Goal: Task Accomplishment & Management: Complete application form

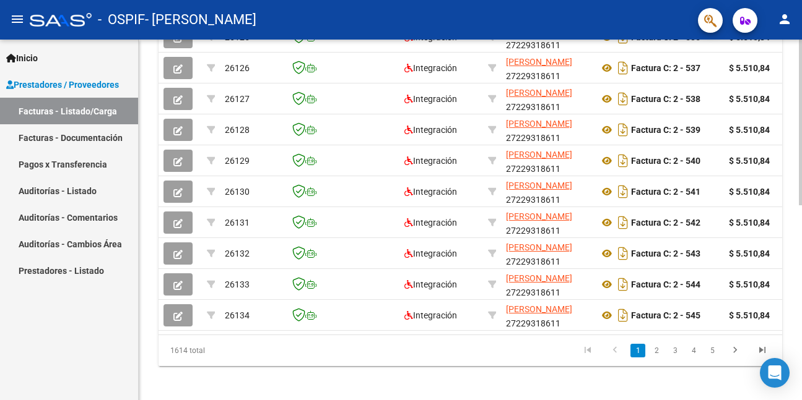
scroll to position [424, 0]
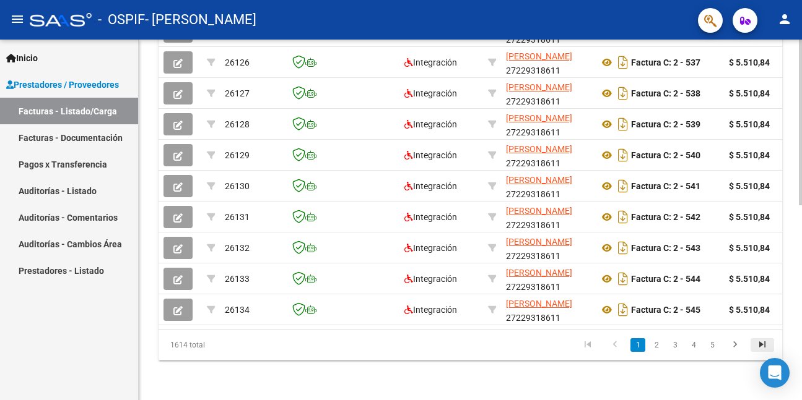
click at [756, 344] on icon "go to last page" at bounding box center [762, 346] width 16 height 15
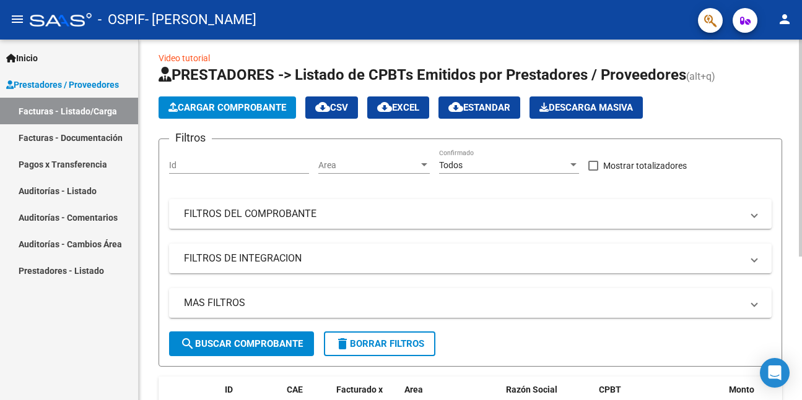
scroll to position [0, 0]
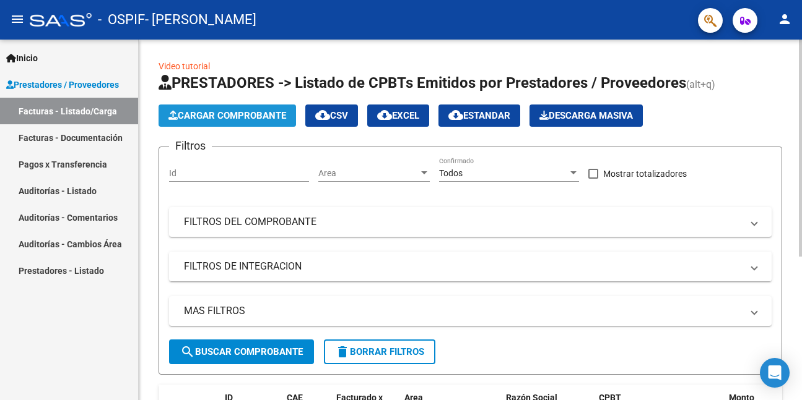
click at [197, 114] on span "Cargar Comprobante" at bounding box center [227, 115] width 118 height 11
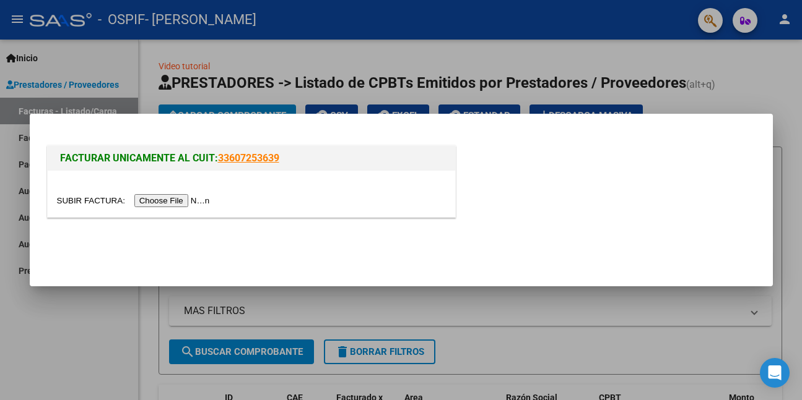
click at [183, 197] on input "file" at bounding box center [135, 200] width 157 height 13
click at [417, 299] on div at bounding box center [401, 200] width 802 height 400
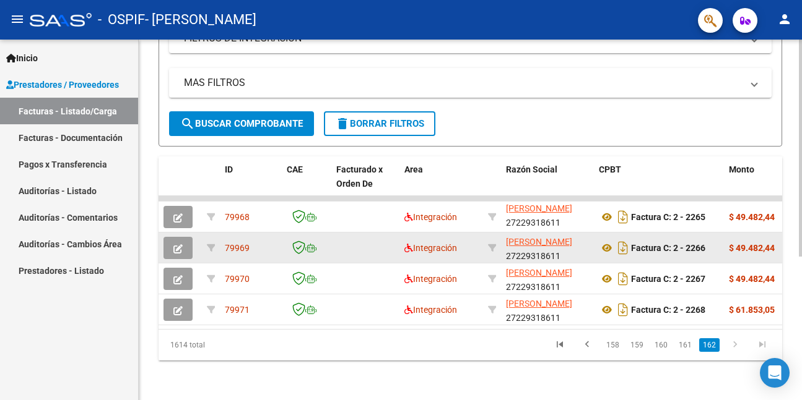
scroll to position [238, 0]
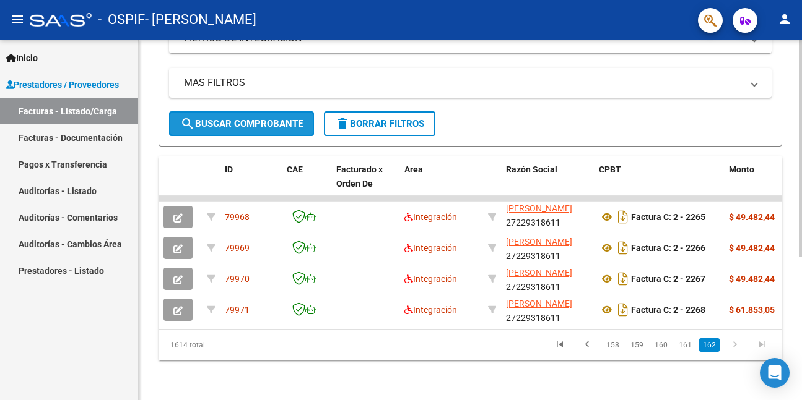
click at [208, 118] on span "search Buscar Comprobante" at bounding box center [241, 123] width 123 height 11
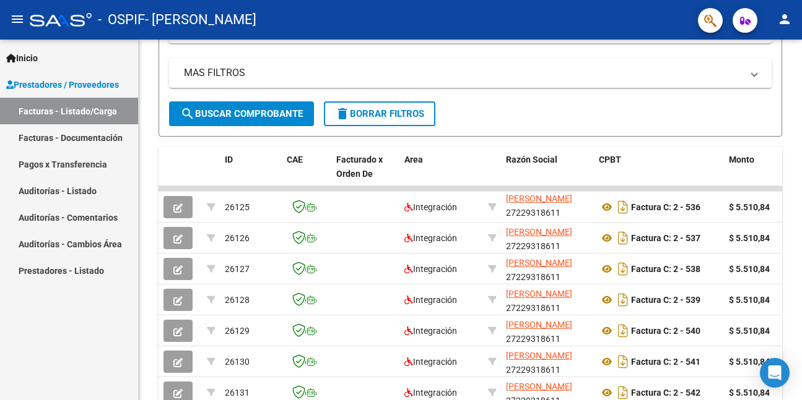
click at [114, 107] on link "Facturas - Listado/Carga" at bounding box center [69, 111] width 138 height 27
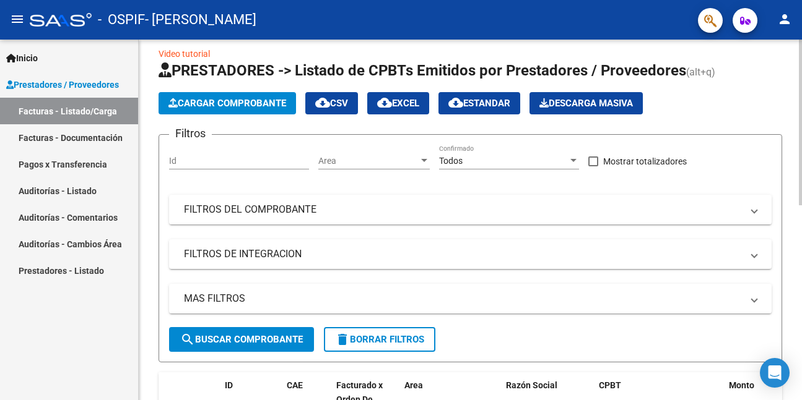
scroll to position [0, 0]
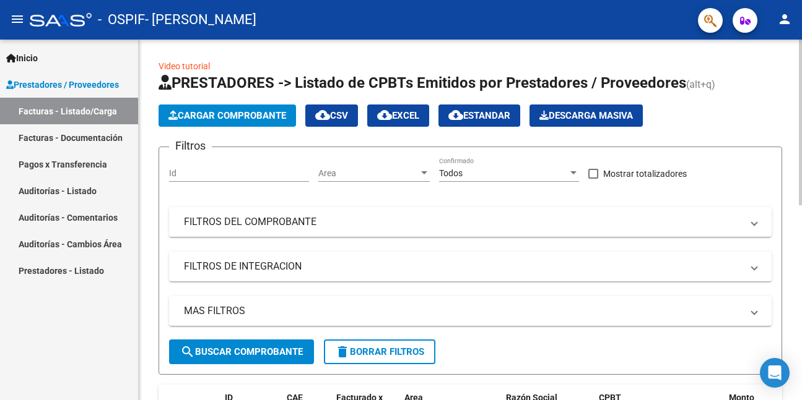
click at [188, 118] on span "Cargar Comprobante" at bounding box center [227, 115] width 118 height 11
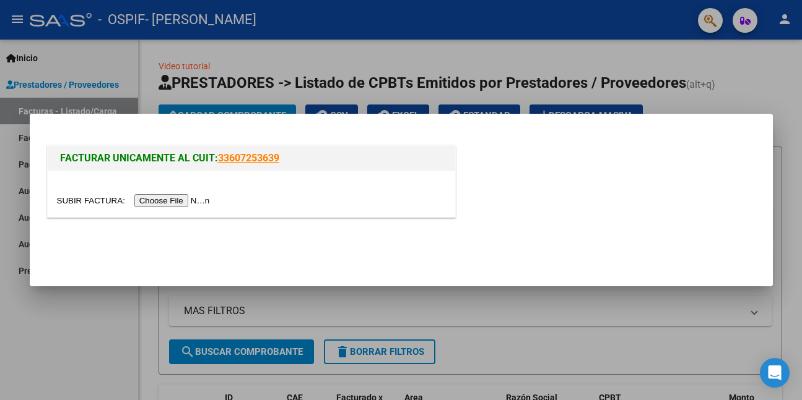
click at [155, 200] on input "file" at bounding box center [135, 200] width 157 height 13
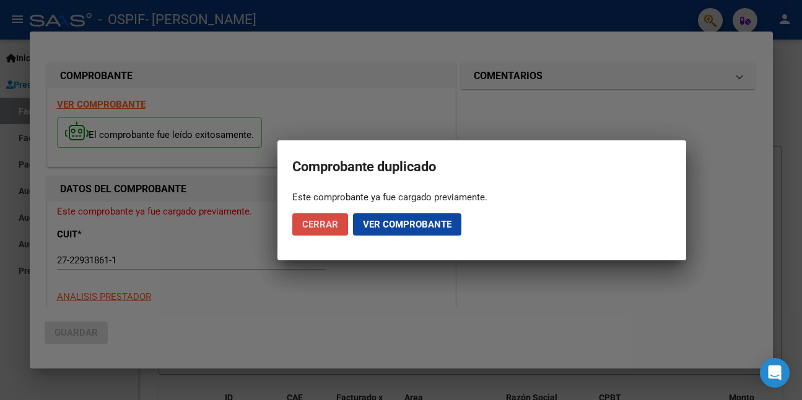
click at [315, 223] on span "Cerrar" at bounding box center [320, 224] width 36 height 11
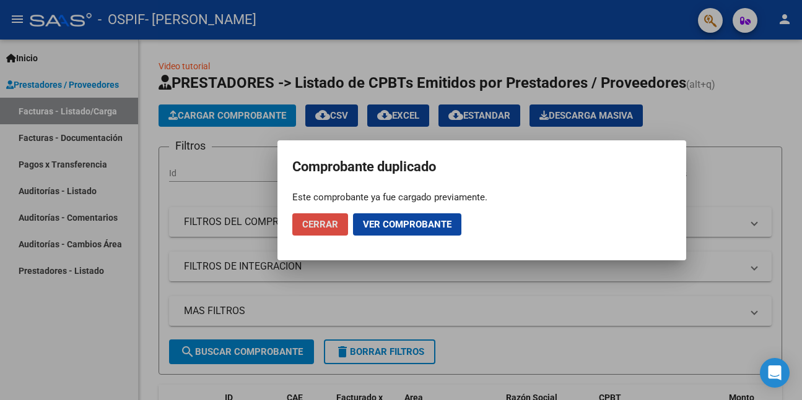
click at [320, 226] on span "Cerrar" at bounding box center [320, 224] width 36 height 11
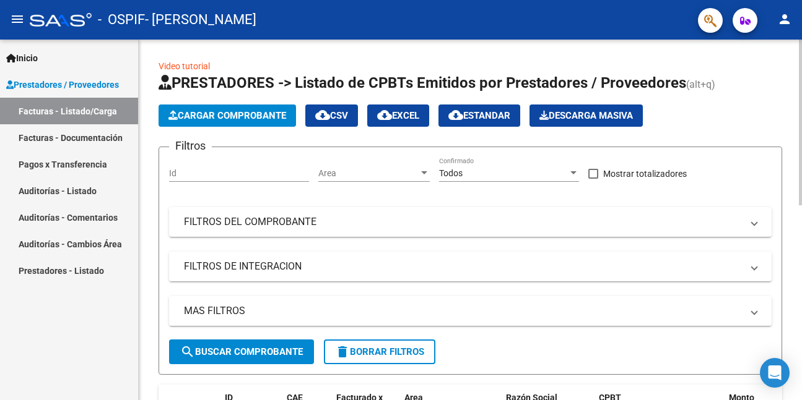
click at [270, 110] on span "Cargar Comprobante" at bounding box center [227, 115] width 118 height 11
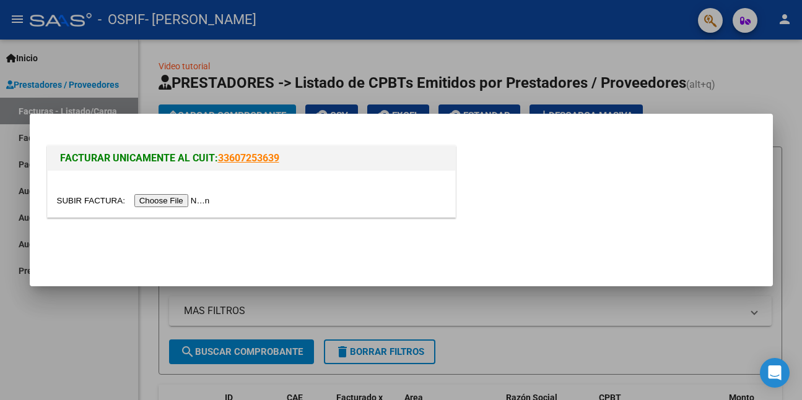
click at [208, 200] on input "file" at bounding box center [135, 200] width 157 height 13
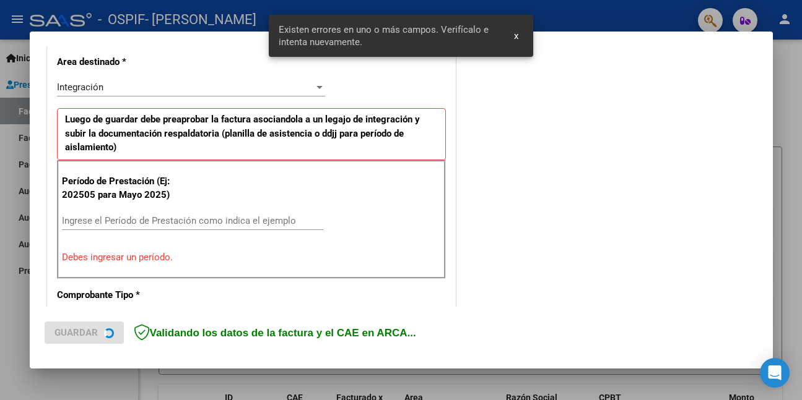
scroll to position [292, 0]
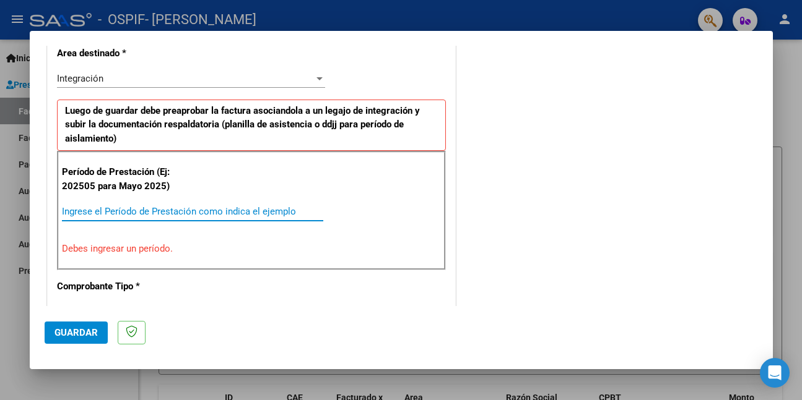
click at [243, 212] on input "Ingrese el Período de Prestación como indica el ejemplo" at bounding box center [192, 211] width 261 height 11
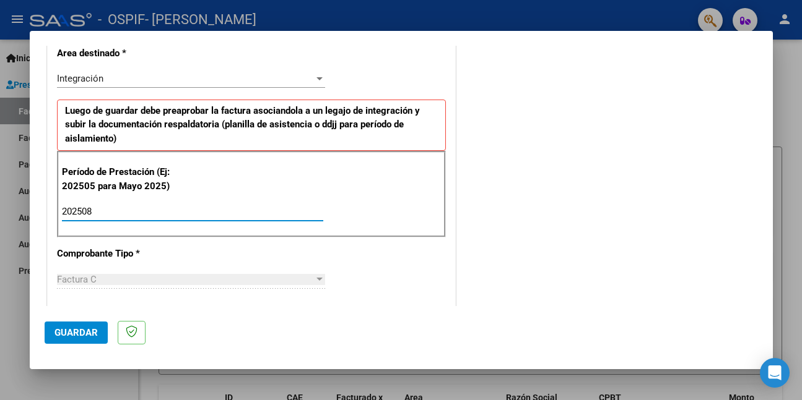
scroll to position [353, 0]
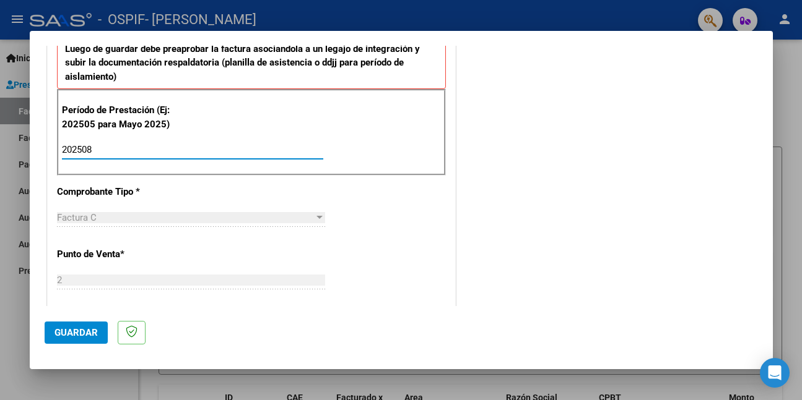
type input "202508"
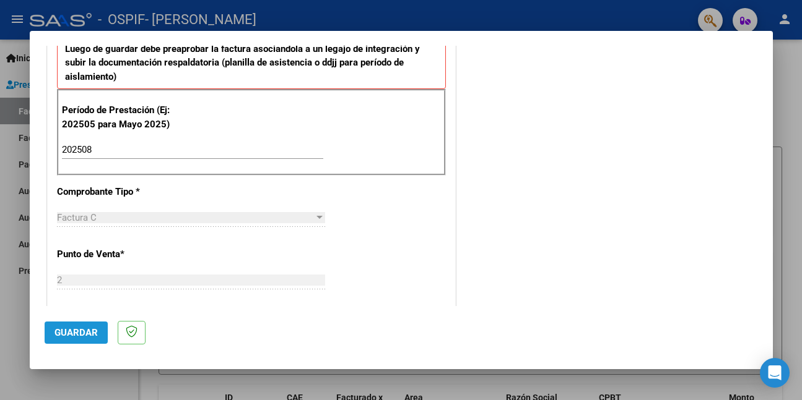
click at [96, 335] on span "Guardar" at bounding box center [75, 332] width 43 height 11
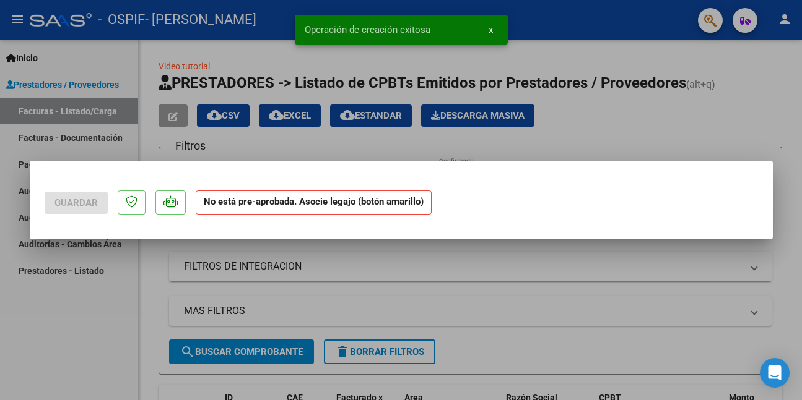
scroll to position [0, 0]
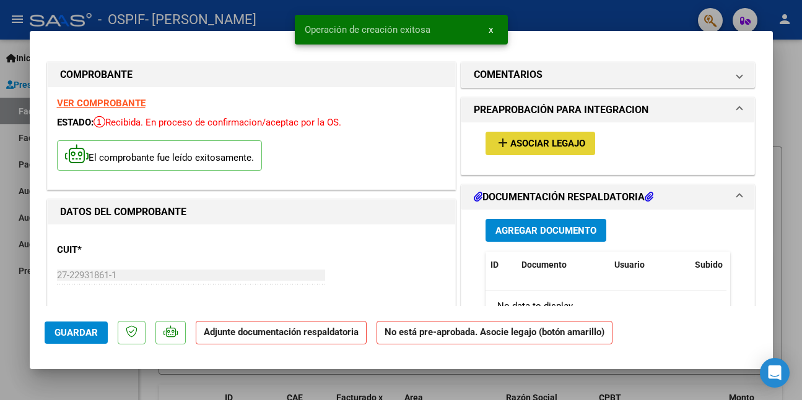
click at [545, 141] on span "Asociar Legajo" at bounding box center [547, 144] width 75 height 11
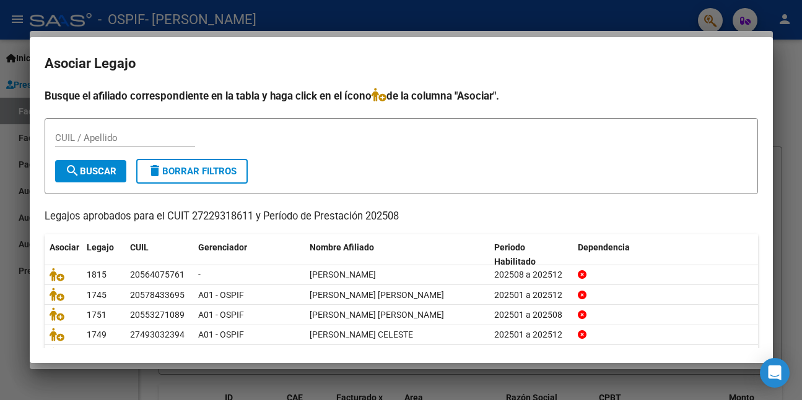
click at [102, 144] on div "CUIL / Apellido" at bounding box center [125, 138] width 140 height 19
type input "[PERSON_NAME]"
click at [87, 176] on span "search Buscar" at bounding box center [90, 171] width 51 height 11
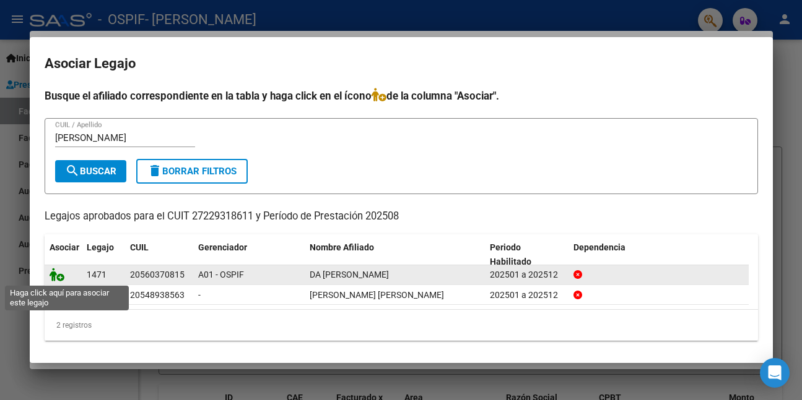
click at [54, 275] on icon at bounding box center [57, 275] width 15 height 14
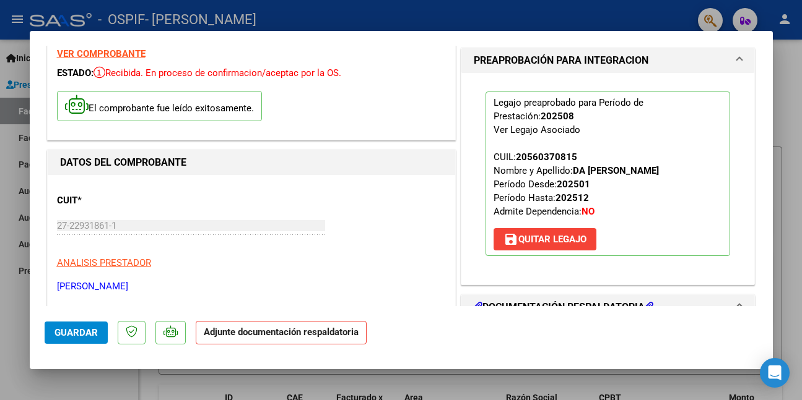
scroll to position [186, 0]
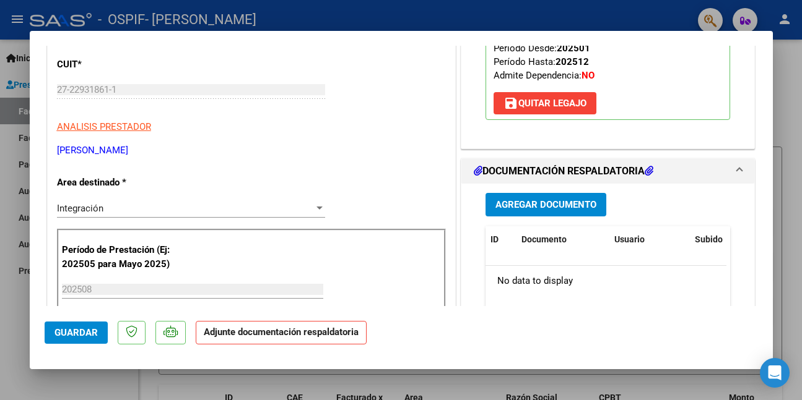
click at [525, 202] on span "Agregar Documento" at bounding box center [545, 205] width 101 height 11
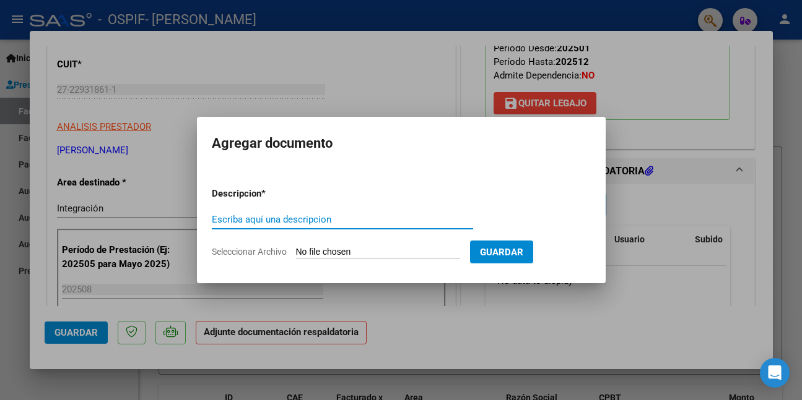
click at [293, 222] on input "Escriba aquí una descripcion" at bounding box center [342, 219] width 261 height 11
drag, startPoint x: 274, startPoint y: 219, endPoint x: 189, endPoint y: 233, distance: 86.5
click at [189, 233] on div "COMPROBANTE VER COMPROBANTE ESTADO: Recibida. En proceso de confirmacion/acepta…" at bounding box center [401, 200] width 802 height 400
type input "asistencia"
type input "C:\fakepath\WhatsApp Image [DATE] 12.06.01.jpeg"
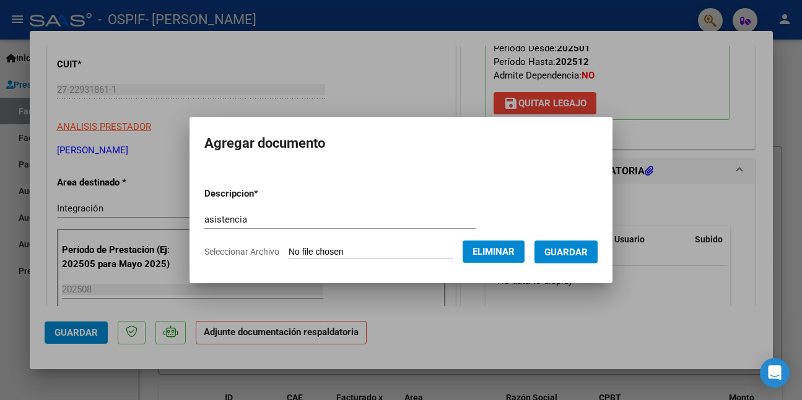
click at [551, 254] on button "Guardar" at bounding box center [565, 252] width 63 height 23
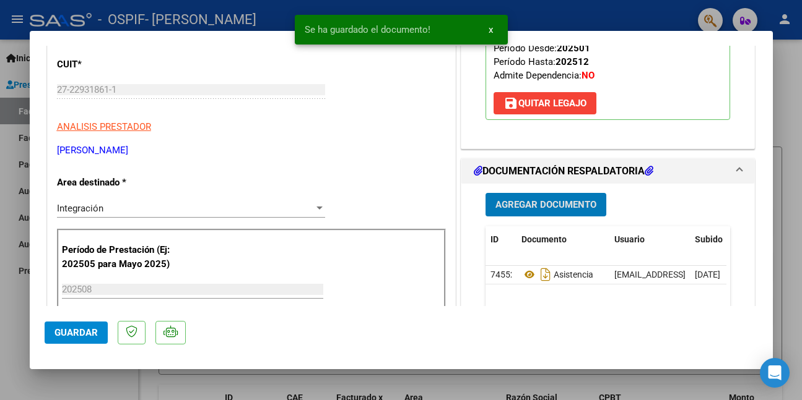
click at [97, 338] on span "Guardar" at bounding box center [75, 332] width 43 height 11
click at [92, 385] on div at bounding box center [401, 200] width 802 height 400
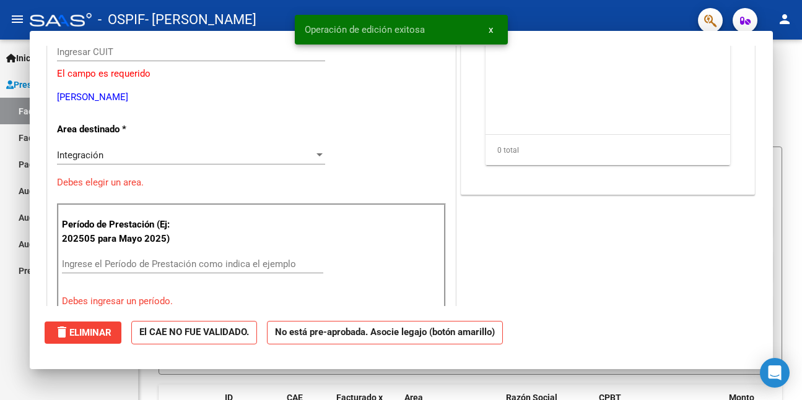
scroll to position [0, 0]
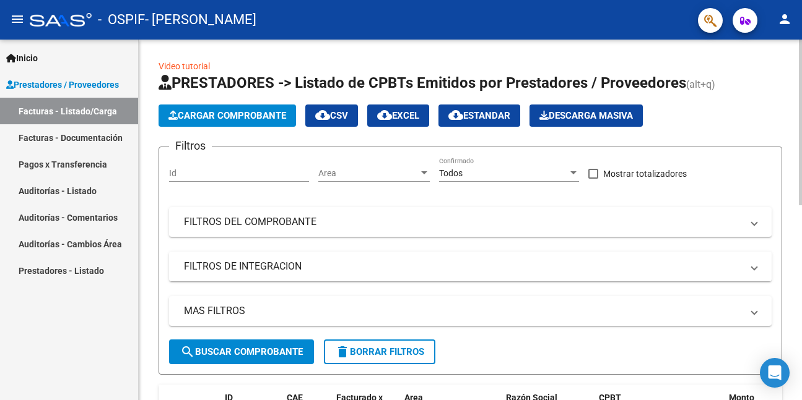
click at [254, 112] on span "Cargar Comprobante" at bounding box center [227, 115] width 118 height 11
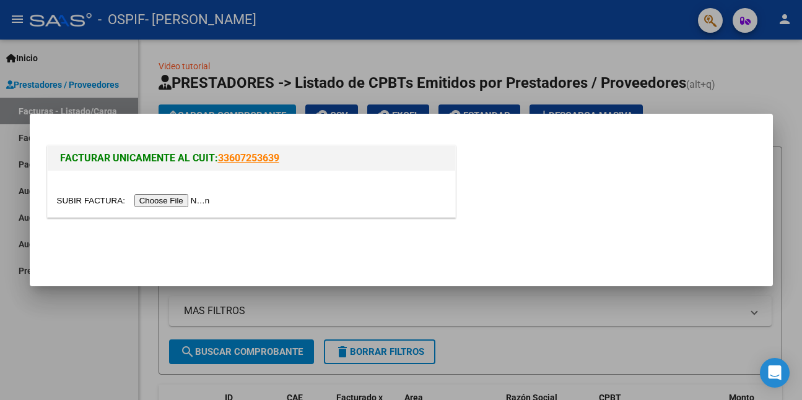
click at [202, 202] on input "file" at bounding box center [135, 200] width 157 height 13
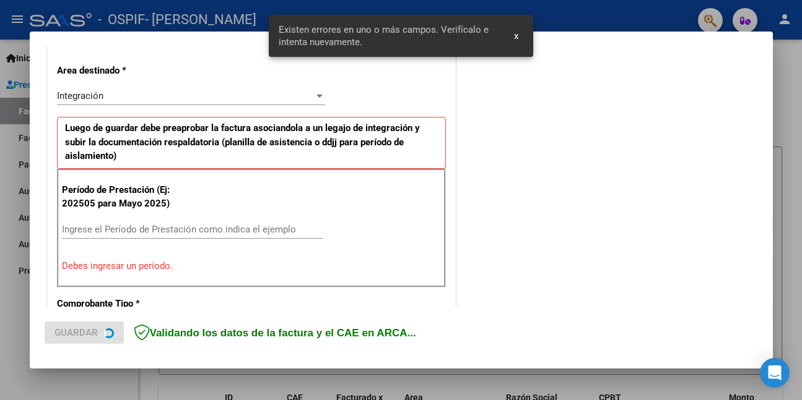
scroll to position [292, 0]
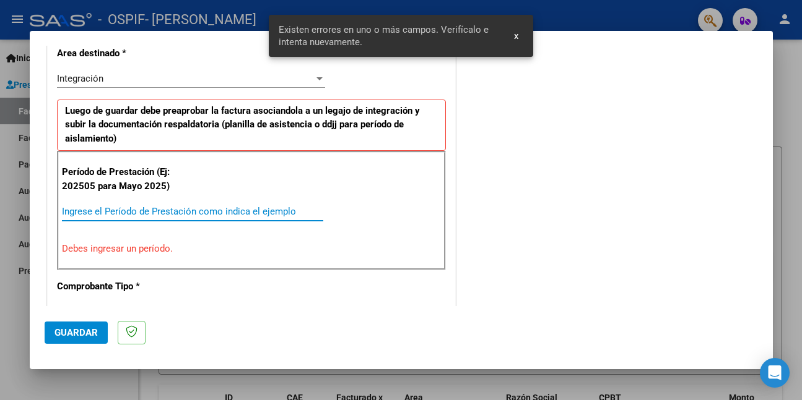
click at [254, 214] on input "Ingrese el Período de Prestación como indica el ejemplo" at bounding box center [192, 211] width 261 height 11
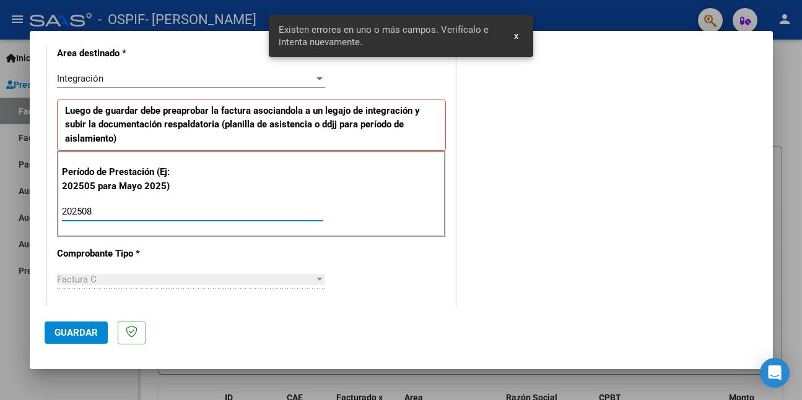
type input "202508"
click at [80, 332] on span "Guardar" at bounding box center [75, 332] width 43 height 11
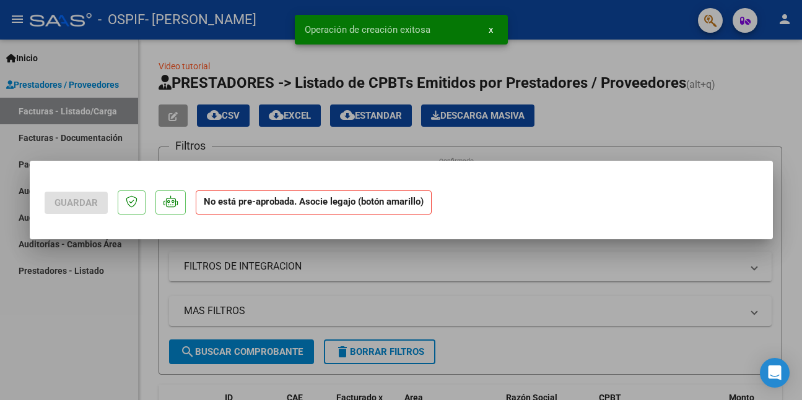
scroll to position [0, 0]
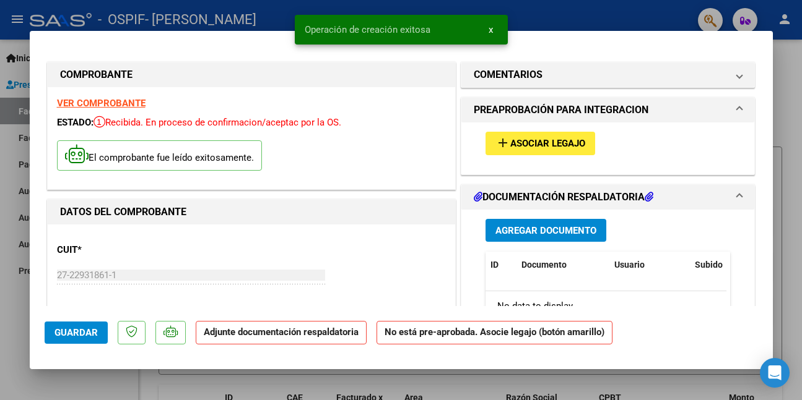
click at [555, 141] on span "Asociar Legajo" at bounding box center [547, 144] width 75 height 11
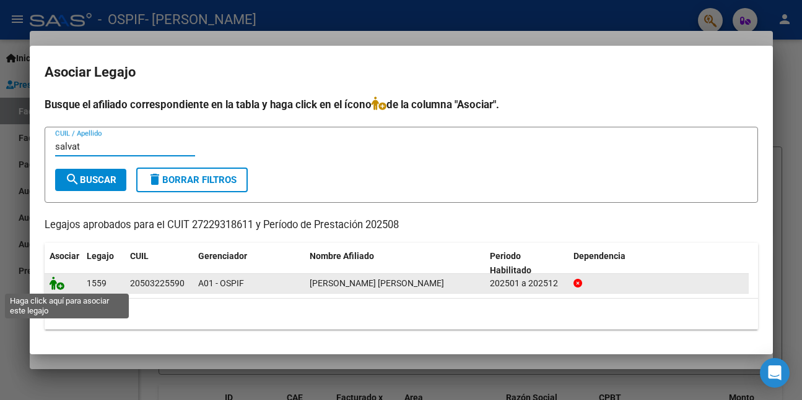
type input "salvat"
click at [55, 282] on icon at bounding box center [57, 284] width 15 height 14
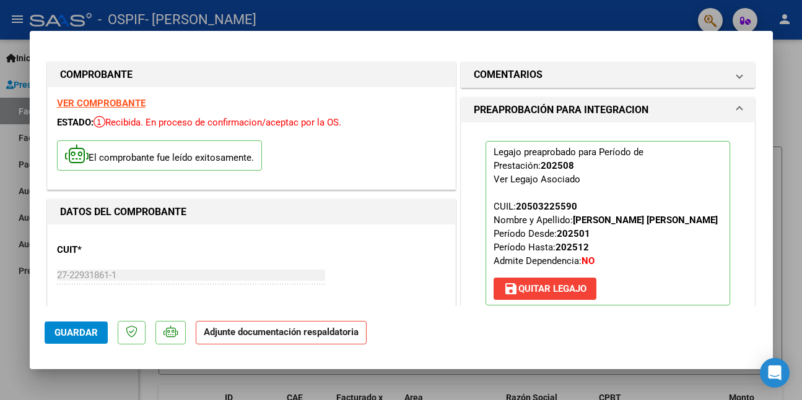
scroll to position [248, 0]
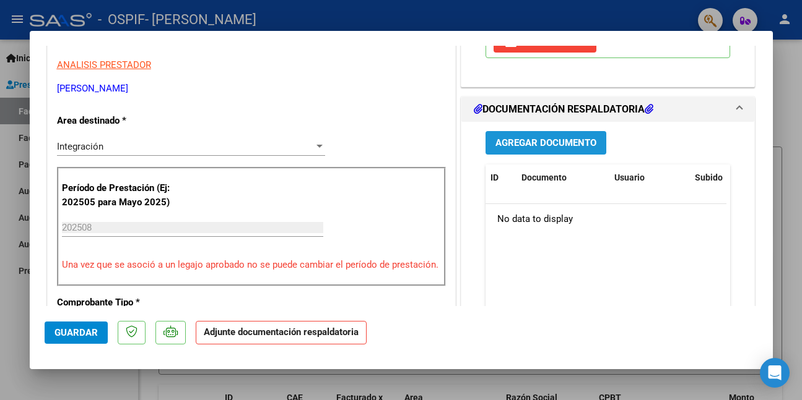
click at [565, 149] on span "Agregar Documento" at bounding box center [545, 143] width 101 height 11
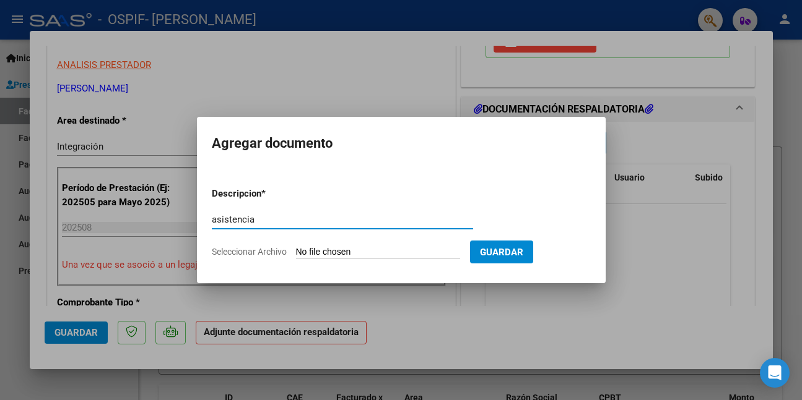
type input "asistencia"
type input "C:\fakepath\WhatsApp Image [DATE] 12.06.06.jpeg"
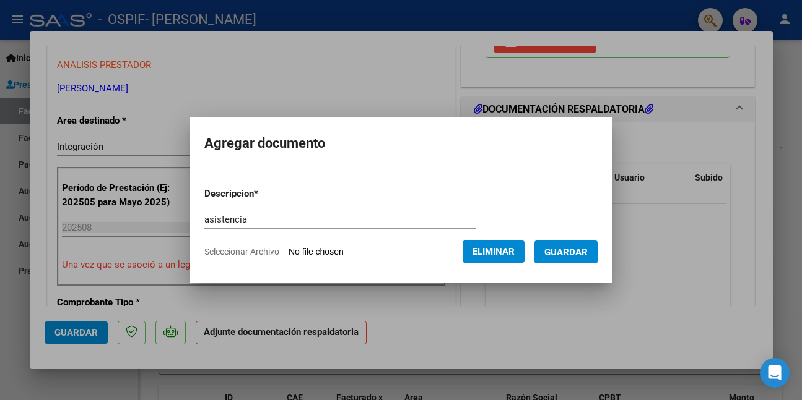
click at [551, 256] on button "Guardar" at bounding box center [565, 252] width 63 height 23
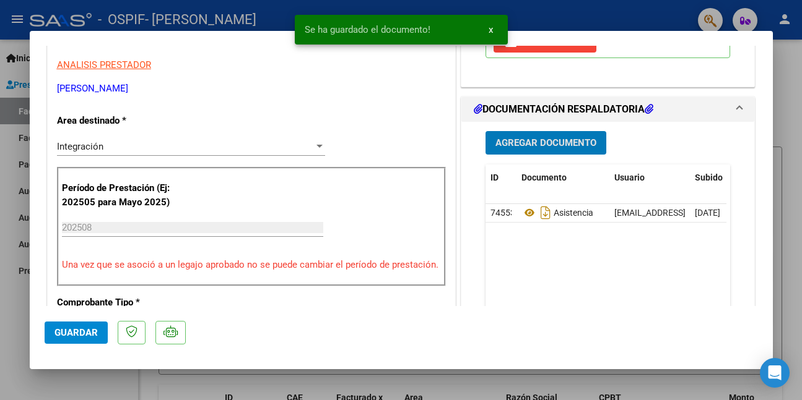
click at [91, 329] on span "Guardar" at bounding box center [75, 332] width 43 height 11
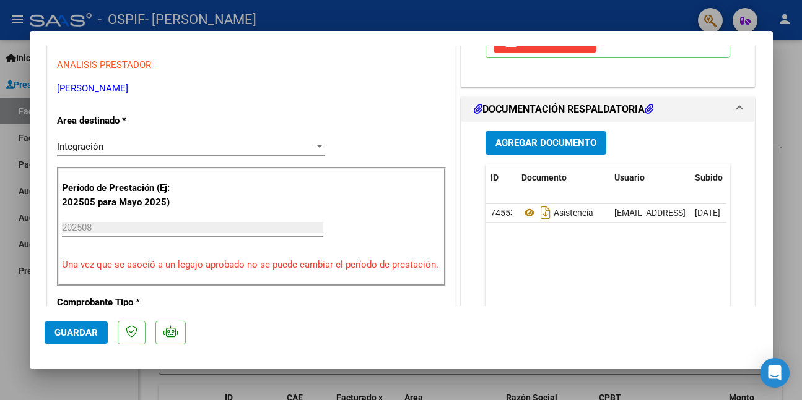
click at [77, 337] on span "Guardar" at bounding box center [75, 332] width 43 height 11
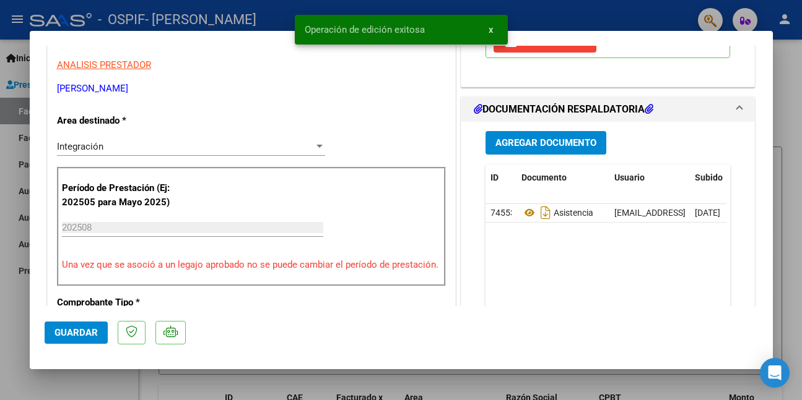
click at [78, 379] on div at bounding box center [401, 200] width 802 height 400
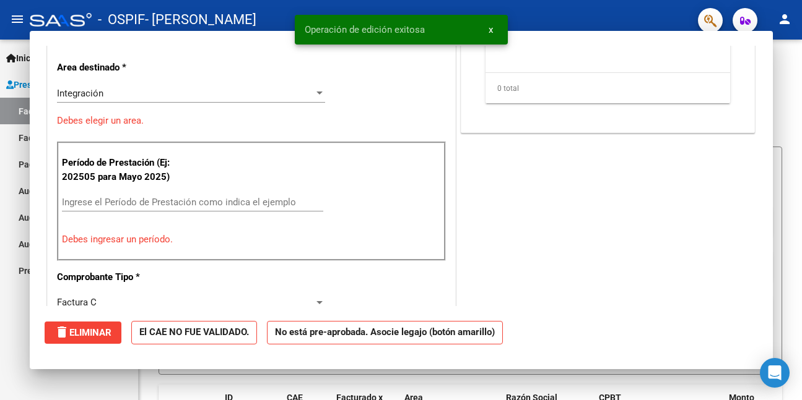
scroll to position [0, 0]
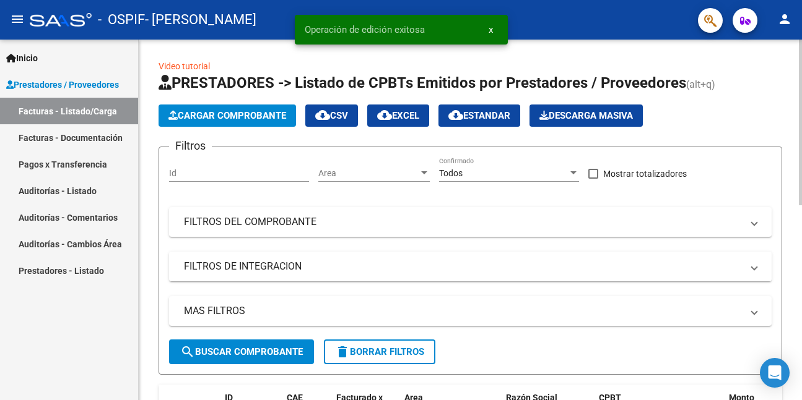
click at [211, 115] on span "Cargar Comprobante" at bounding box center [227, 115] width 118 height 11
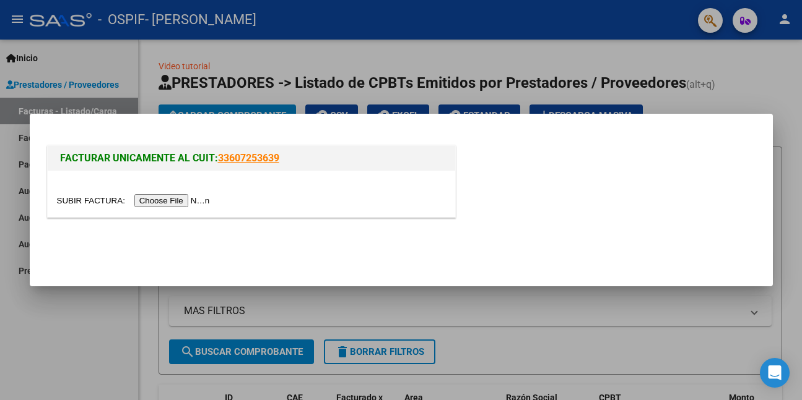
click at [196, 201] on input "file" at bounding box center [135, 200] width 157 height 13
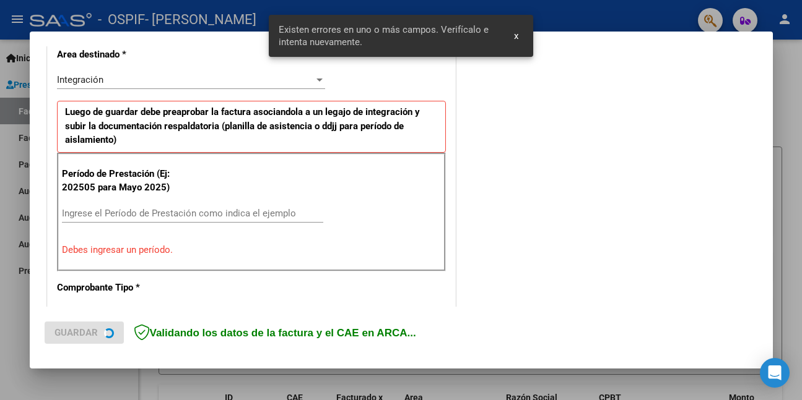
scroll to position [292, 0]
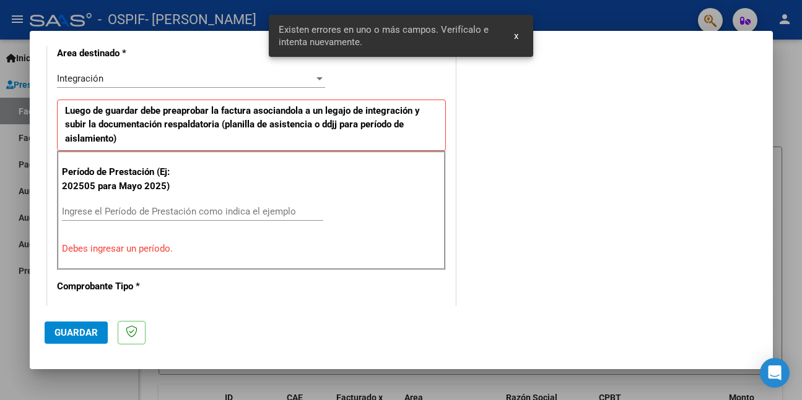
click at [294, 214] on input "Ingrese el Período de Prestación como indica el ejemplo" at bounding box center [192, 211] width 261 height 11
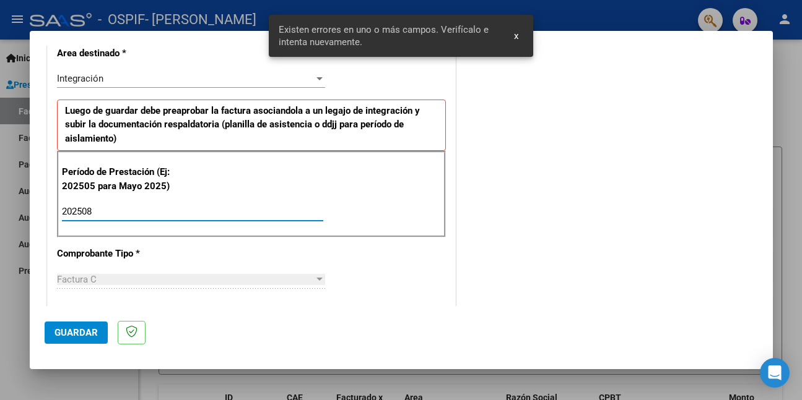
type input "202508"
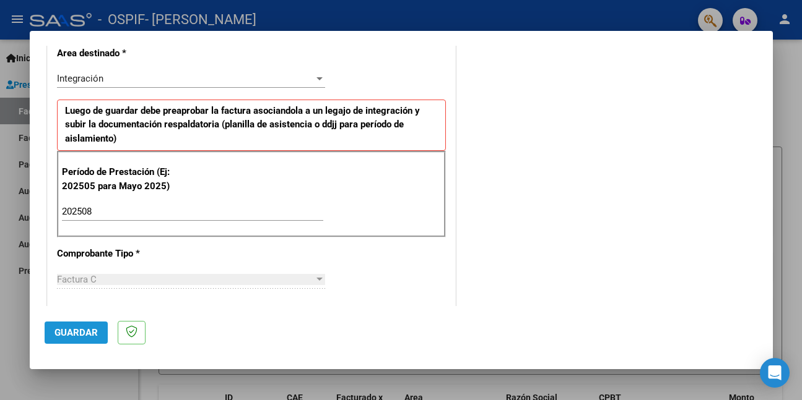
click at [92, 328] on span "Guardar" at bounding box center [75, 332] width 43 height 11
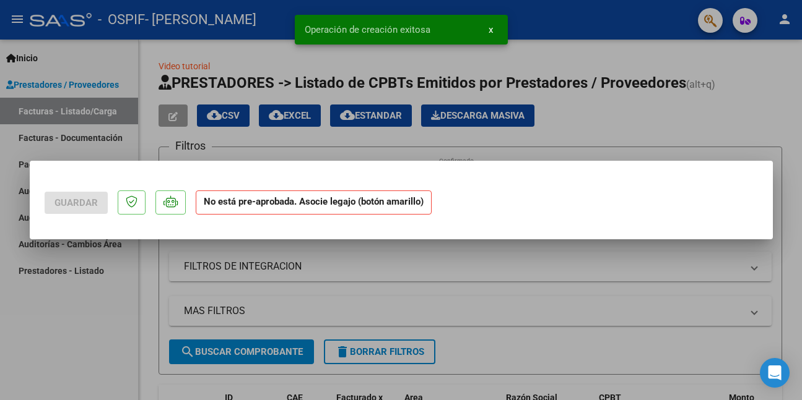
scroll to position [0, 0]
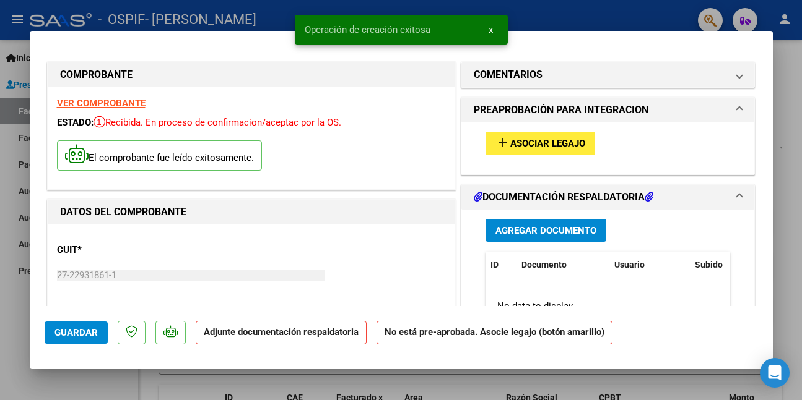
click at [519, 145] on span "Asociar Legajo" at bounding box center [547, 144] width 75 height 11
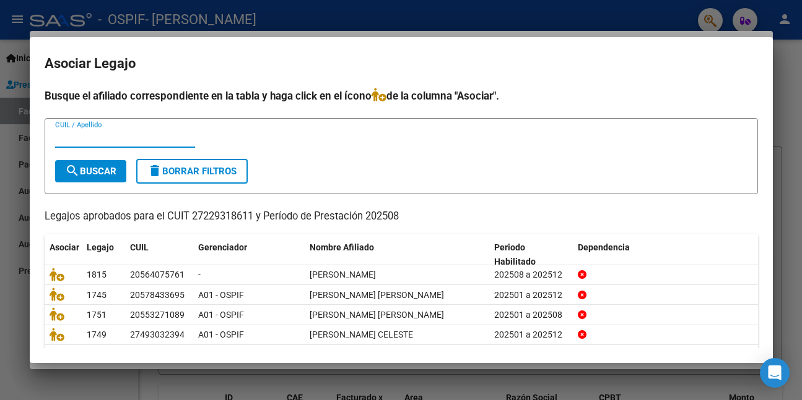
click at [100, 136] on input "CUIL / Apellido" at bounding box center [125, 137] width 140 height 11
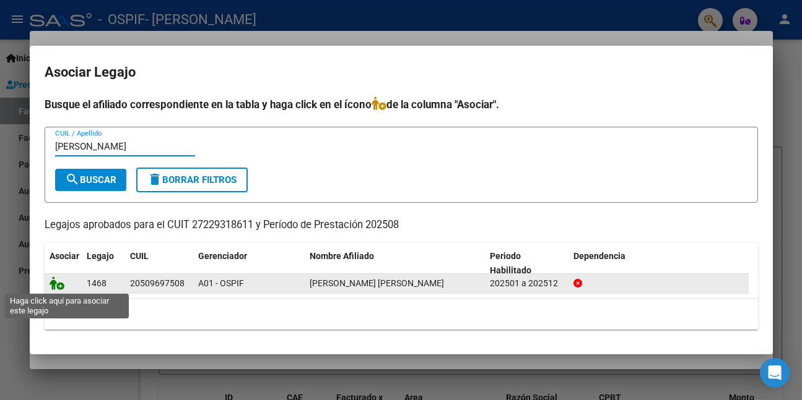
type input "[PERSON_NAME]"
click at [55, 282] on icon at bounding box center [57, 284] width 15 height 14
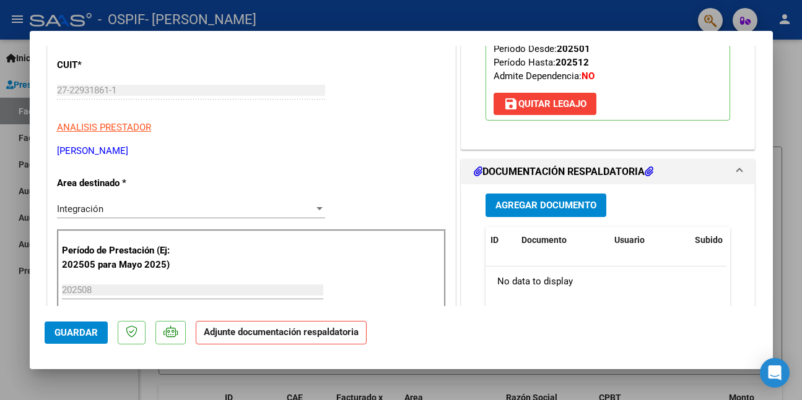
scroll to position [186, 0]
click at [547, 206] on span "Agregar Documento" at bounding box center [545, 205] width 101 height 11
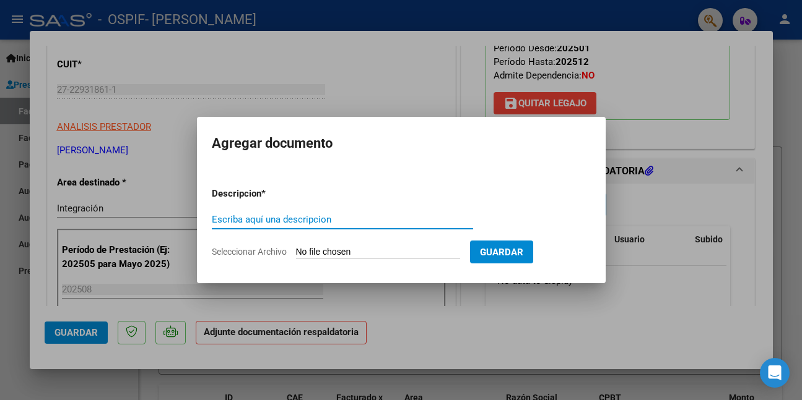
paste input "asistencia"
type input "asistencia"
type input "C:\fakepath\WhatsApp Image [DATE] 12.06.10.jpeg"
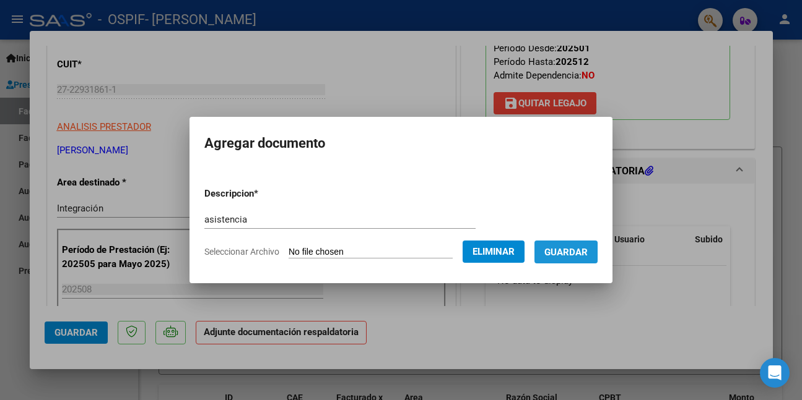
click at [550, 261] on button "Guardar" at bounding box center [565, 252] width 63 height 23
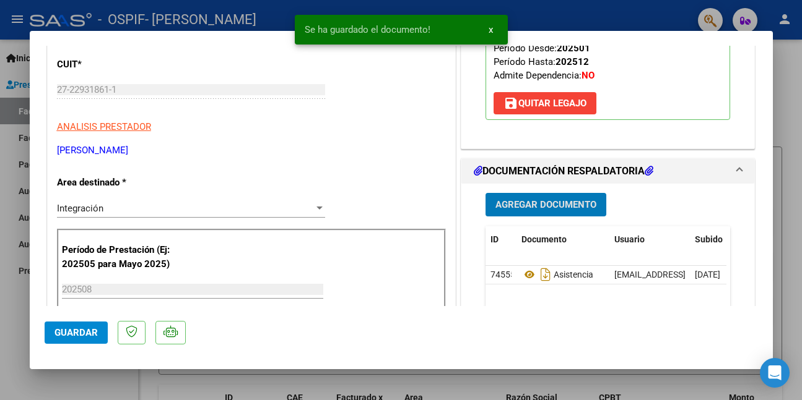
click at [67, 332] on span "Guardar" at bounding box center [75, 332] width 43 height 11
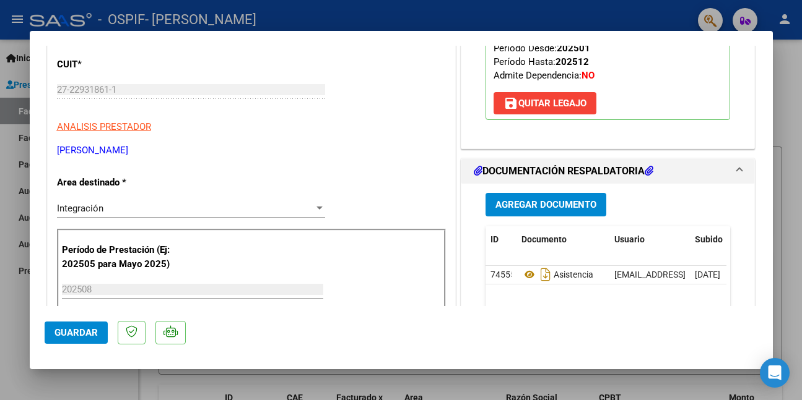
click at [64, 389] on div at bounding box center [401, 200] width 802 height 400
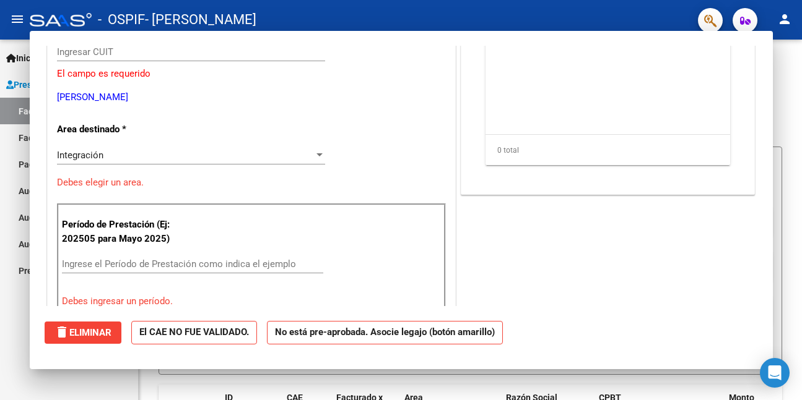
scroll to position [0, 0]
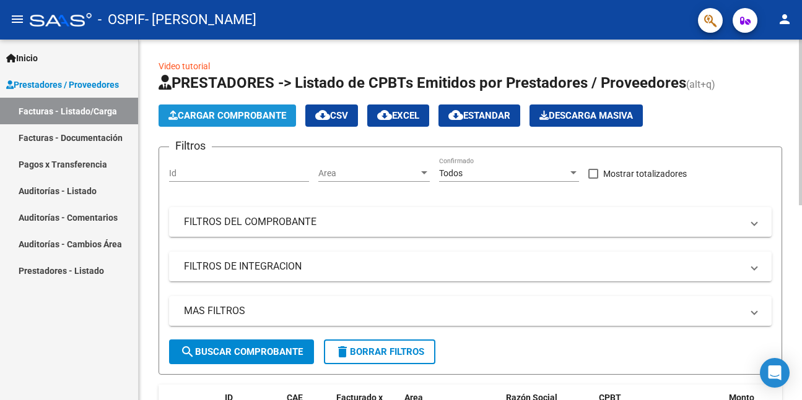
click at [191, 113] on span "Cargar Comprobante" at bounding box center [227, 115] width 118 height 11
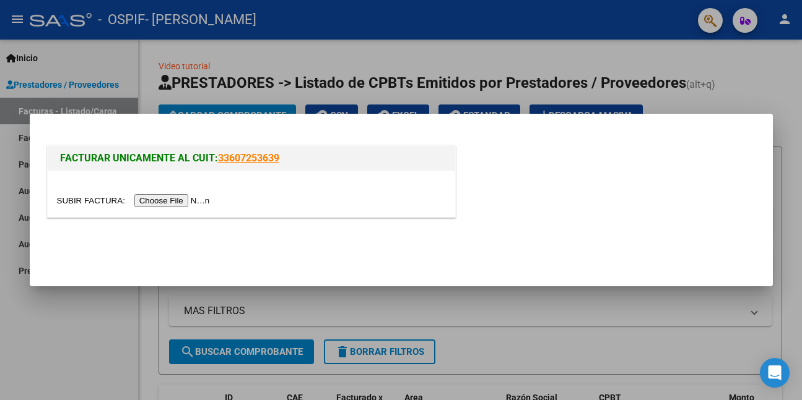
click at [202, 202] on input "file" at bounding box center [135, 200] width 157 height 13
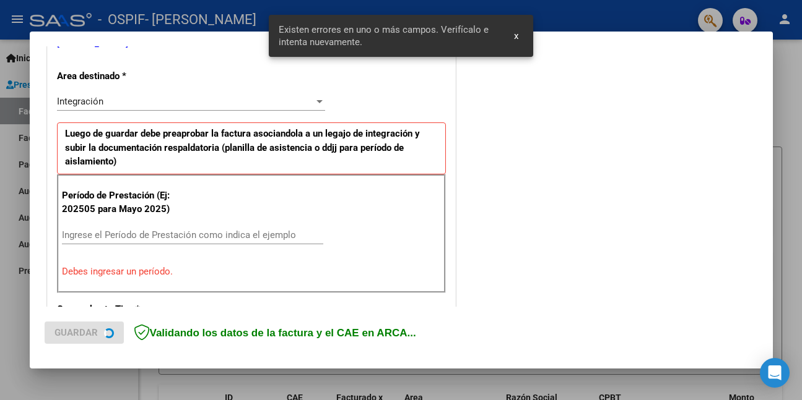
scroll to position [292, 0]
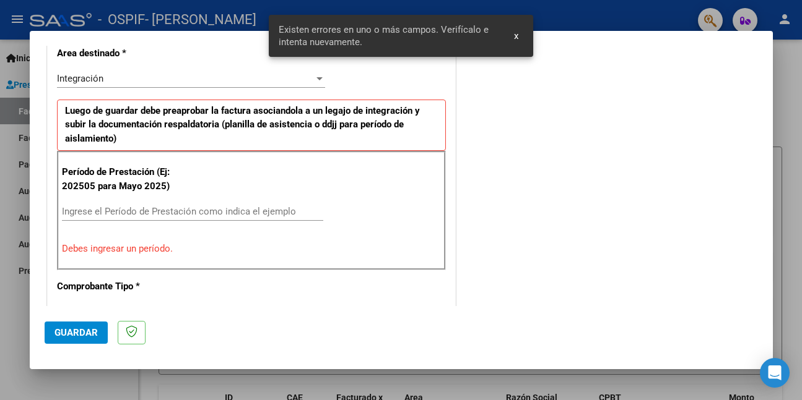
click at [210, 215] on input "Ingrese el Período de Prestación como indica el ejemplo" at bounding box center [192, 211] width 261 height 11
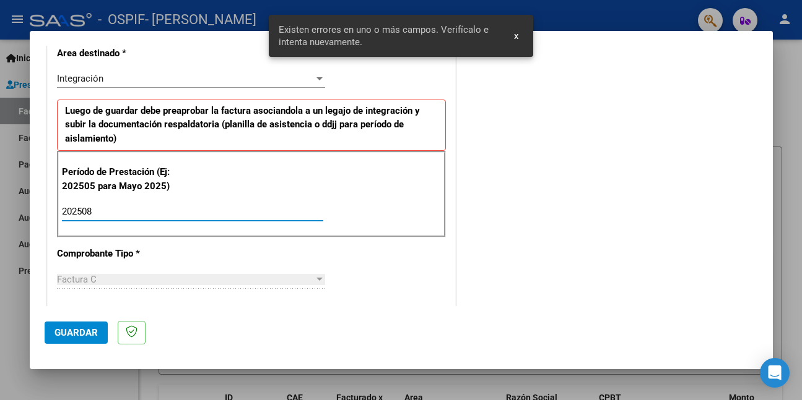
type input "202508"
click at [77, 334] on span "Guardar" at bounding box center [75, 332] width 43 height 11
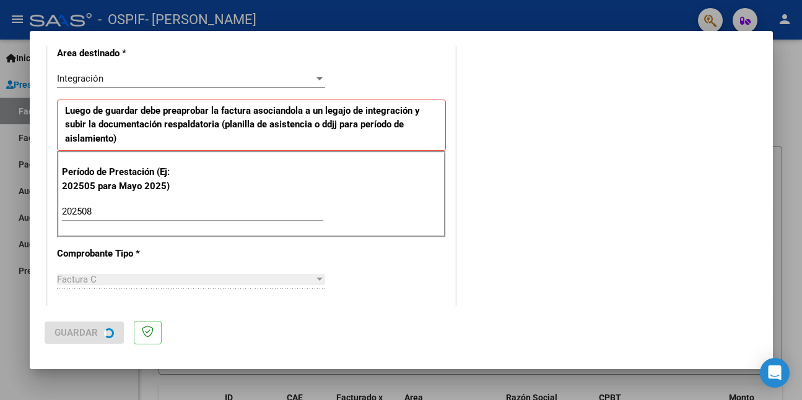
scroll to position [0, 0]
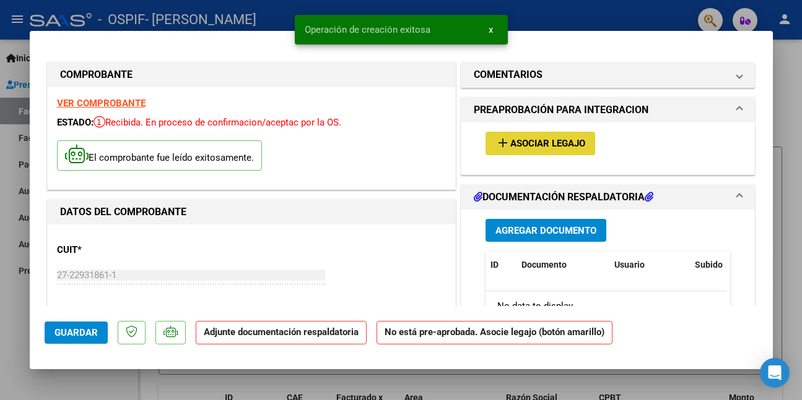
click at [547, 141] on span "Asociar Legajo" at bounding box center [547, 144] width 75 height 11
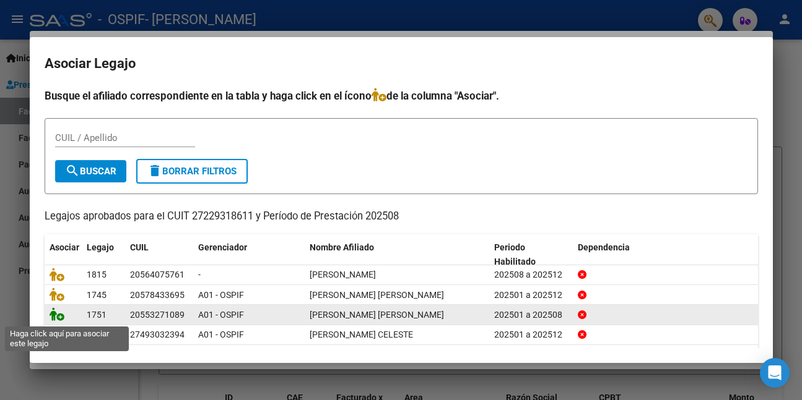
click at [54, 318] on icon at bounding box center [57, 315] width 15 height 14
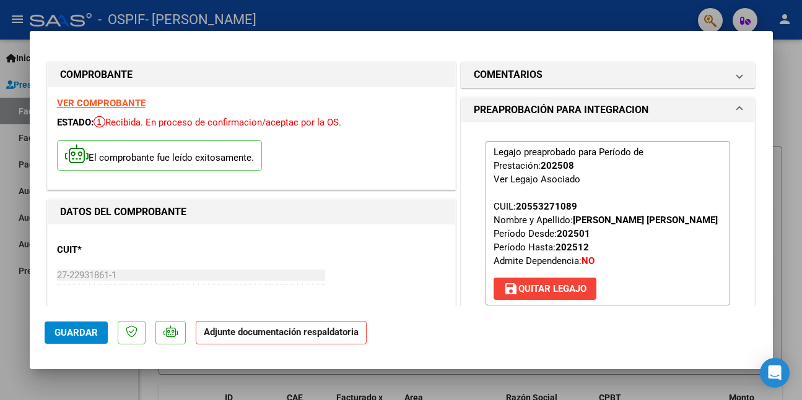
scroll to position [248, 0]
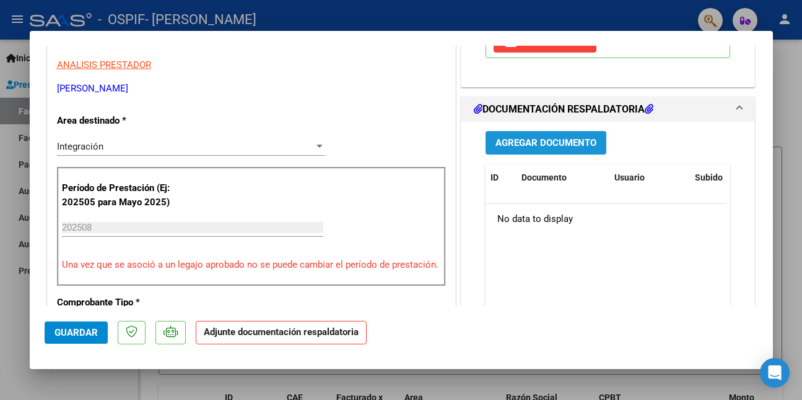
click at [559, 143] on span "Agregar Documento" at bounding box center [545, 143] width 101 height 11
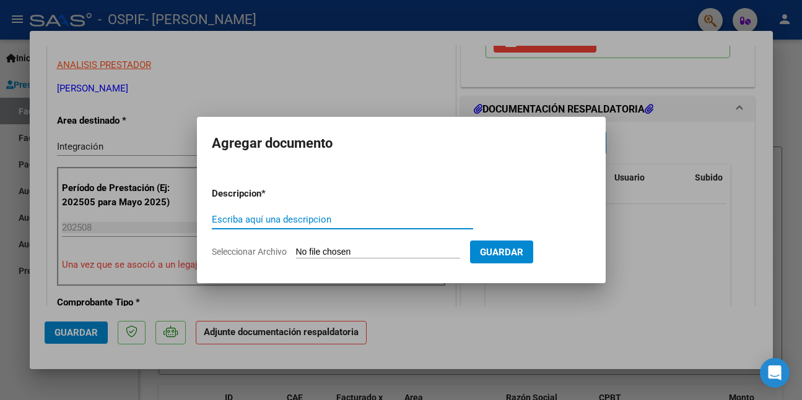
paste input "asistencia"
type input "asistencia"
type input "C:\fakepath\WhatsApp Image [DATE] 12.06.15.jpeg"
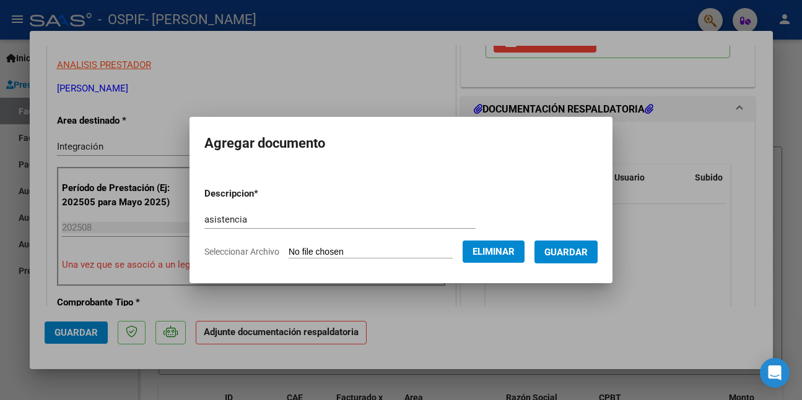
click at [549, 247] on button "Guardar" at bounding box center [565, 252] width 63 height 23
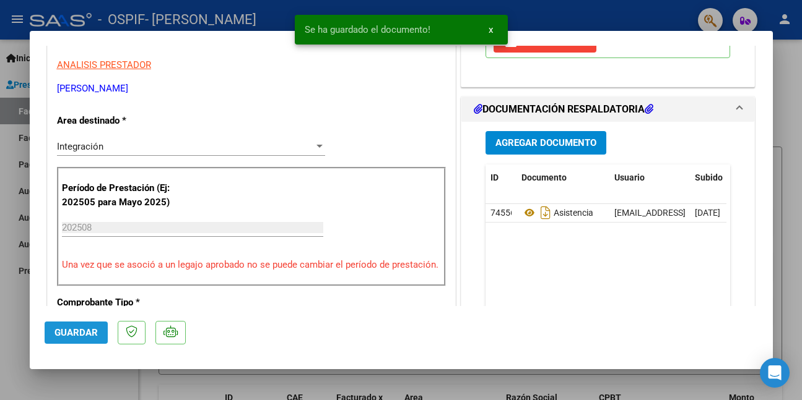
click at [71, 329] on span "Guardar" at bounding box center [75, 332] width 43 height 11
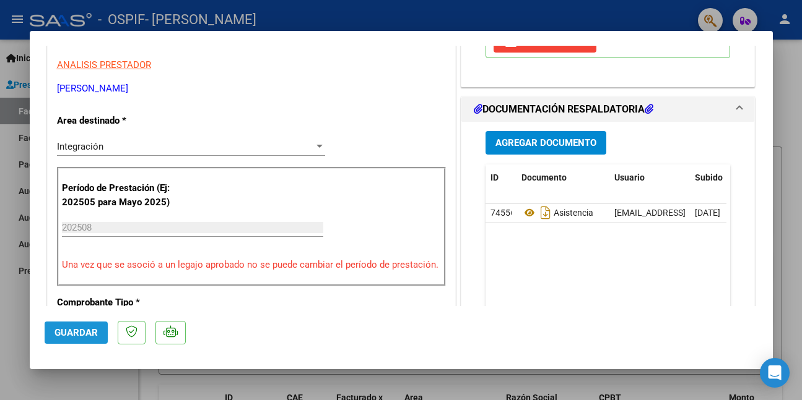
click at [89, 334] on span "Guardar" at bounding box center [75, 332] width 43 height 11
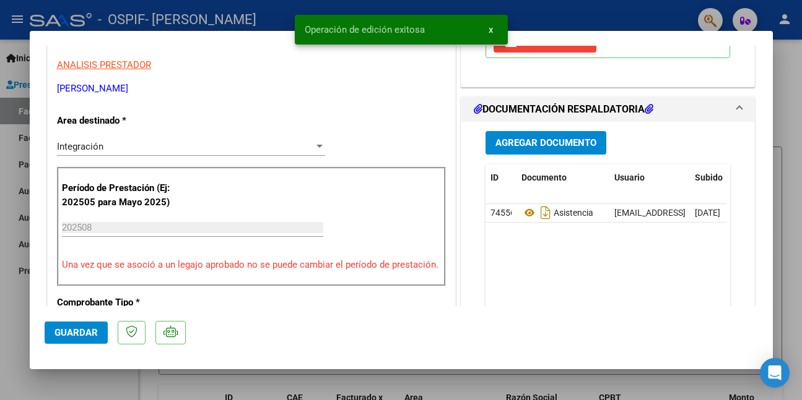
click at [77, 386] on div at bounding box center [401, 200] width 802 height 400
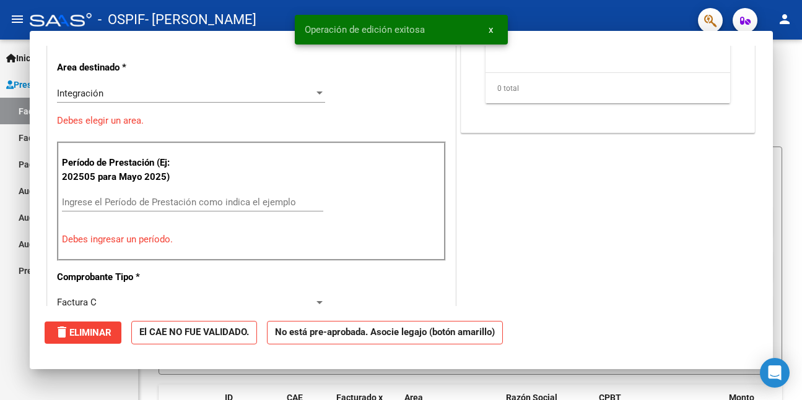
scroll to position [0, 0]
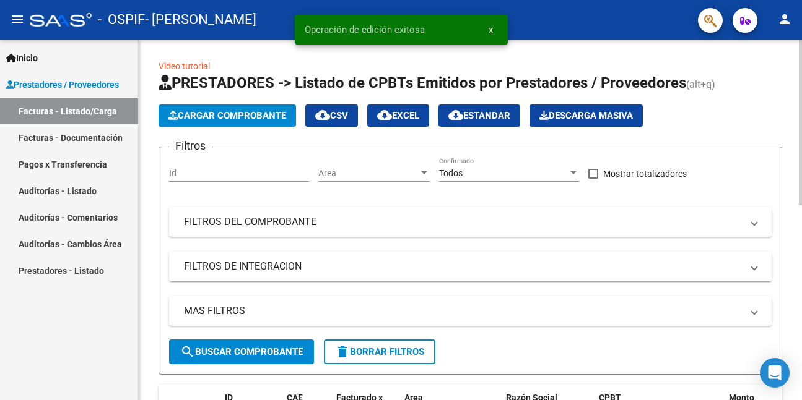
click at [228, 108] on button "Cargar Comprobante" at bounding box center [226, 116] width 137 height 22
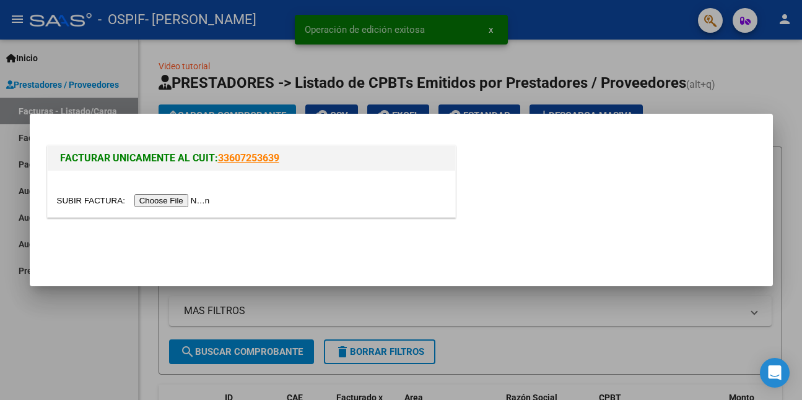
click at [204, 198] on input "file" at bounding box center [135, 200] width 157 height 13
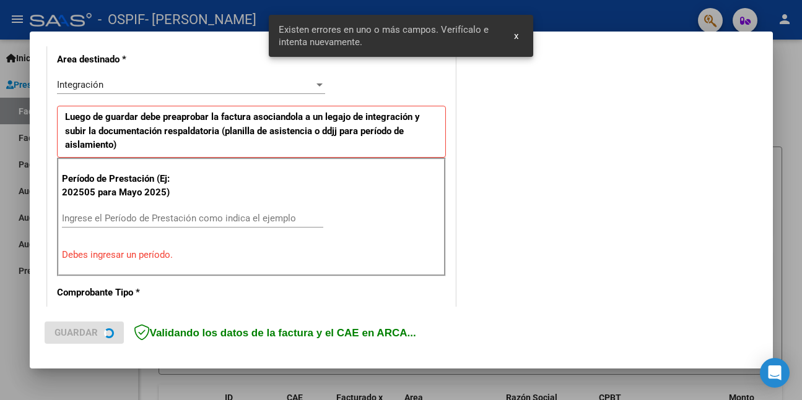
scroll to position [292, 0]
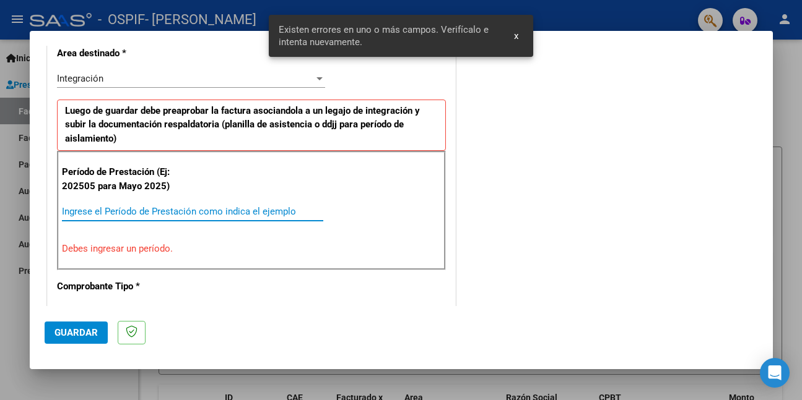
click at [281, 212] on input "Ingrese el Período de Prestación como indica el ejemplo" at bounding box center [192, 211] width 261 height 11
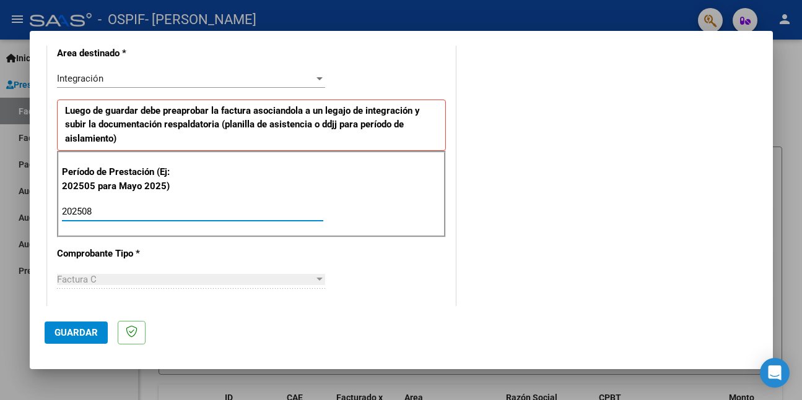
type input "202508"
click at [67, 331] on span "Guardar" at bounding box center [75, 332] width 43 height 11
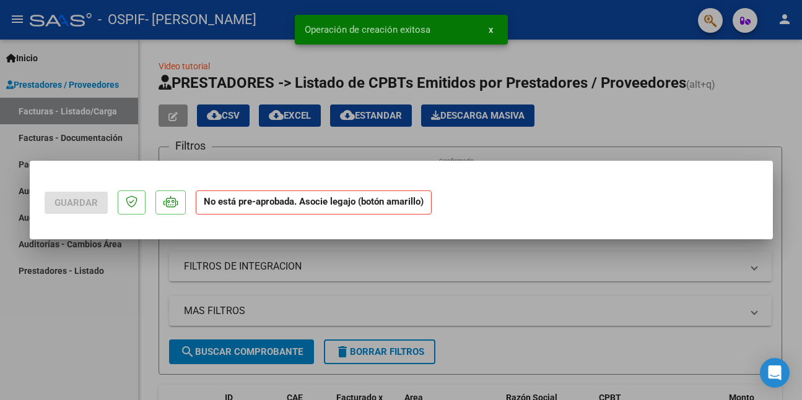
scroll to position [0, 0]
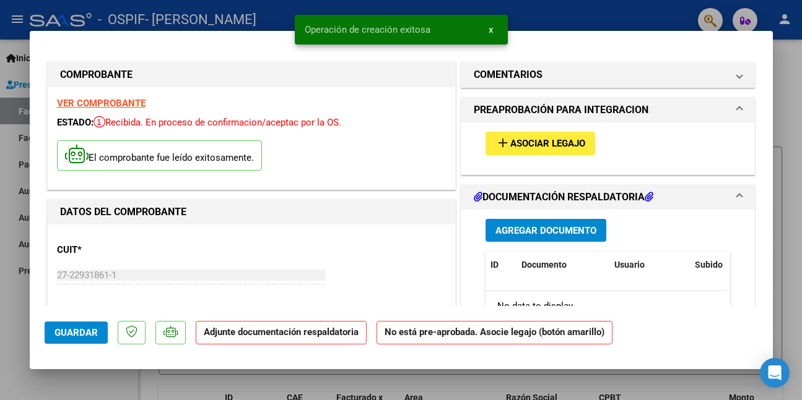
click at [523, 147] on span "Asociar Legajo" at bounding box center [547, 144] width 75 height 11
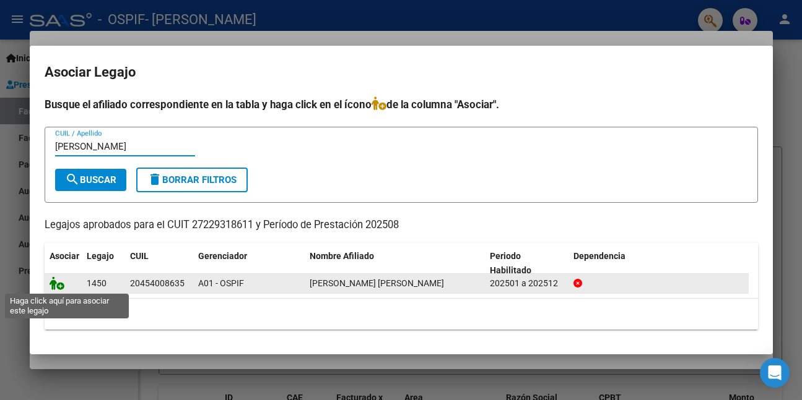
type input "[PERSON_NAME]"
click at [53, 285] on icon at bounding box center [57, 284] width 15 height 14
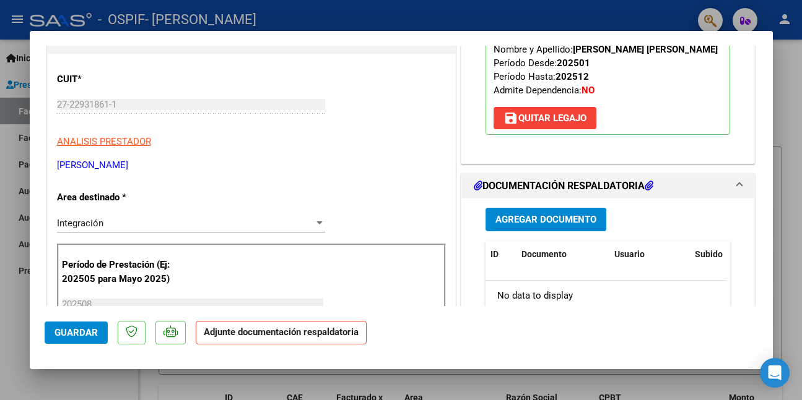
scroll to position [248, 0]
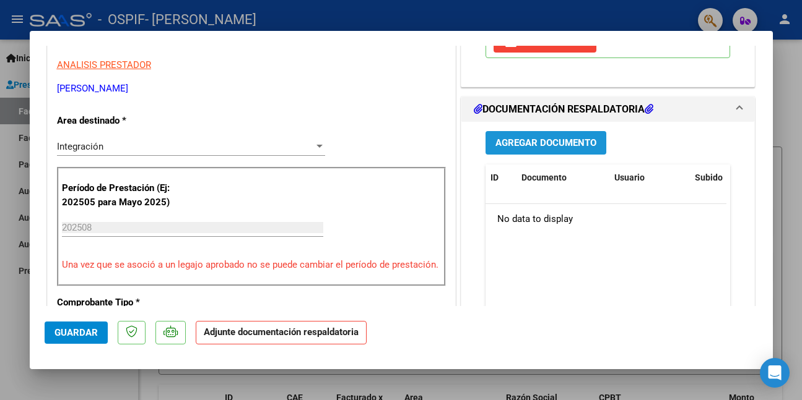
click at [508, 140] on span "Agregar Documento" at bounding box center [545, 143] width 101 height 11
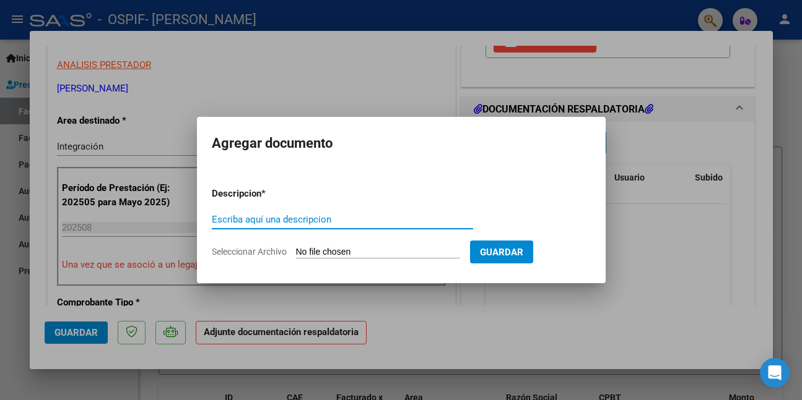
paste input "asistencia"
type input "asistencia"
type input "C:\fakepath\WhatsApp Image [DATE] 14.37.51.jpeg"
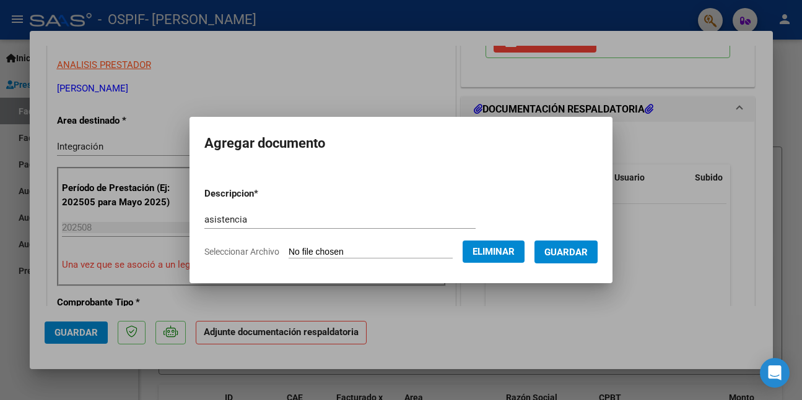
click at [552, 256] on button "Guardar" at bounding box center [565, 252] width 63 height 23
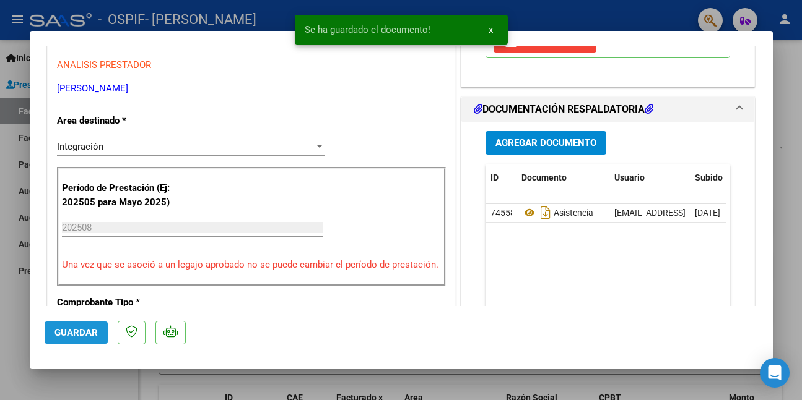
click at [77, 331] on span "Guardar" at bounding box center [75, 332] width 43 height 11
click at [89, 381] on div at bounding box center [401, 200] width 802 height 400
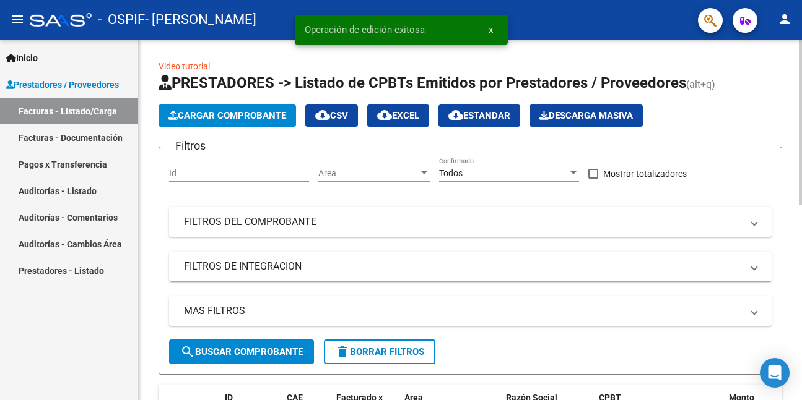
click at [227, 109] on button "Cargar Comprobante" at bounding box center [226, 116] width 137 height 22
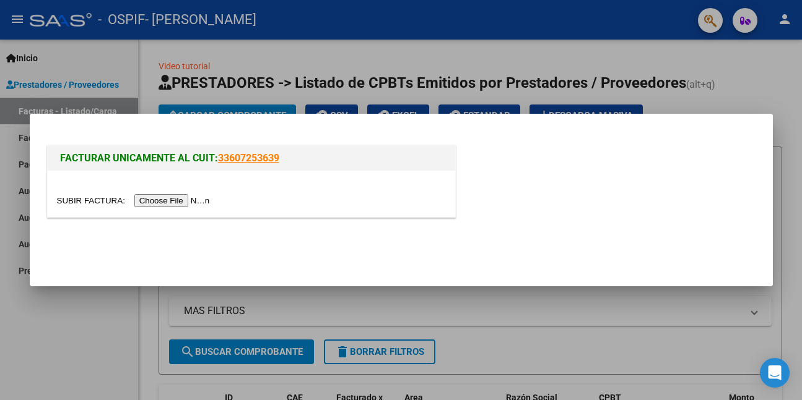
click at [186, 202] on input "file" at bounding box center [135, 200] width 157 height 13
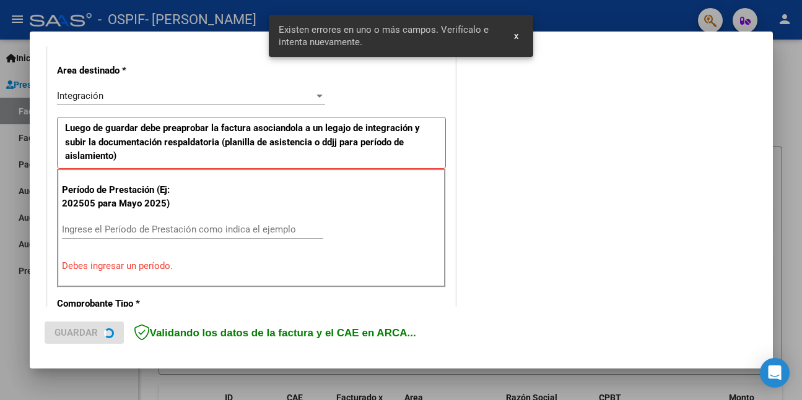
scroll to position [292, 0]
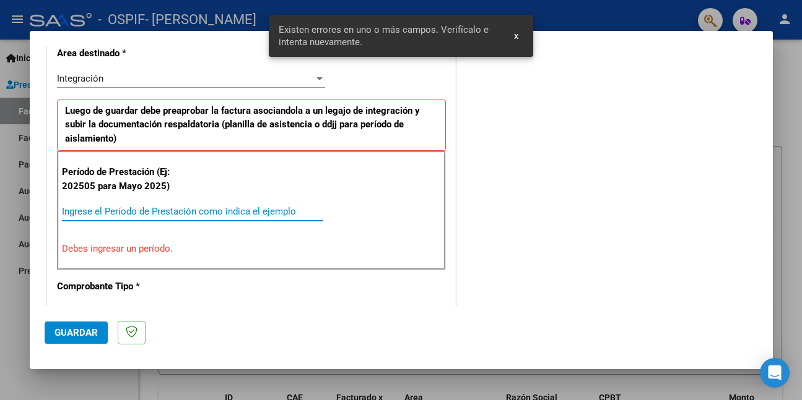
click at [306, 211] on input "Ingrese el Período de Prestación como indica el ejemplo" at bounding box center [192, 211] width 261 height 11
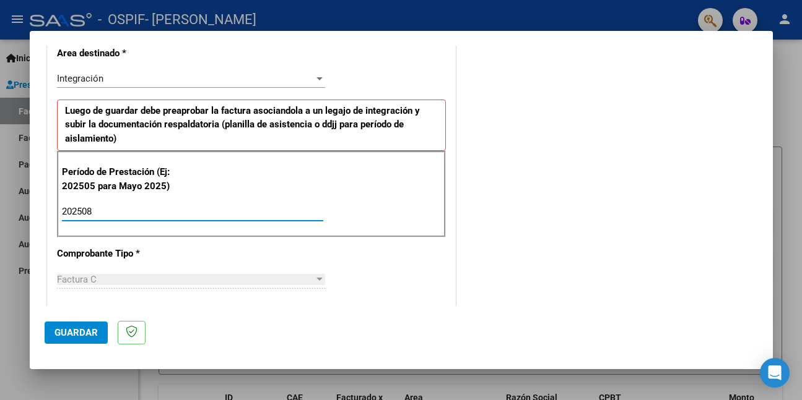
type input "202508"
click at [88, 334] on span "Guardar" at bounding box center [75, 332] width 43 height 11
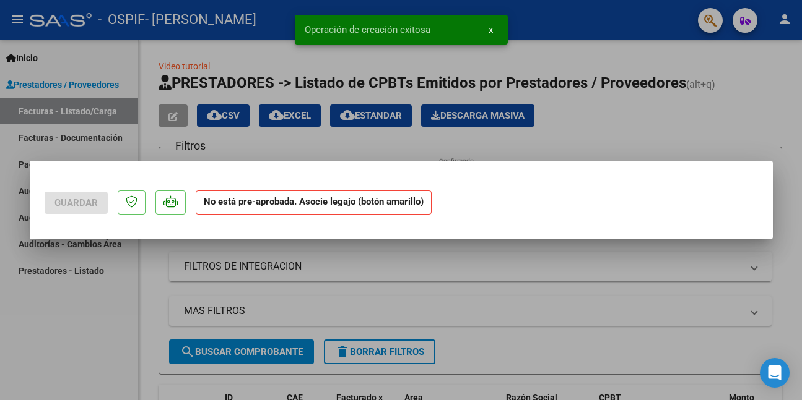
scroll to position [0, 0]
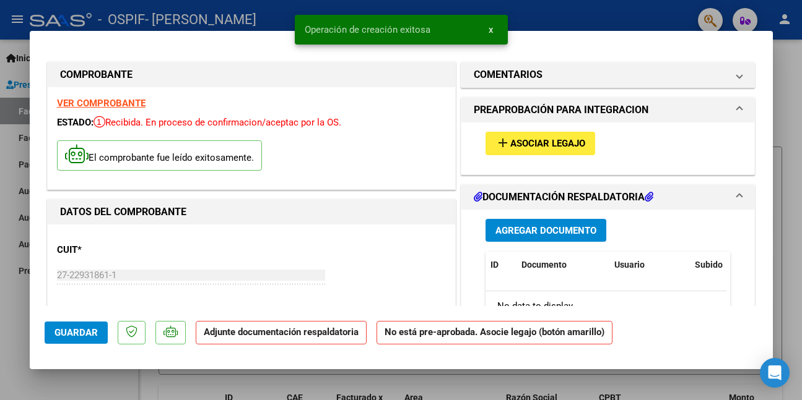
click at [531, 142] on span "Asociar Legajo" at bounding box center [547, 144] width 75 height 11
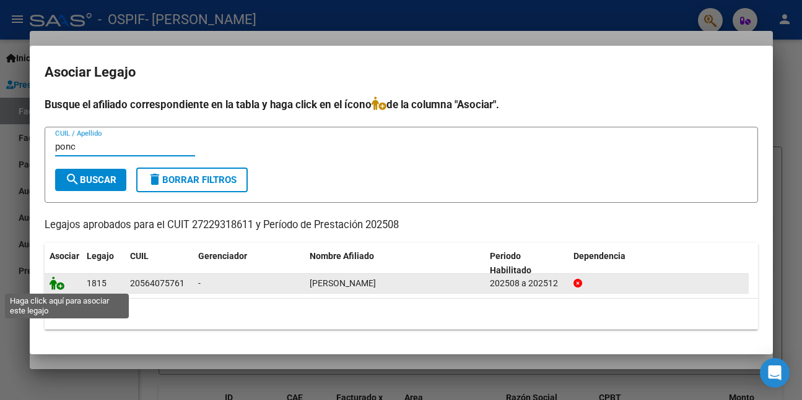
type input "ponc"
click at [56, 284] on icon at bounding box center [57, 284] width 15 height 14
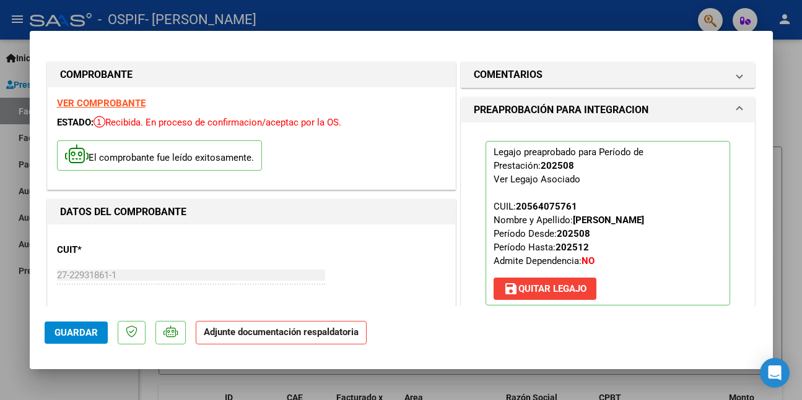
scroll to position [248, 0]
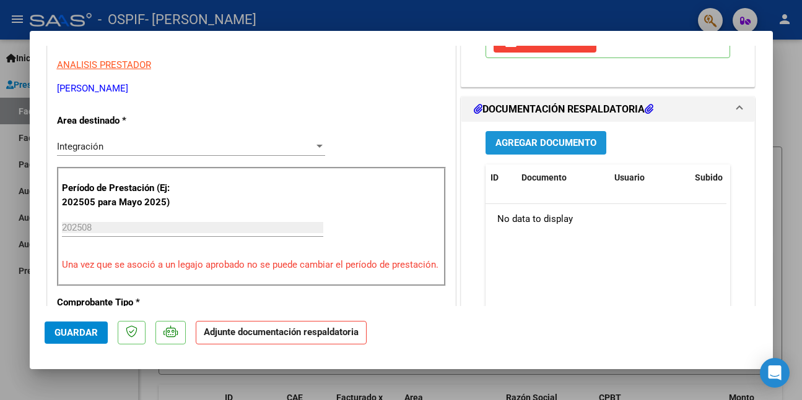
click at [529, 134] on button "Agregar Documento" at bounding box center [545, 142] width 121 height 23
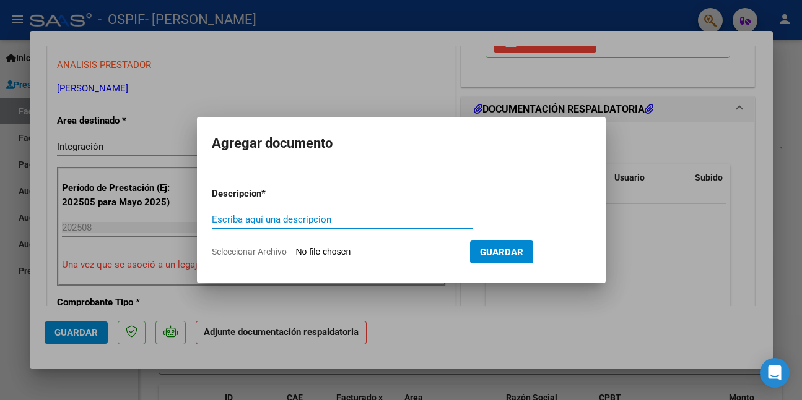
paste input "asistencia"
type input "asistencia"
type input "C:\fakepath\WhatsApp Image [DATE] 14.27.18.jpeg"
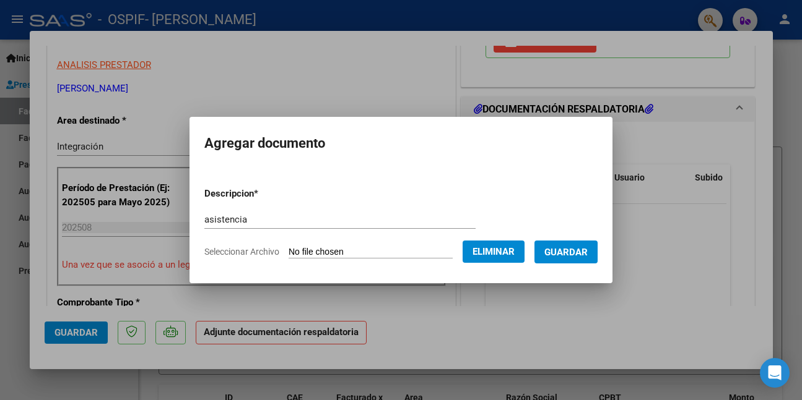
click at [552, 253] on button "Guardar" at bounding box center [565, 252] width 63 height 23
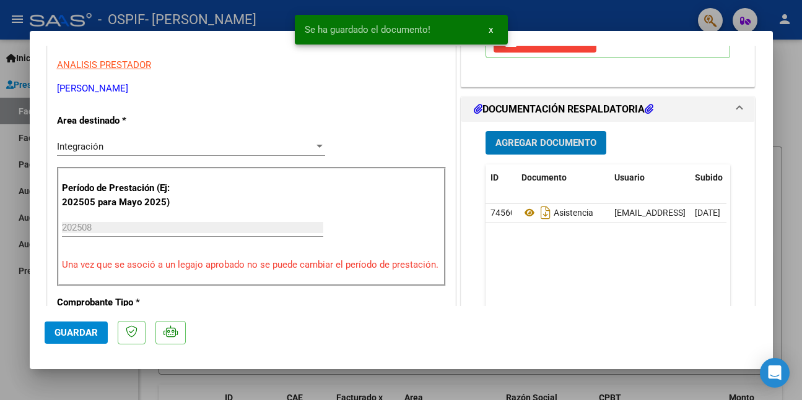
click at [88, 330] on span "Guardar" at bounding box center [75, 332] width 43 height 11
click at [97, 383] on div at bounding box center [401, 200] width 802 height 400
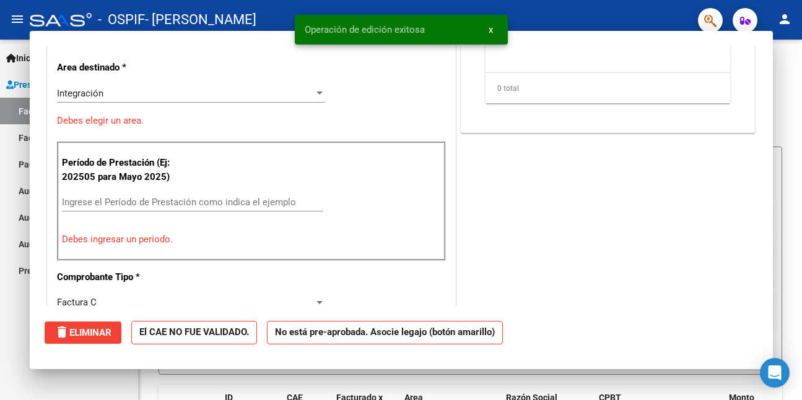
scroll to position [0, 0]
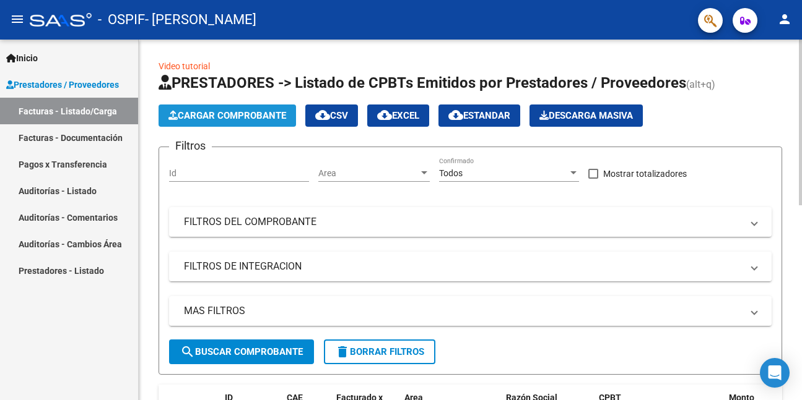
click at [272, 110] on button "Cargar Comprobante" at bounding box center [226, 116] width 137 height 22
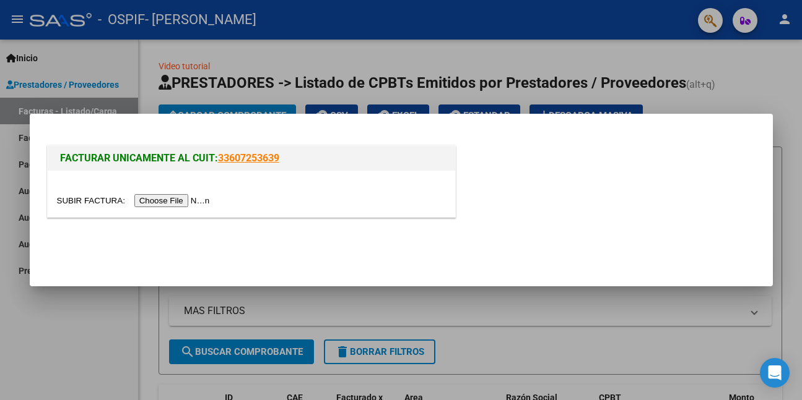
click at [208, 197] on input "file" at bounding box center [135, 200] width 157 height 13
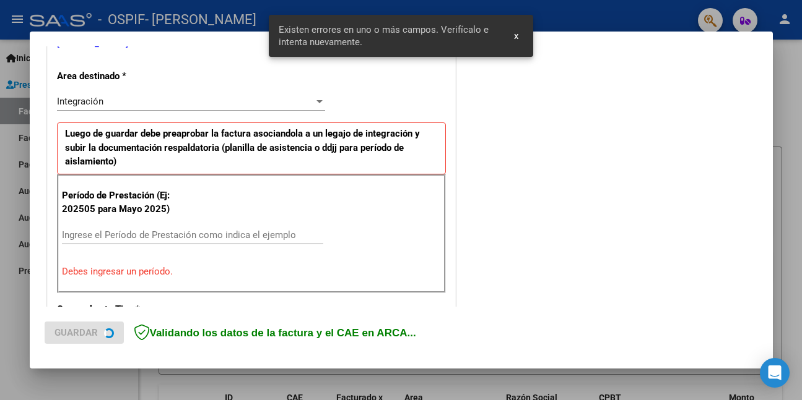
scroll to position [292, 0]
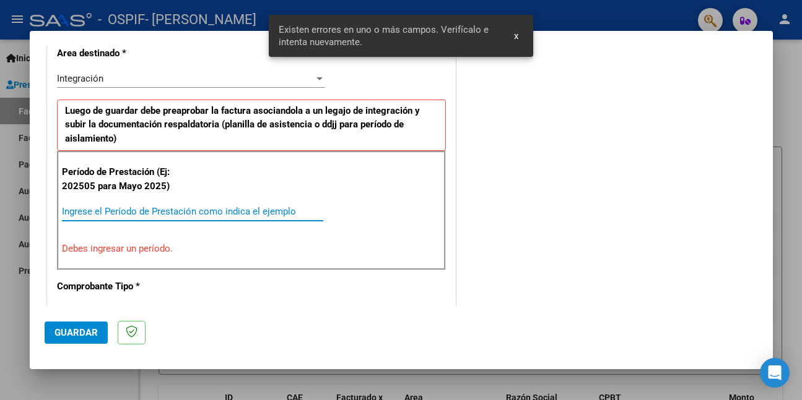
click at [214, 209] on input "Ingrese el Período de Prestación como indica el ejemplo" at bounding box center [192, 211] width 261 height 11
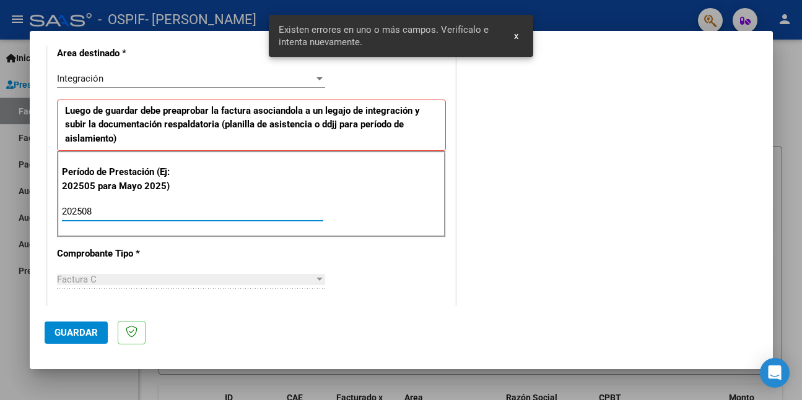
type input "202508"
click at [93, 332] on span "Guardar" at bounding box center [75, 332] width 43 height 11
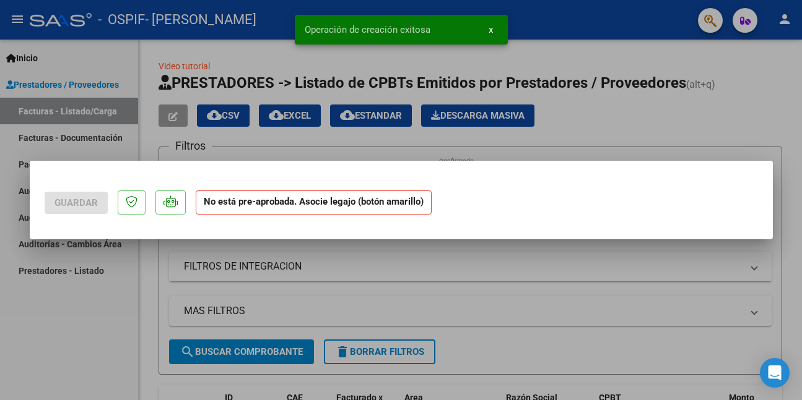
scroll to position [0, 0]
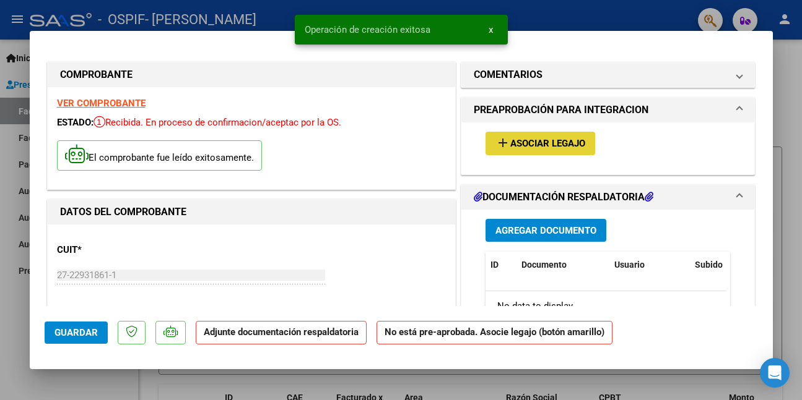
click at [536, 147] on span "Asociar Legajo" at bounding box center [547, 144] width 75 height 11
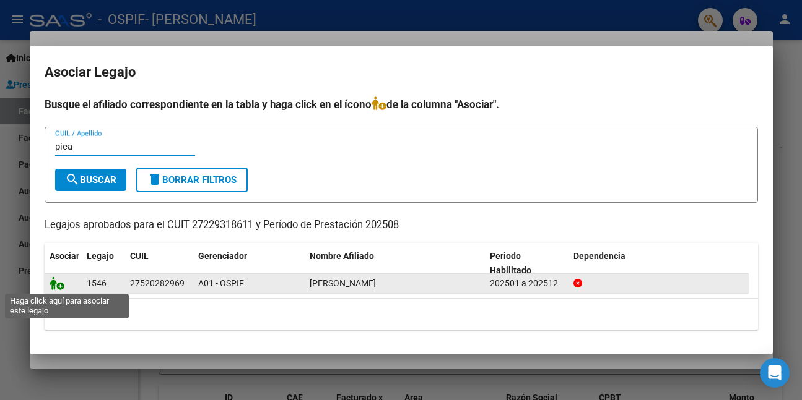
type input "pica"
click at [58, 286] on icon at bounding box center [57, 284] width 15 height 14
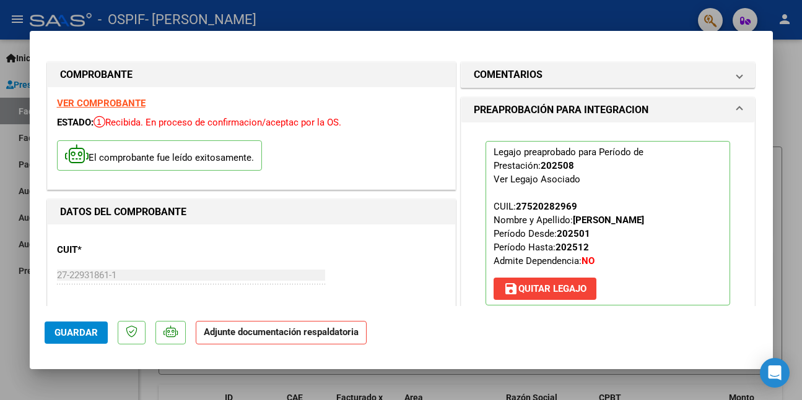
scroll to position [248, 0]
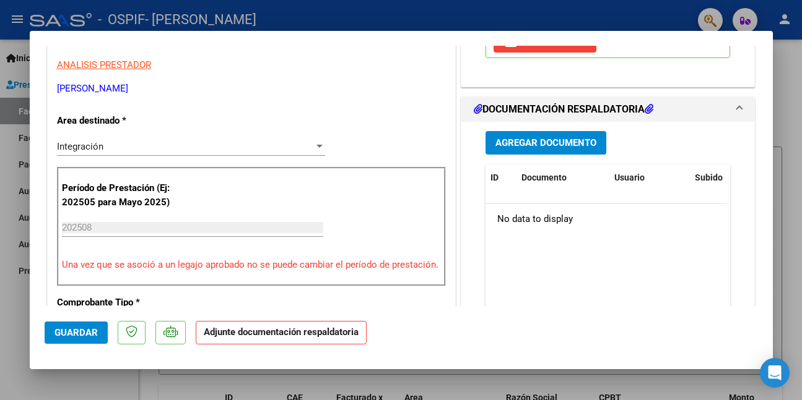
click at [537, 149] on span "Agregar Documento" at bounding box center [545, 143] width 101 height 11
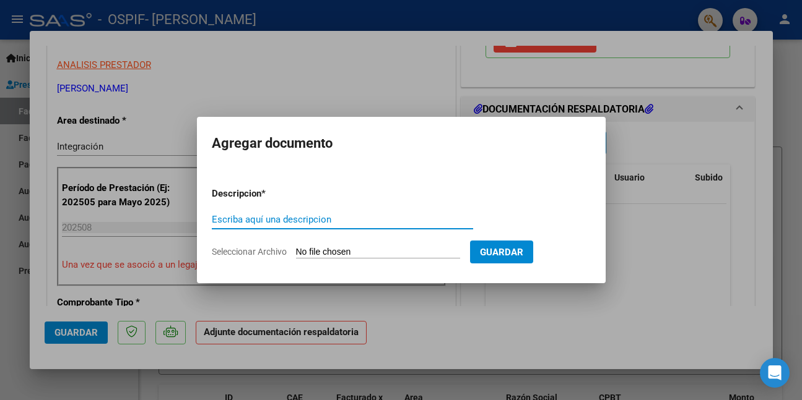
paste input "asistencia"
type input "asistencia"
type input "C:\fakepath\WhatsApp Image [DATE] 12.06.23.jpeg"
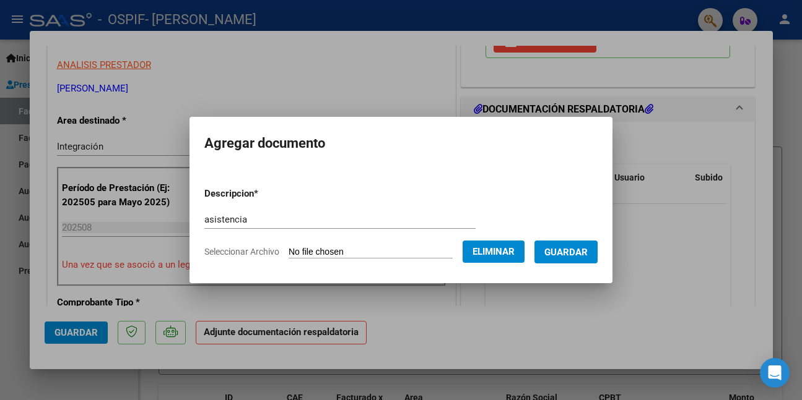
click at [550, 251] on button "Guardar" at bounding box center [565, 252] width 63 height 23
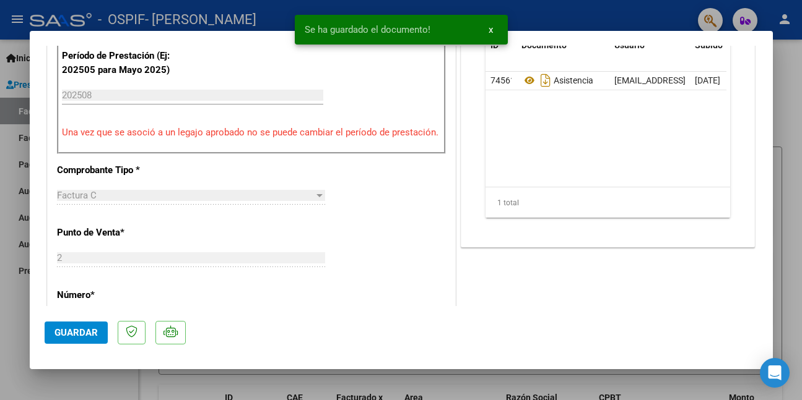
scroll to position [433, 0]
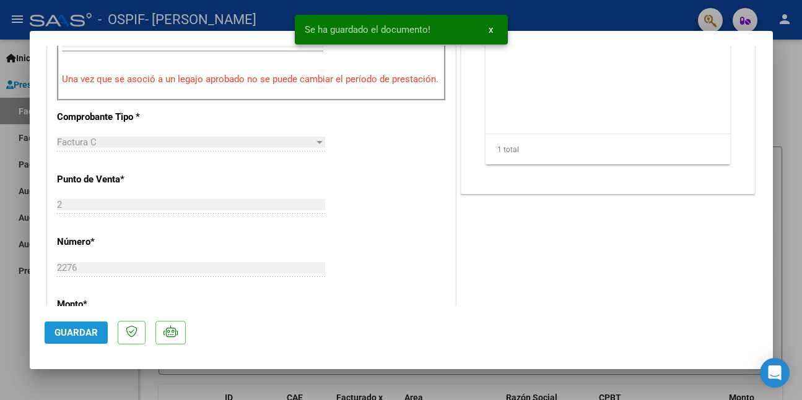
click at [83, 332] on span "Guardar" at bounding box center [75, 332] width 43 height 11
click at [87, 330] on span "Guardar" at bounding box center [75, 332] width 43 height 11
click at [87, 380] on div at bounding box center [401, 200] width 802 height 400
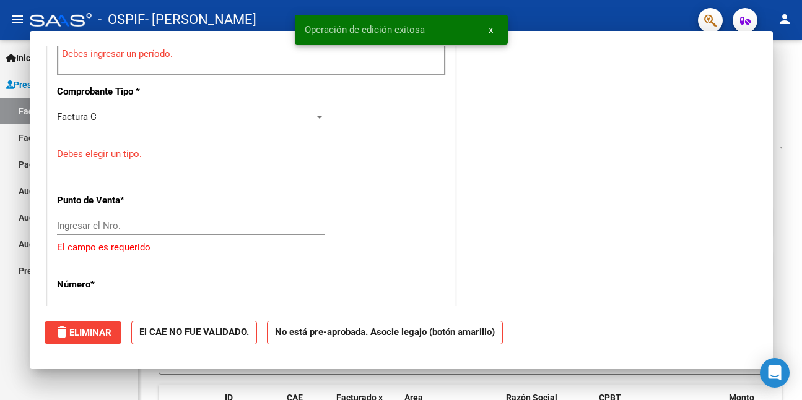
scroll to position [0, 0]
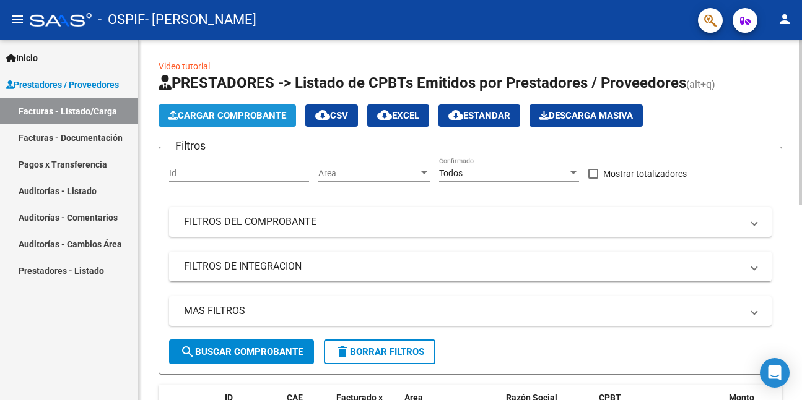
click at [196, 115] on span "Cargar Comprobante" at bounding box center [227, 115] width 118 height 11
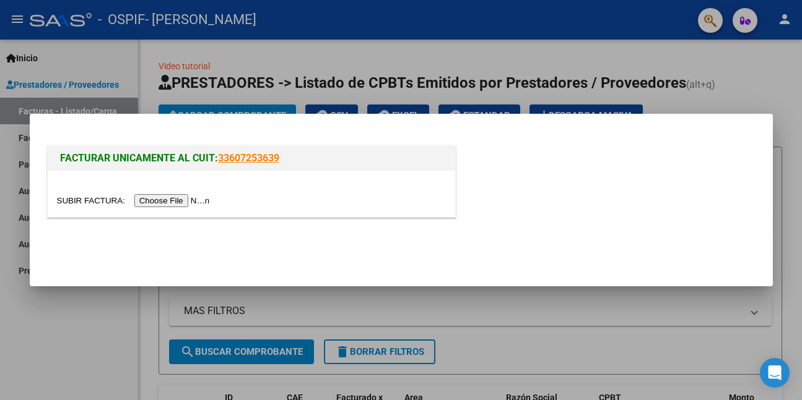
click at [196, 199] on input "file" at bounding box center [135, 200] width 157 height 13
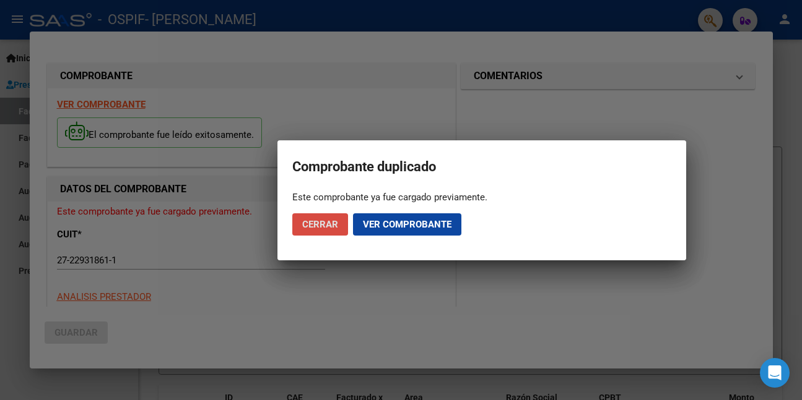
click at [322, 226] on span "Cerrar" at bounding box center [320, 224] width 36 height 11
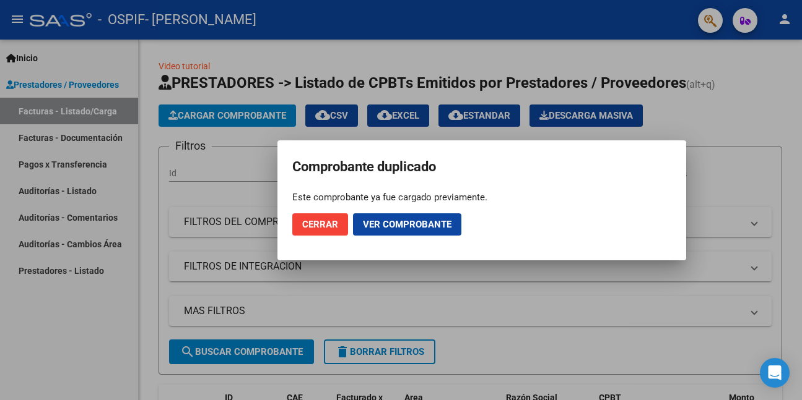
click at [335, 223] on span "Cerrar" at bounding box center [320, 224] width 36 height 11
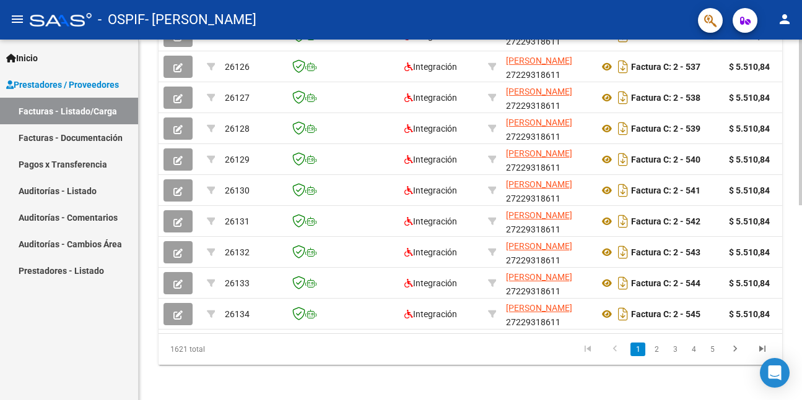
scroll to position [424, 0]
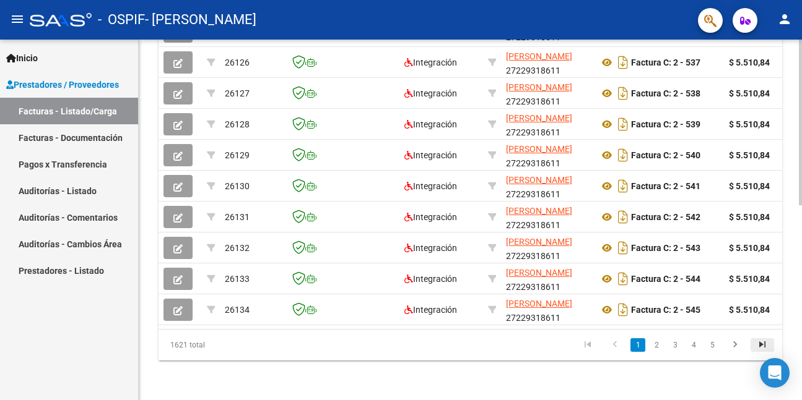
click at [761, 345] on icon "go to last page" at bounding box center [762, 346] width 16 height 15
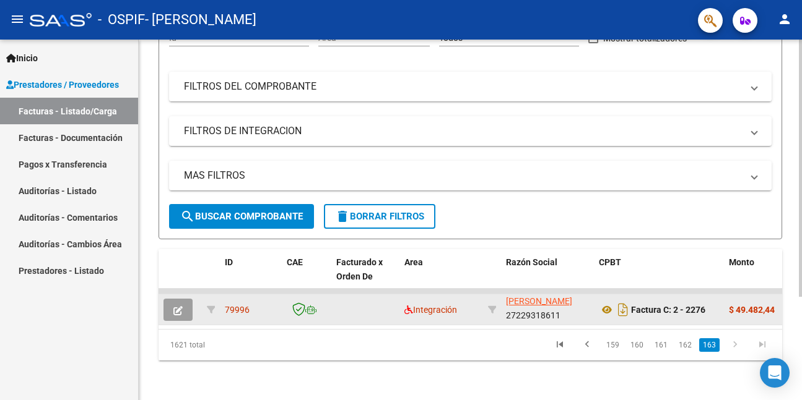
click at [174, 306] on icon "button" at bounding box center [177, 310] width 9 height 9
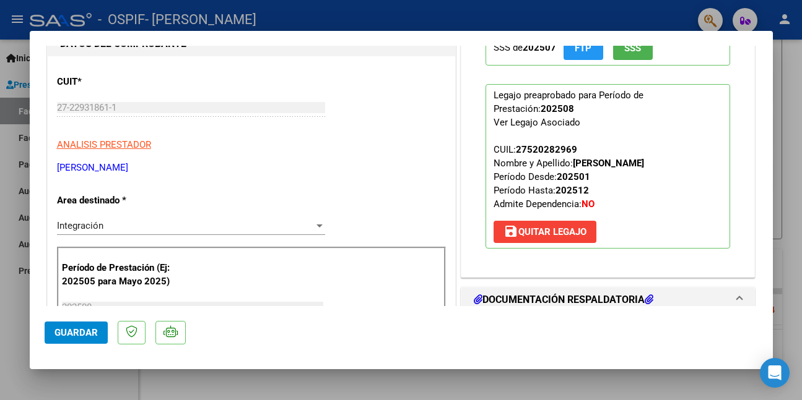
scroll to position [124, 0]
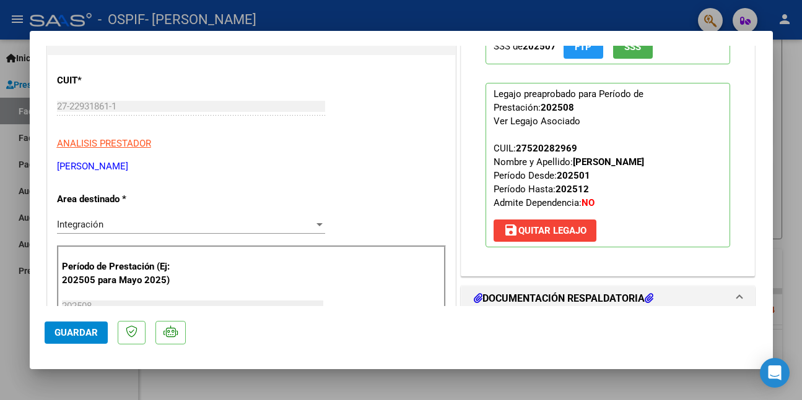
click at [573, 236] on span "save [PERSON_NAME]" at bounding box center [544, 230] width 83 height 11
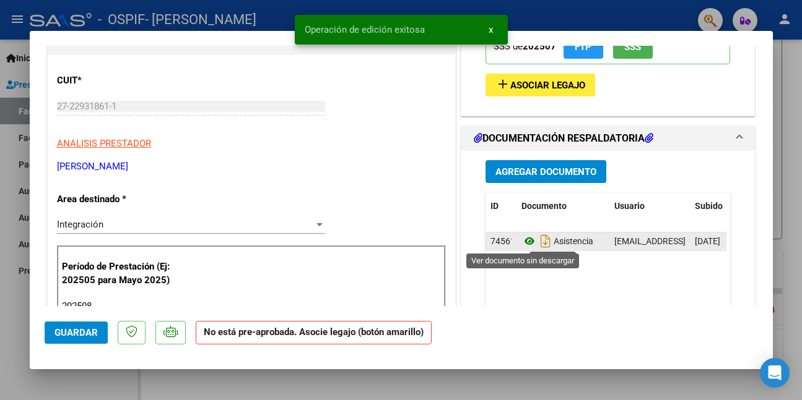
click at [522, 239] on icon at bounding box center [529, 241] width 16 height 15
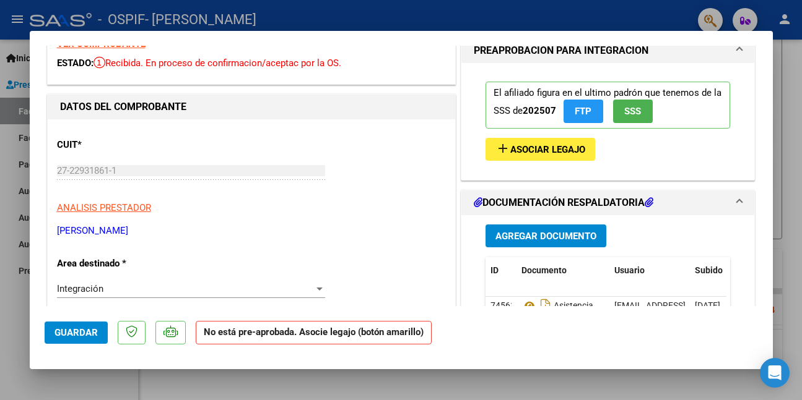
scroll to position [0, 0]
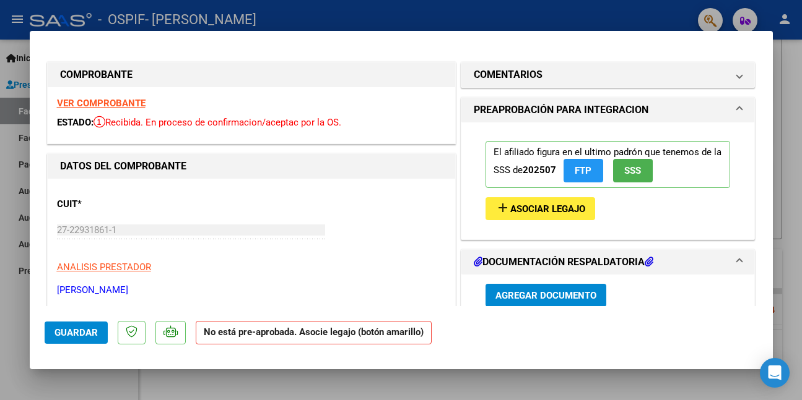
click at [115, 100] on strong "VER COMPROBANTE" at bounding box center [101, 103] width 89 height 11
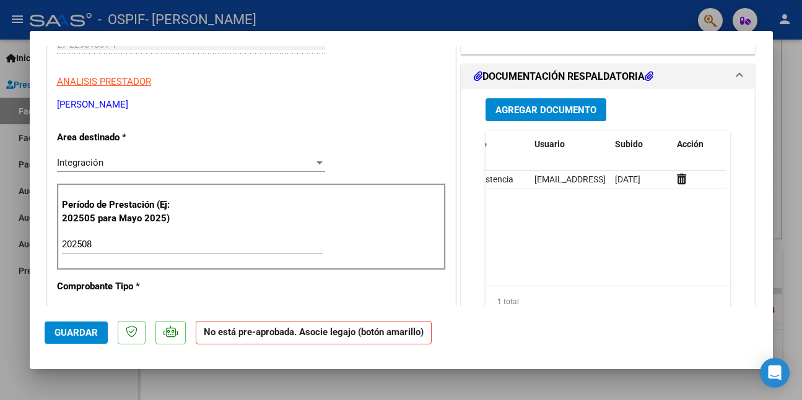
scroll to position [0, 87]
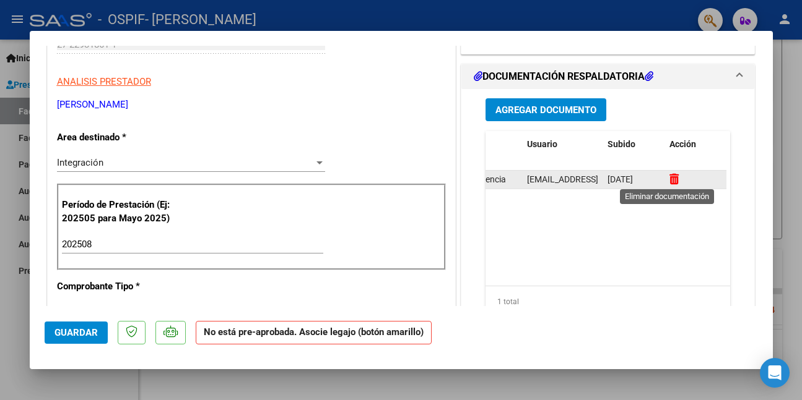
click at [669, 180] on icon at bounding box center [673, 179] width 9 height 12
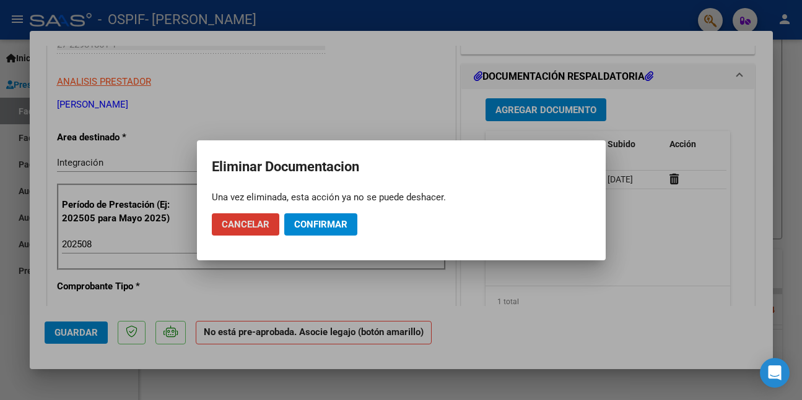
click at [296, 225] on span "Confirmar" at bounding box center [320, 224] width 53 height 11
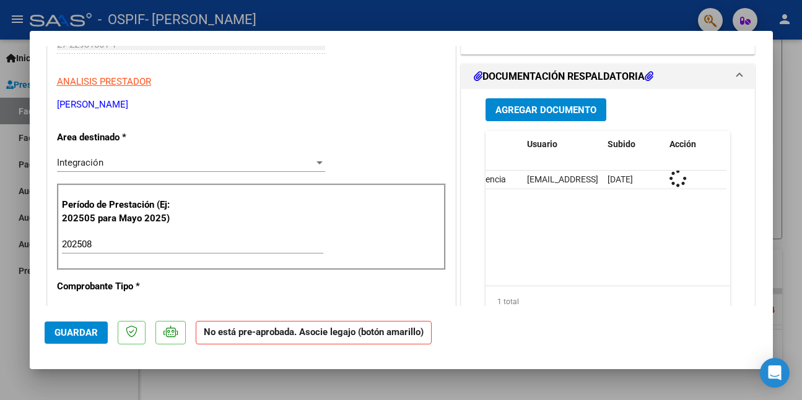
scroll to position [0, 0]
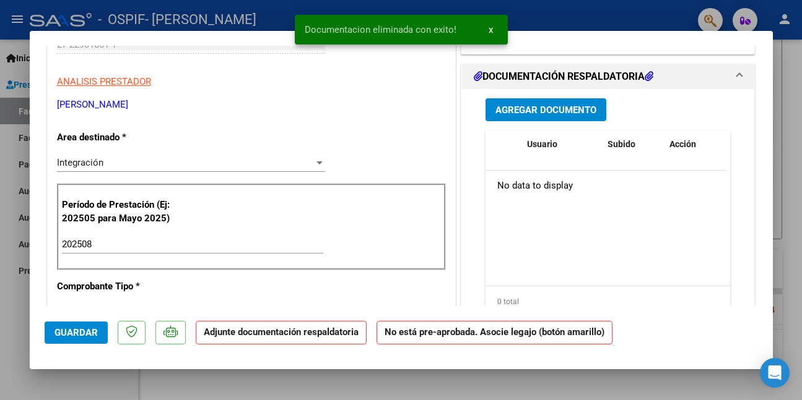
click at [522, 110] on span "Agregar Documento" at bounding box center [545, 110] width 101 height 11
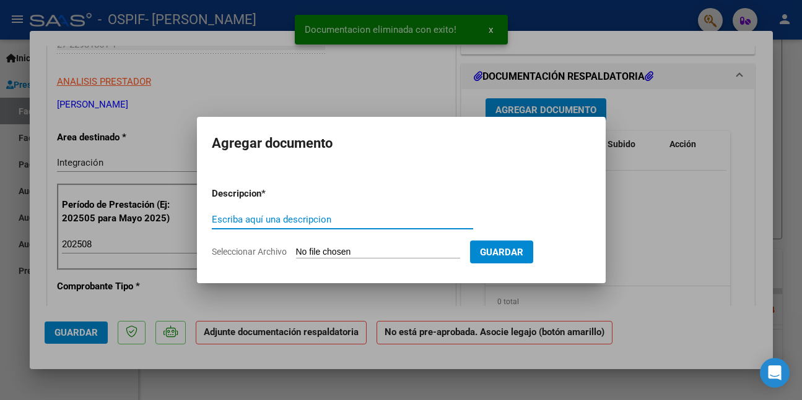
paste input "asistencia"
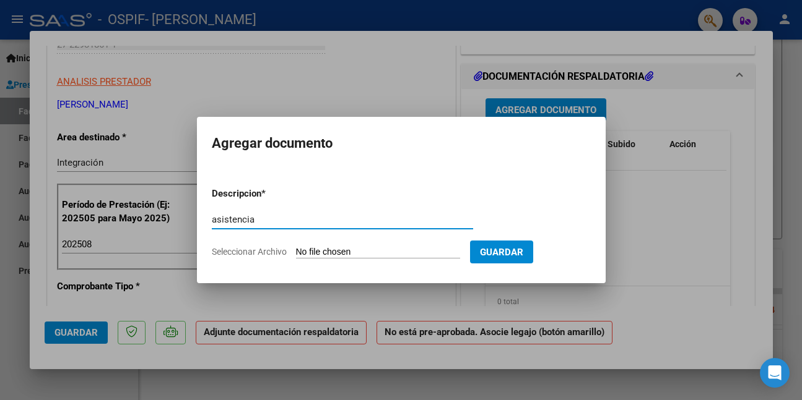
type input "asistencia"
type input "C:\fakepath\WhatsApp Image [DATE] 12.06.42.jpeg"
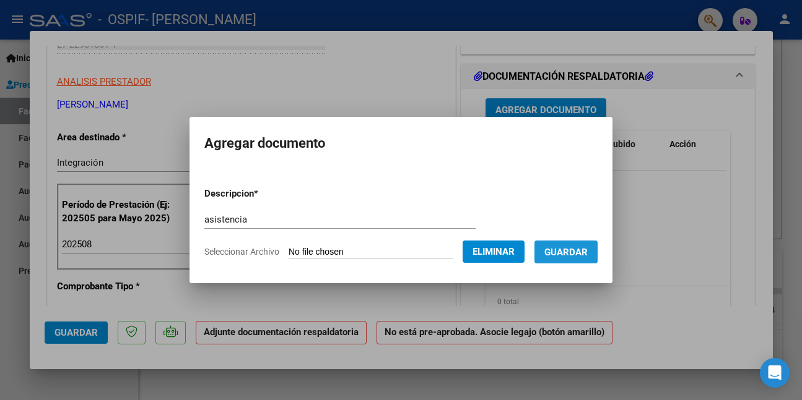
click at [552, 256] on button "Guardar" at bounding box center [565, 252] width 63 height 23
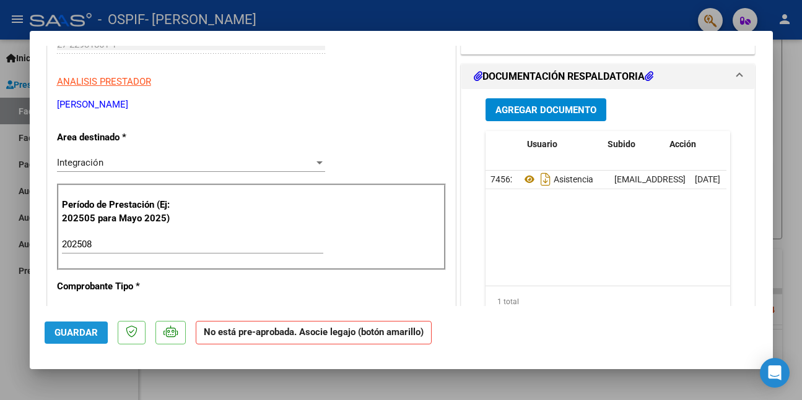
click at [70, 332] on span "Guardar" at bounding box center [75, 332] width 43 height 11
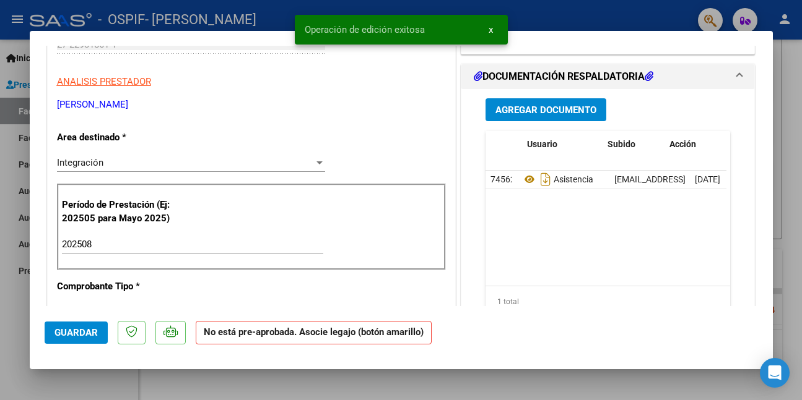
click at [90, 386] on div at bounding box center [401, 200] width 802 height 400
type input "$ 0,00"
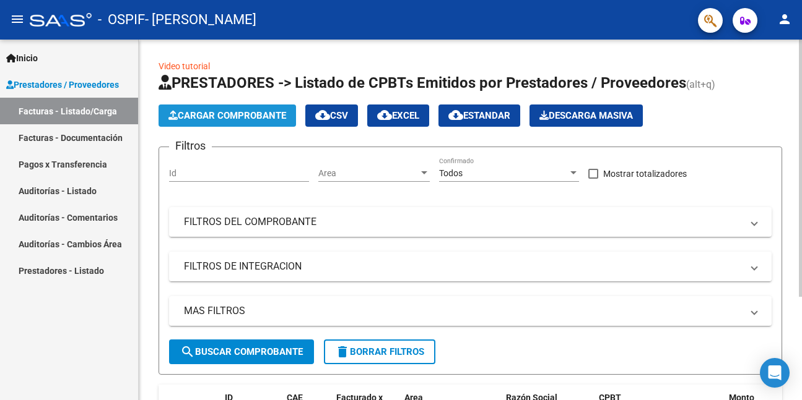
click at [255, 115] on span "Cargar Comprobante" at bounding box center [227, 115] width 118 height 11
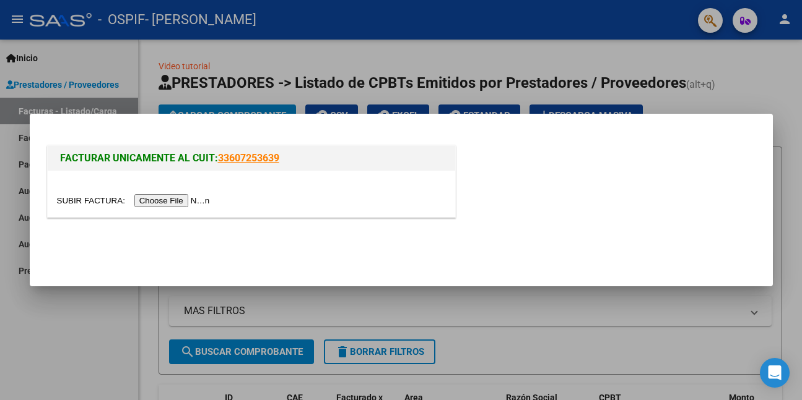
click at [192, 201] on input "file" at bounding box center [135, 200] width 157 height 13
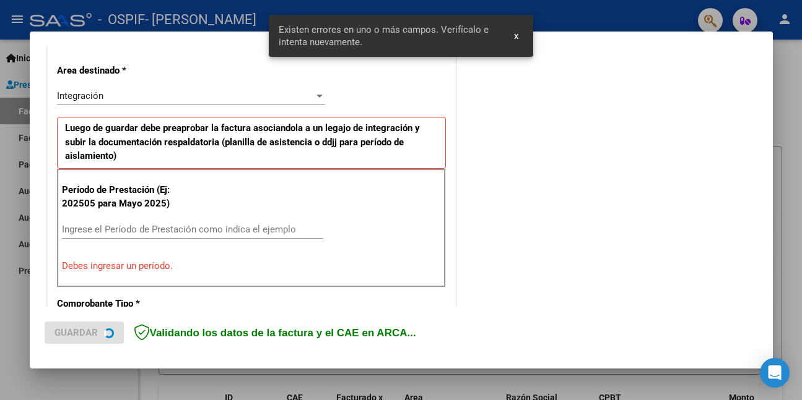
scroll to position [292, 0]
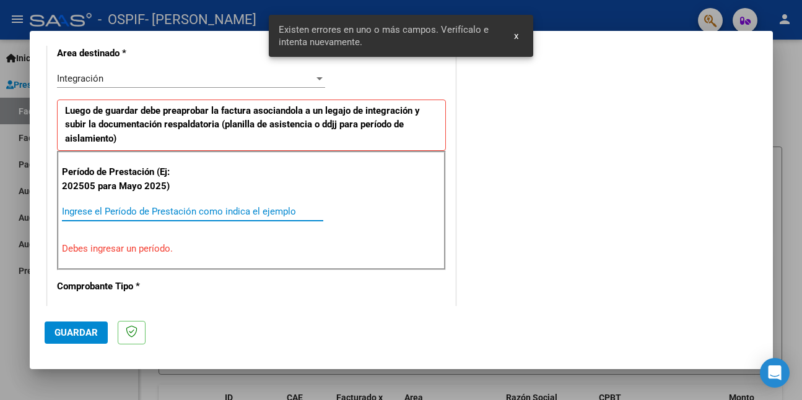
click at [266, 211] on input "Ingrese el Período de Prestación como indica el ejemplo" at bounding box center [192, 211] width 261 height 11
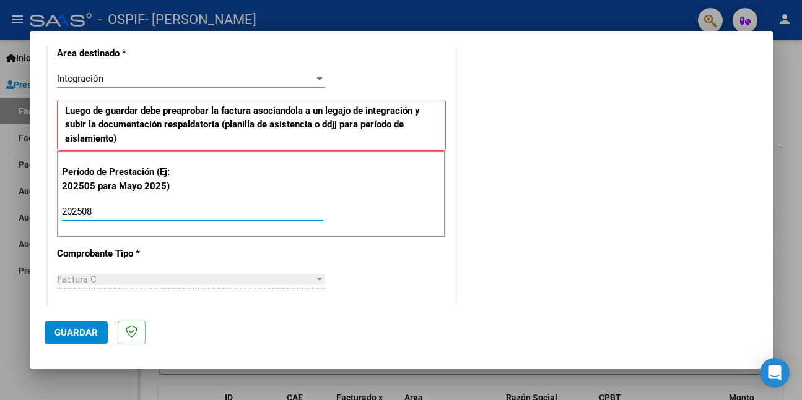
type input "202508"
click at [66, 340] on button "Guardar" at bounding box center [76, 333] width 63 height 22
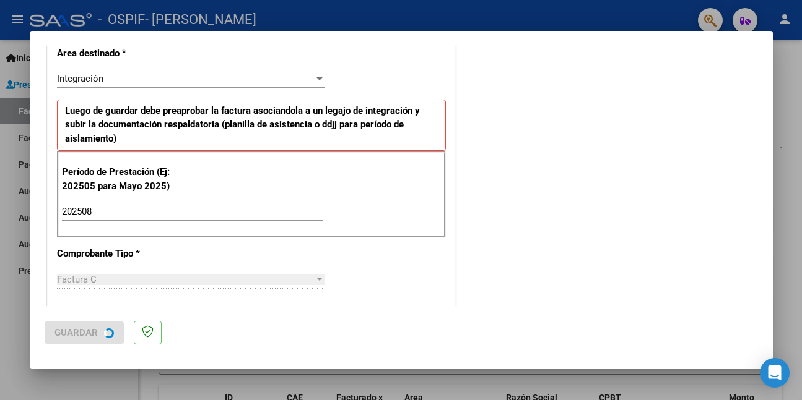
scroll to position [0, 0]
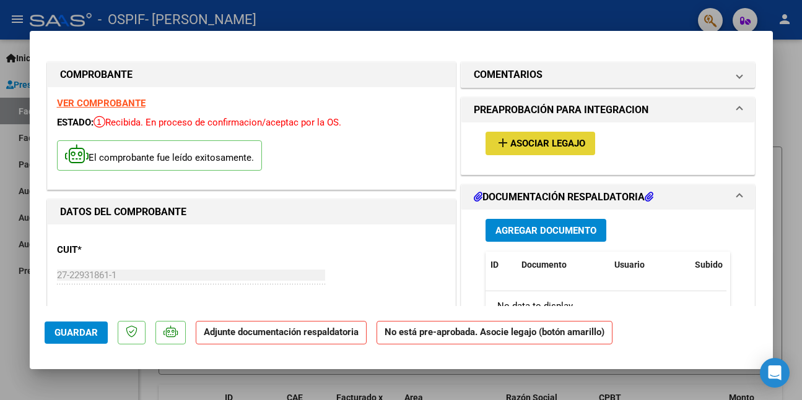
click at [534, 142] on span "Asociar Legajo" at bounding box center [547, 144] width 75 height 11
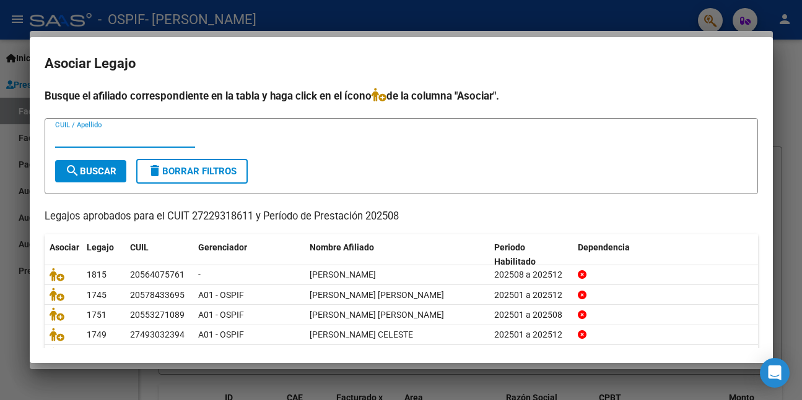
click at [98, 141] on input "CUIL / Apellido" at bounding box center [125, 137] width 140 height 11
type input "nieva"
click at [112, 172] on span "search Buscar" at bounding box center [90, 171] width 51 height 11
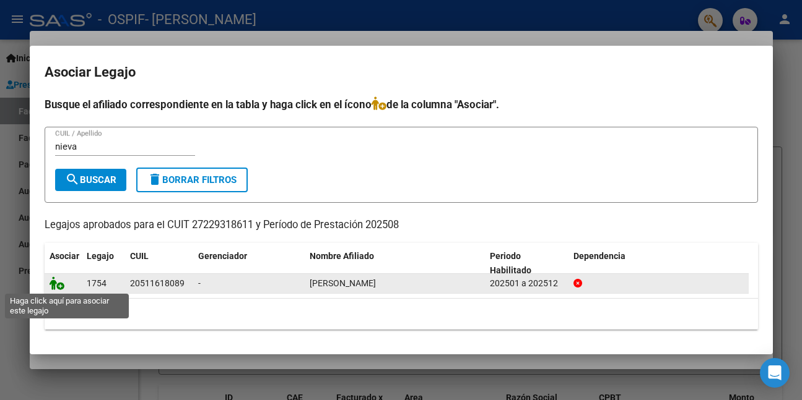
click at [56, 283] on icon at bounding box center [57, 284] width 15 height 14
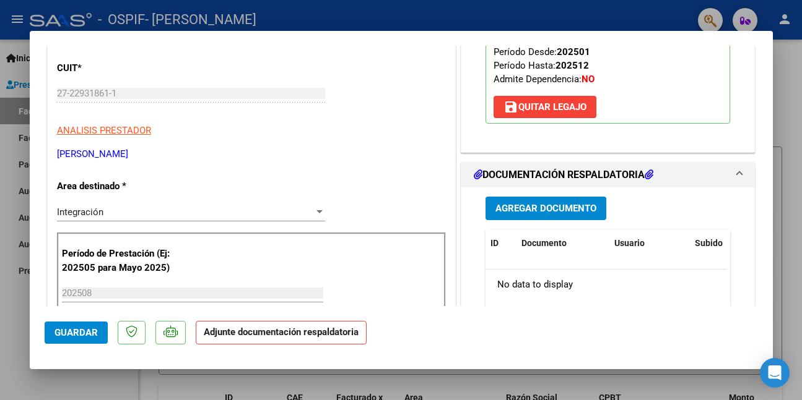
scroll to position [248, 0]
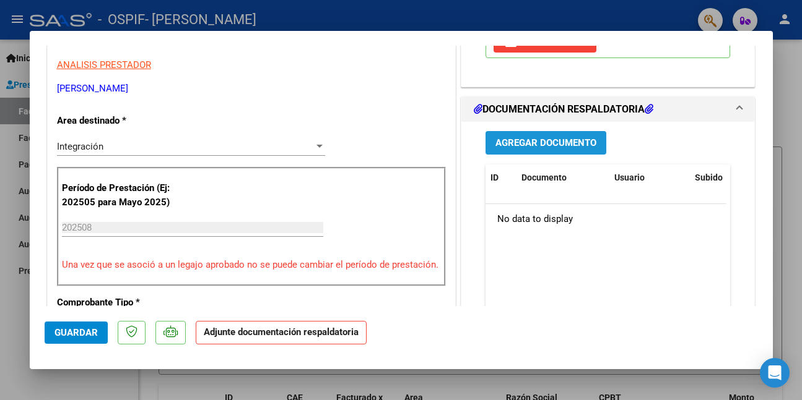
click at [509, 139] on span "Agregar Documento" at bounding box center [545, 143] width 101 height 11
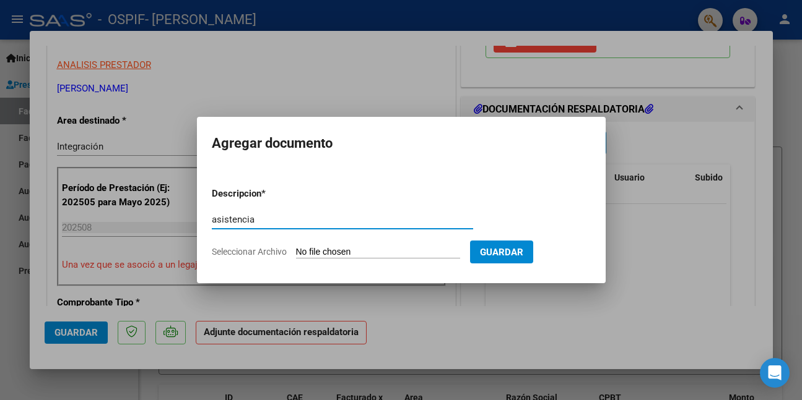
type input "asistencia"
type input "C:\fakepath\WhatsApp Image [DATE] 12.06.50.jpeg"
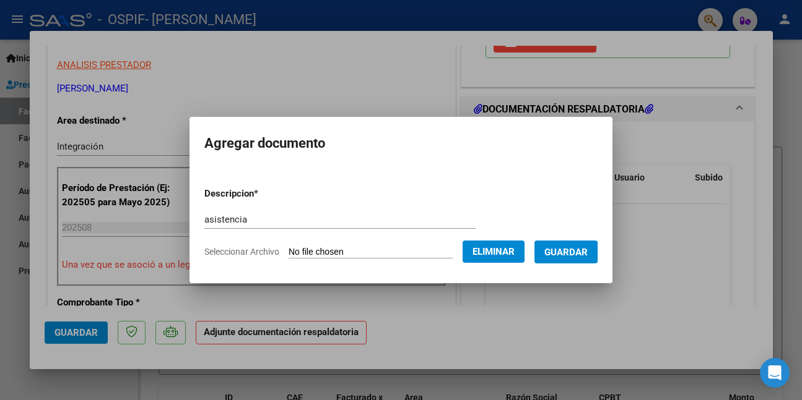
click at [551, 252] on button "Guardar" at bounding box center [565, 252] width 63 height 23
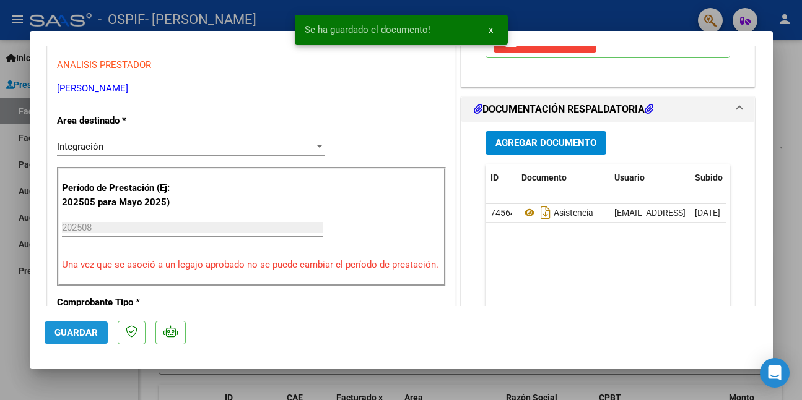
click at [85, 327] on span "Guardar" at bounding box center [75, 332] width 43 height 11
click at [73, 379] on div at bounding box center [401, 200] width 802 height 400
type input "$ 0,00"
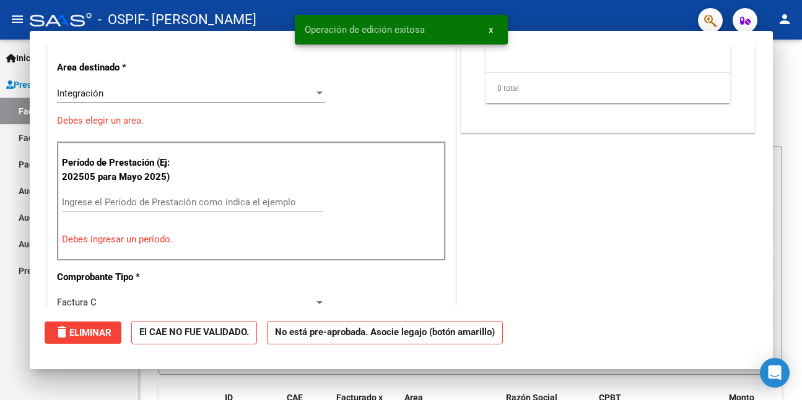
scroll to position [210, 0]
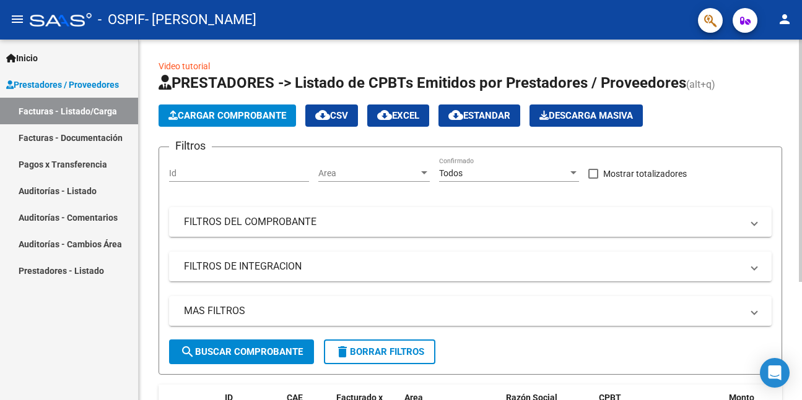
click at [189, 115] on span "Cargar Comprobante" at bounding box center [227, 115] width 118 height 11
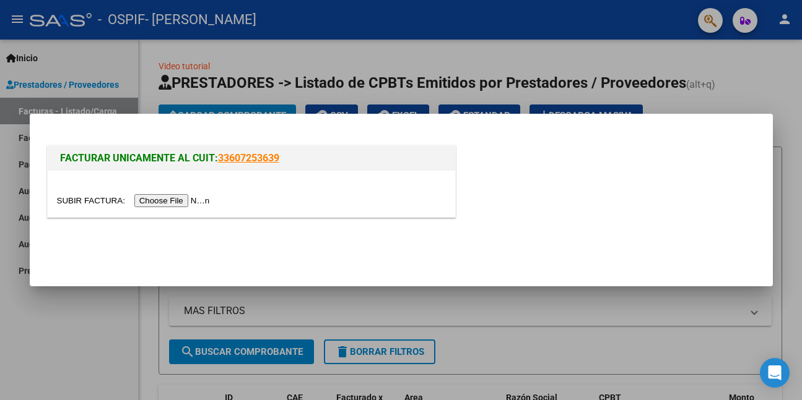
click at [185, 200] on input "file" at bounding box center [135, 200] width 157 height 13
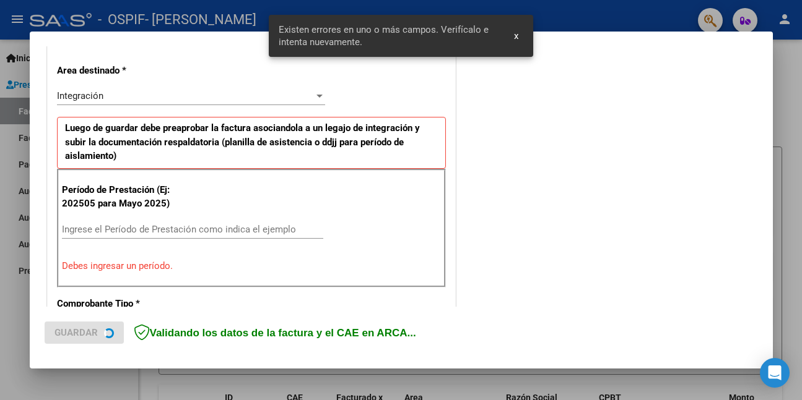
scroll to position [292, 0]
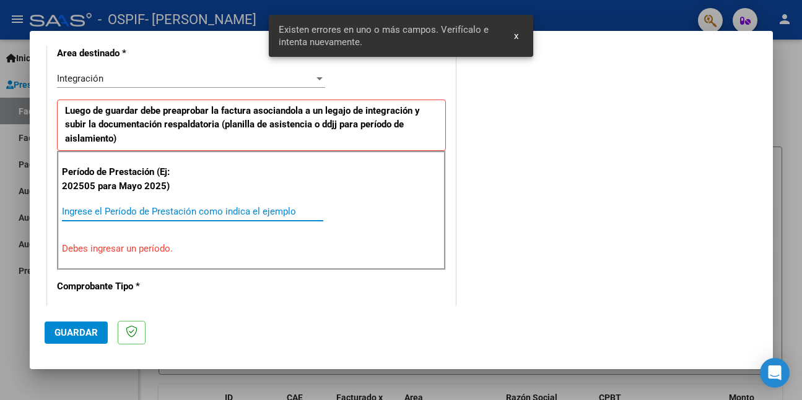
click at [296, 212] on input "Ingrese el Período de Prestación como indica el ejemplo" at bounding box center [192, 211] width 261 height 11
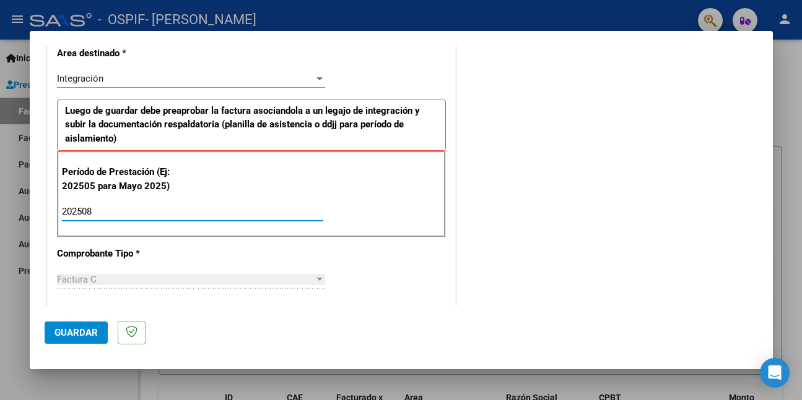
type input "202508"
click at [62, 331] on span "Guardar" at bounding box center [75, 332] width 43 height 11
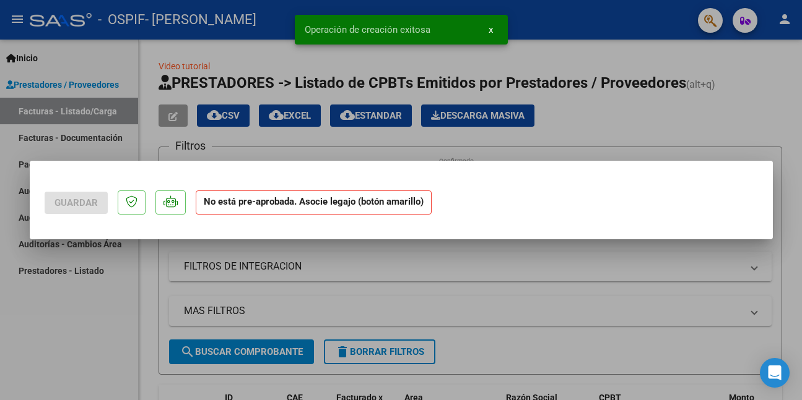
scroll to position [0, 0]
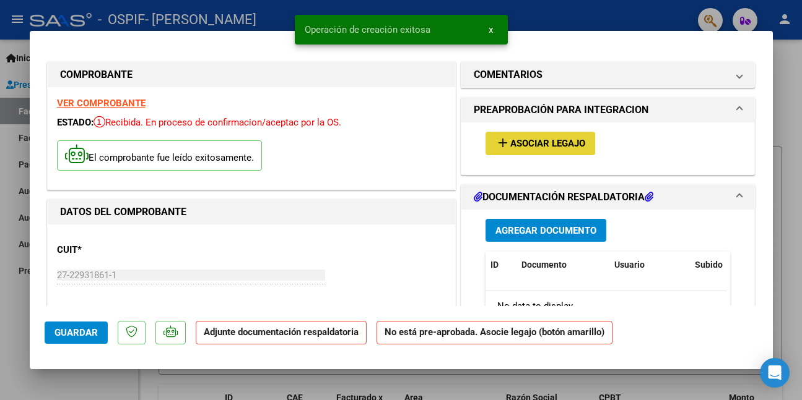
click at [501, 142] on mat-icon "add" at bounding box center [502, 143] width 15 height 15
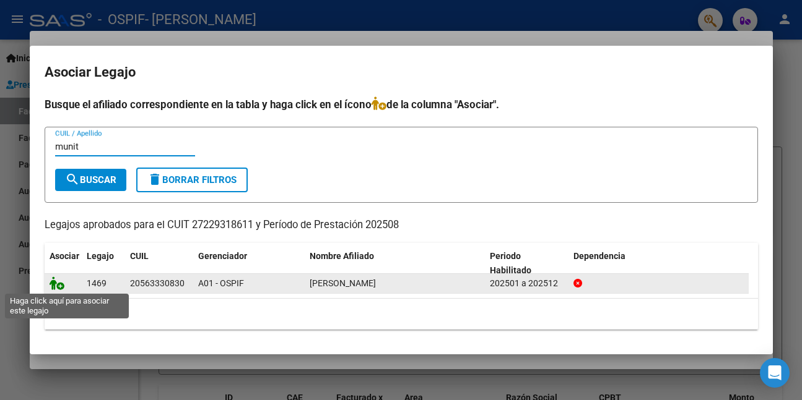
type input "munit"
click at [57, 286] on icon at bounding box center [57, 284] width 15 height 14
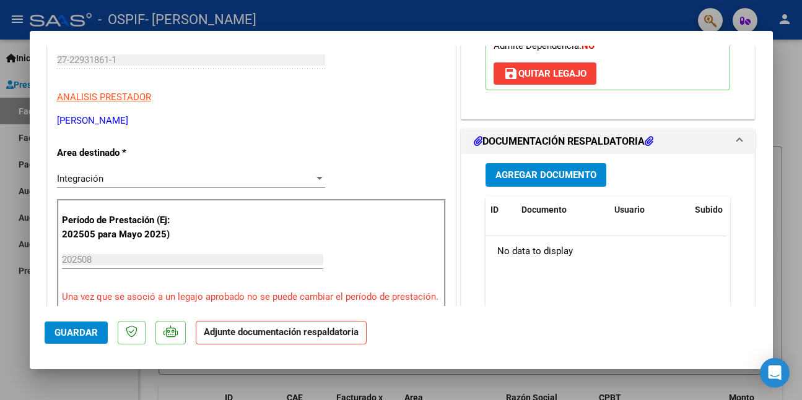
scroll to position [248, 0]
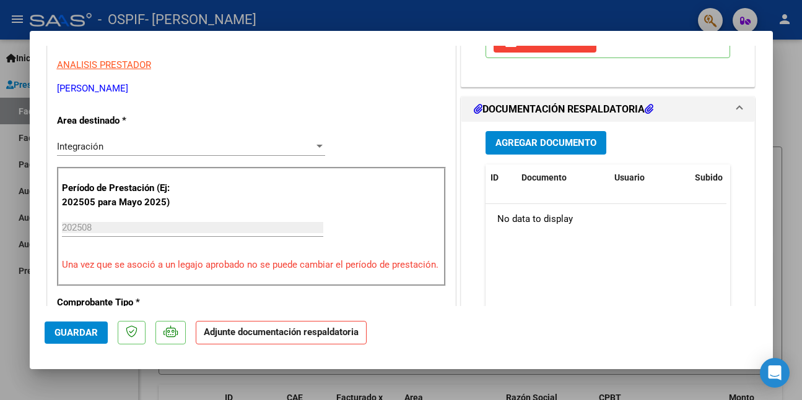
click at [529, 142] on span "Agregar Documento" at bounding box center [545, 143] width 101 height 11
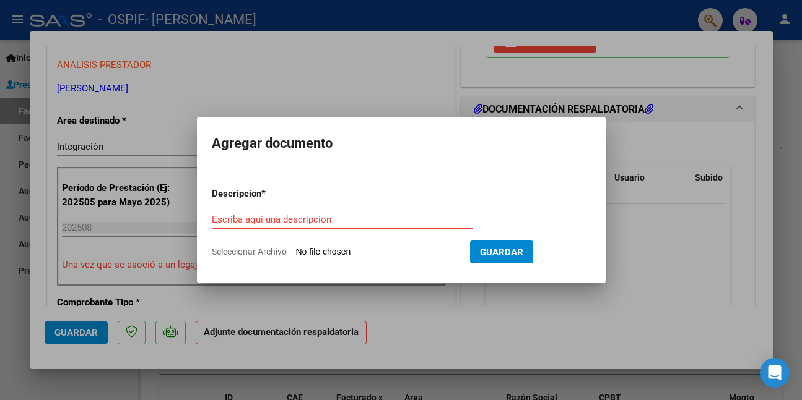
drag, startPoint x: 281, startPoint y: 210, endPoint x: 283, endPoint y: 217, distance: 7.7
paste input "asistencia"
type input "asistencia"
type input "C:\fakepath\WhatsApp Image [DATE] 12.06.54.jpeg"
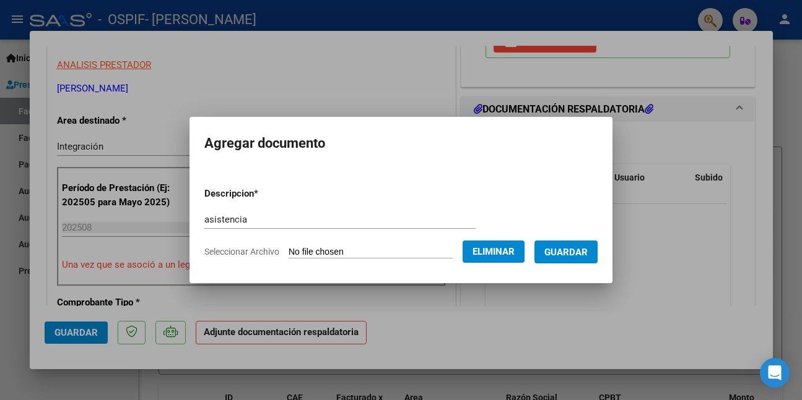
click at [548, 253] on button "Guardar" at bounding box center [565, 252] width 63 height 23
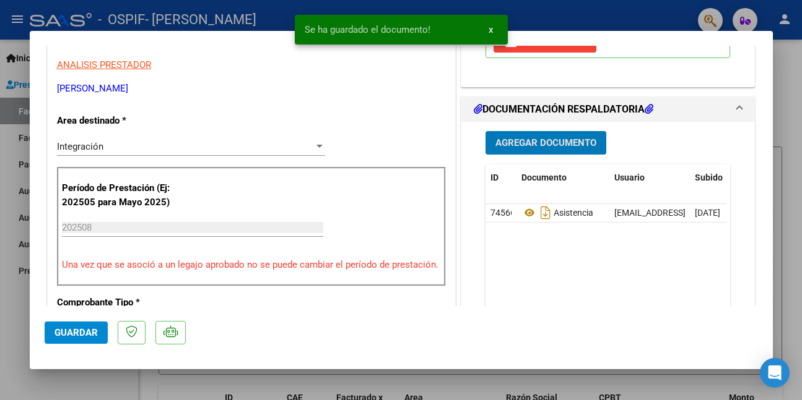
click at [74, 329] on span "Guardar" at bounding box center [75, 332] width 43 height 11
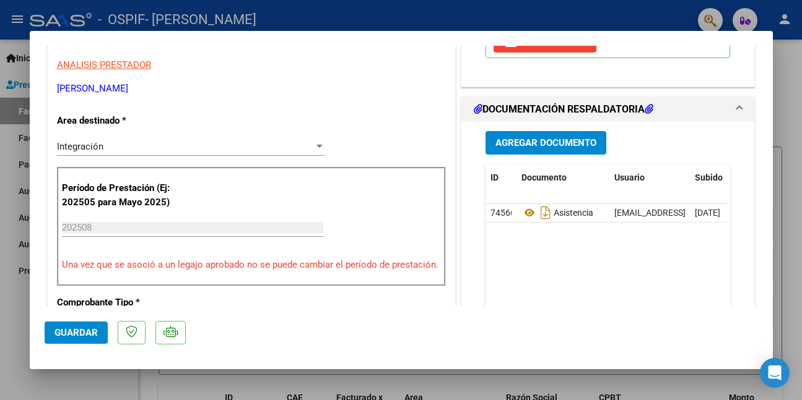
click at [74, 332] on span "Guardar" at bounding box center [75, 332] width 43 height 11
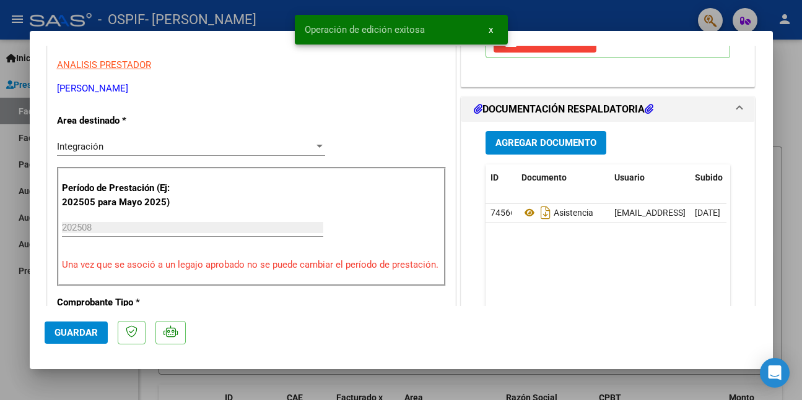
click at [62, 380] on div at bounding box center [401, 200] width 802 height 400
type input "$ 0,00"
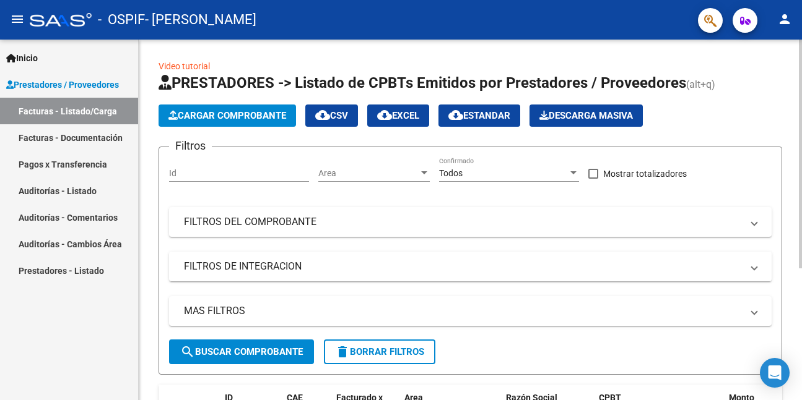
click at [233, 119] on span "Cargar Comprobante" at bounding box center [227, 115] width 118 height 11
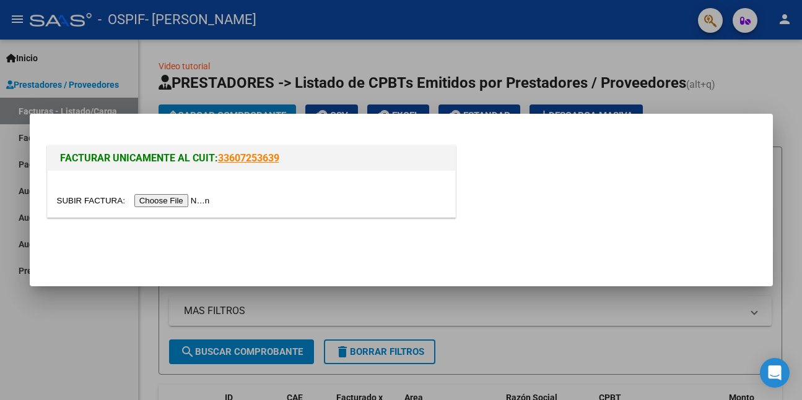
click at [190, 198] on input "file" at bounding box center [135, 200] width 157 height 13
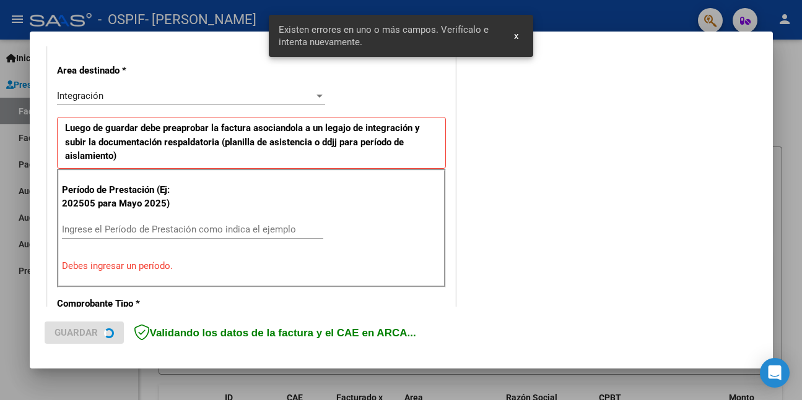
scroll to position [292, 0]
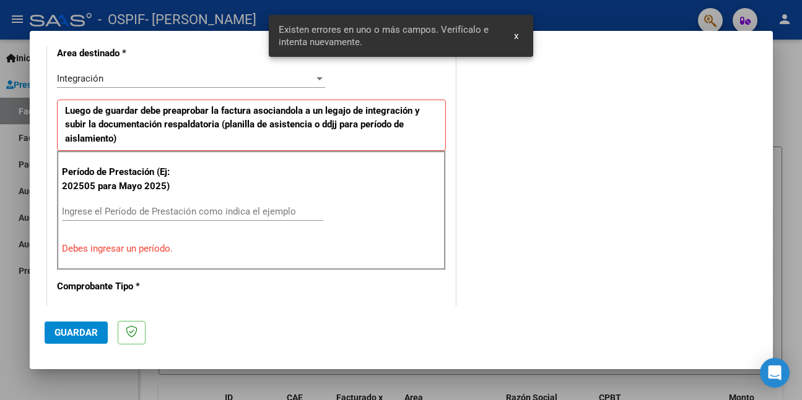
click at [291, 214] on input "Ingrese el Período de Prestación como indica el ejemplo" at bounding box center [192, 211] width 261 height 11
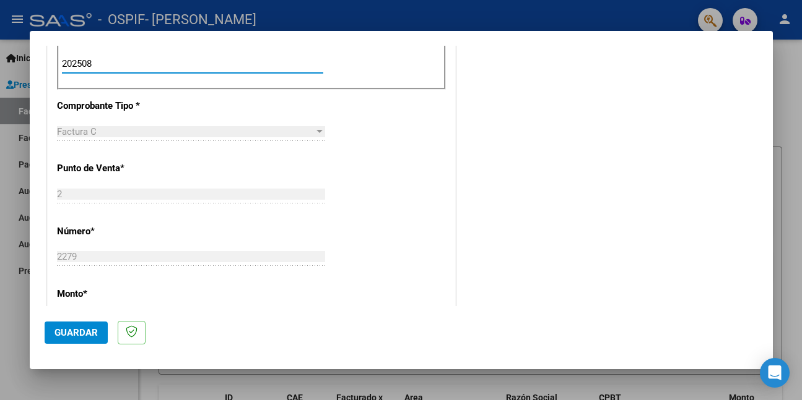
scroll to position [477, 0]
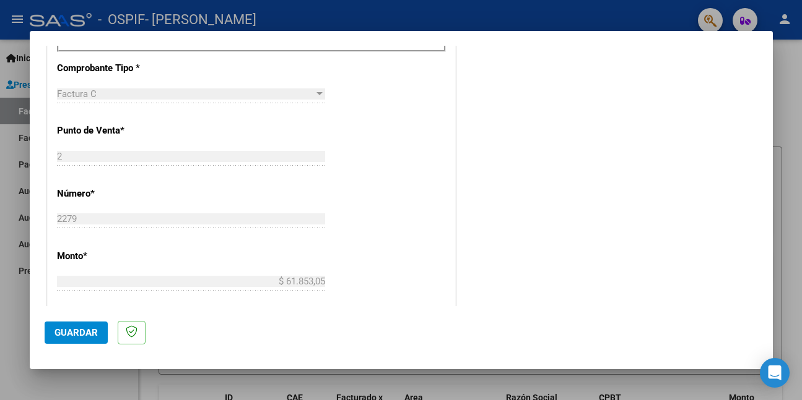
type input "202508"
click at [84, 334] on span "Guardar" at bounding box center [75, 332] width 43 height 11
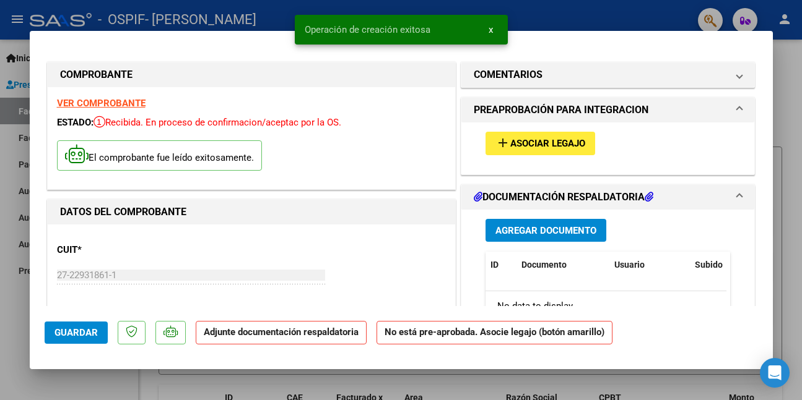
click at [526, 139] on span "Asociar Legajo" at bounding box center [547, 144] width 75 height 11
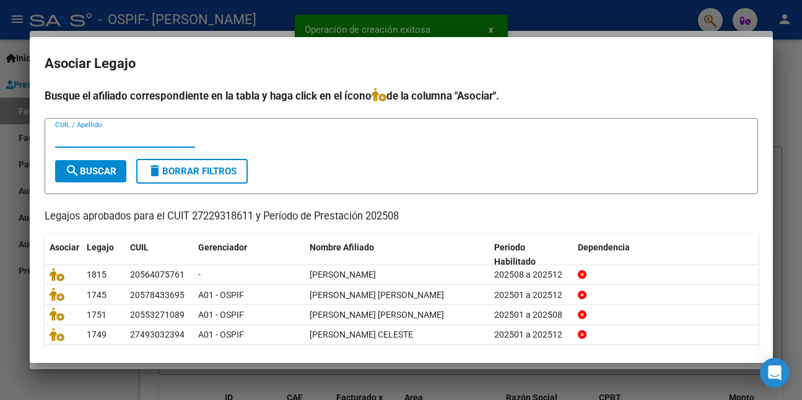
click at [108, 142] on input "CUIL / Apellido" at bounding box center [125, 137] width 140 height 11
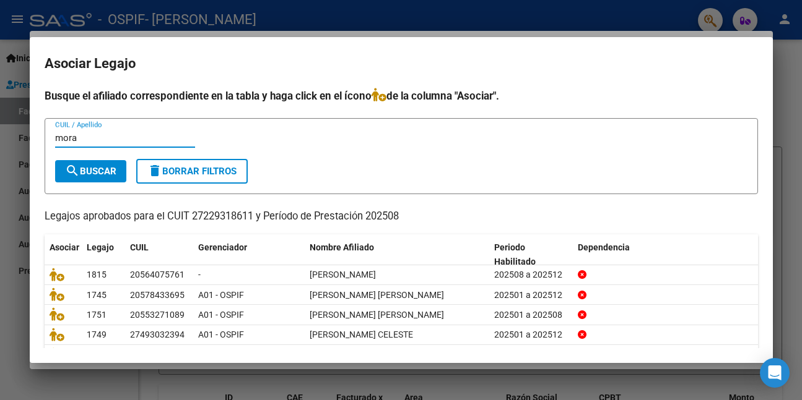
type input "mora"
click at [107, 170] on span "search Buscar" at bounding box center [90, 171] width 51 height 11
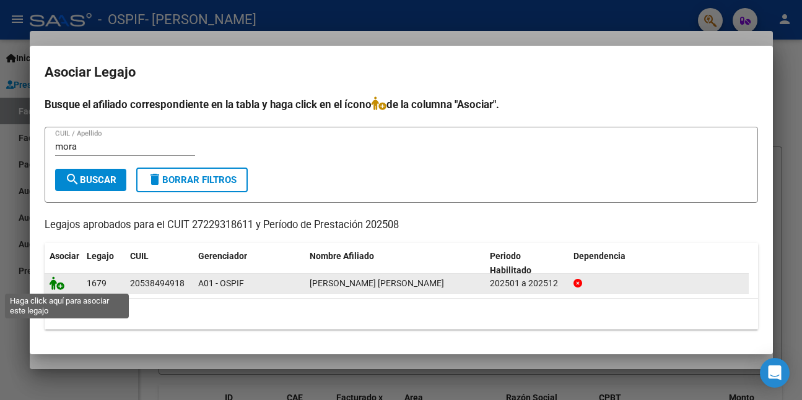
click at [55, 287] on icon at bounding box center [57, 284] width 15 height 14
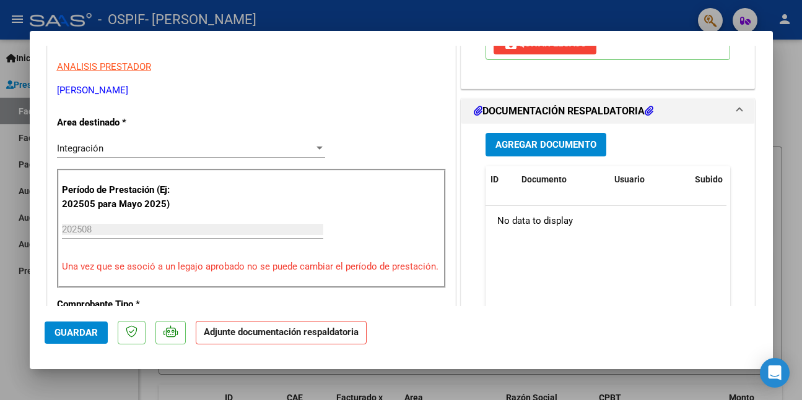
scroll to position [248, 0]
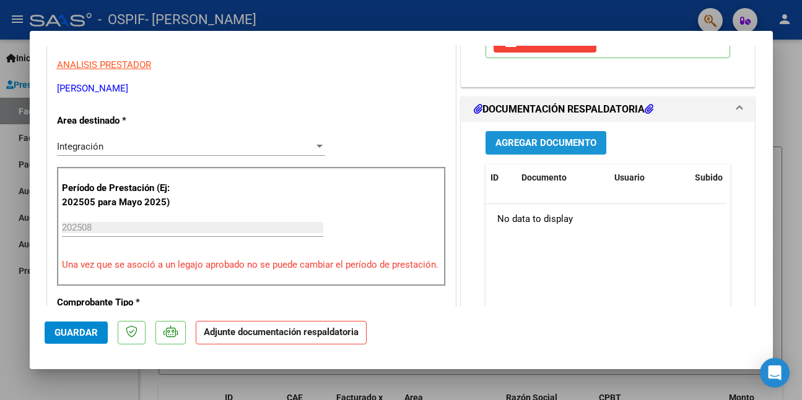
click at [535, 142] on span "Agregar Documento" at bounding box center [545, 143] width 101 height 11
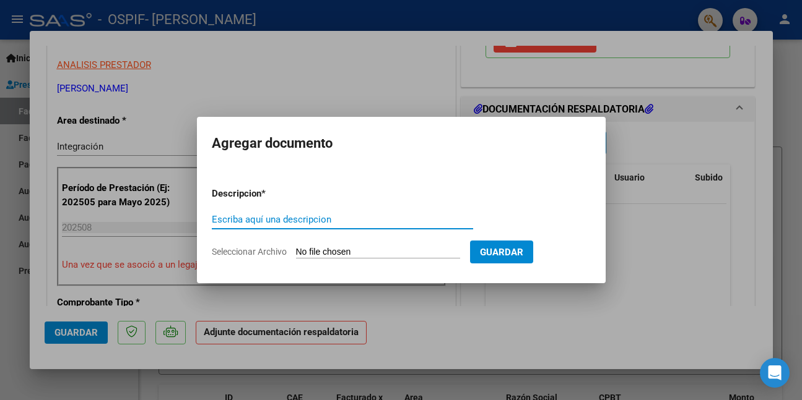
click at [243, 219] on input "Escriba aquí una descripcion" at bounding box center [342, 219] width 261 height 11
paste input "asistencia"
type input "asistencia"
type input "C:\fakepath\WhatsApp Image [DATE] 12.06.57.jpeg"
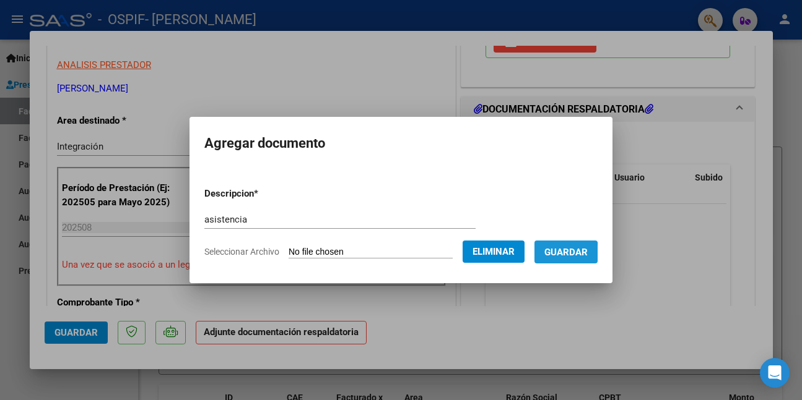
click at [550, 254] on button "Guardar" at bounding box center [565, 252] width 63 height 23
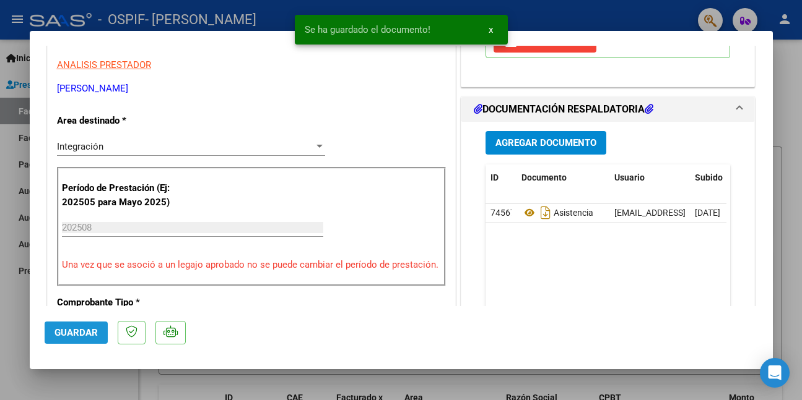
click at [97, 333] on span "Guardar" at bounding box center [75, 332] width 43 height 11
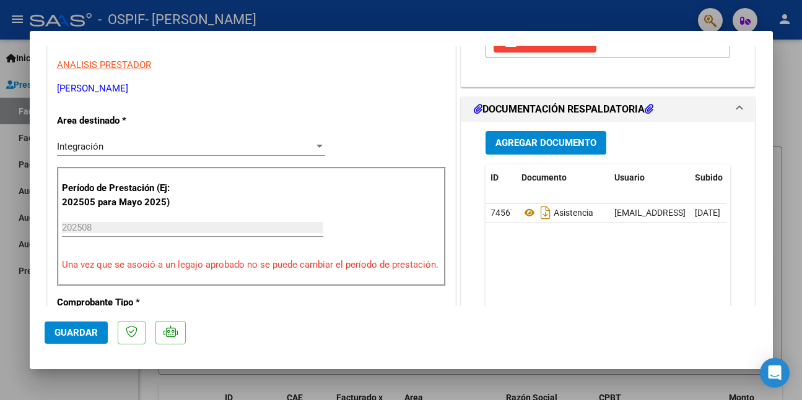
click at [119, 384] on div at bounding box center [401, 200] width 802 height 400
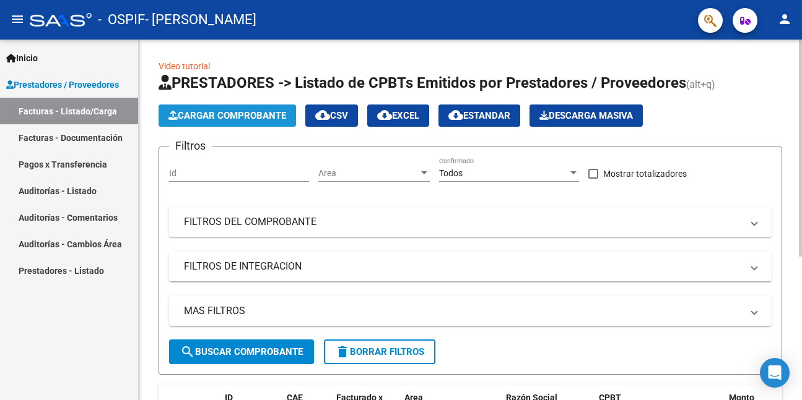
click at [217, 115] on span "Cargar Comprobante" at bounding box center [227, 115] width 118 height 11
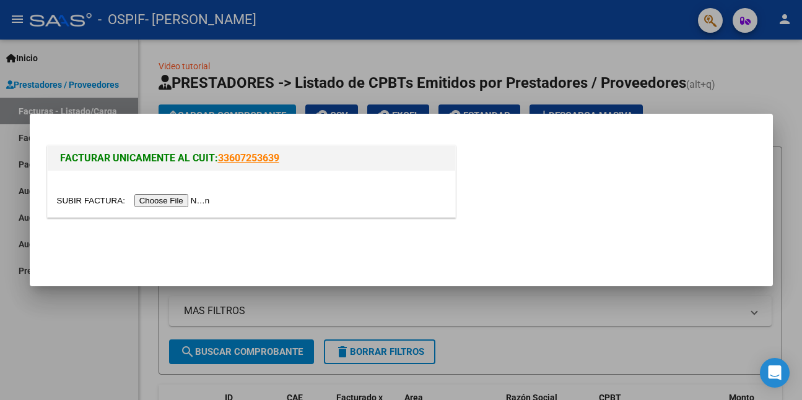
click at [194, 199] on input "file" at bounding box center [135, 200] width 157 height 13
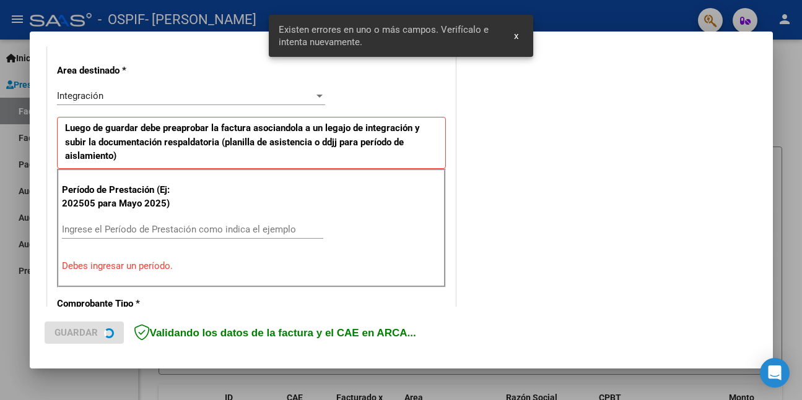
scroll to position [292, 0]
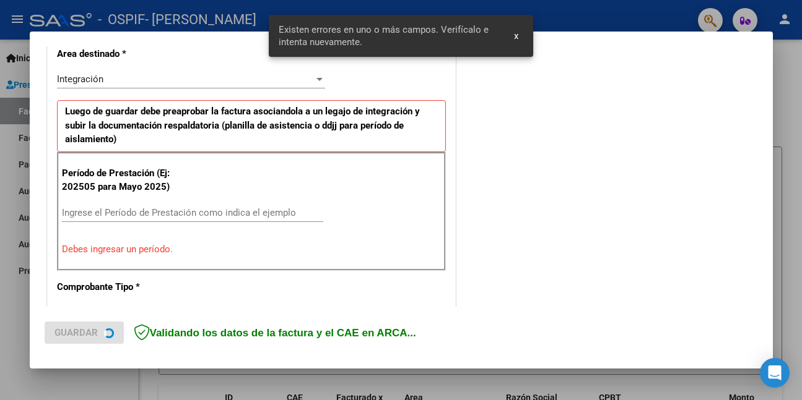
click at [245, 210] on input "Ingrese el Período de Prestación como indica el ejemplo" at bounding box center [192, 212] width 261 height 11
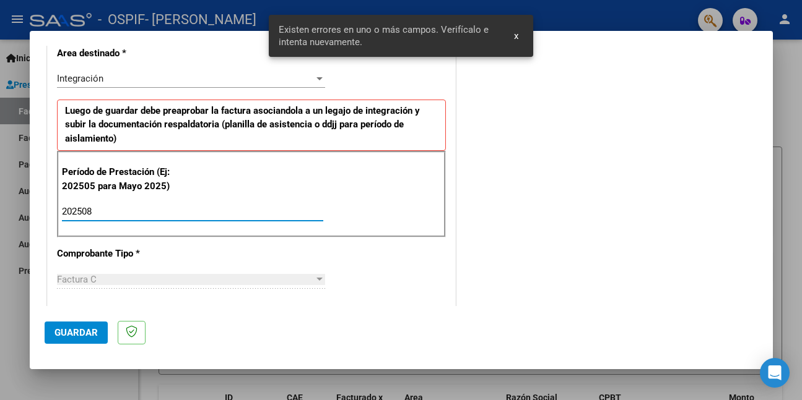
type input "202508"
click at [73, 337] on span "Guardar" at bounding box center [75, 332] width 43 height 11
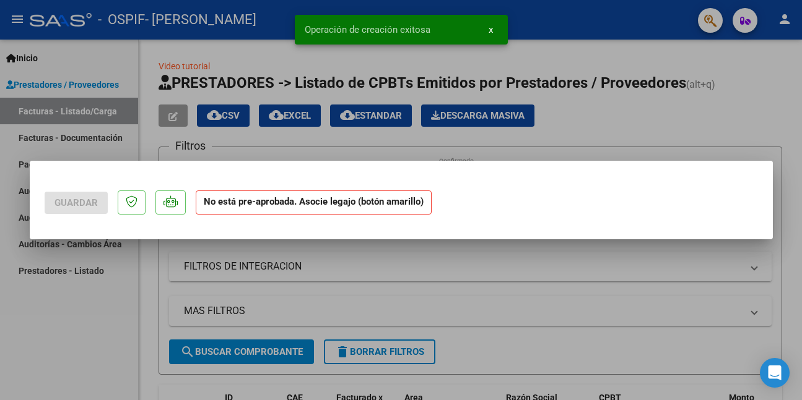
scroll to position [0, 0]
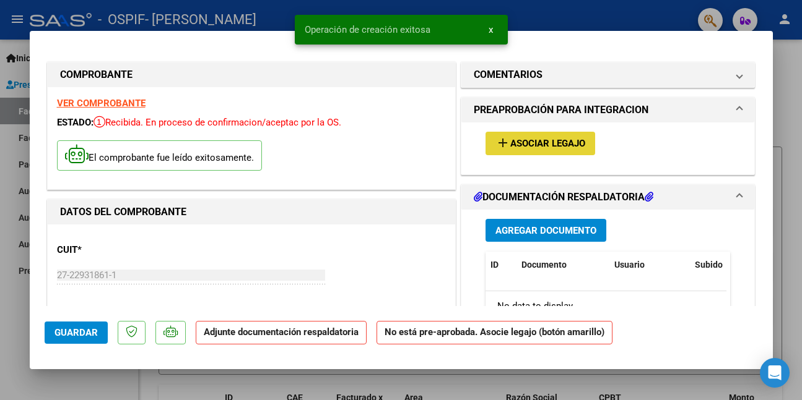
click at [495, 149] on mat-icon "add" at bounding box center [502, 143] width 15 height 15
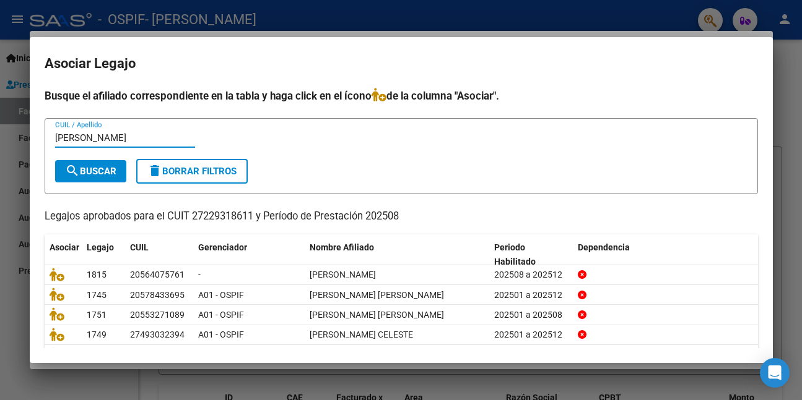
type input "[PERSON_NAME]"
click at [103, 167] on span "search Buscar" at bounding box center [90, 171] width 51 height 11
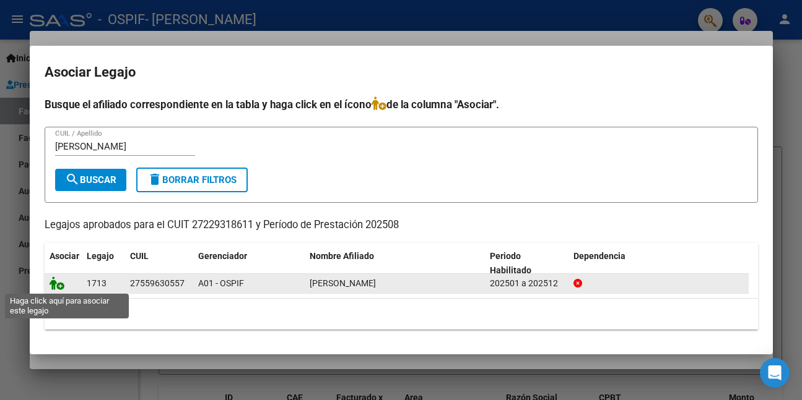
click at [59, 285] on icon at bounding box center [57, 284] width 15 height 14
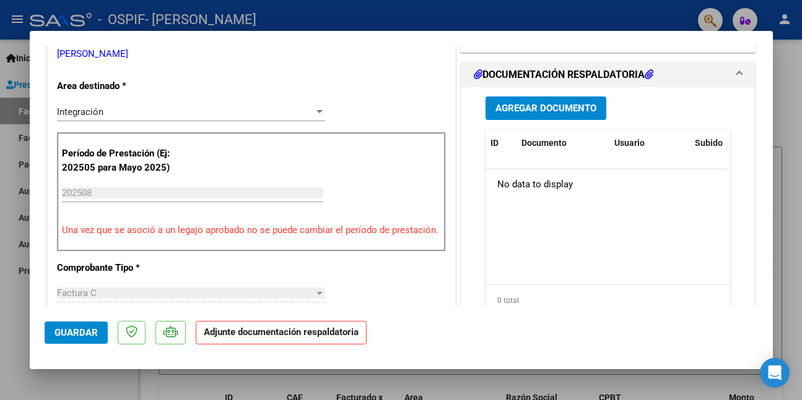
scroll to position [309, 0]
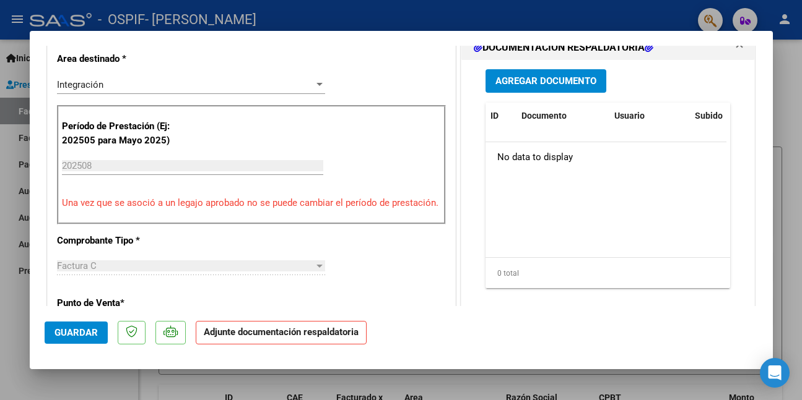
click at [549, 76] on span "Agregar Documento" at bounding box center [545, 81] width 101 height 11
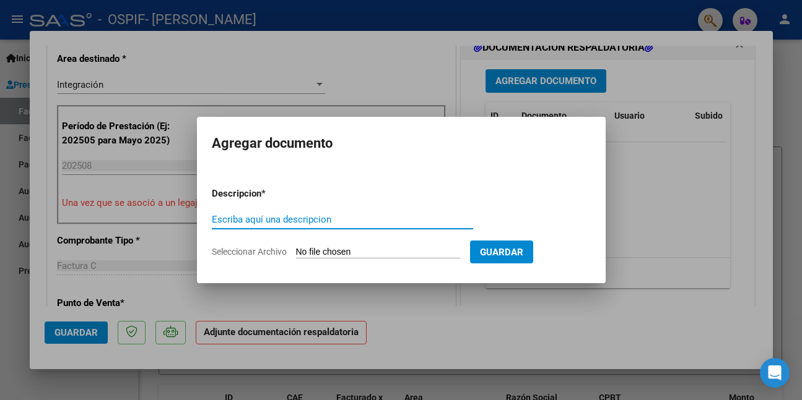
paste input "asistencia"
type input "asistencia"
type input "C:\fakepath\WhatsApp Image [DATE] 12.07.02.jpeg"
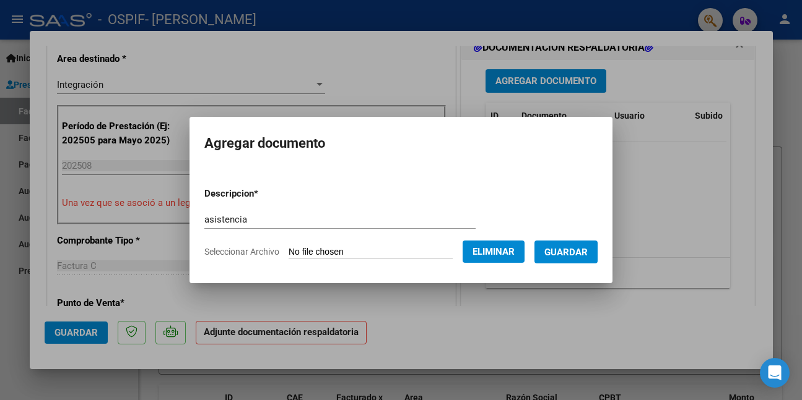
click at [552, 254] on button "Guardar" at bounding box center [565, 252] width 63 height 23
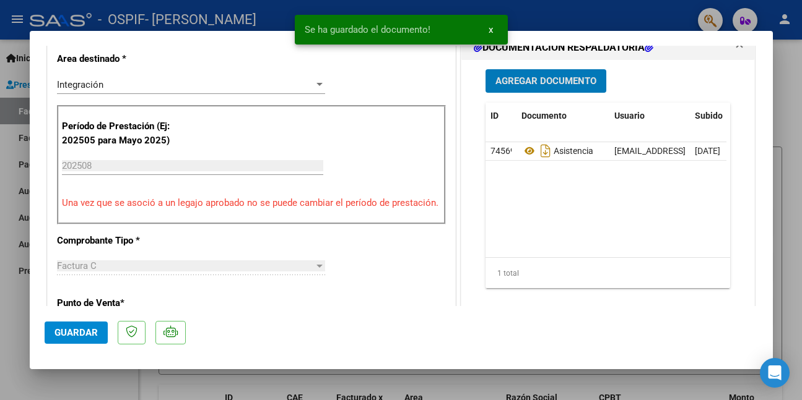
click at [85, 333] on span "Guardar" at bounding box center [75, 332] width 43 height 11
click at [87, 391] on div at bounding box center [401, 200] width 802 height 400
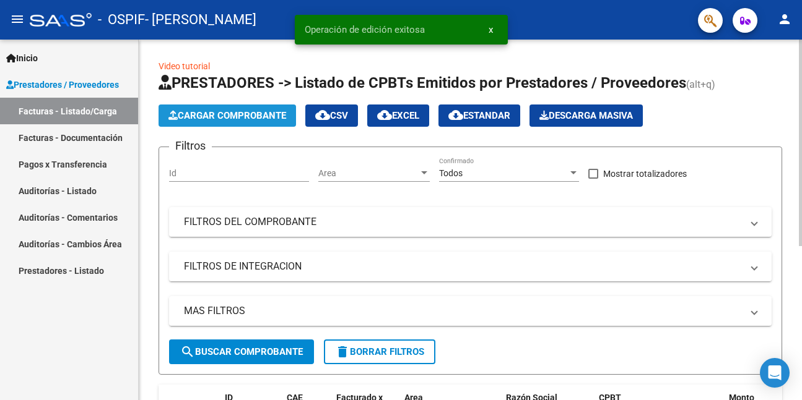
click at [246, 116] on span "Cargar Comprobante" at bounding box center [227, 115] width 118 height 11
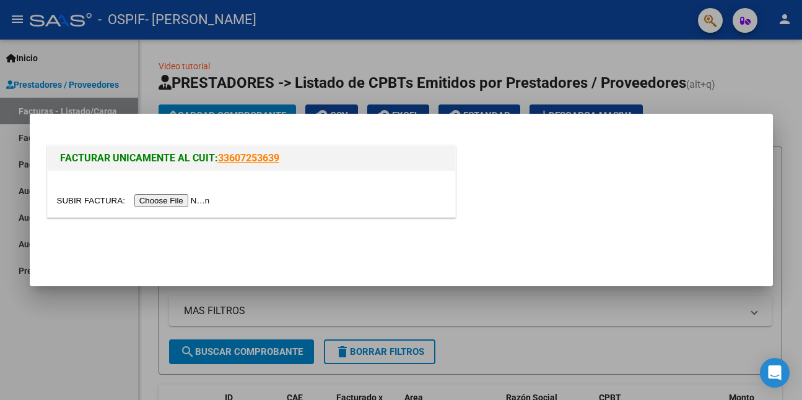
click at [163, 204] on input "file" at bounding box center [135, 200] width 157 height 13
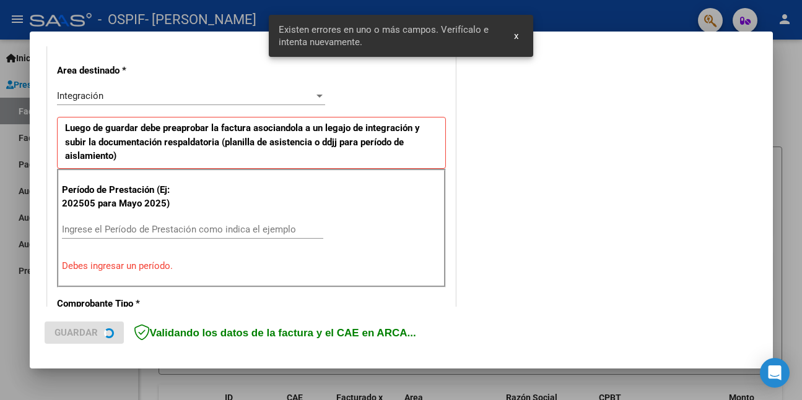
scroll to position [292, 0]
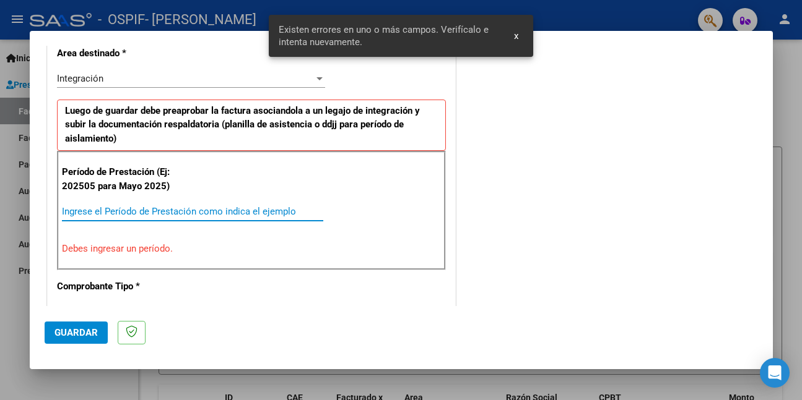
click at [224, 211] on input "Ingrese el Período de Prestación como indica el ejemplo" at bounding box center [192, 211] width 261 height 11
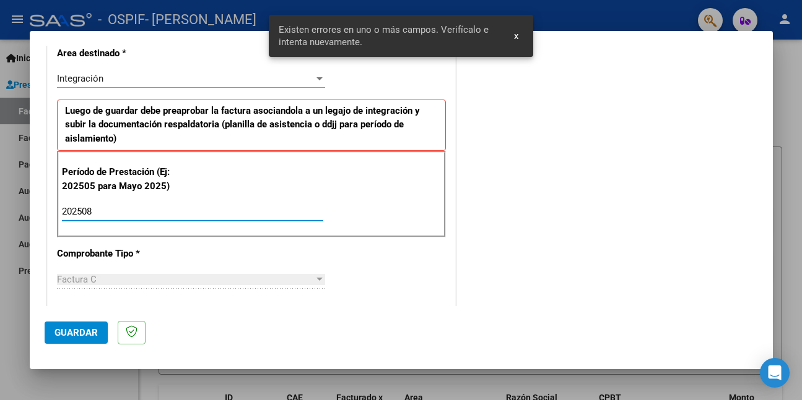
type input "202508"
click at [86, 332] on span "Guardar" at bounding box center [75, 332] width 43 height 11
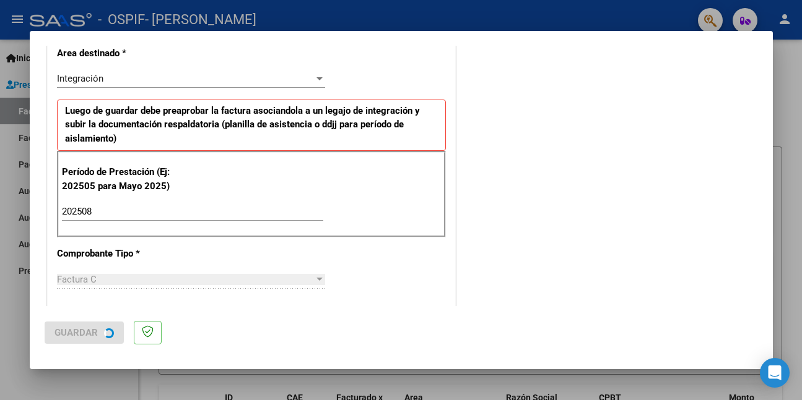
scroll to position [0, 0]
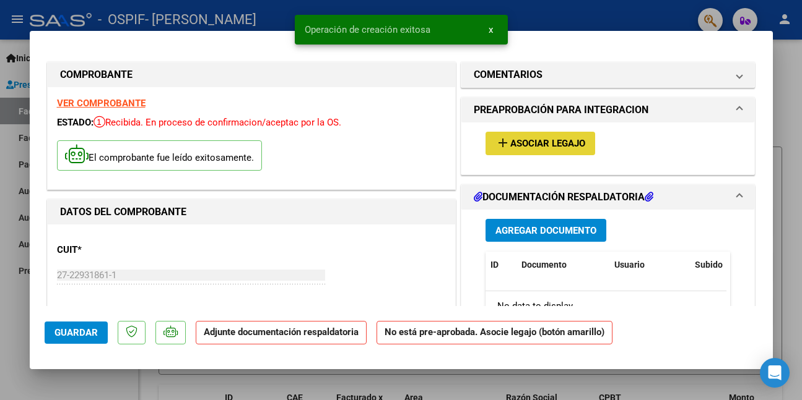
click at [519, 144] on span "Asociar Legajo" at bounding box center [547, 144] width 75 height 11
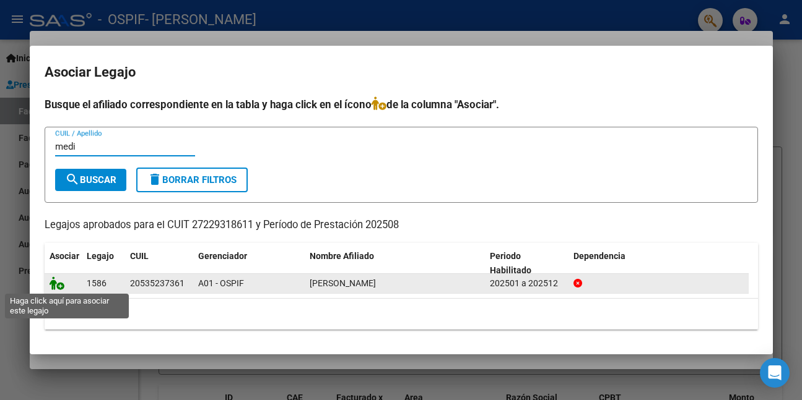
type input "medi"
click at [56, 282] on icon at bounding box center [57, 284] width 15 height 14
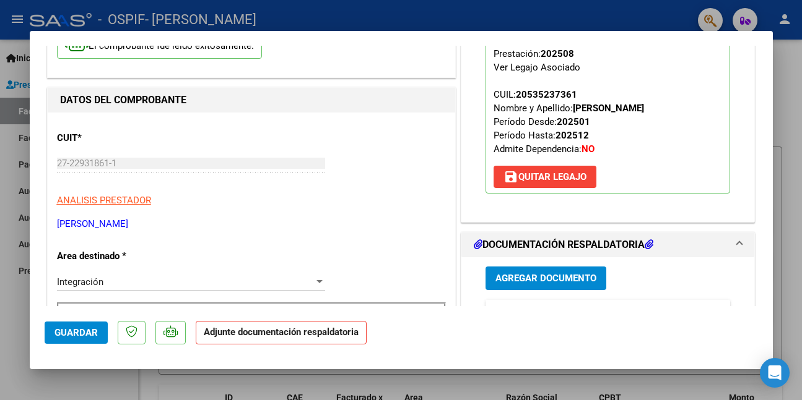
scroll to position [248, 0]
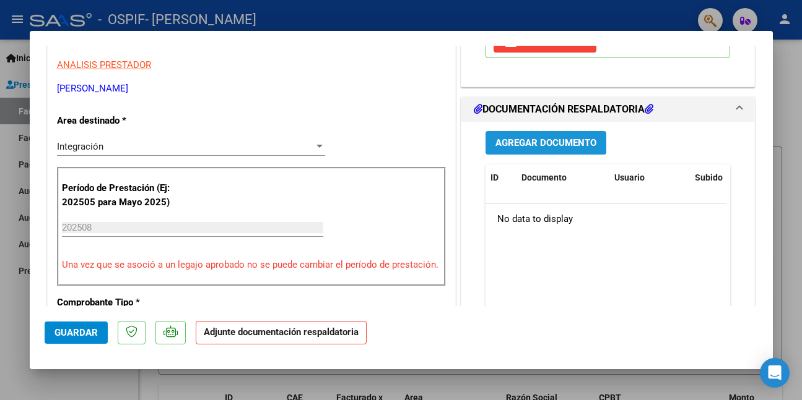
click at [522, 143] on span "Agregar Documento" at bounding box center [545, 143] width 101 height 11
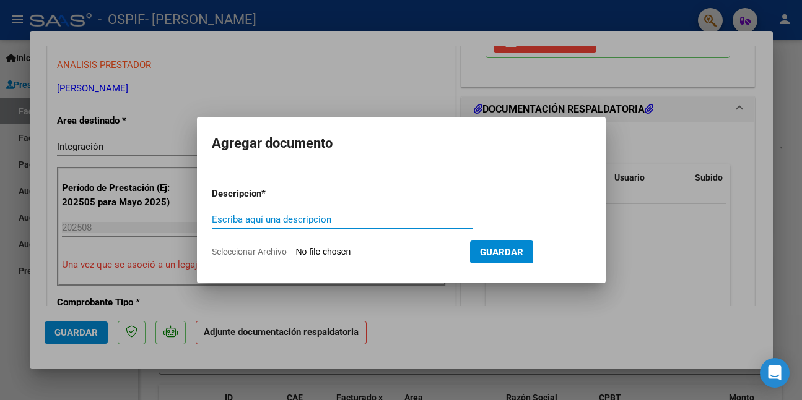
paste input "asistencia"
type input "asistencia"
type input "C:\fakepath\WhatsApp Image [DATE] 12.07.05.jpeg"
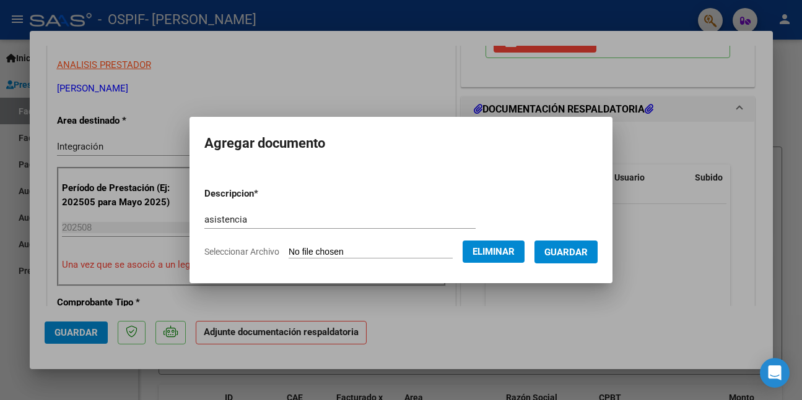
click at [550, 253] on button "Guardar" at bounding box center [565, 252] width 63 height 23
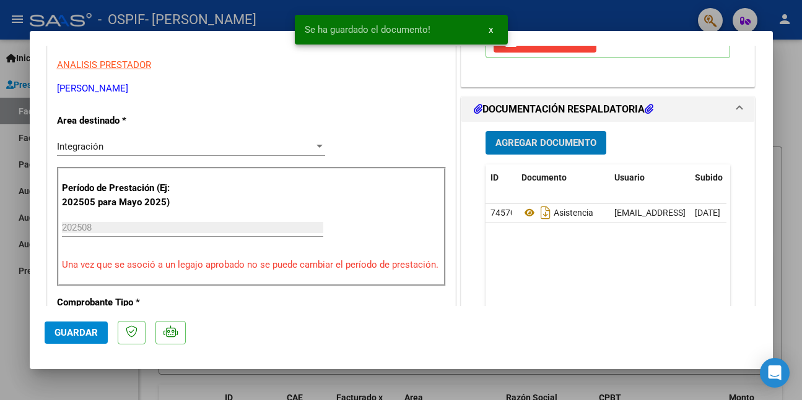
click at [65, 332] on span "Guardar" at bounding box center [75, 332] width 43 height 11
click at [95, 380] on div at bounding box center [401, 200] width 802 height 400
type input "$ 0,00"
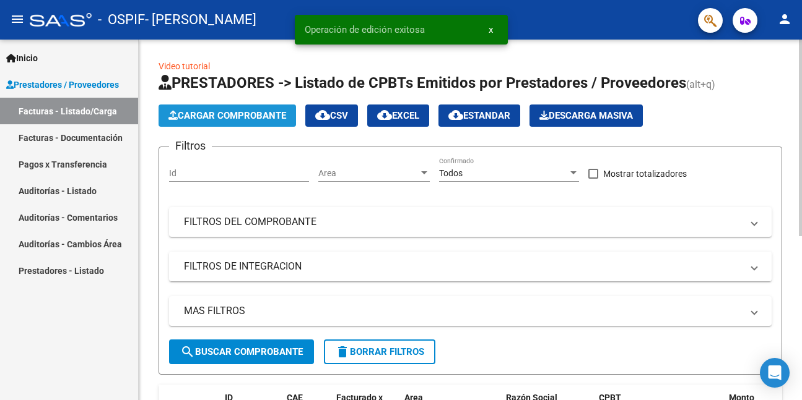
click at [228, 112] on span "Cargar Comprobante" at bounding box center [227, 115] width 118 height 11
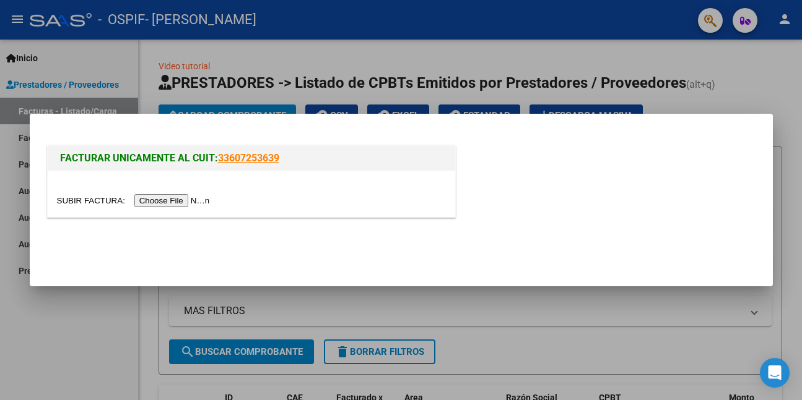
click at [171, 198] on input "file" at bounding box center [135, 200] width 157 height 13
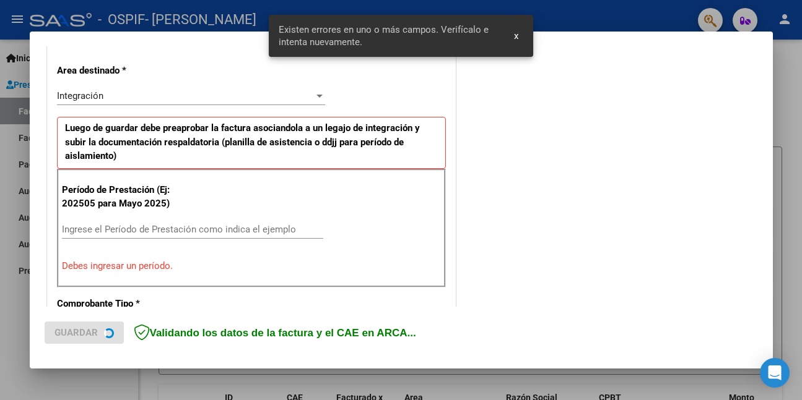
scroll to position [292, 0]
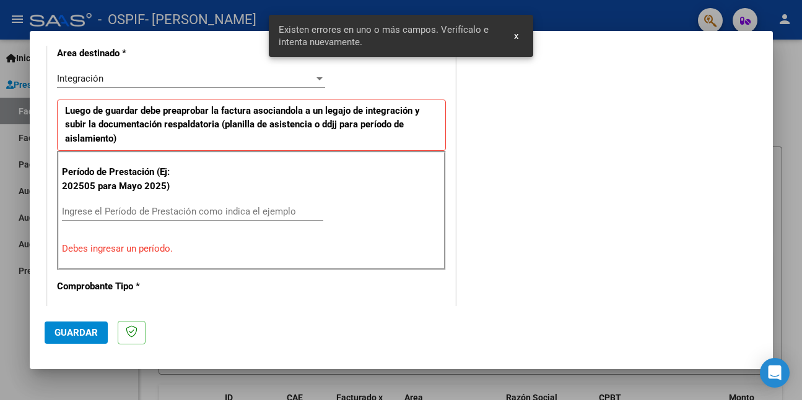
click at [251, 212] on input "Ingrese el Período de Prestación como indica el ejemplo" at bounding box center [192, 211] width 261 height 11
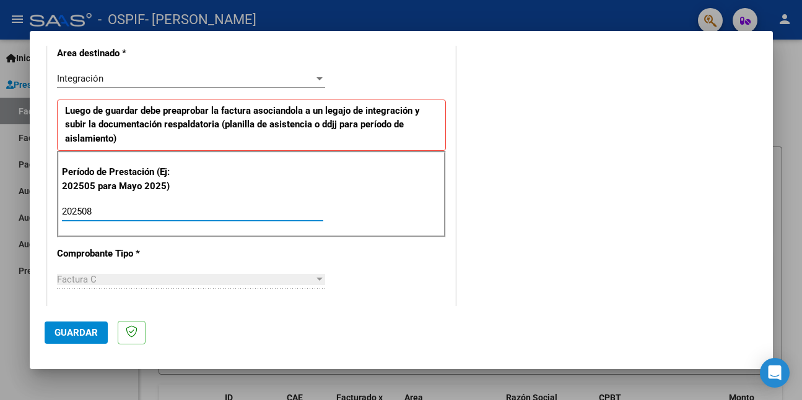
type input "202508"
click at [94, 324] on button "Guardar" at bounding box center [76, 333] width 63 height 22
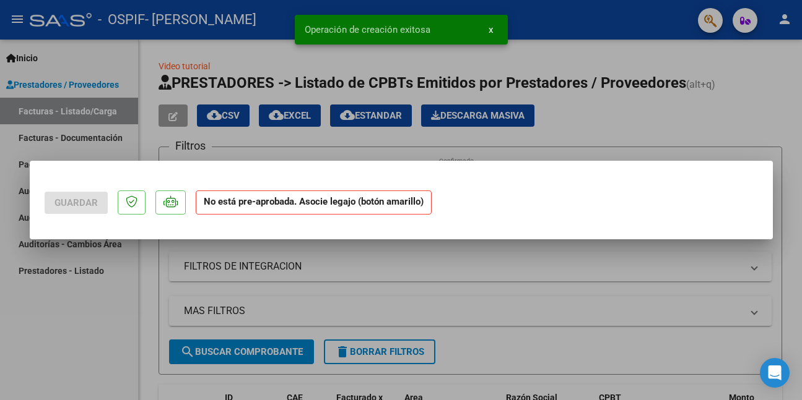
scroll to position [0, 0]
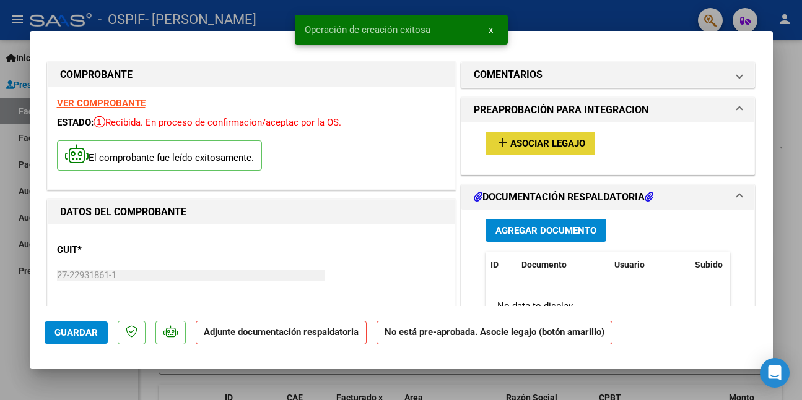
click at [523, 145] on span "Asociar Legajo" at bounding box center [547, 144] width 75 height 11
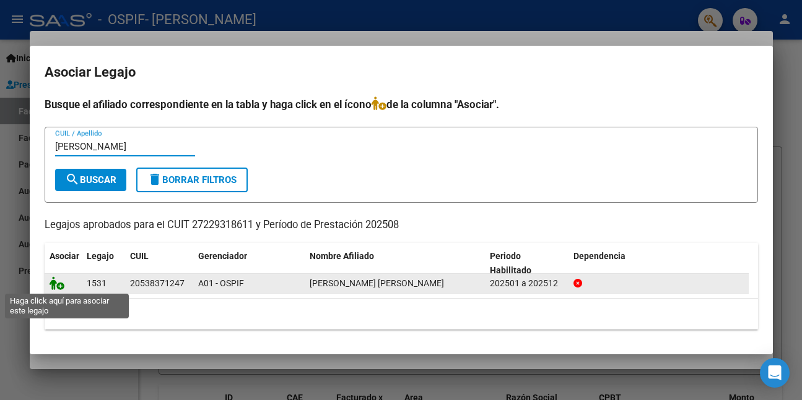
type input "[PERSON_NAME]"
click at [61, 282] on icon at bounding box center [57, 284] width 15 height 14
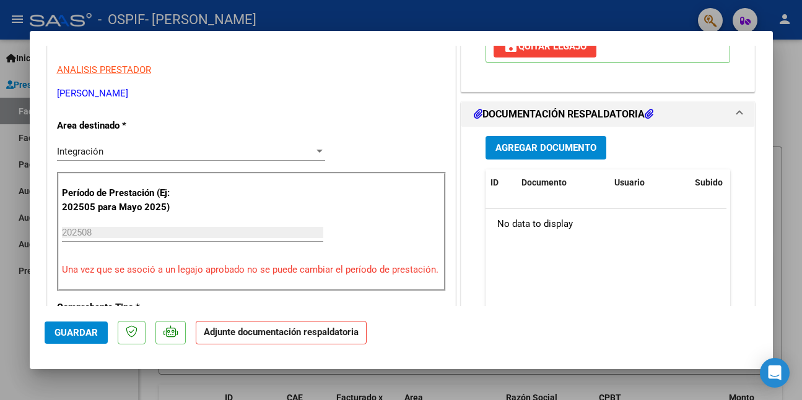
scroll to position [248, 0]
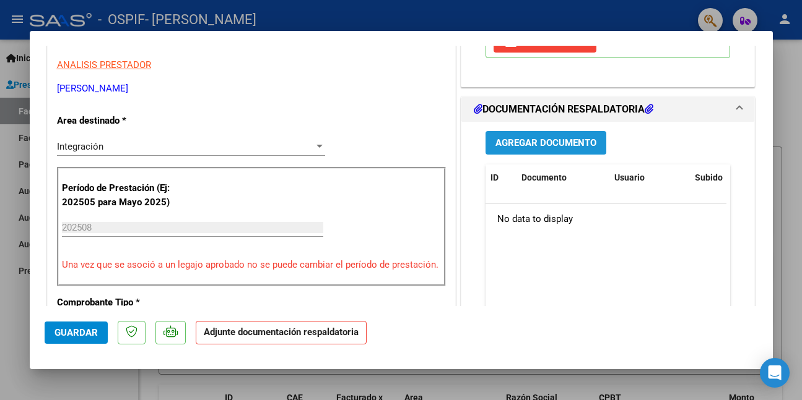
click at [517, 139] on span "Agregar Documento" at bounding box center [545, 143] width 101 height 11
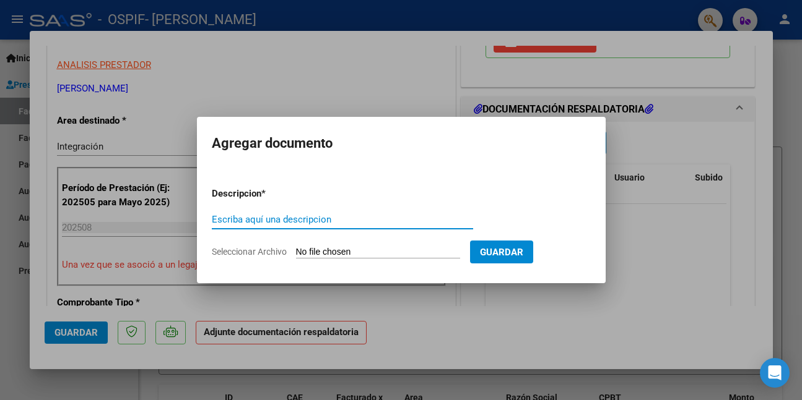
paste input "asistencia"
type input "asistencia"
type input "C:\fakepath\WhatsApp Image [DATE] 12.07.09.jpeg"
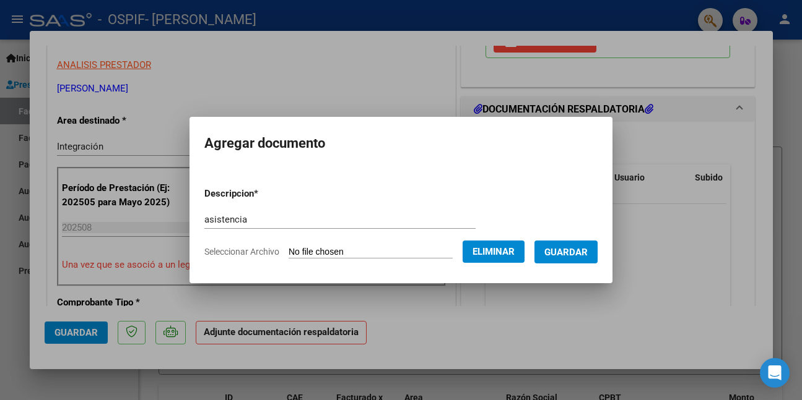
click at [552, 249] on button "Guardar" at bounding box center [565, 252] width 63 height 23
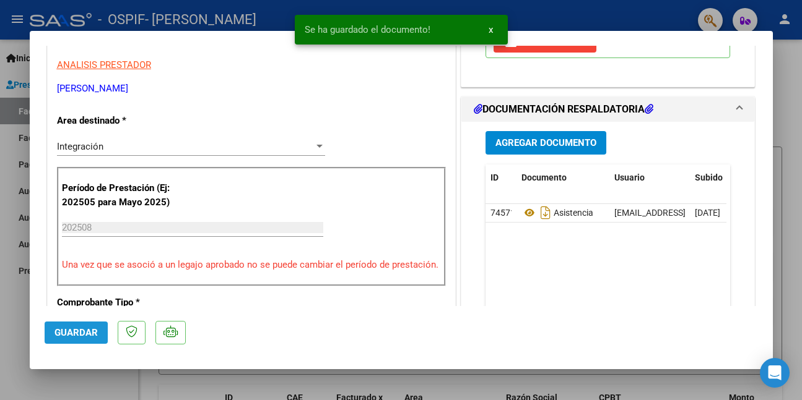
click at [69, 339] on button "Guardar" at bounding box center [76, 333] width 63 height 22
click at [88, 384] on div at bounding box center [401, 200] width 802 height 400
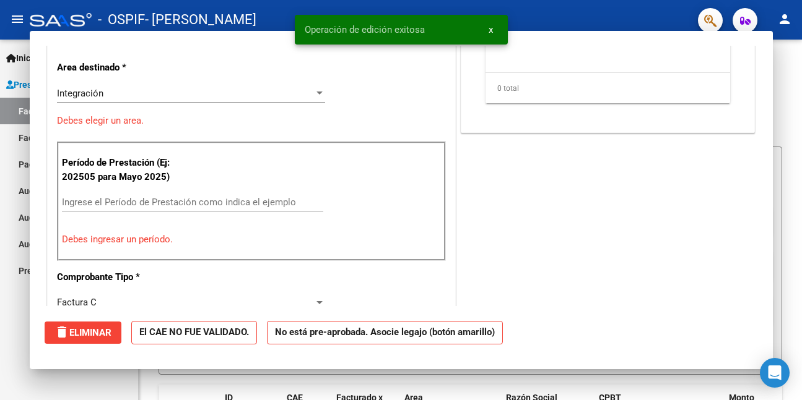
scroll to position [0, 0]
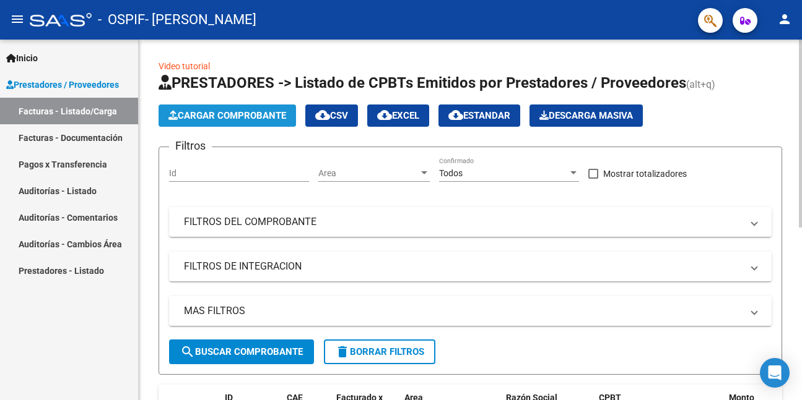
click at [220, 111] on span "Cargar Comprobante" at bounding box center [227, 115] width 118 height 11
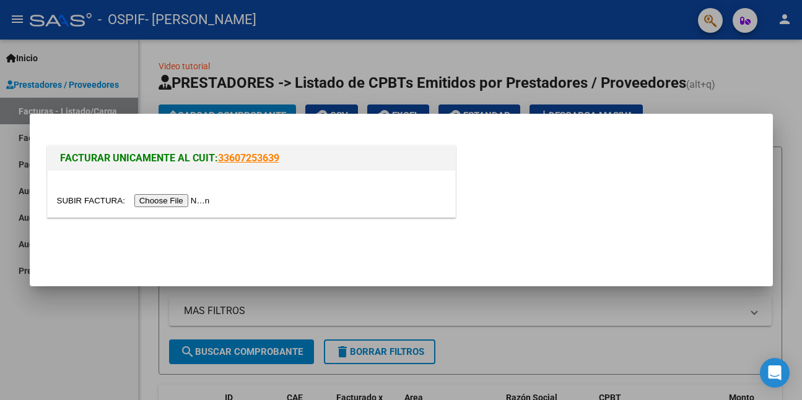
click at [179, 201] on input "file" at bounding box center [135, 200] width 157 height 13
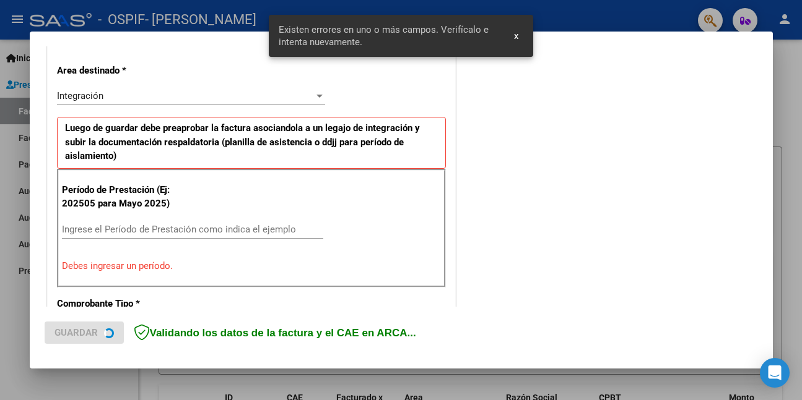
scroll to position [292, 0]
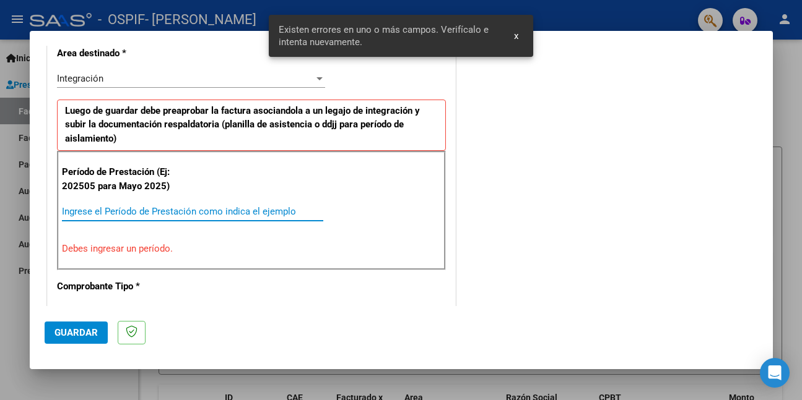
click at [199, 206] on input "Ingrese el Período de Prestación como indica el ejemplo" at bounding box center [192, 211] width 261 height 11
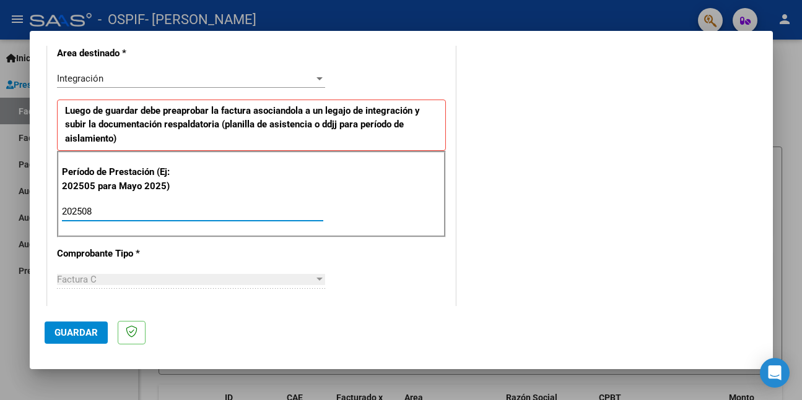
type input "202508"
click at [97, 333] on button "Guardar" at bounding box center [76, 333] width 63 height 22
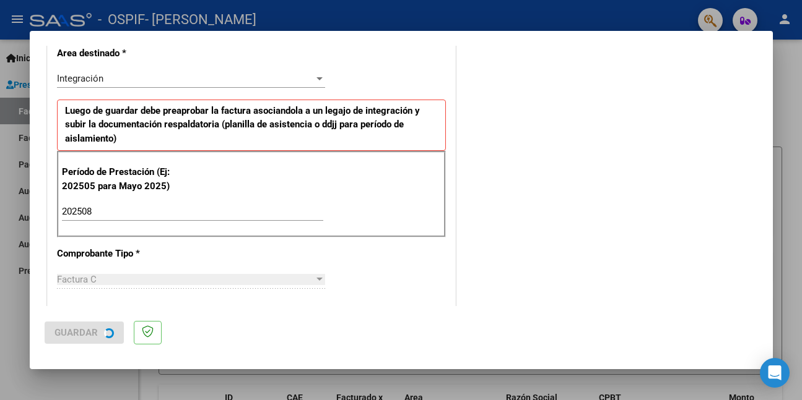
scroll to position [0, 0]
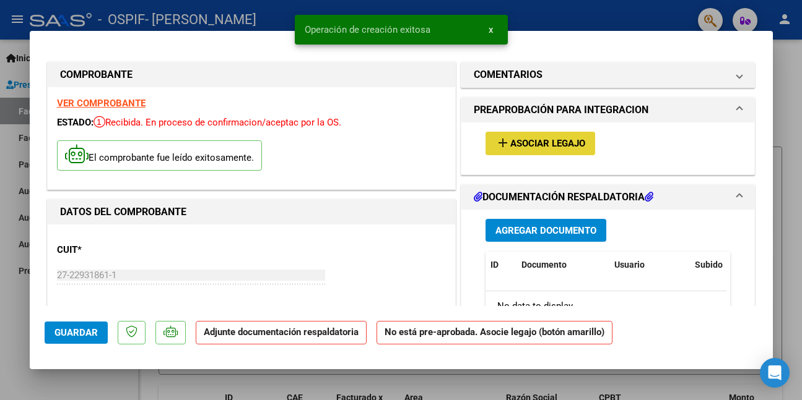
click at [567, 141] on span "Asociar Legajo" at bounding box center [547, 144] width 75 height 11
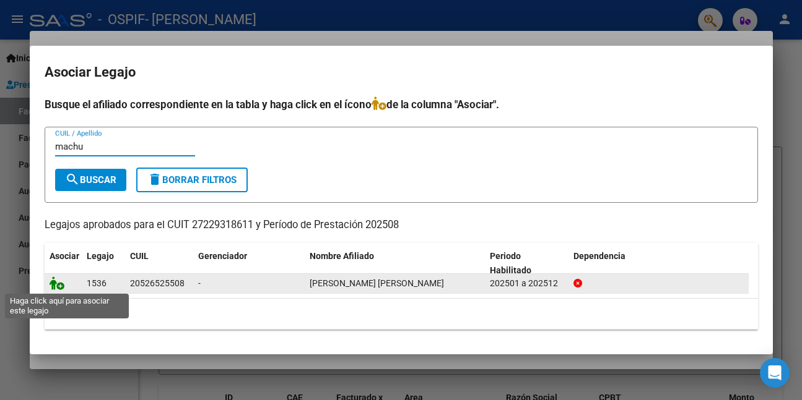
type input "machu"
click at [53, 285] on icon at bounding box center [57, 284] width 15 height 14
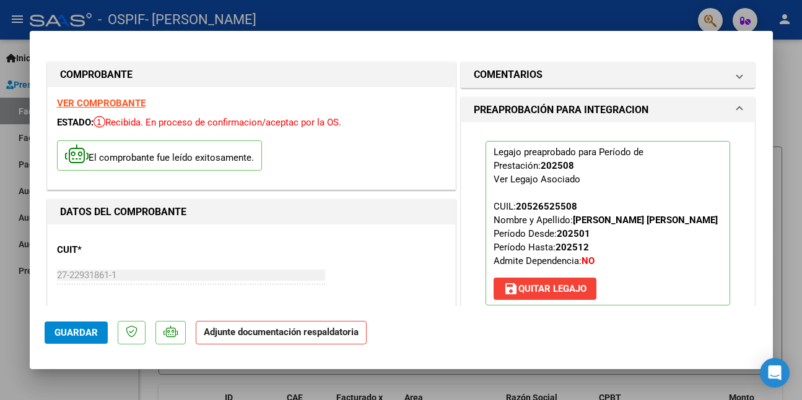
scroll to position [186, 0]
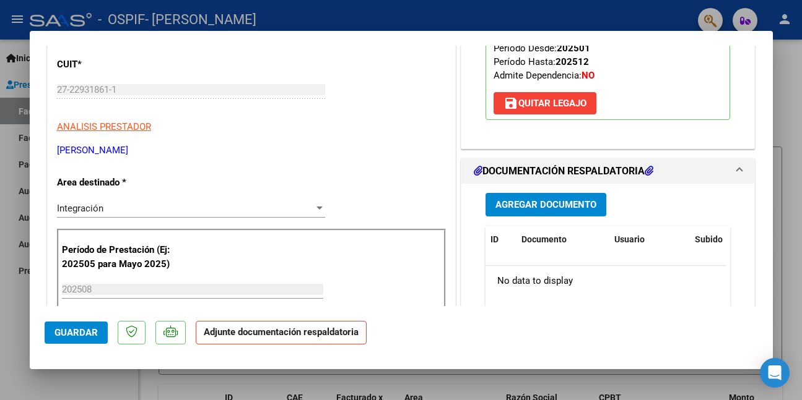
click at [534, 210] on span "Agregar Documento" at bounding box center [545, 204] width 101 height 11
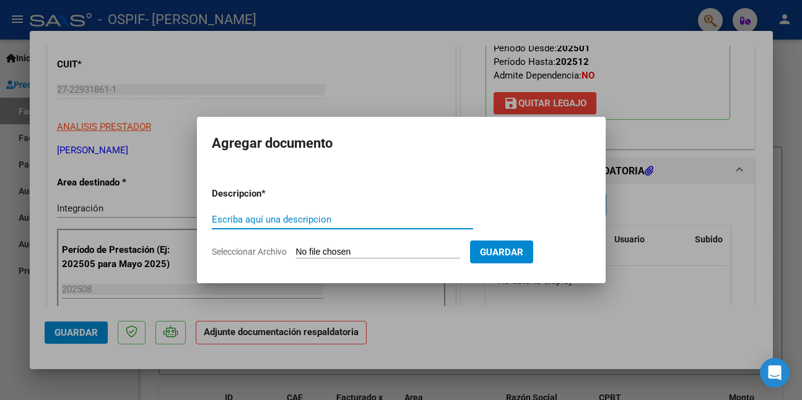
paste input "asistencia"
type input "asistencia"
type input "C:\fakepath\WhatsApp Image [DATE] 12.07.18.jpeg"
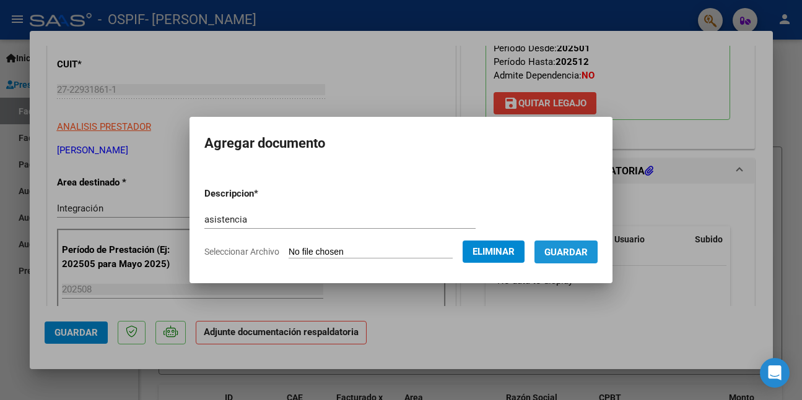
click at [552, 246] on button "Guardar" at bounding box center [565, 252] width 63 height 23
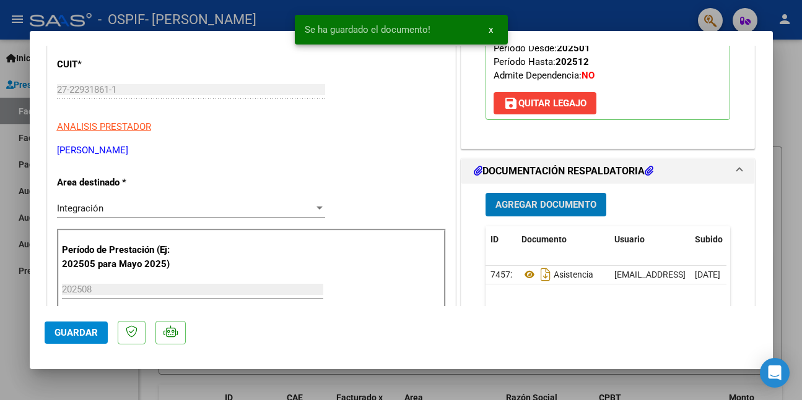
click at [64, 326] on button "Guardar" at bounding box center [76, 333] width 63 height 22
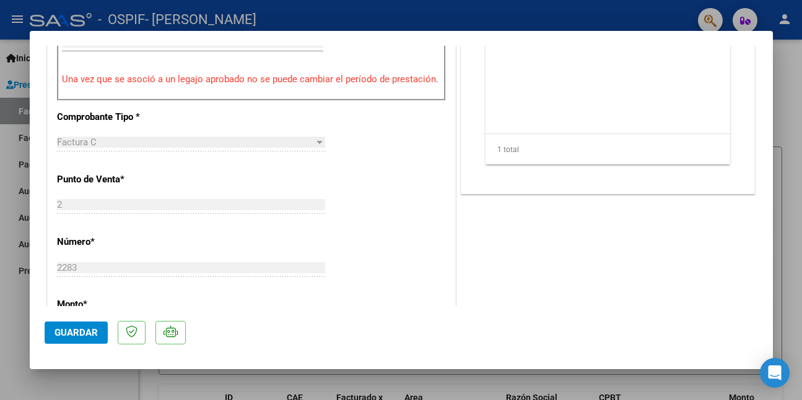
scroll to position [248, 0]
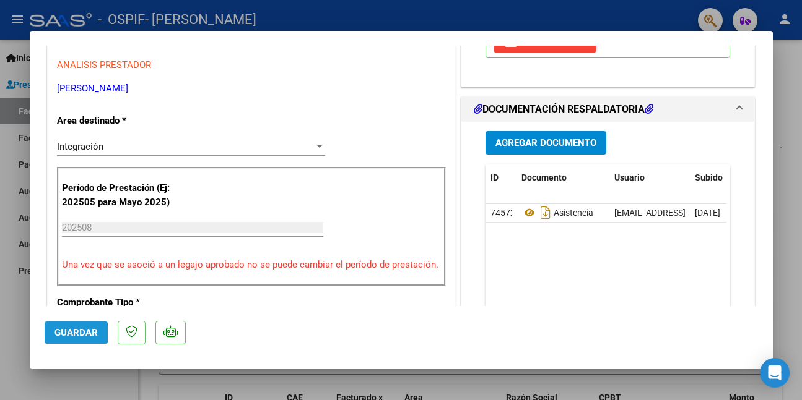
click at [69, 334] on span "Guardar" at bounding box center [75, 332] width 43 height 11
click at [84, 334] on span "Guardar" at bounding box center [75, 332] width 43 height 11
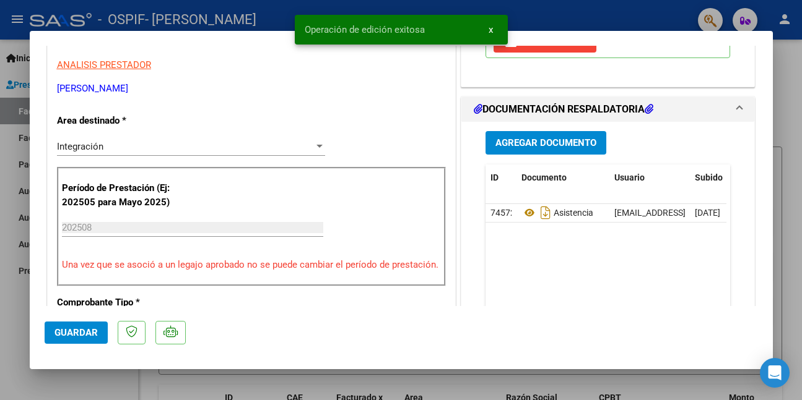
click at [108, 382] on div at bounding box center [401, 200] width 802 height 400
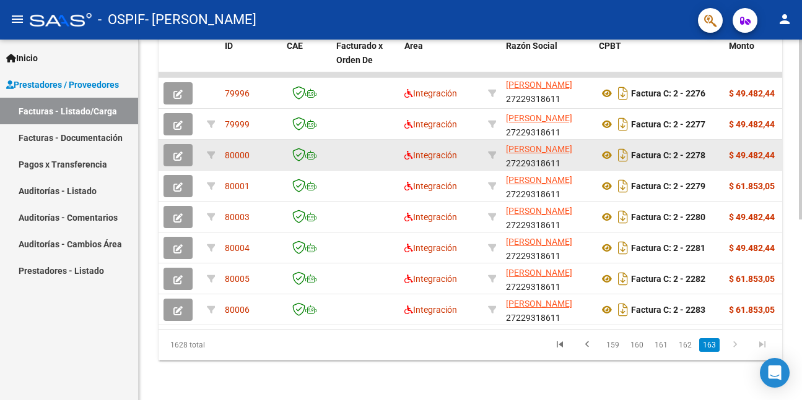
scroll to position [362, 0]
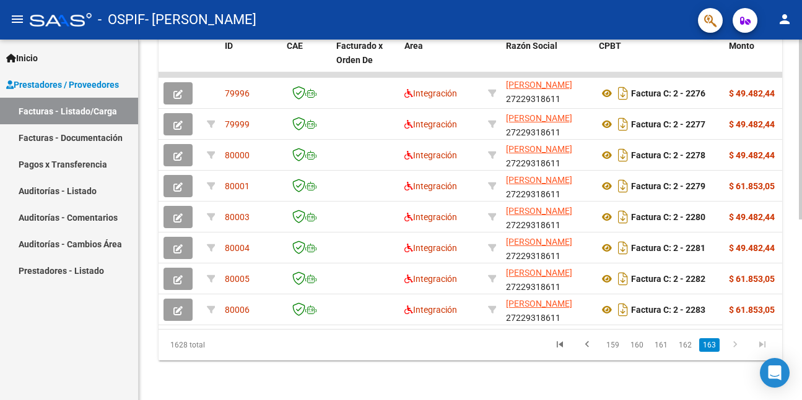
click at [761, 344] on icon "go to last page" at bounding box center [762, 346] width 16 height 15
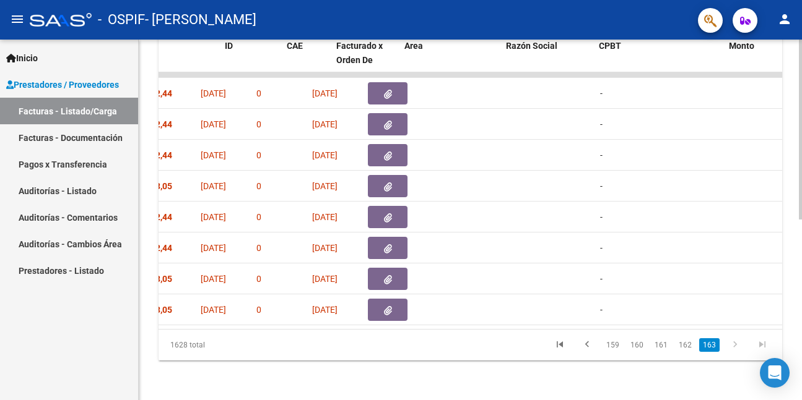
scroll to position [0, 0]
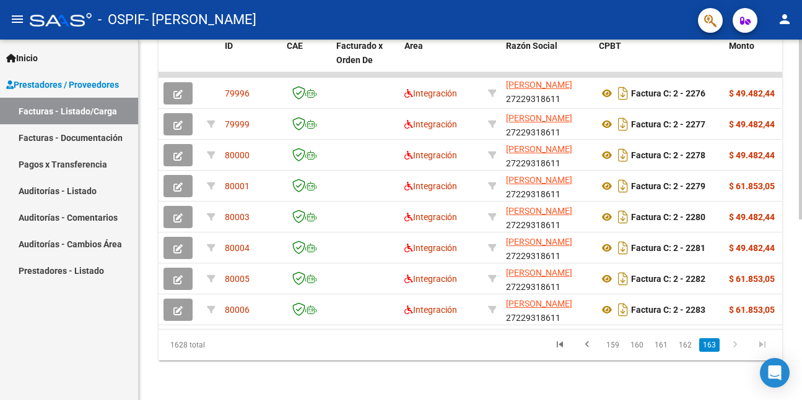
click at [713, 346] on link "163" at bounding box center [709, 346] width 20 height 14
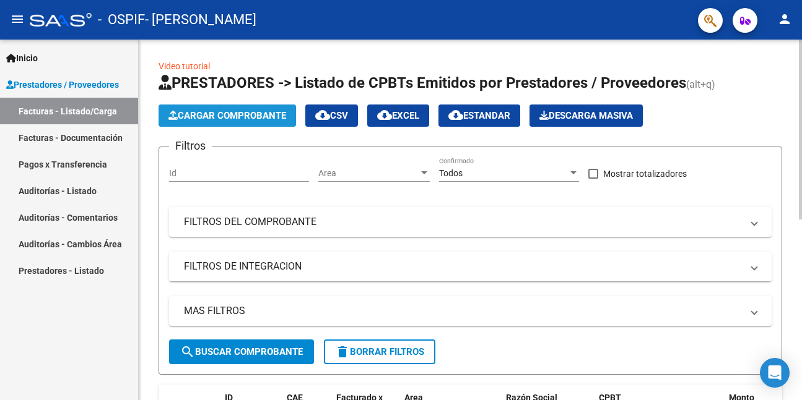
click at [222, 116] on span "Cargar Comprobante" at bounding box center [227, 115] width 118 height 11
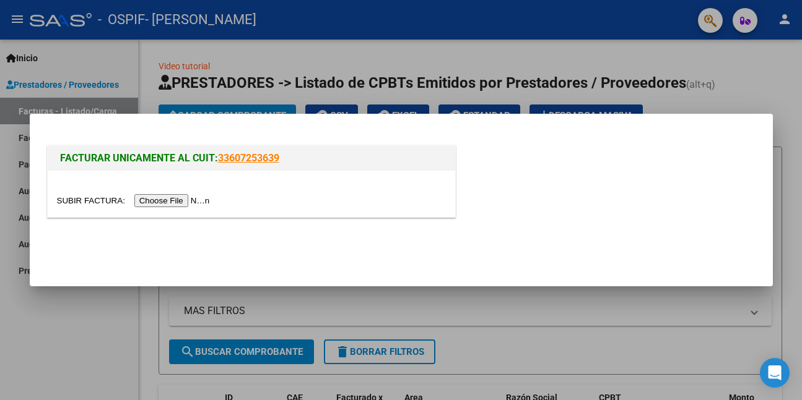
click at [114, 317] on div at bounding box center [401, 200] width 802 height 400
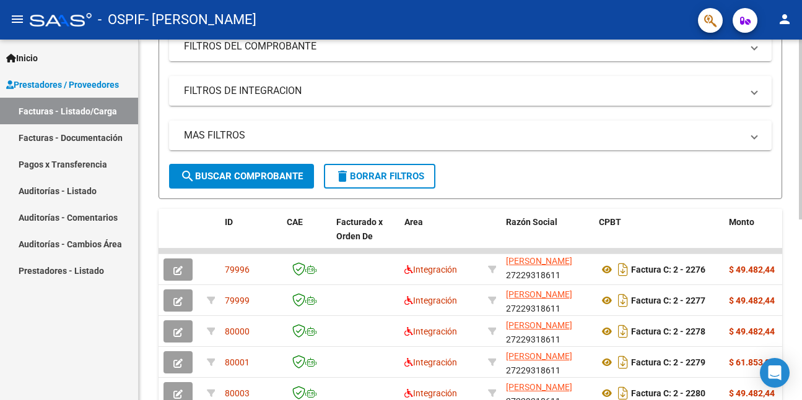
scroll to position [362, 0]
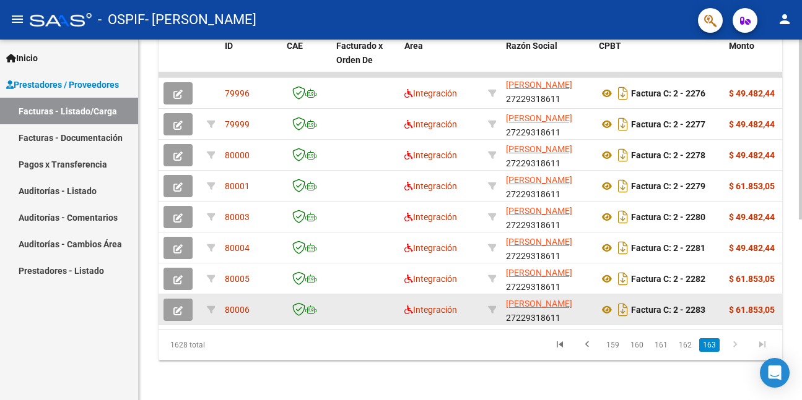
click at [177, 306] on icon "button" at bounding box center [177, 310] width 9 height 9
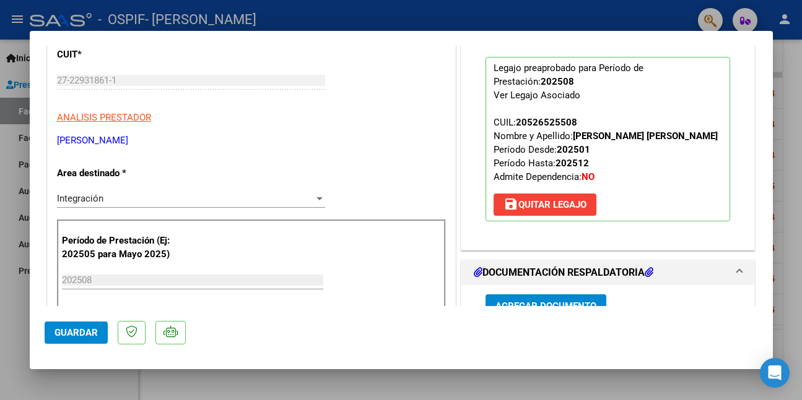
scroll to position [186, 0]
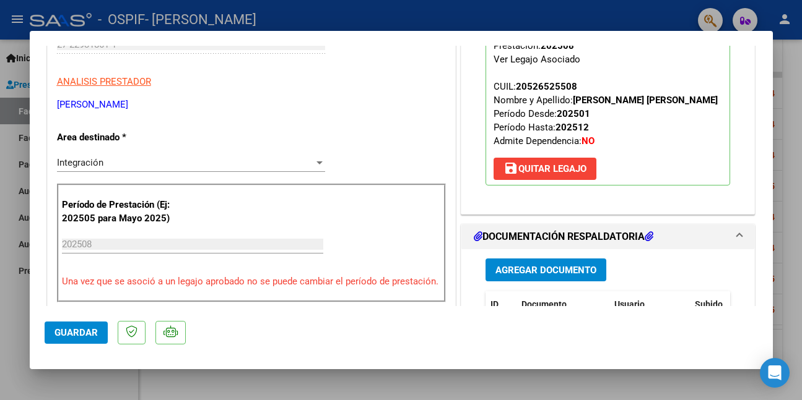
click at [89, 384] on div at bounding box center [401, 200] width 802 height 400
type input "$ 0,00"
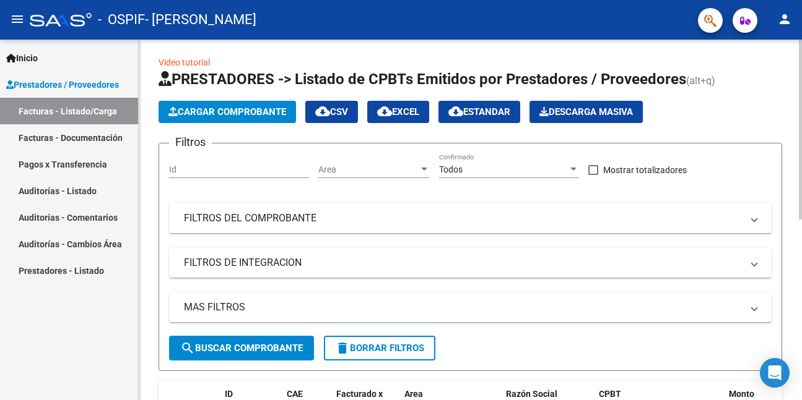
scroll to position [0, 0]
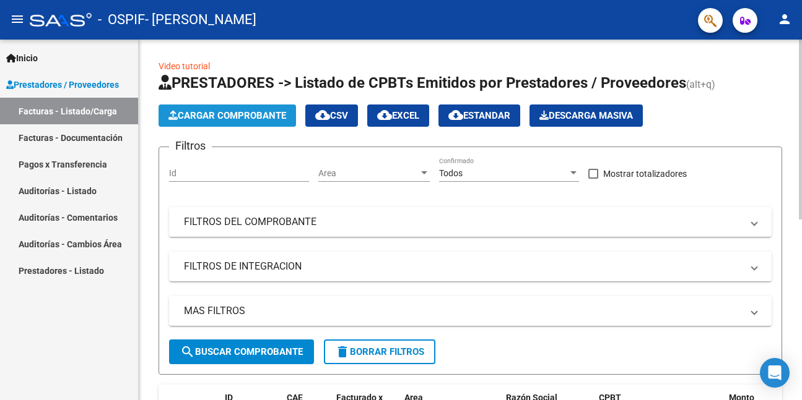
click at [267, 116] on span "Cargar Comprobante" at bounding box center [227, 115] width 118 height 11
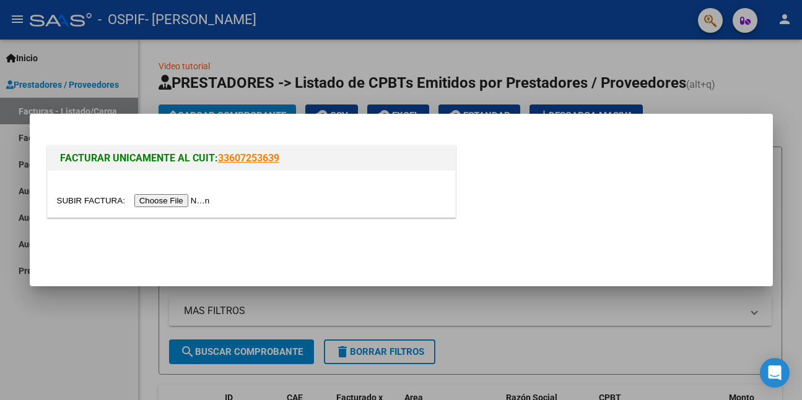
click at [201, 199] on input "file" at bounding box center [135, 200] width 157 height 13
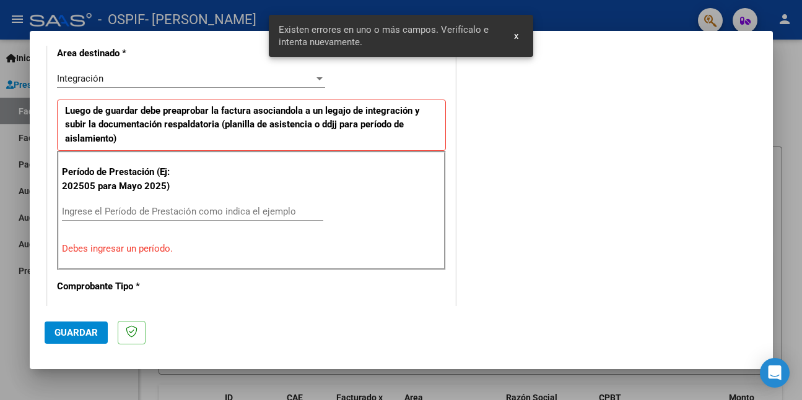
scroll to position [44, 0]
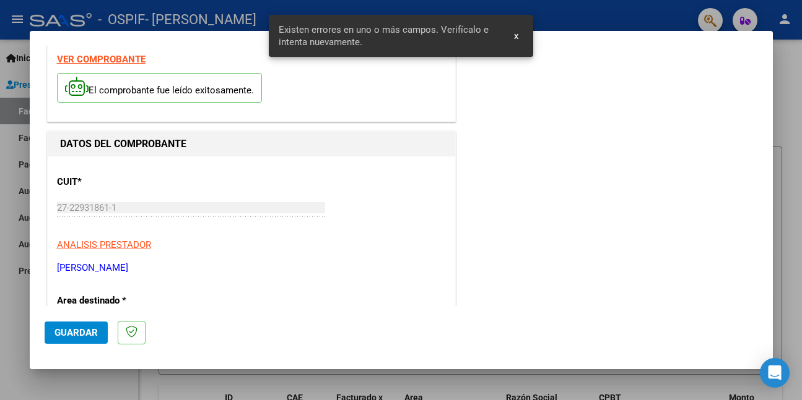
click at [110, 58] on strong "VER COMPROBANTE" at bounding box center [101, 59] width 89 height 11
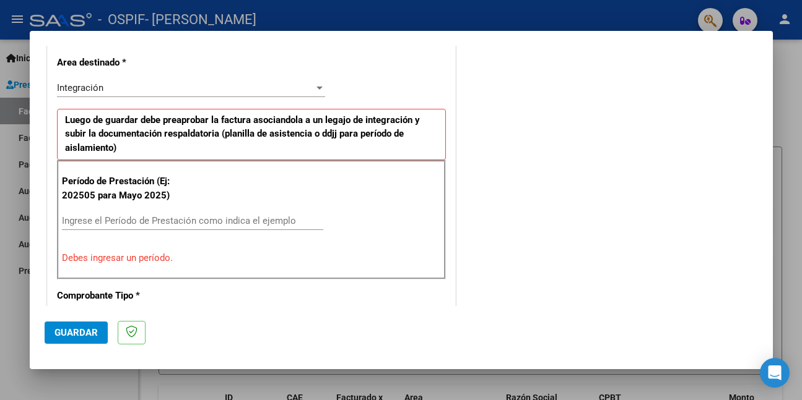
scroll to position [309, 0]
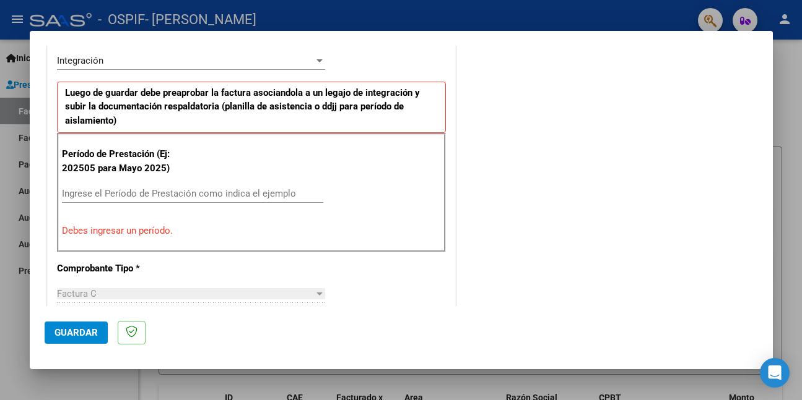
click at [245, 195] on input "Ingrese el Período de Prestación como indica el ejemplo" at bounding box center [192, 193] width 261 height 11
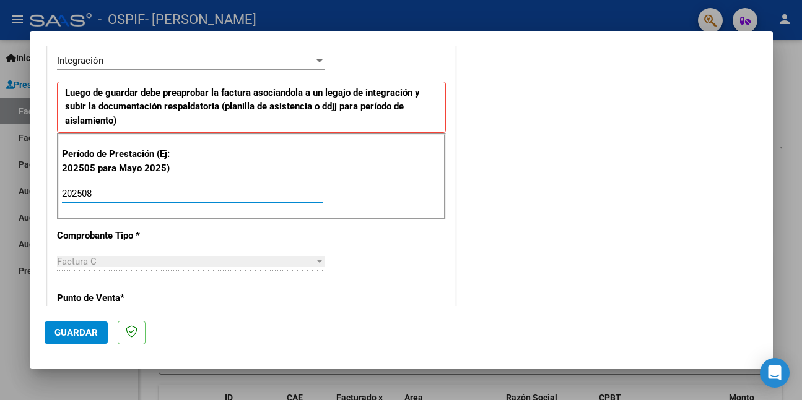
type input "202508"
click at [82, 329] on span "Guardar" at bounding box center [75, 332] width 43 height 11
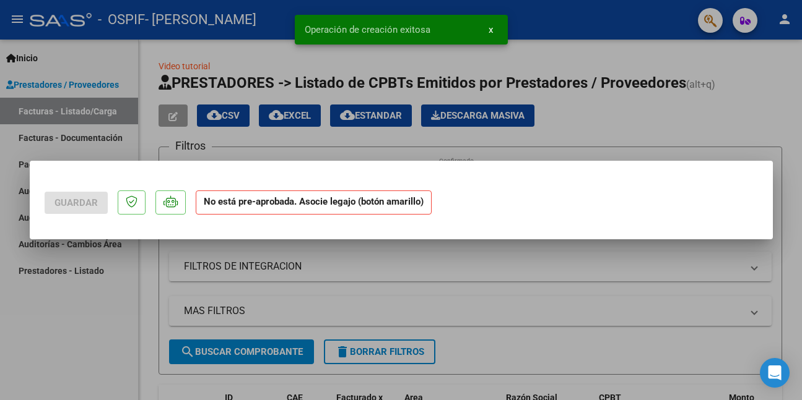
scroll to position [0, 0]
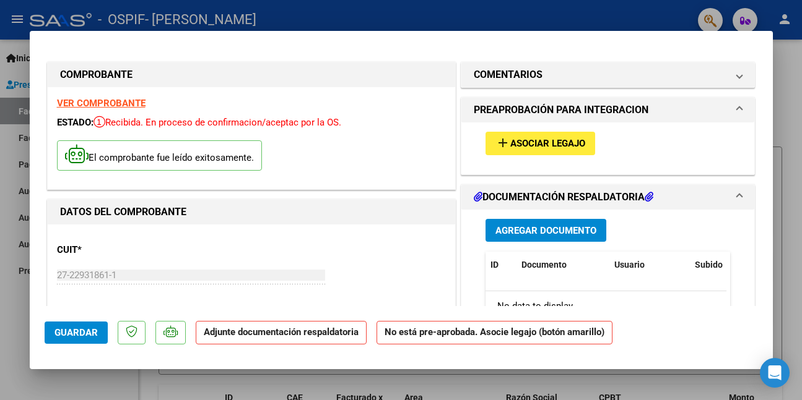
click at [539, 147] on span "Asociar Legajo" at bounding box center [547, 144] width 75 height 11
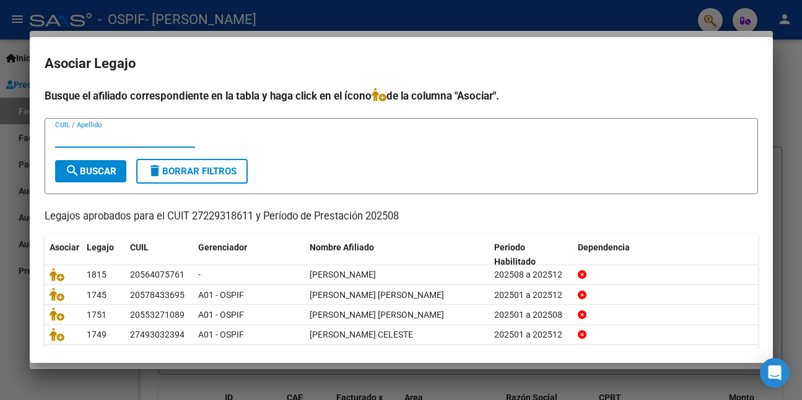
click at [101, 141] on input "CUIL / Apellido" at bounding box center [125, 137] width 140 height 11
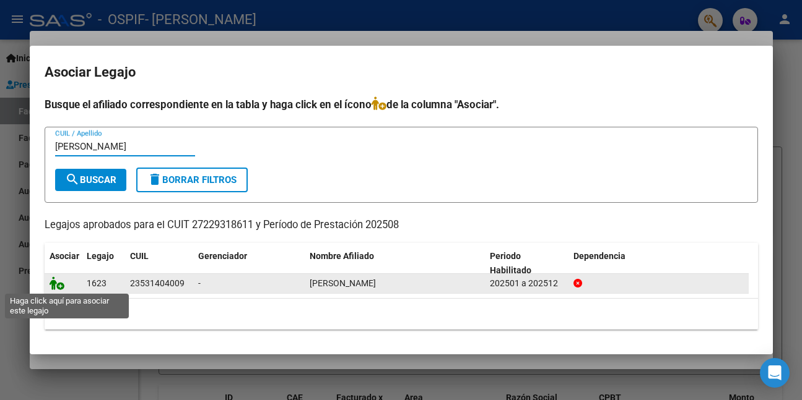
type input "[PERSON_NAME]"
click at [57, 283] on icon at bounding box center [57, 284] width 15 height 14
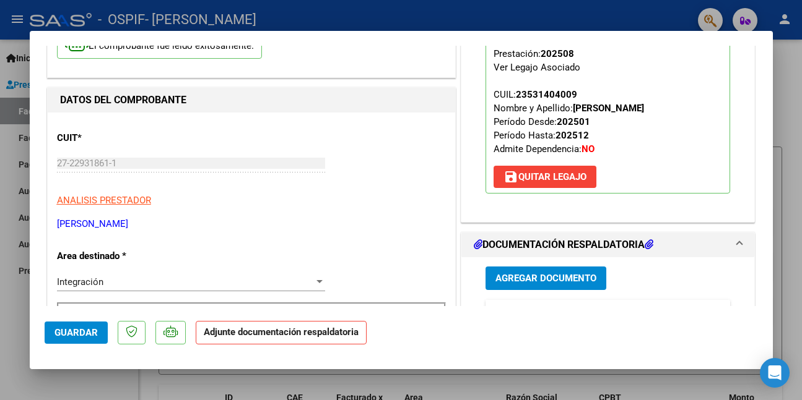
scroll to position [186, 0]
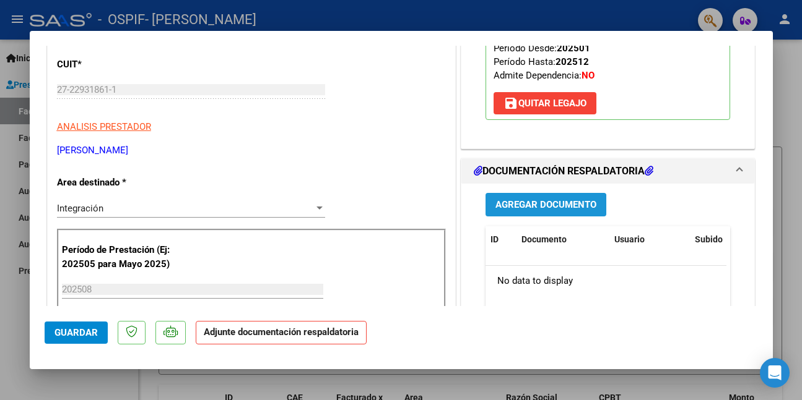
click at [520, 207] on span "Agregar Documento" at bounding box center [545, 205] width 101 height 11
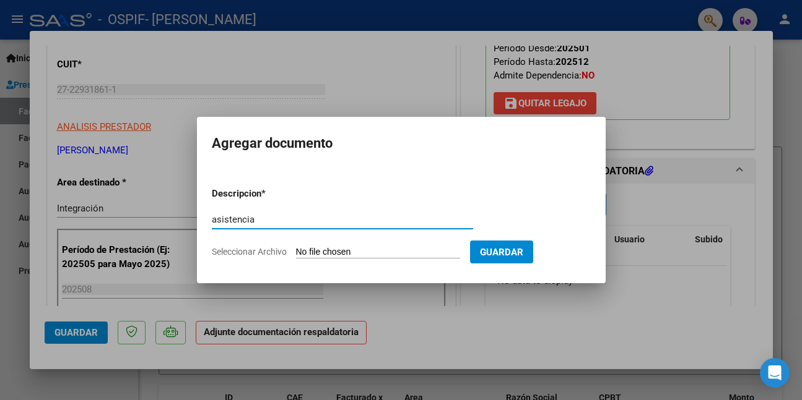
type input "asistencia"
click at [472, 288] on div at bounding box center [401, 200] width 802 height 400
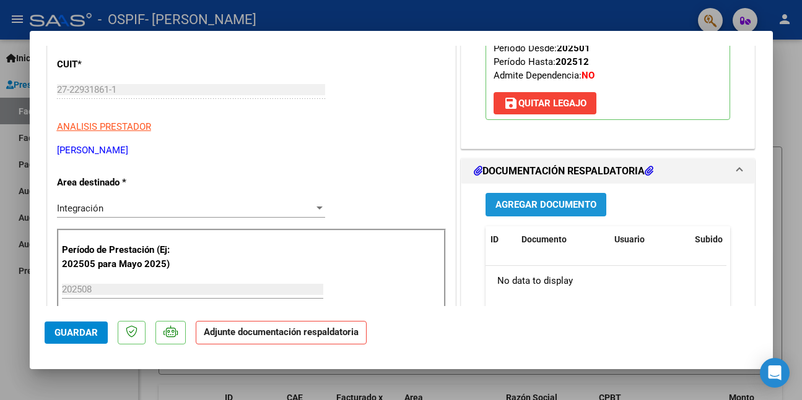
click at [556, 204] on span "Agregar Documento" at bounding box center [545, 205] width 101 height 11
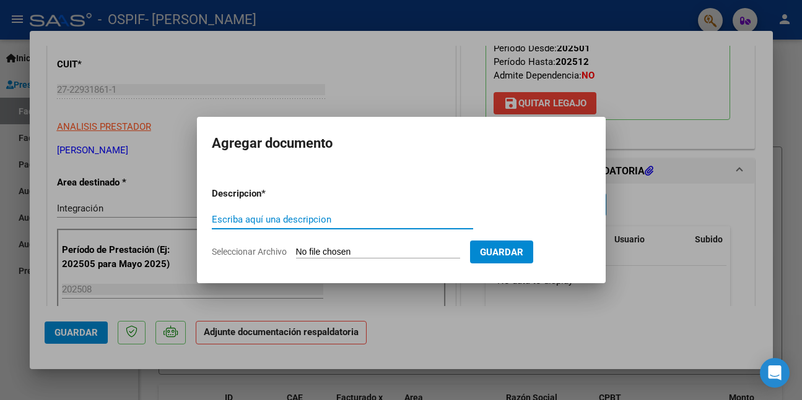
click at [268, 220] on input "Escriba aquí una descripcion" at bounding box center [342, 219] width 261 height 11
type input "asistencia"
type input "C:\fakepath\WhatsApp Image [DATE] 12.07.23.jpeg"
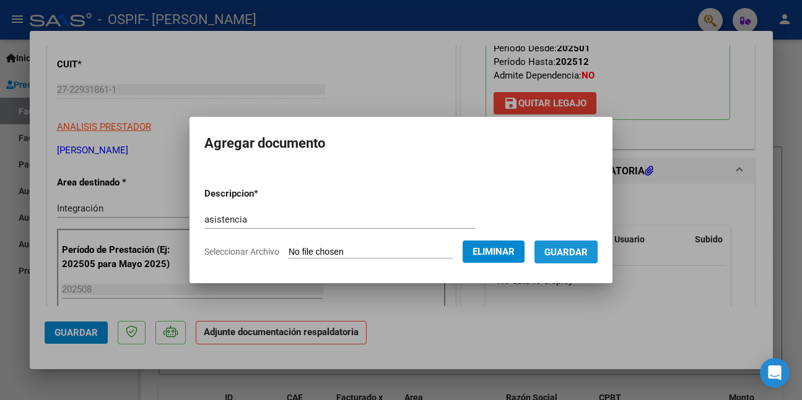
click at [552, 254] on button "Guardar" at bounding box center [565, 252] width 63 height 23
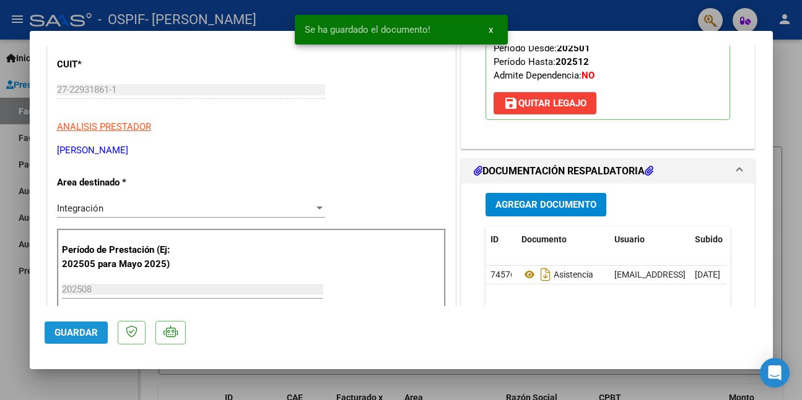
click at [78, 329] on span "Guardar" at bounding box center [75, 332] width 43 height 11
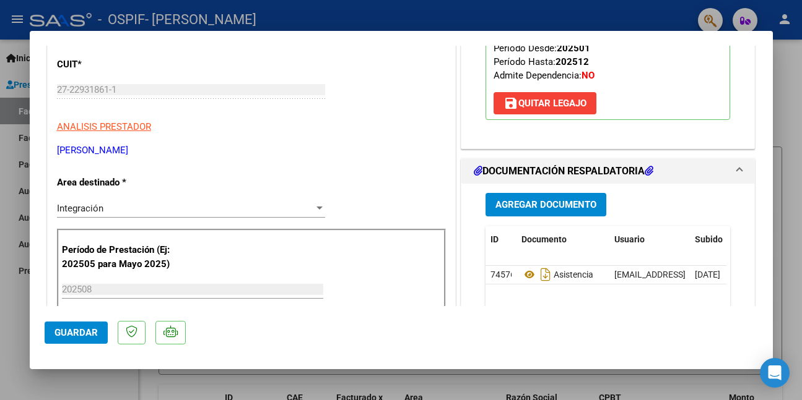
click at [74, 332] on span "Guardar" at bounding box center [75, 332] width 43 height 11
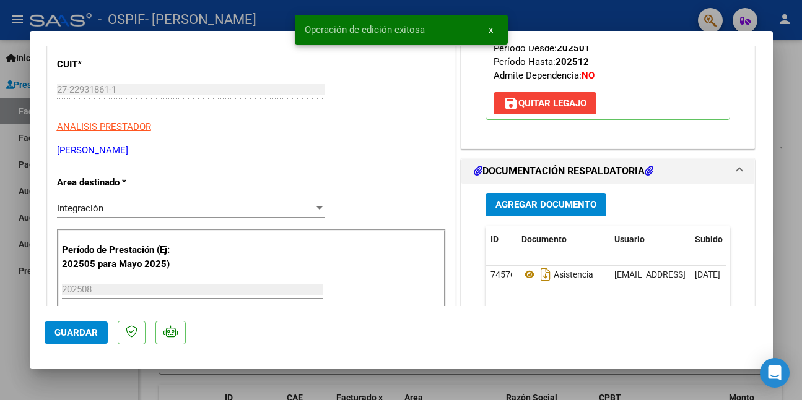
click at [83, 385] on div at bounding box center [401, 200] width 802 height 400
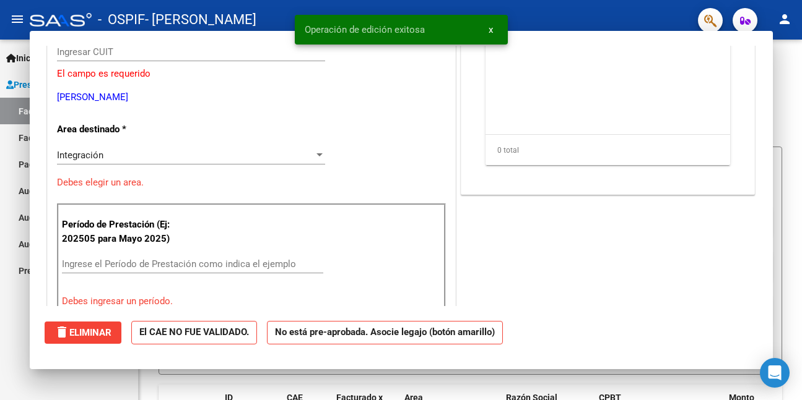
scroll to position [0, 0]
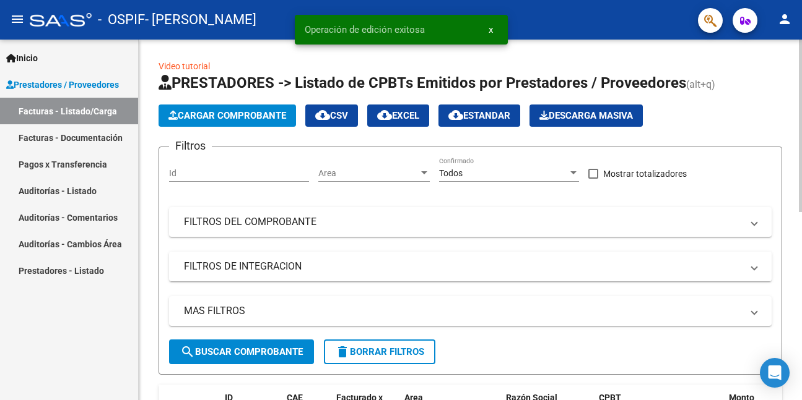
click at [252, 115] on span "Cargar Comprobante" at bounding box center [227, 115] width 118 height 11
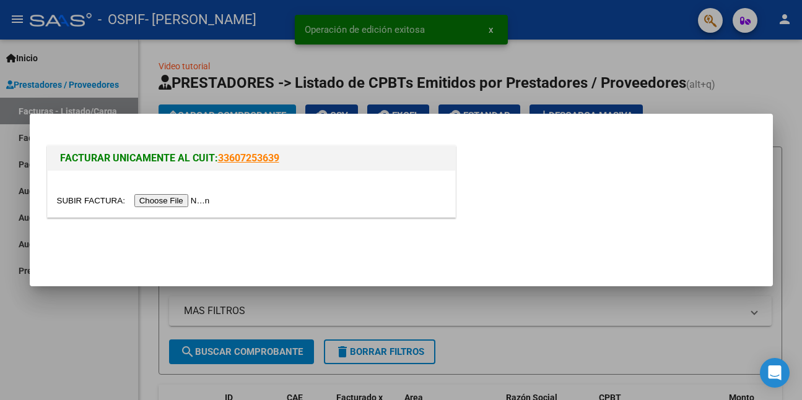
click at [200, 201] on input "file" at bounding box center [135, 200] width 157 height 13
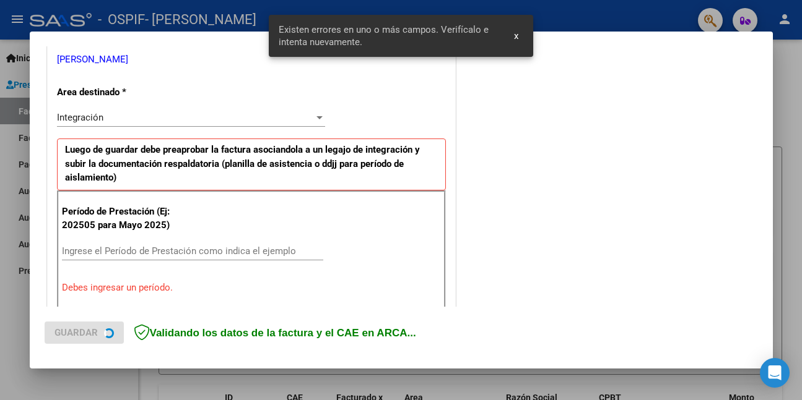
scroll to position [292, 0]
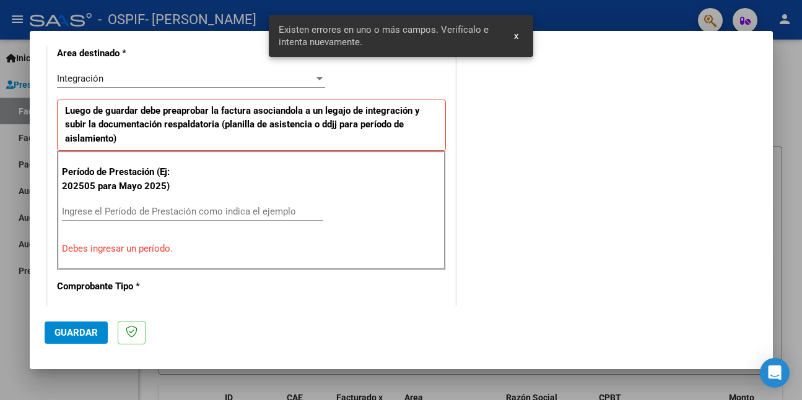
click at [283, 206] on div "Ingrese el Período de Prestación como indica el ejemplo" at bounding box center [192, 211] width 261 height 19
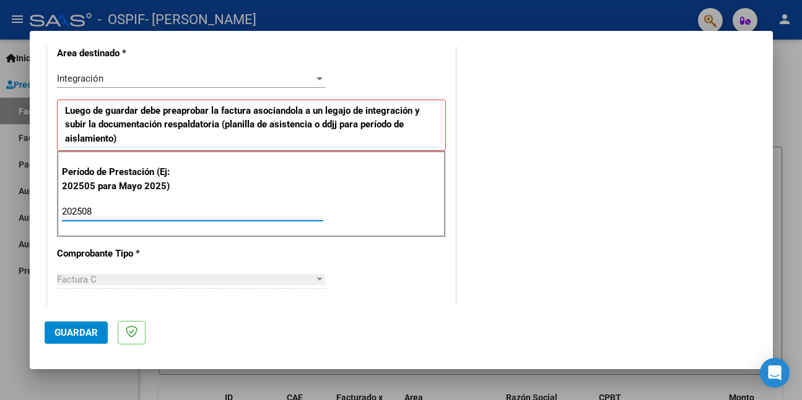
type input "202508"
click at [79, 327] on span "Guardar" at bounding box center [75, 332] width 43 height 11
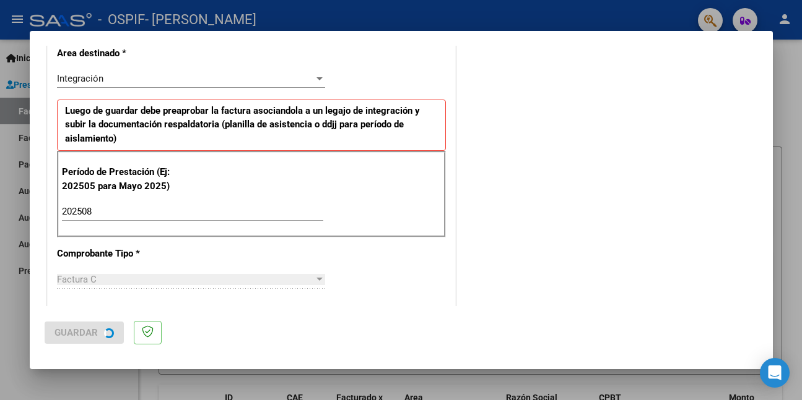
scroll to position [0, 0]
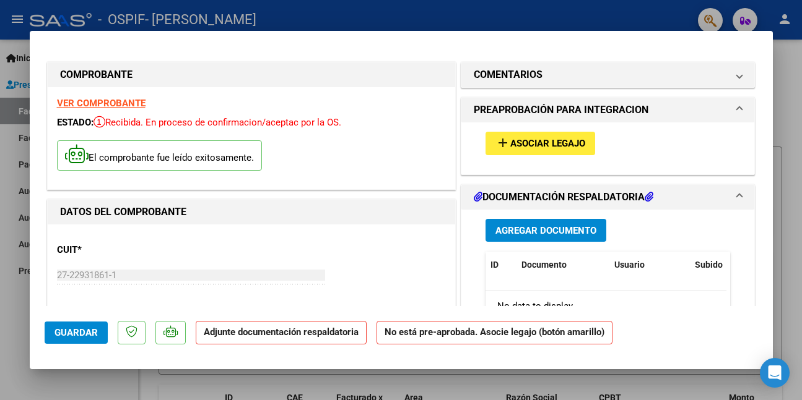
click at [264, 239] on div "CUIT * 27-22931861-1 Ingresar CUIT ANALISIS PRESTADOR [PERSON_NAME] [PERSON_NAM…" at bounding box center [251, 288] width 389 height 109
click at [105, 102] on strong "VER COMPROBANTE" at bounding box center [101, 103] width 89 height 11
click at [521, 139] on span "Asociar Legajo" at bounding box center [547, 144] width 75 height 11
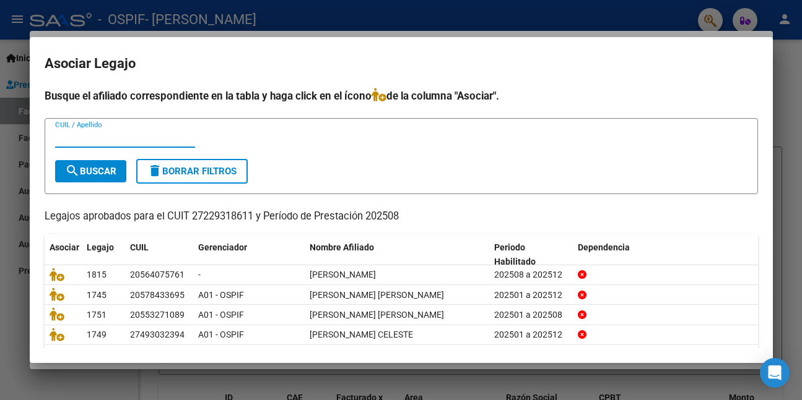
click at [101, 140] on input "CUIL / Apellido" at bounding box center [125, 137] width 140 height 11
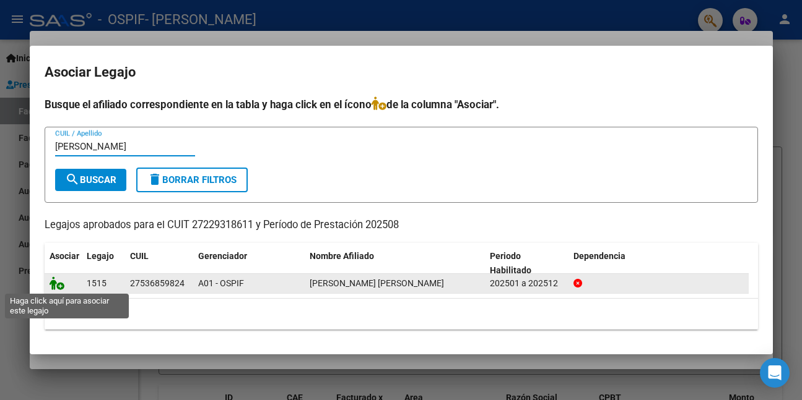
type input "[PERSON_NAME]"
click at [60, 284] on icon at bounding box center [57, 284] width 15 height 14
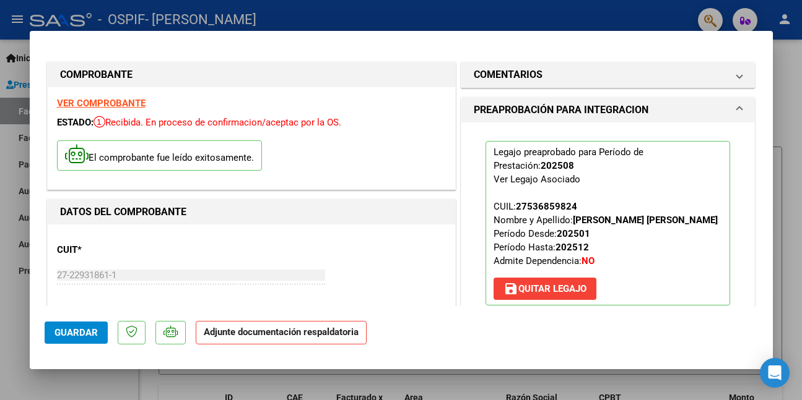
scroll to position [248, 0]
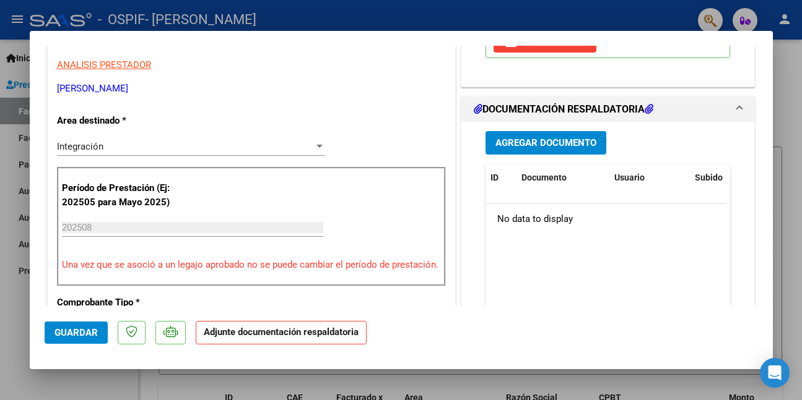
click at [509, 149] on span "Agregar Documento" at bounding box center [545, 143] width 101 height 11
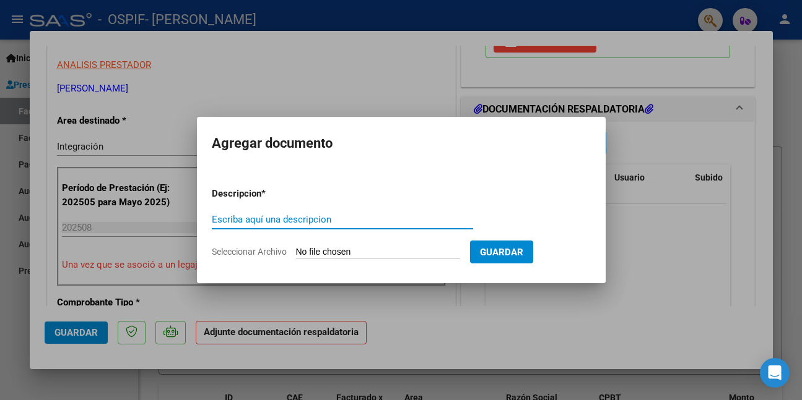
click at [235, 220] on input "Escriba aquí una descripcion" at bounding box center [342, 219] width 261 height 11
paste input "asistencia"
type input "asistencia"
type input "C:\fakepath\WhatsApp Image [DATE] 12.07.27.jpeg"
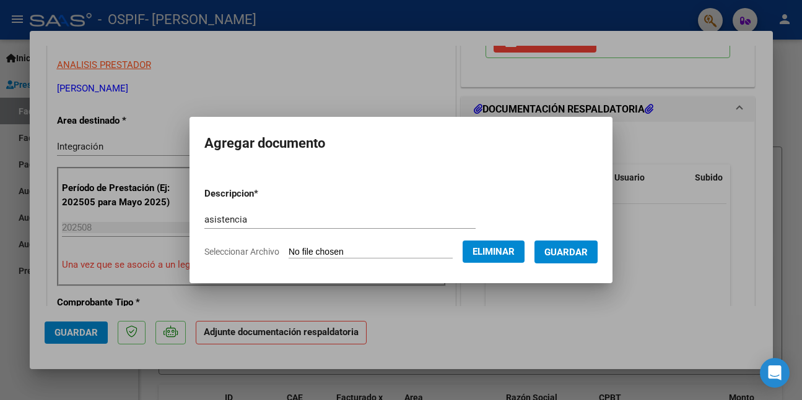
click at [553, 256] on button "Guardar" at bounding box center [565, 252] width 63 height 23
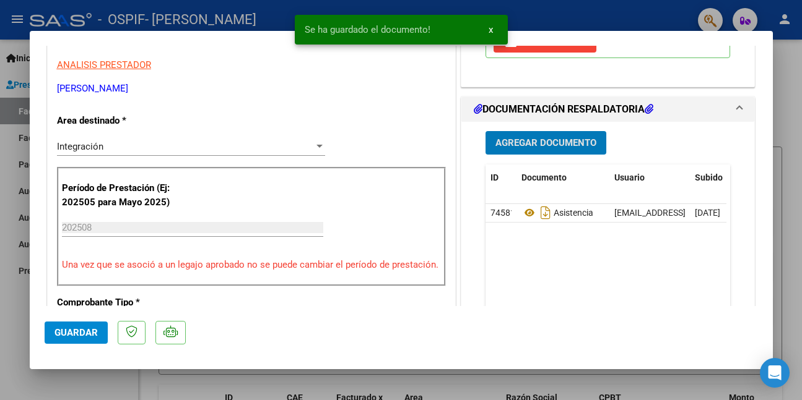
click at [49, 331] on button "Guardar" at bounding box center [76, 333] width 63 height 22
click at [76, 380] on div at bounding box center [401, 200] width 802 height 400
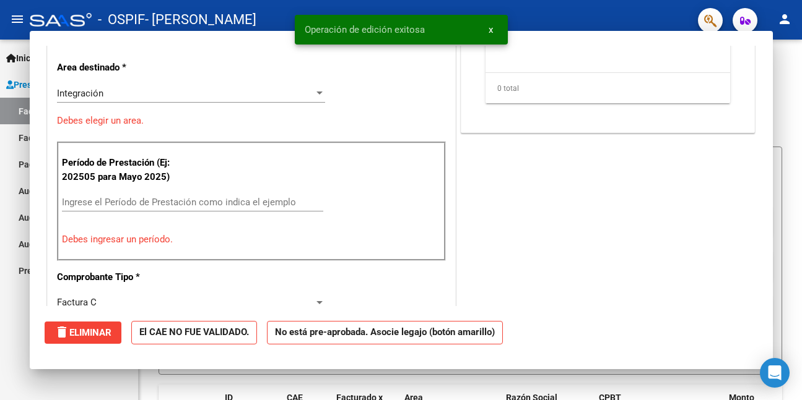
scroll to position [0, 0]
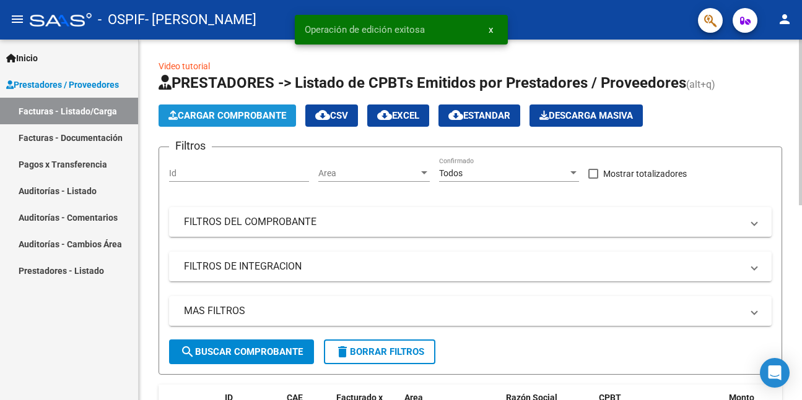
click at [252, 115] on span "Cargar Comprobante" at bounding box center [227, 115] width 118 height 11
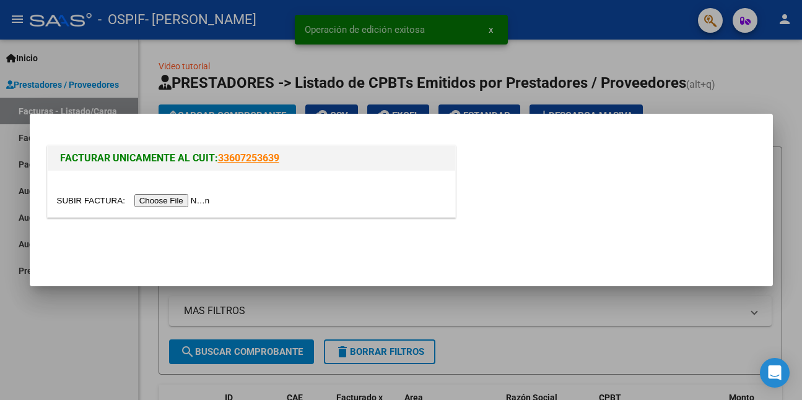
click at [191, 203] on input "file" at bounding box center [135, 200] width 157 height 13
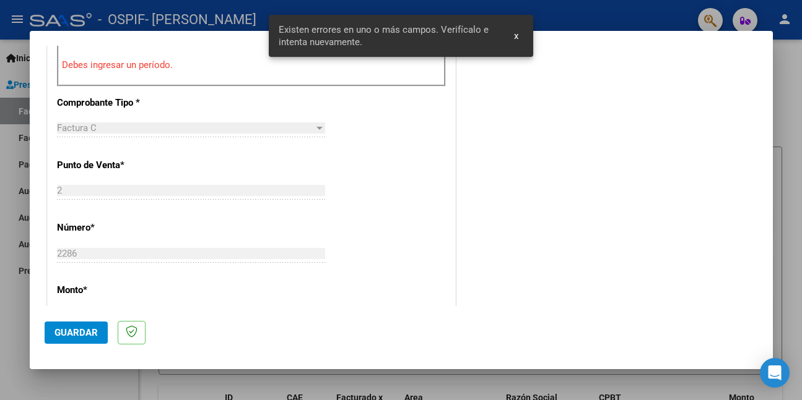
scroll to position [352, 0]
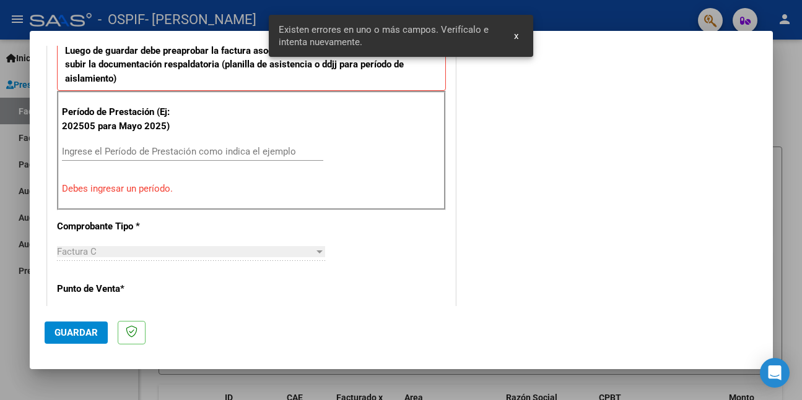
click at [178, 150] on input "Ingrese el Período de Prestación como indica el ejemplo" at bounding box center [192, 151] width 261 height 11
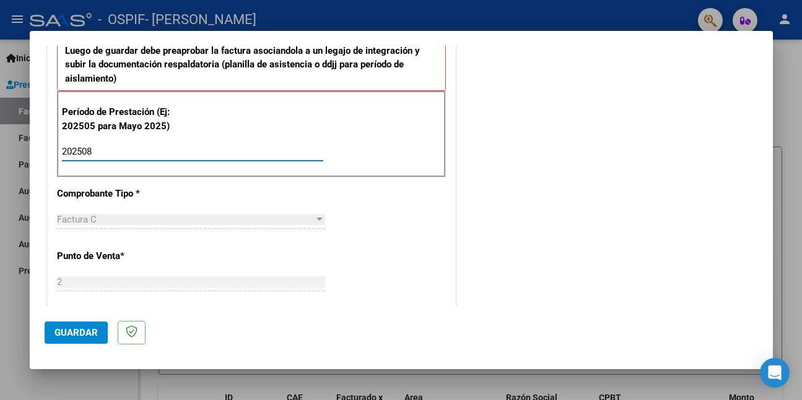
type input "202508"
click at [85, 334] on span "Guardar" at bounding box center [75, 332] width 43 height 11
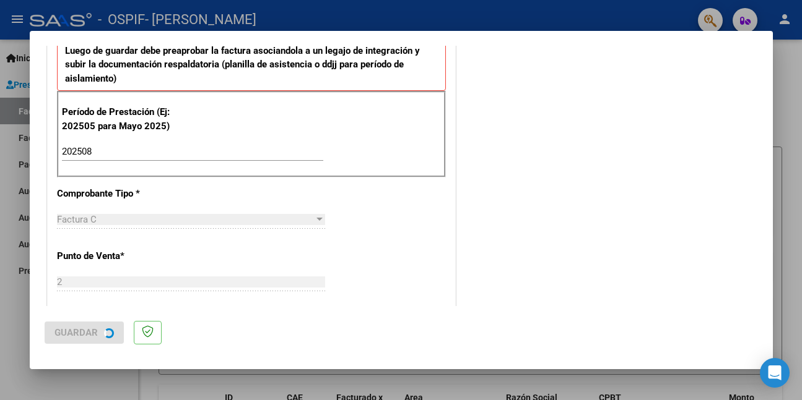
scroll to position [0, 0]
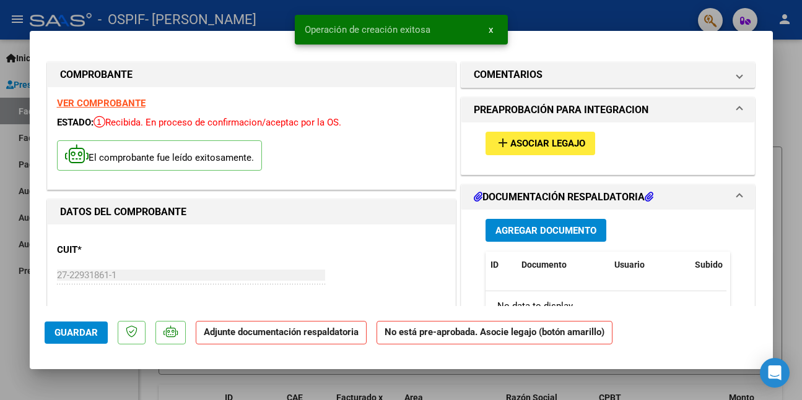
click at [561, 145] on span "Asociar Legajo" at bounding box center [547, 144] width 75 height 11
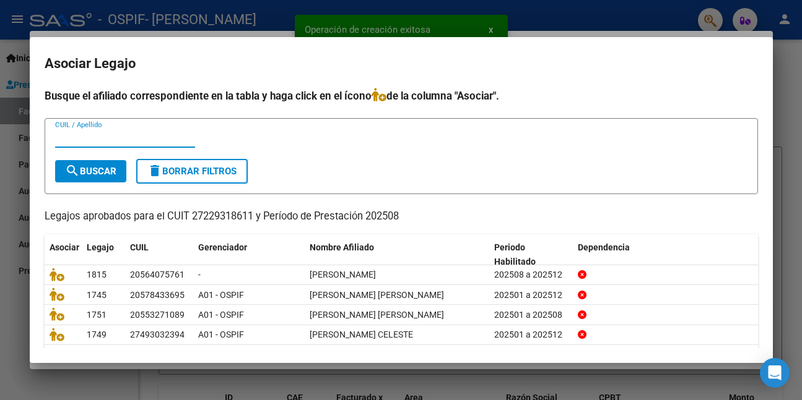
click at [133, 139] on input "CUIL / Apellido" at bounding box center [125, 137] width 140 height 11
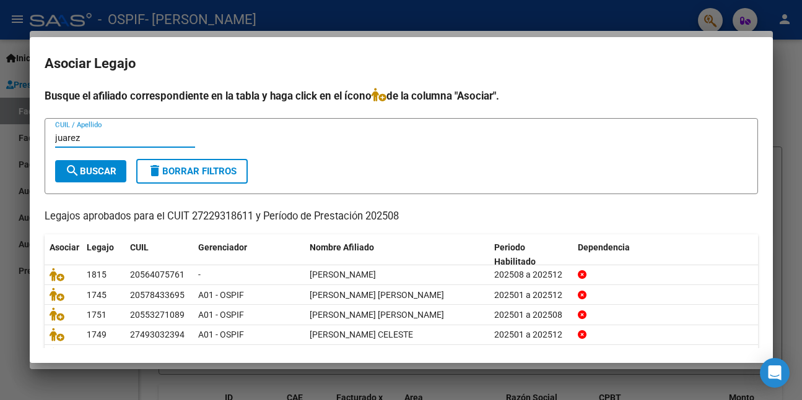
type input "juarez"
click at [113, 167] on span "search Buscar" at bounding box center [90, 171] width 51 height 11
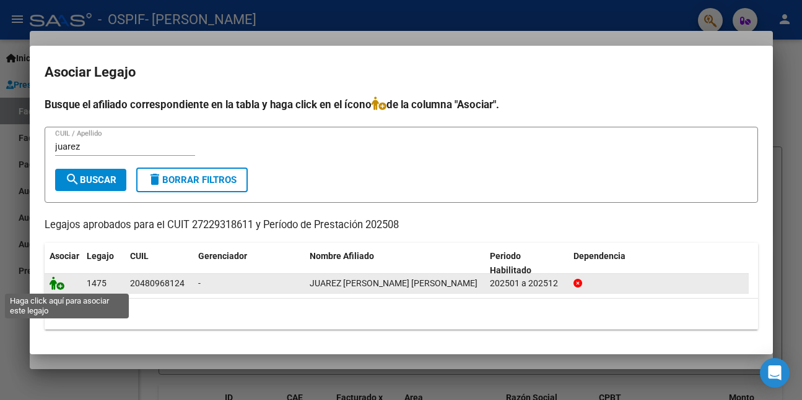
click at [59, 286] on icon at bounding box center [57, 284] width 15 height 14
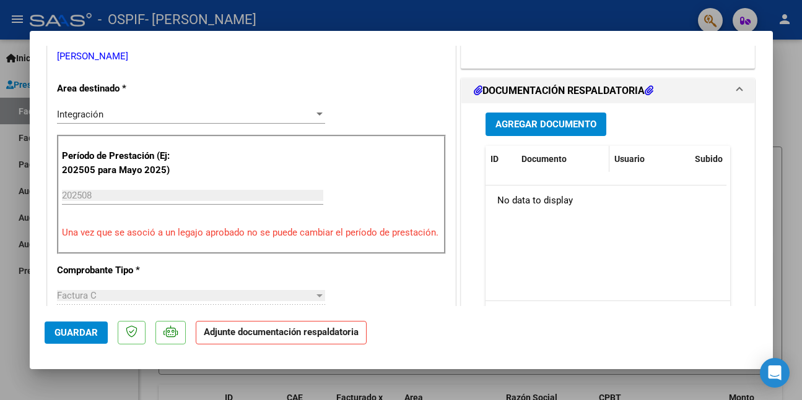
scroll to position [309, 0]
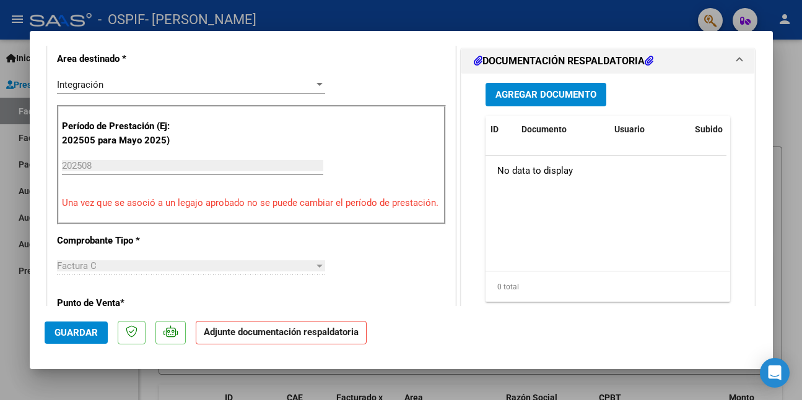
click at [534, 74] on div "Agregar Documento ID Documento Usuario Subido Acción No data to display 0 total…" at bounding box center [608, 197] width 264 height 247
click at [534, 83] on button "Agregar Documento" at bounding box center [545, 94] width 121 height 23
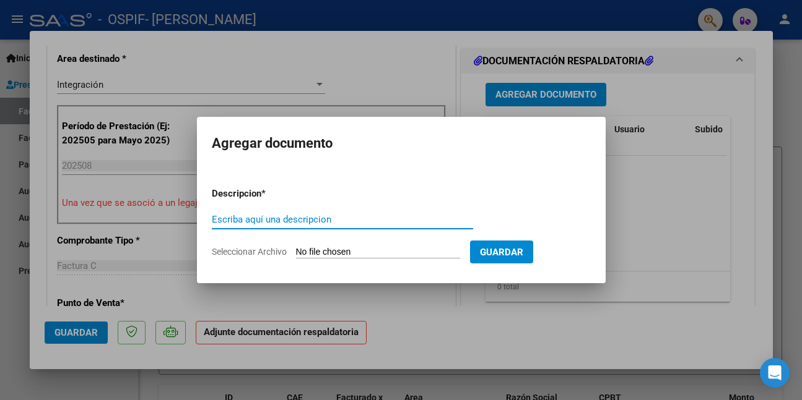
paste input "asistencia"
type input "asistencia"
type input "C:\fakepath\WhatsApp Image [DATE] 12.07.31.jpeg"
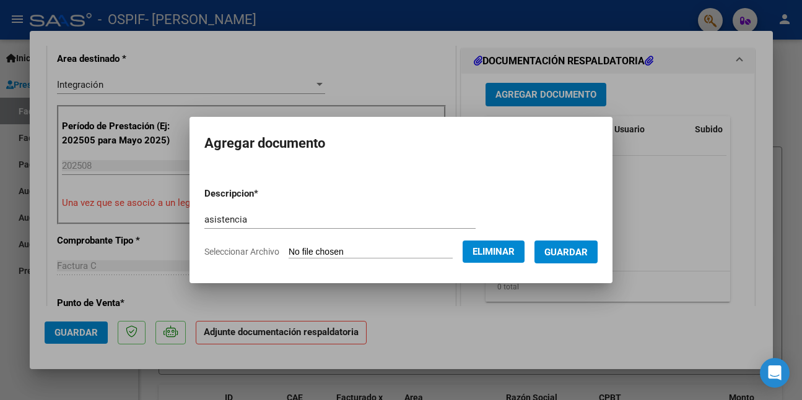
click at [553, 252] on button "Guardar" at bounding box center [565, 252] width 63 height 23
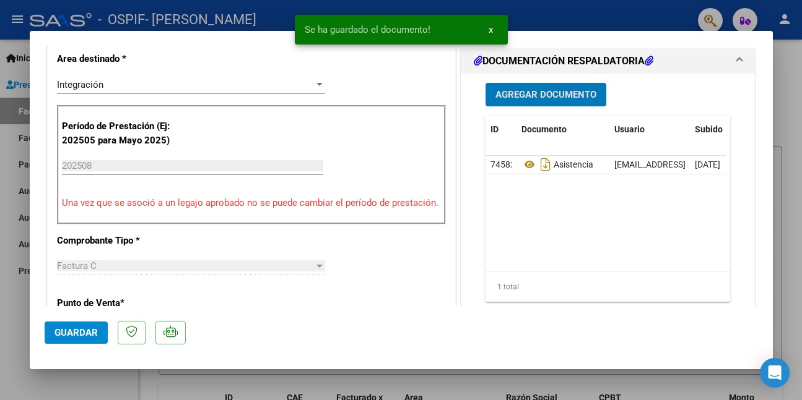
drag, startPoint x: 79, startPoint y: 329, endPoint x: 79, endPoint y: 359, distance: 30.3
click at [79, 329] on span "Guardar" at bounding box center [75, 332] width 43 height 11
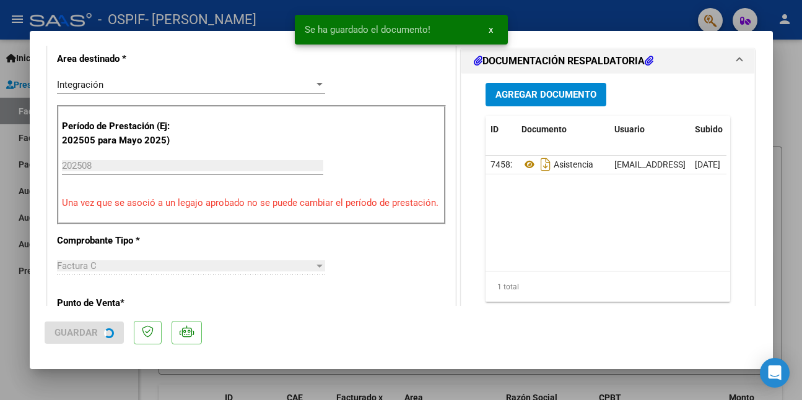
click at [87, 386] on div at bounding box center [401, 200] width 802 height 400
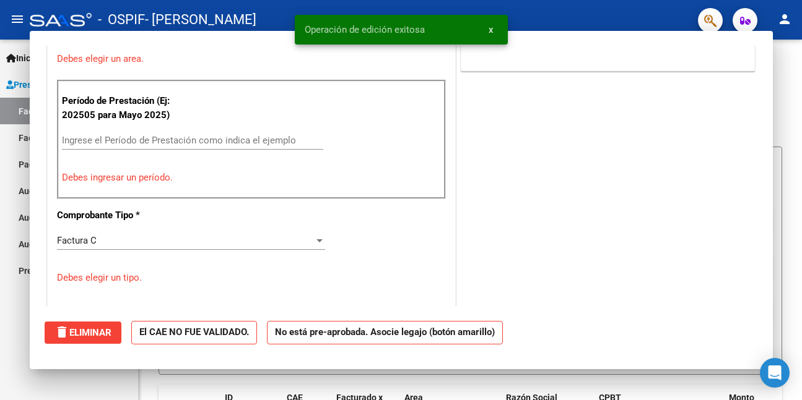
scroll to position [0, 0]
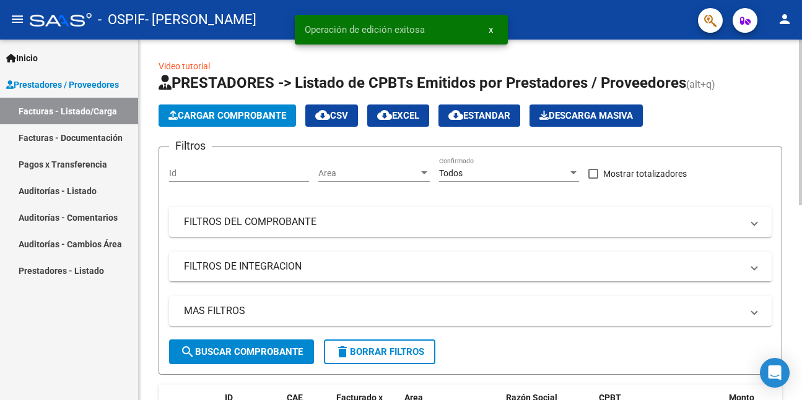
click at [207, 111] on span "Cargar Comprobante" at bounding box center [227, 115] width 118 height 11
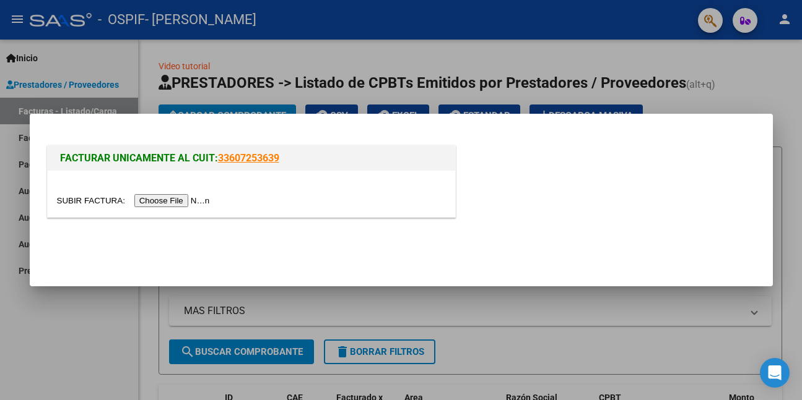
click at [194, 199] on input "file" at bounding box center [135, 200] width 157 height 13
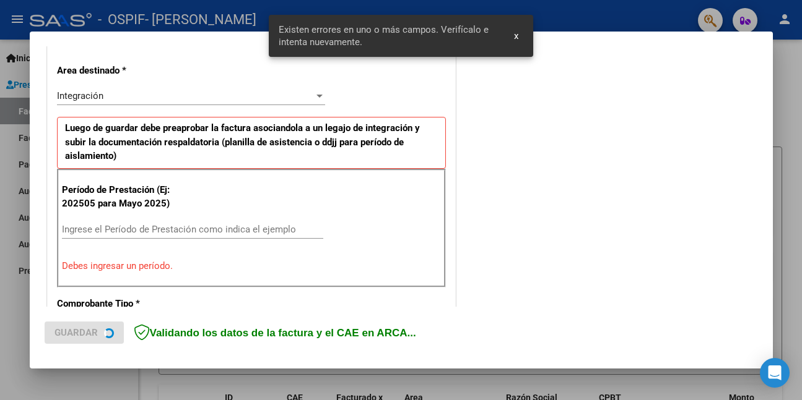
scroll to position [292, 0]
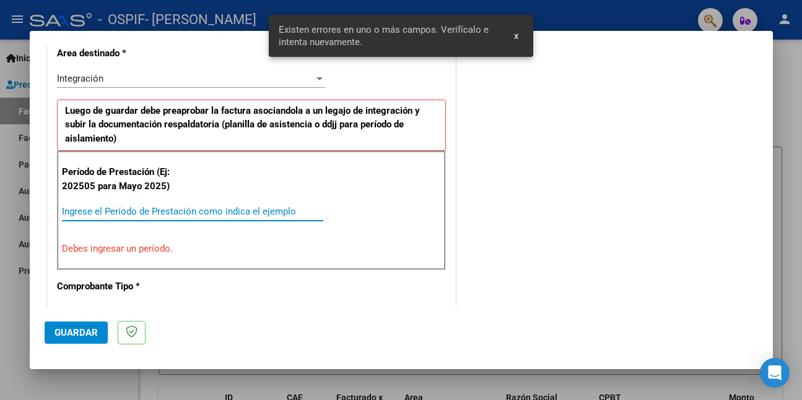
click at [184, 210] on input "Ingrese el Período de Prestación como indica el ejemplo" at bounding box center [192, 211] width 261 height 11
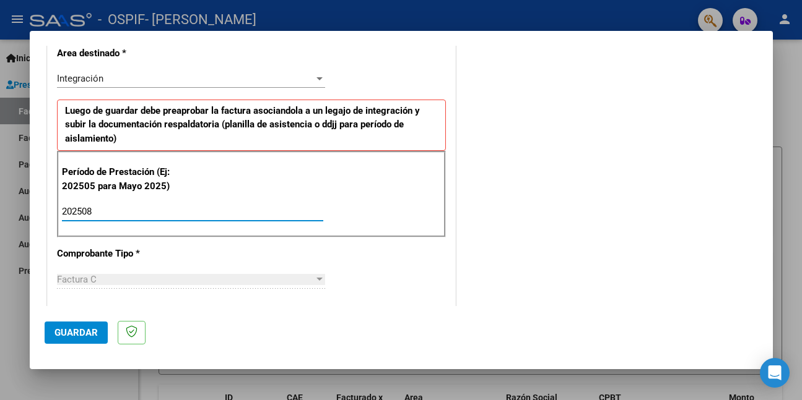
type input "202508"
click at [58, 331] on span "Guardar" at bounding box center [75, 332] width 43 height 11
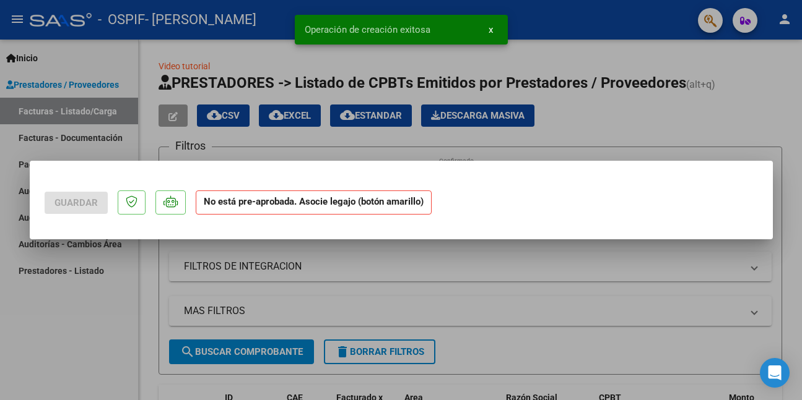
scroll to position [0, 0]
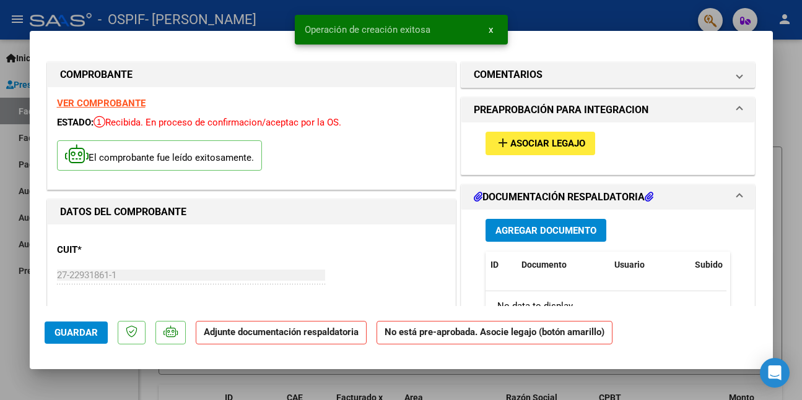
click at [560, 141] on span "Asociar Legajo" at bounding box center [547, 144] width 75 height 11
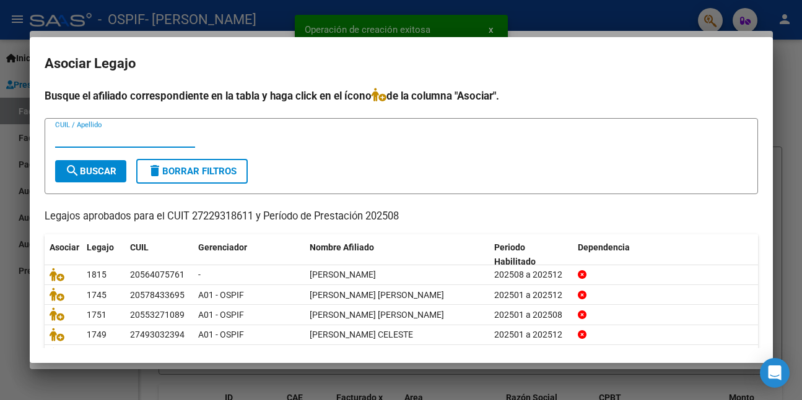
click at [152, 142] on input "CUIL / Apellido" at bounding box center [125, 137] width 140 height 11
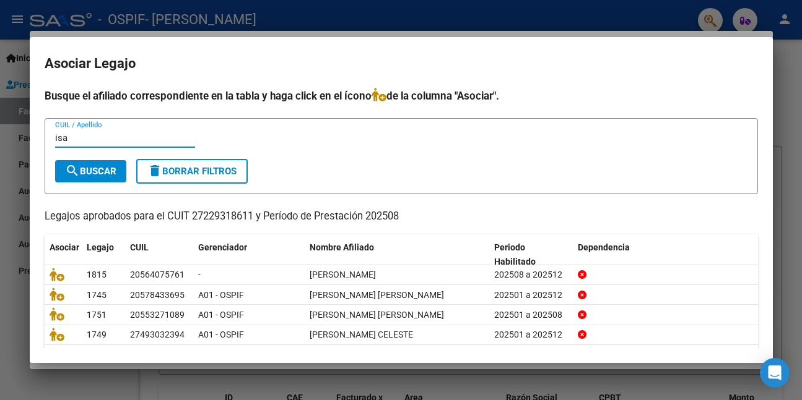
type input "isa"
click at [112, 176] on span "search Buscar" at bounding box center [90, 171] width 51 height 11
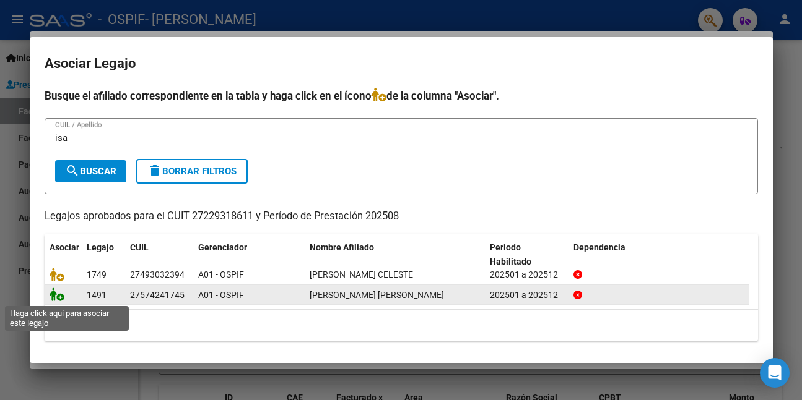
click at [58, 295] on icon at bounding box center [57, 295] width 15 height 14
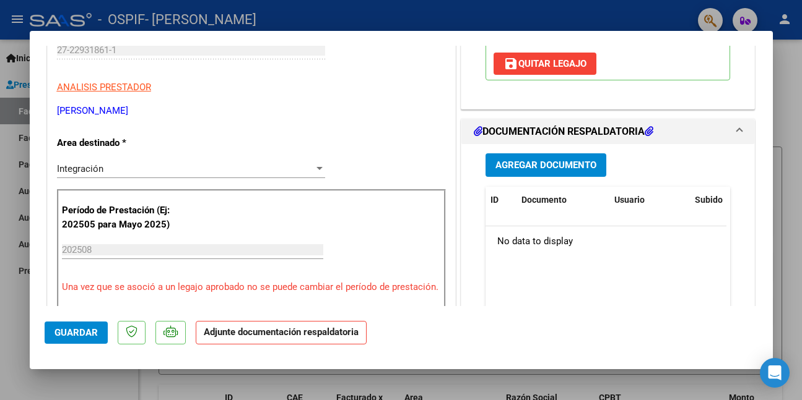
scroll to position [248, 0]
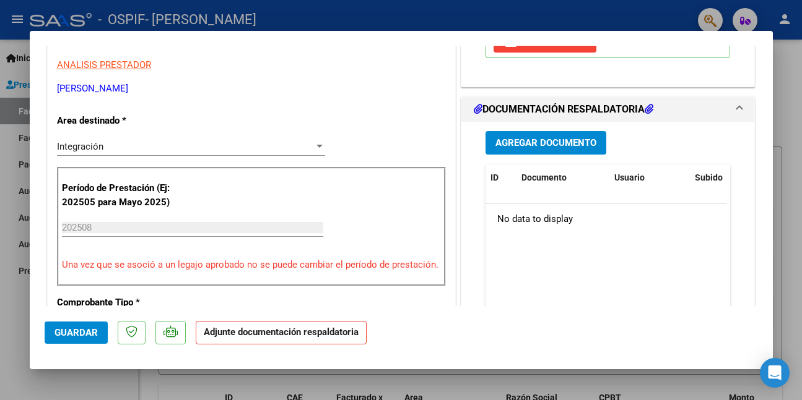
click at [534, 141] on span "Agregar Documento" at bounding box center [545, 143] width 101 height 11
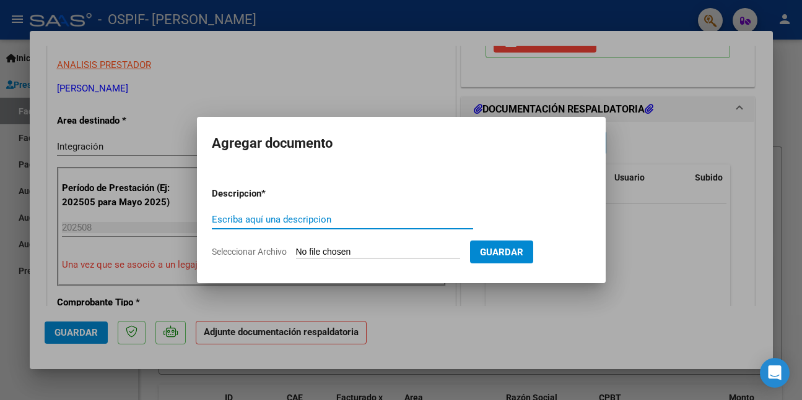
paste input "asistencia"
type input "asistencia"
type input "C:\fakepath\WhatsApp Image [DATE] 12.07.35.jpeg"
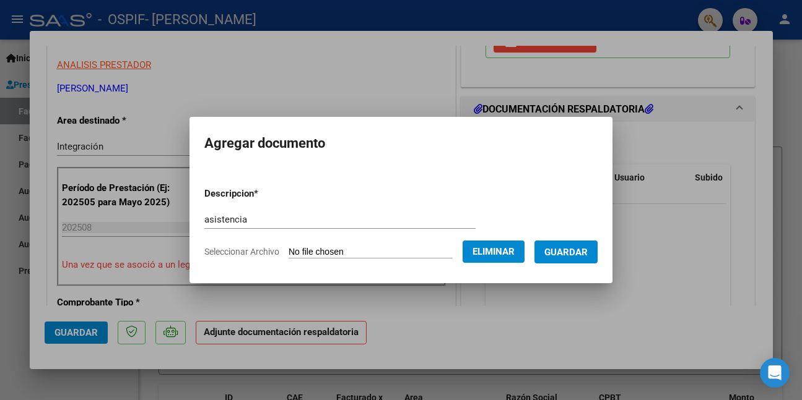
click at [552, 254] on button "Guardar" at bounding box center [565, 252] width 63 height 23
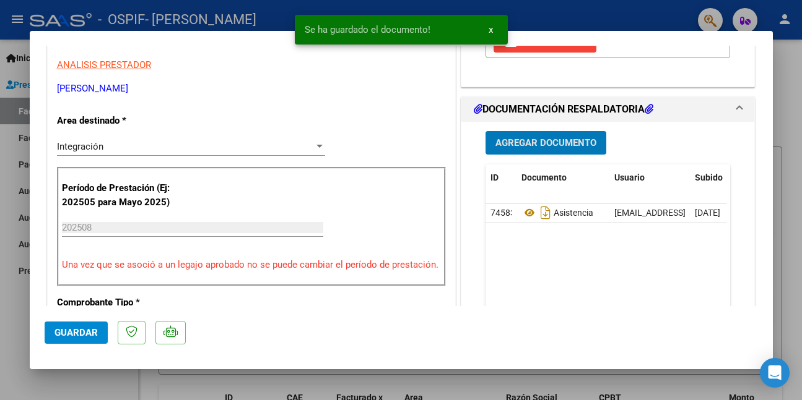
click at [99, 335] on button "Guardar" at bounding box center [76, 333] width 63 height 22
click at [95, 331] on span "Guardar" at bounding box center [75, 332] width 43 height 11
click at [105, 378] on div at bounding box center [401, 200] width 802 height 400
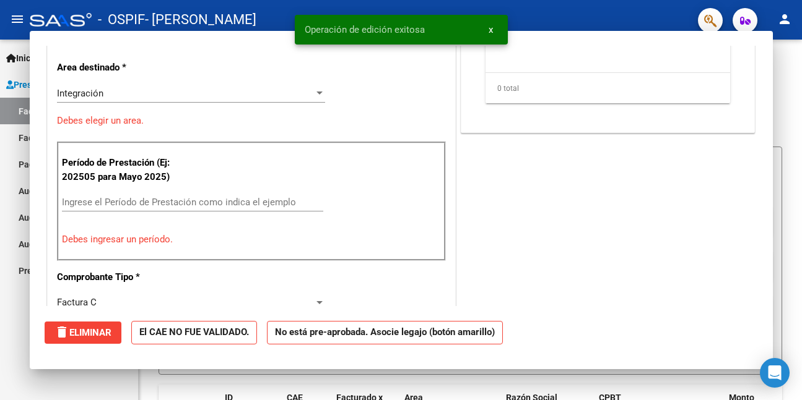
scroll to position [0, 0]
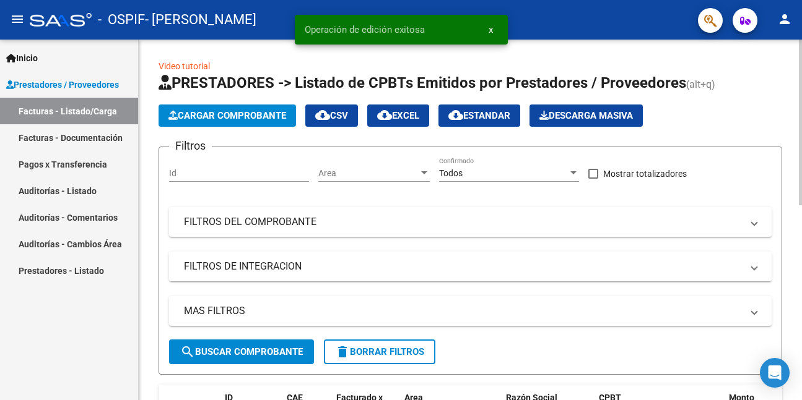
click at [184, 114] on span "Cargar Comprobante" at bounding box center [227, 115] width 118 height 11
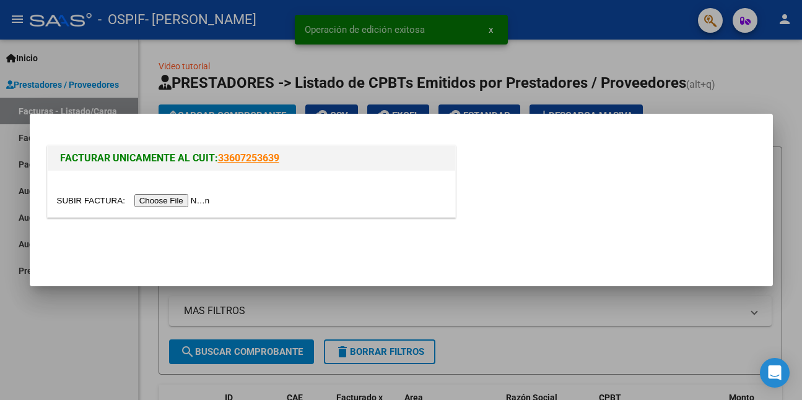
click at [186, 199] on input "file" at bounding box center [135, 200] width 157 height 13
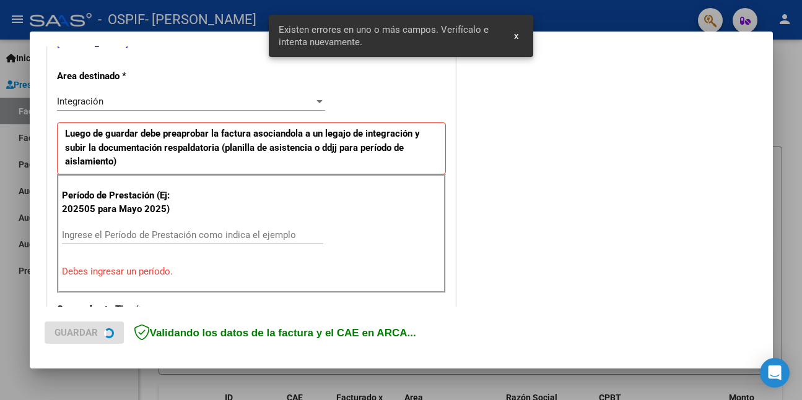
scroll to position [292, 0]
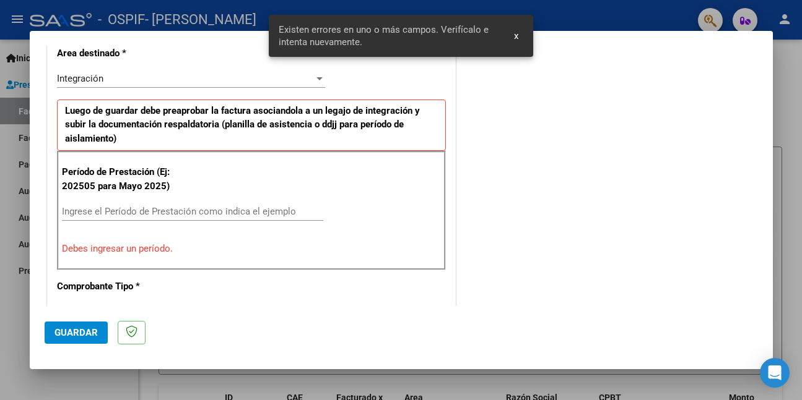
click at [256, 211] on input "Ingrese el Período de Prestación como indica el ejemplo" at bounding box center [192, 211] width 261 height 11
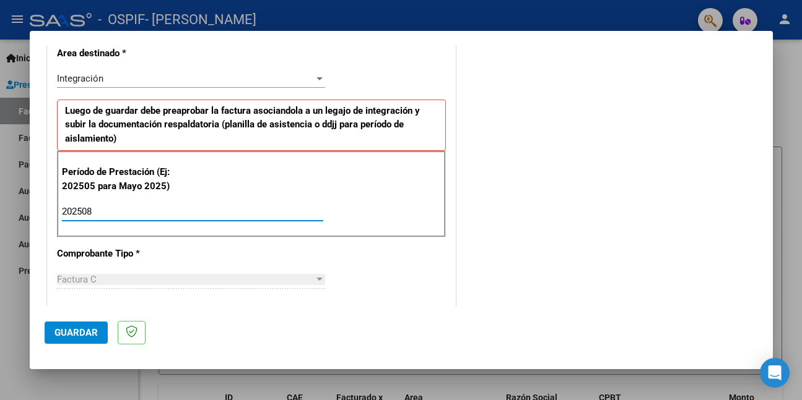
type input "202508"
click at [67, 330] on span "Guardar" at bounding box center [75, 332] width 43 height 11
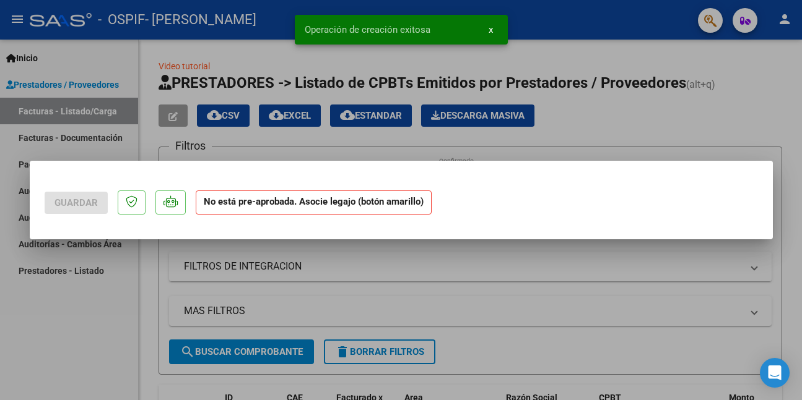
scroll to position [0, 0]
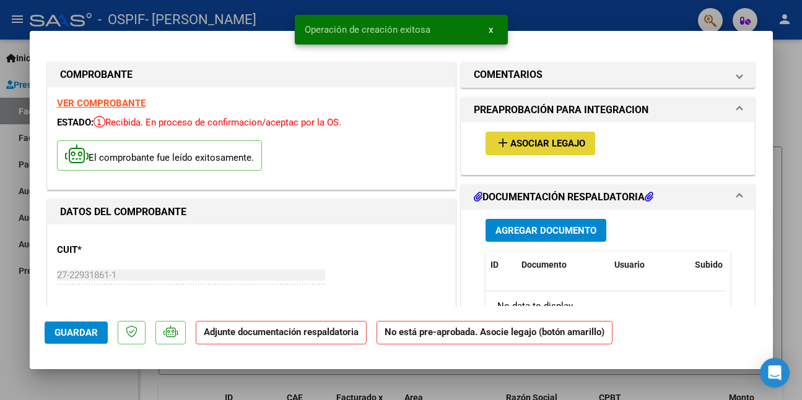
click at [539, 144] on span "Asociar Legajo" at bounding box center [547, 144] width 75 height 11
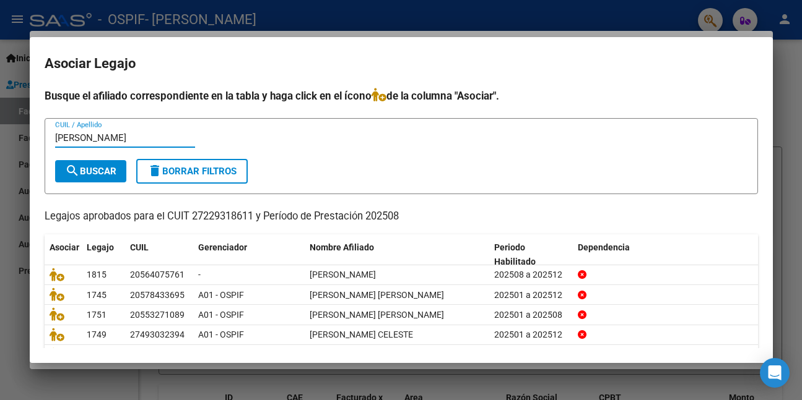
type input "[PERSON_NAME]"
click at [111, 172] on span "search Buscar" at bounding box center [90, 171] width 51 height 11
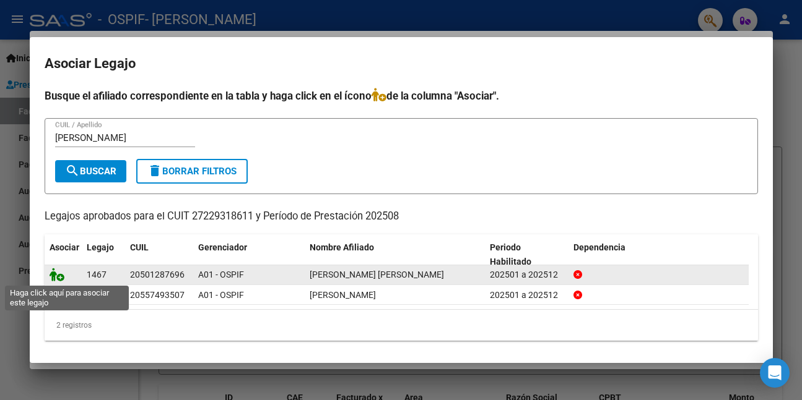
click at [55, 274] on icon at bounding box center [57, 275] width 15 height 14
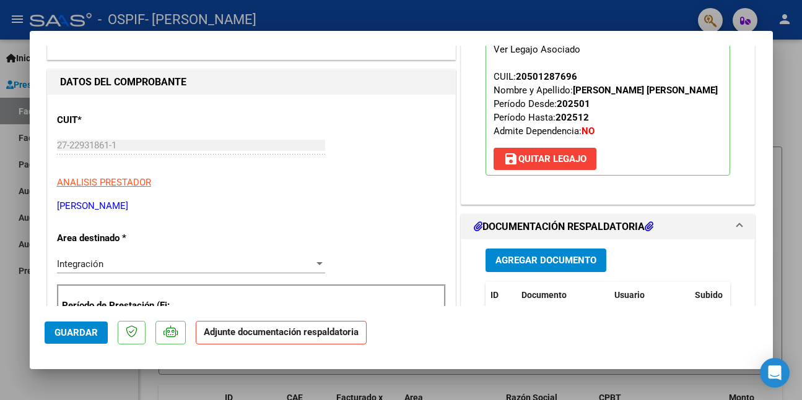
scroll to position [309, 0]
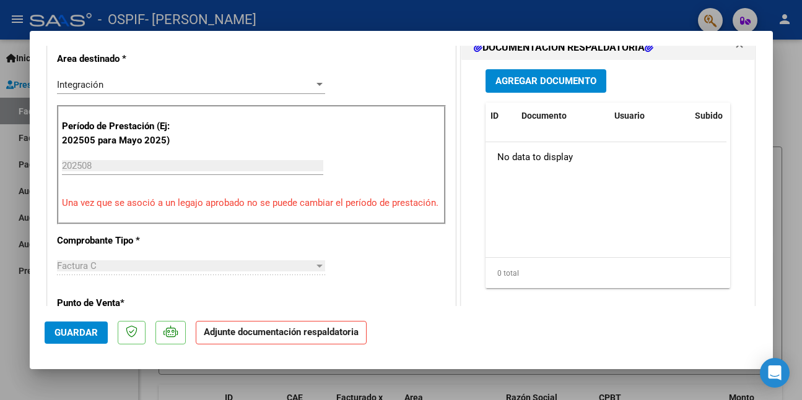
click at [513, 77] on span "Agregar Documento" at bounding box center [545, 81] width 101 height 11
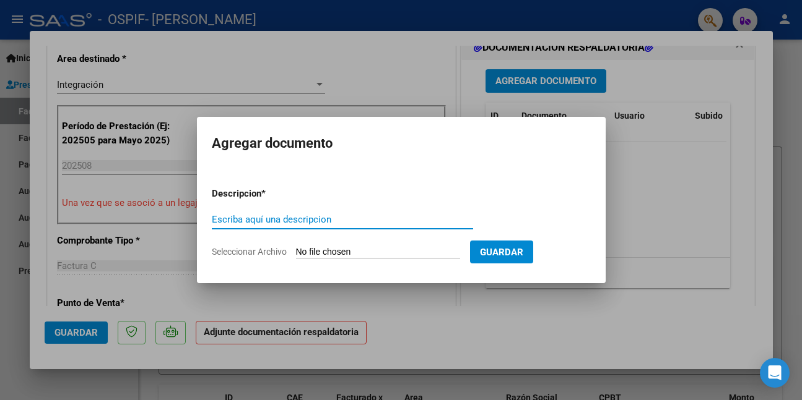
paste input "asistencia"
type input "asistencia"
type input "C:\fakepath\WhatsApp Image [DATE] 12.07.38.jpeg"
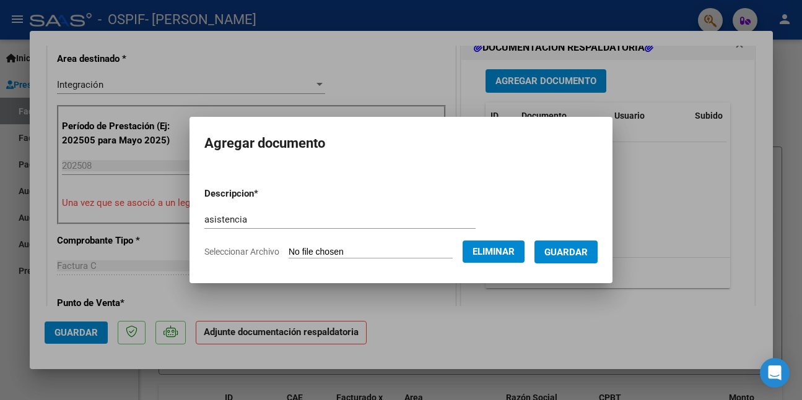
click at [550, 253] on button "Guardar" at bounding box center [565, 252] width 63 height 23
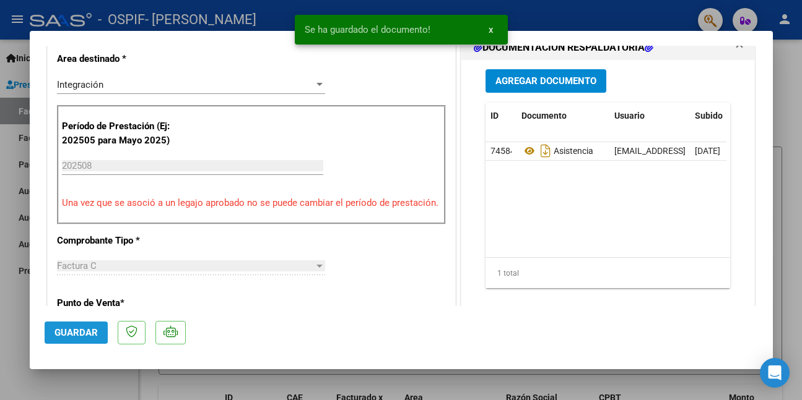
click at [66, 327] on span "Guardar" at bounding box center [75, 332] width 43 height 11
click at [92, 383] on div at bounding box center [401, 200] width 802 height 400
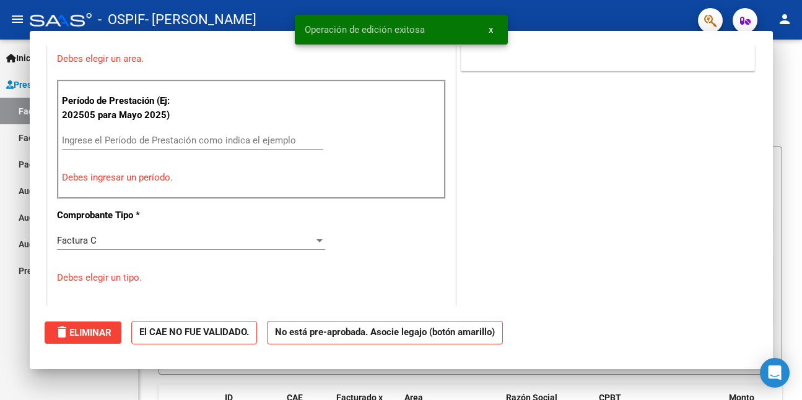
scroll to position [0, 0]
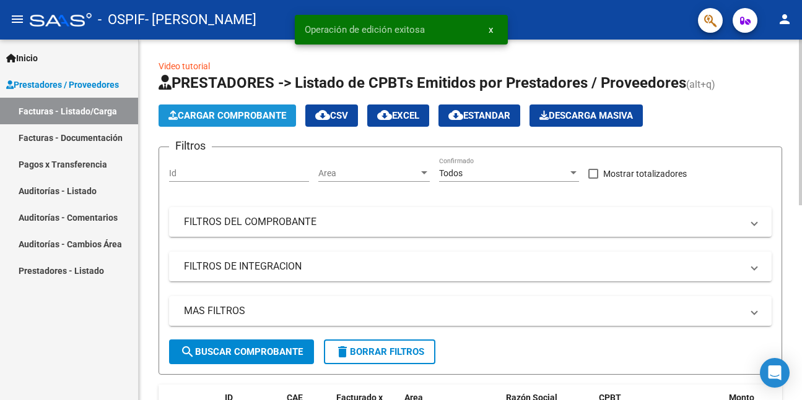
click at [213, 116] on span "Cargar Comprobante" at bounding box center [227, 115] width 118 height 11
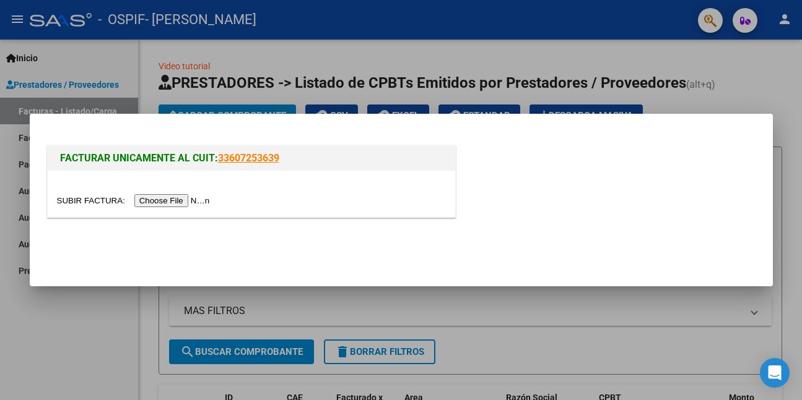
click at [173, 200] on input "file" at bounding box center [135, 200] width 157 height 13
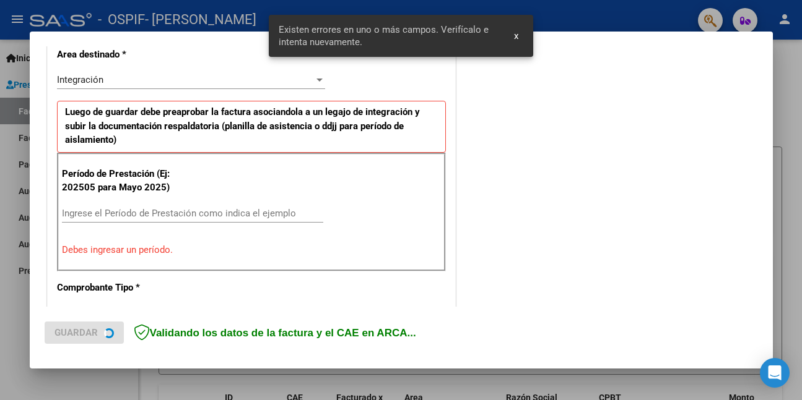
scroll to position [292, 0]
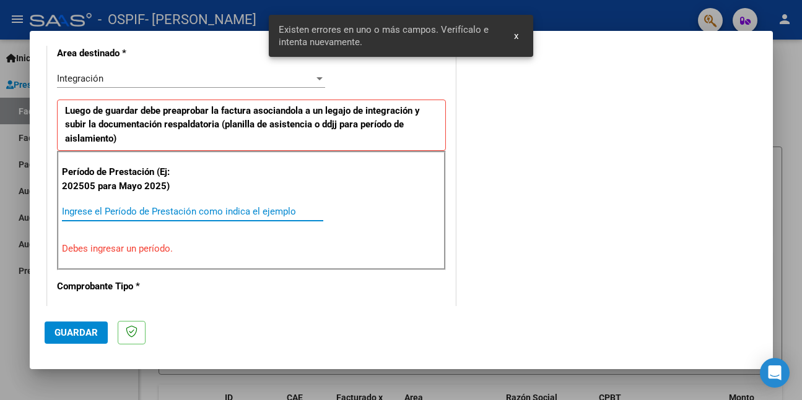
click at [197, 214] on input "Ingrese el Período de Prestación como indica el ejemplo" at bounding box center [192, 211] width 261 height 11
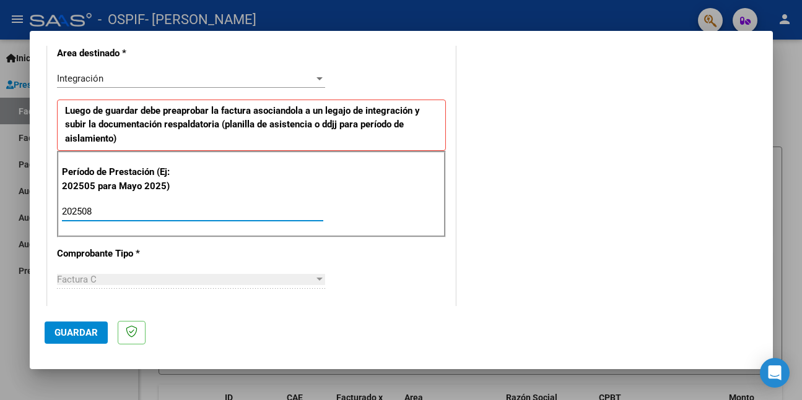
type input "202508"
click at [60, 332] on span "Guardar" at bounding box center [75, 332] width 43 height 11
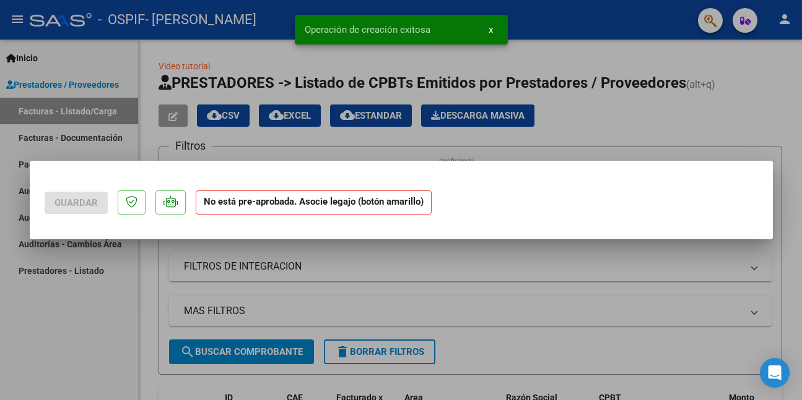
scroll to position [0, 0]
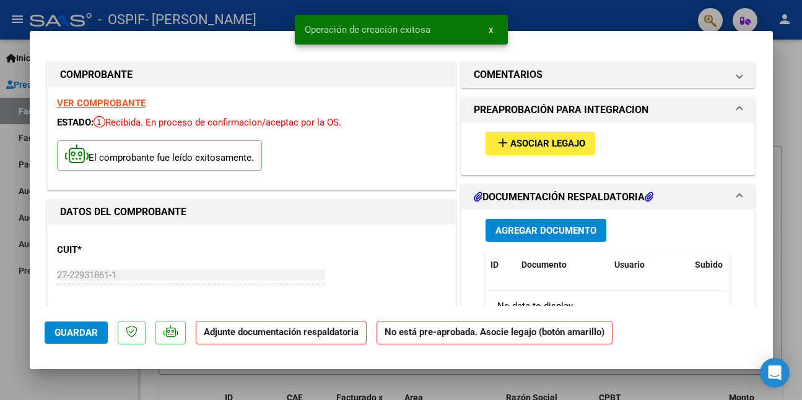
click at [550, 143] on span "Asociar Legajo" at bounding box center [547, 144] width 75 height 11
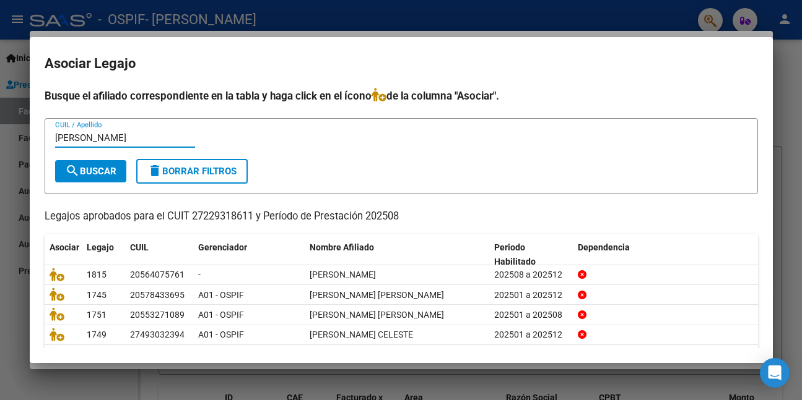
type input "[PERSON_NAME]"
click at [106, 174] on span "search Buscar" at bounding box center [90, 171] width 51 height 11
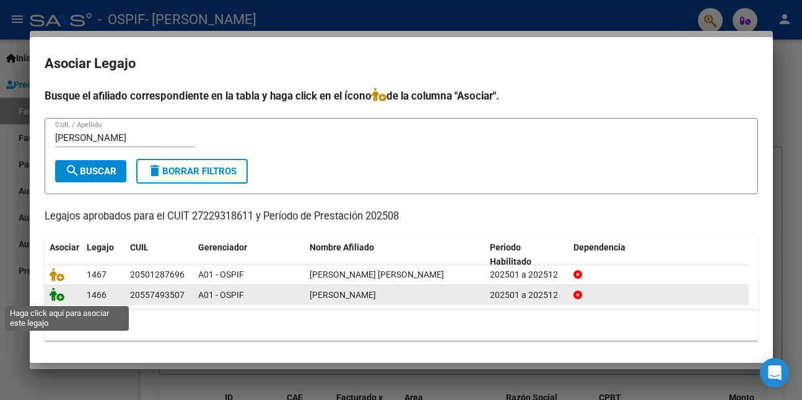
click at [56, 300] on icon at bounding box center [57, 295] width 15 height 14
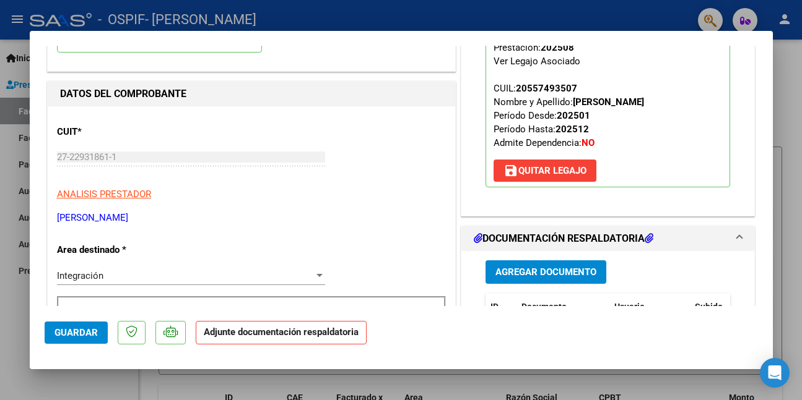
scroll to position [186, 0]
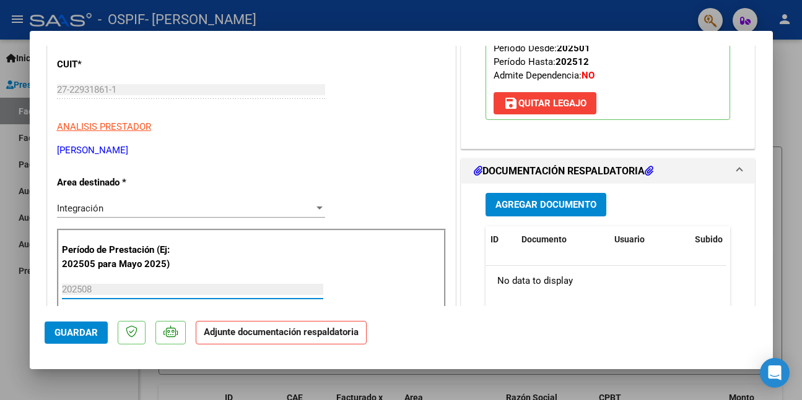
click at [242, 289] on input "202508" at bounding box center [192, 289] width 261 height 11
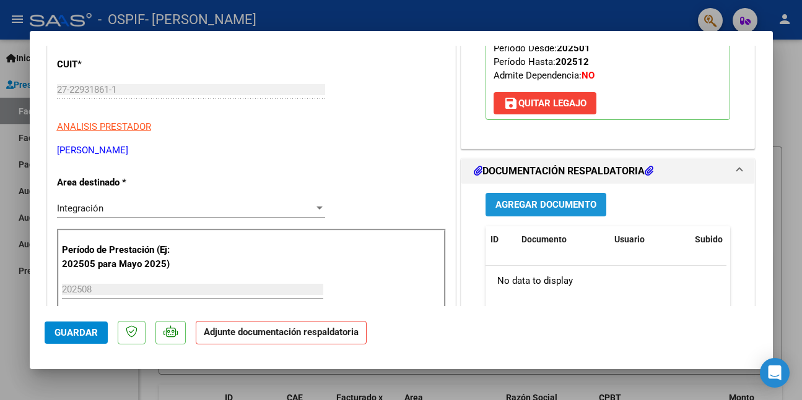
click at [529, 206] on span "Agregar Documento" at bounding box center [545, 205] width 101 height 11
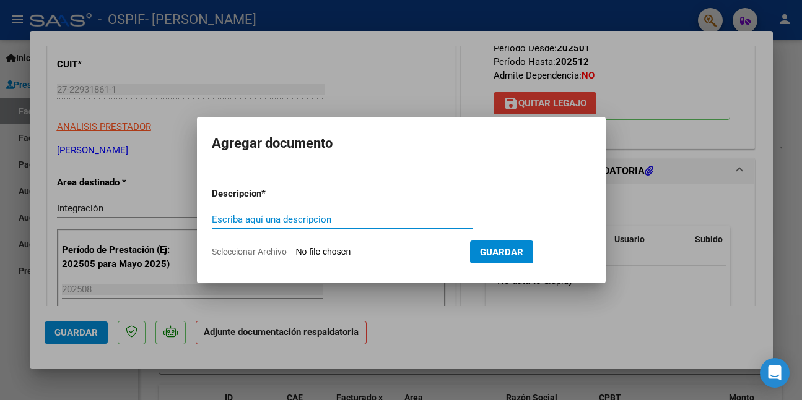
paste input "asistencia"
type input "asistencia"
type input "C:\fakepath\WhatsApp Image [DATE] 12.07.42.jpeg"
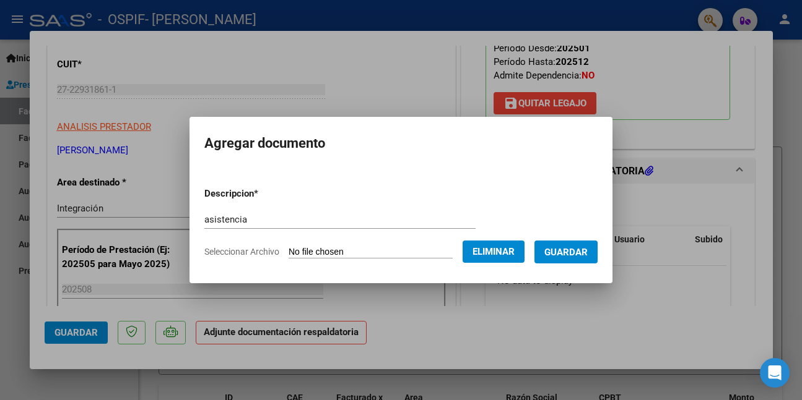
drag, startPoint x: 552, startPoint y: 251, endPoint x: 502, endPoint y: 267, distance: 52.3
click at [552, 251] on button "Guardar" at bounding box center [565, 252] width 63 height 23
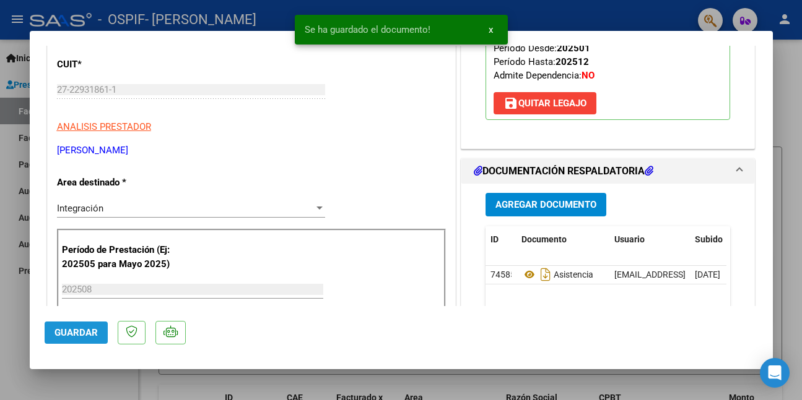
click at [87, 335] on span "Guardar" at bounding box center [75, 332] width 43 height 11
drag, startPoint x: 41, startPoint y: 391, endPoint x: 74, endPoint y: 363, distance: 43.4
click at [42, 391] on div at bounding box center [401, 200] width 802 height 400
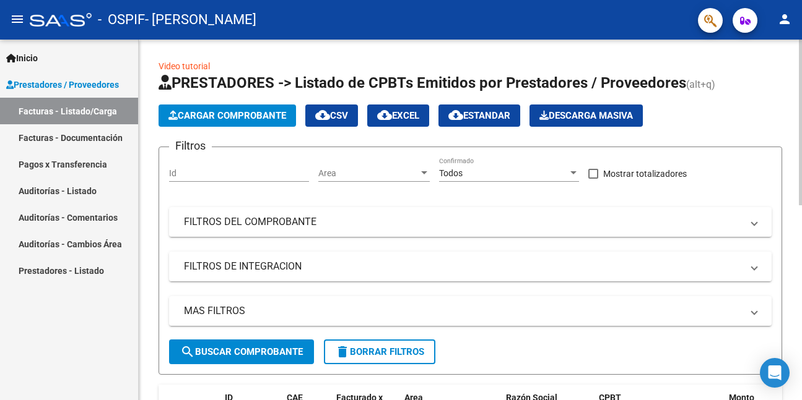
click at [199, 118] on span "Cargar Comprobante" at bounding box center [227, 115] width 118 height 11
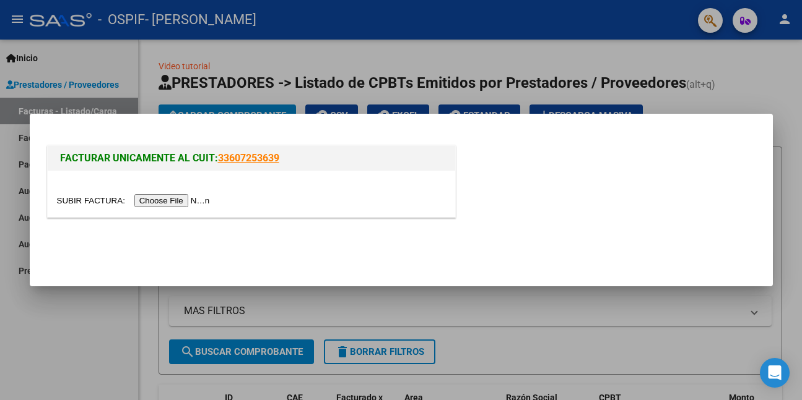
click at [189, 203] on input "file" at bounding box center [135, 200] width 157 height 13
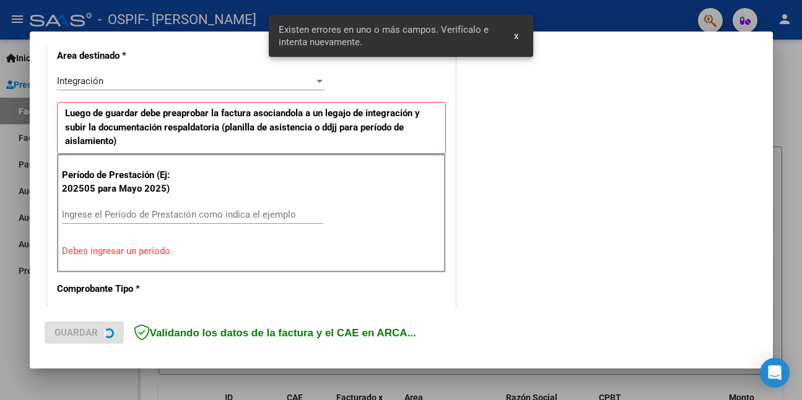
scroll to position [292, 0]
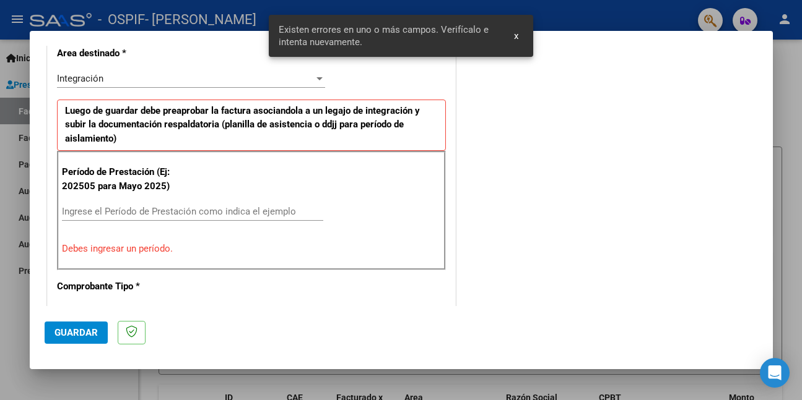
click at [269, 215] on input "Ingrese el Período de Prestación como indica el ejemplo" at bounding box center [192, 211] width 261 height 11
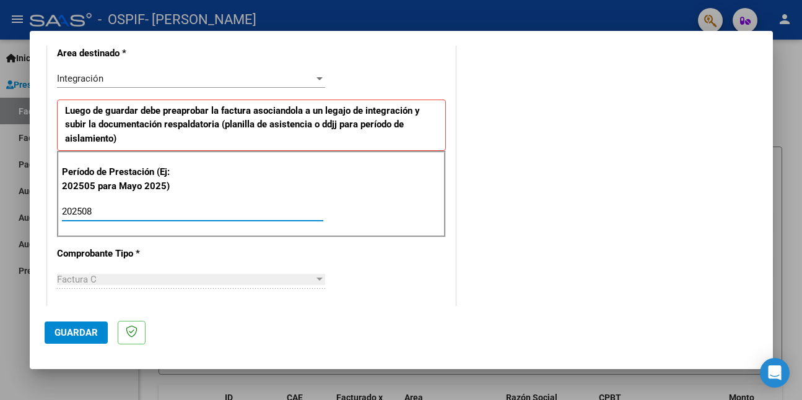
type input "202508"
click at [84, 334] on span "Guardar" at bounding box center [75, 332] width 43 height 11
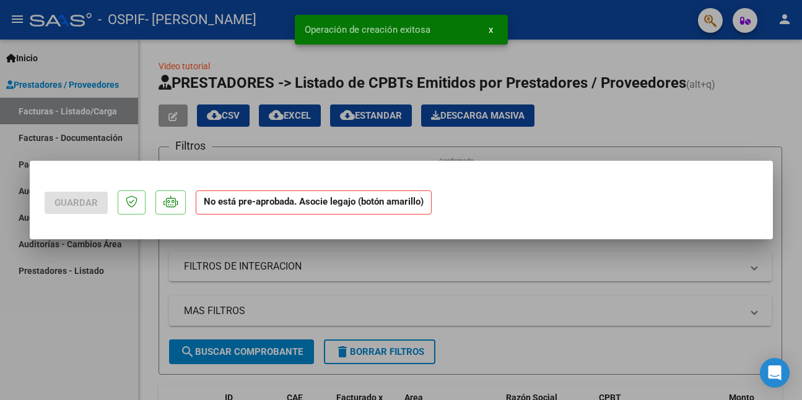
scroll to position [0, 0]
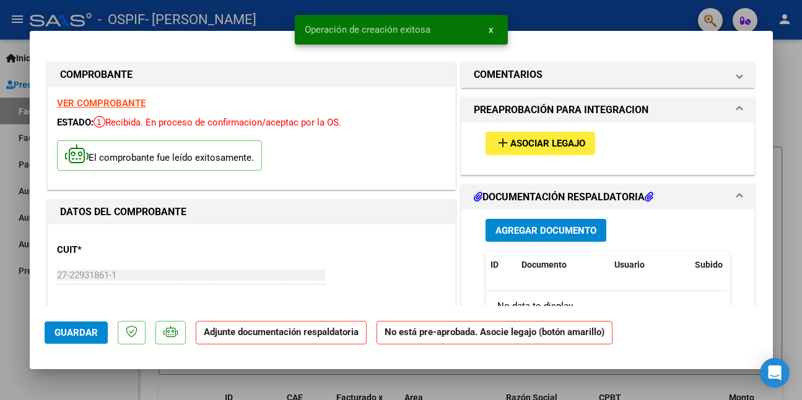
click at [525, 144] on span "Asociar Legajo" at bounding box center [547, 144] width 75 height 11
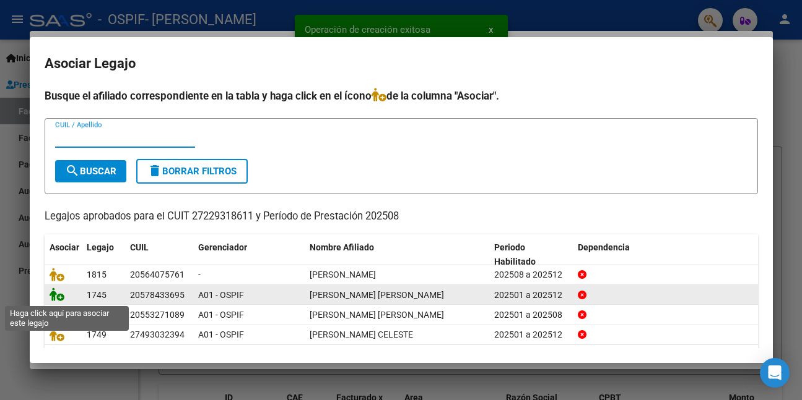
click at [50, 295] on icon at bounding box center [57, 295] width 15 height 14
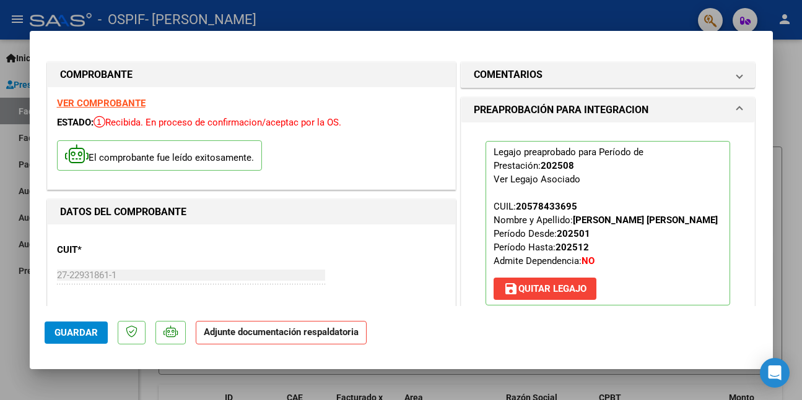
scroll to position [248, 0]
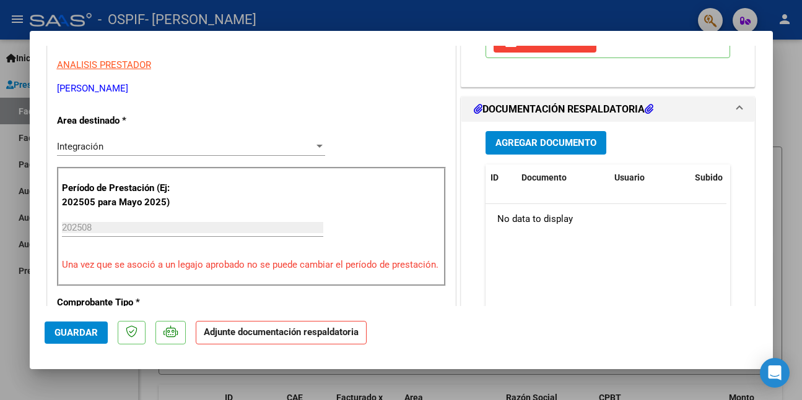
click at [556, 149] on span "Agregar Documento" at bounding box center [545, 143] width 101 height 11
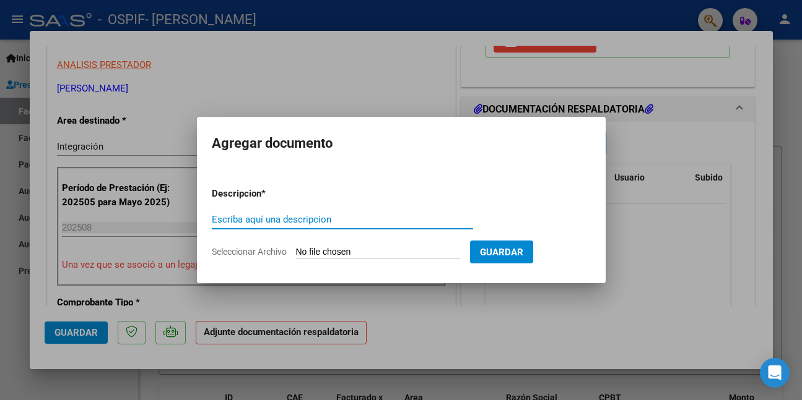
paste input "asistencia"
type input "asistencia"
type input "C:\fakepath\WhatsApp Image [DATE] 12.07.47.jpeg"
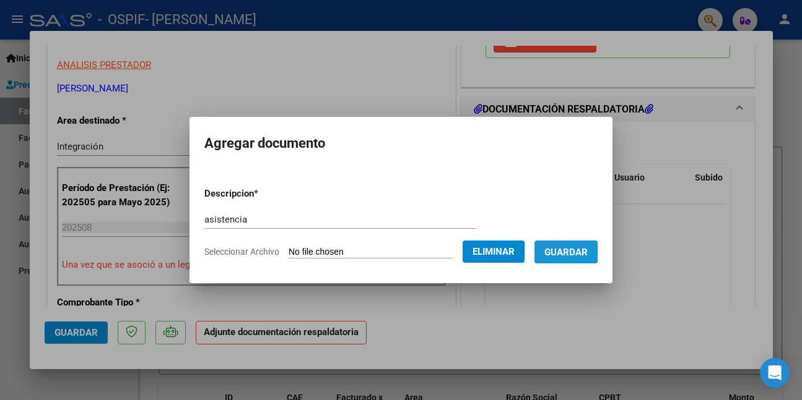
click at [550, 248] on button "Guardar" at bounding box center [565, 252] width 63 height 23
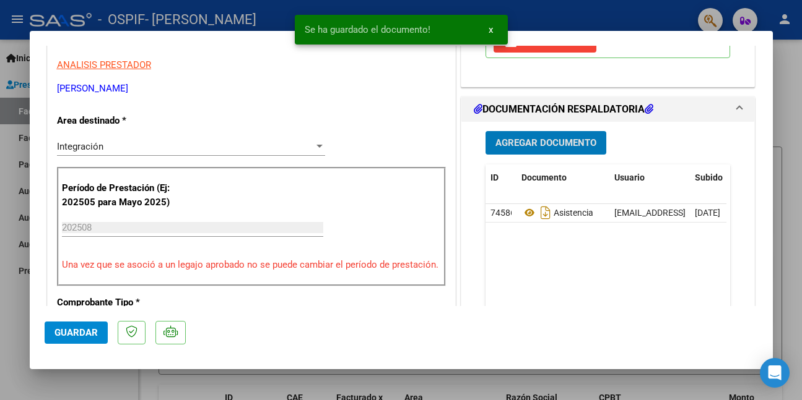
drag, startPoint x: 82, startPoint y: 332, endPoint x: 79, endPoint y: 339, distance: 7.5
click at [81, 332] on span "Guardar" at bounding box center [75, 332] width 43 height 11
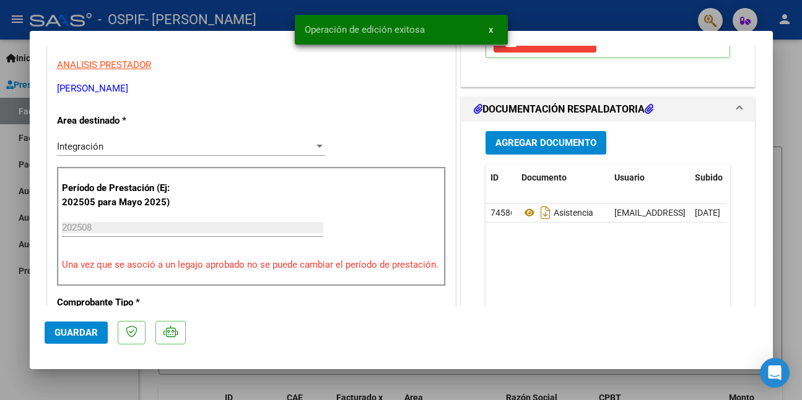
click at [82, 384] on div at bounding box center [401, 200] width 802 height 400
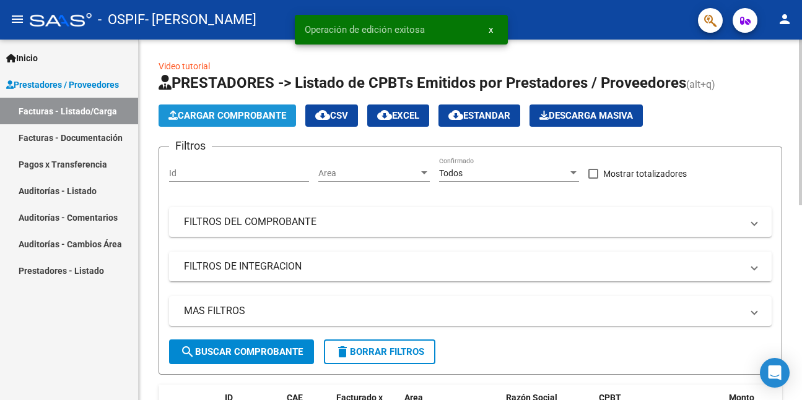
click at [209, 112] on span "Cargar Comprobante" at bounding box center [227, 115] width 118 height 11
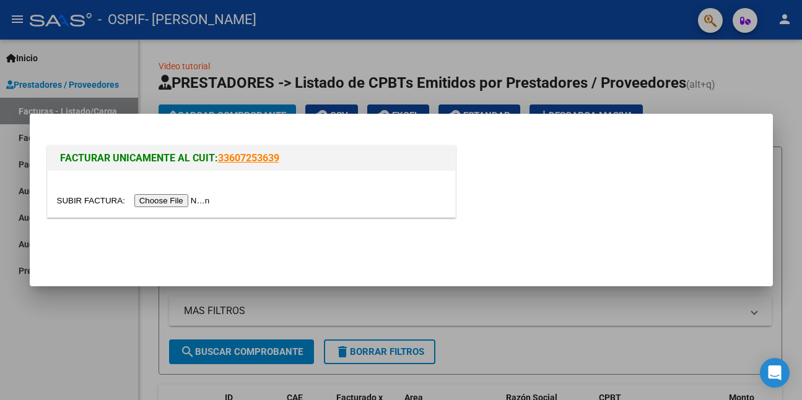
click at [176, 201] on input "file" at bounding box center [135, 200] width 157 height 13
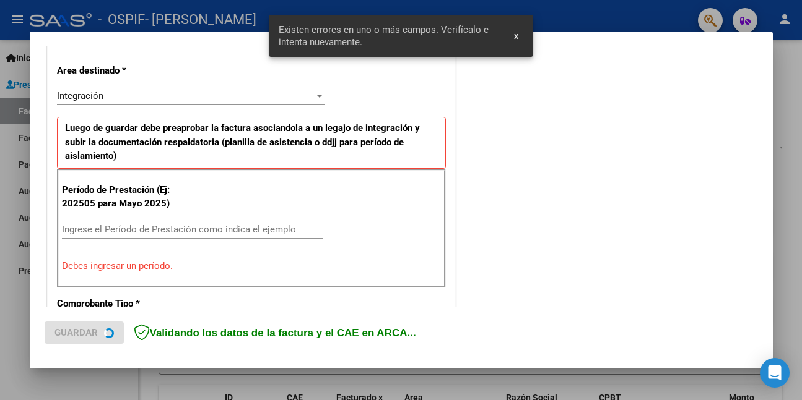
scroll to position [292, 0]
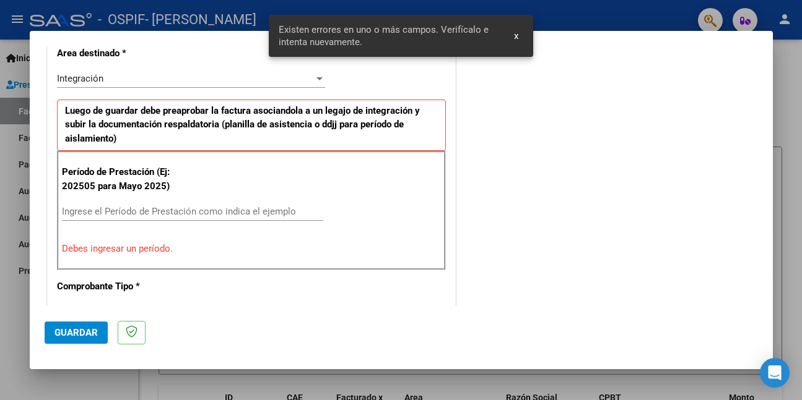
click at [241, 215] on input "Ingrese el Período de Prestación como indica el ejemplo" at bounding box center [192, 211] width 261 height 11
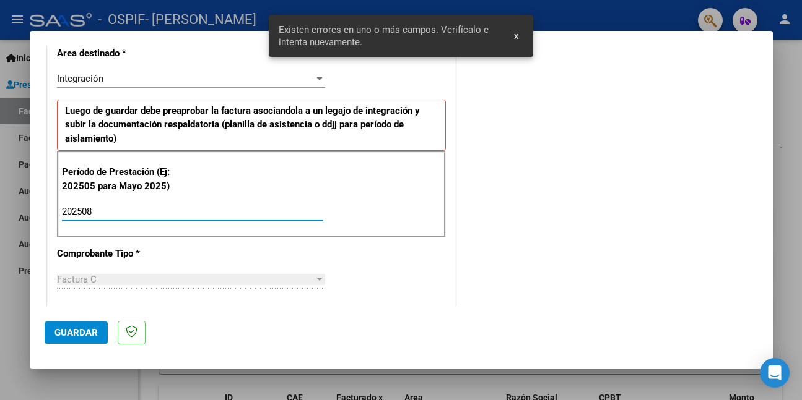
type input "202508"
click at [72, 330] on span "Guardar" at bounding box center [75, 332] width 43 height 11
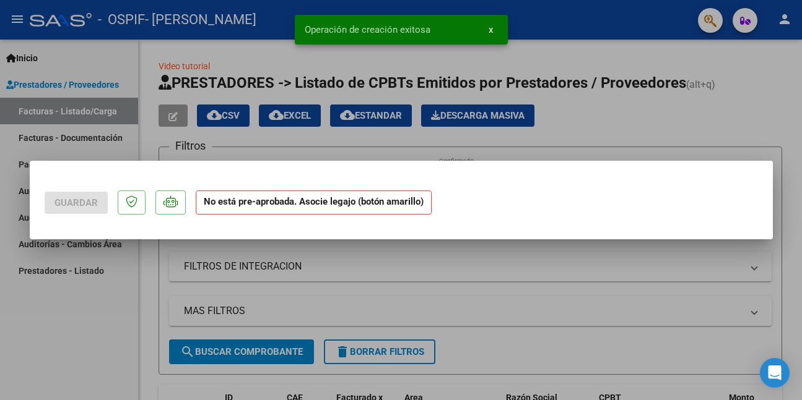
scroll to position [0, 0]
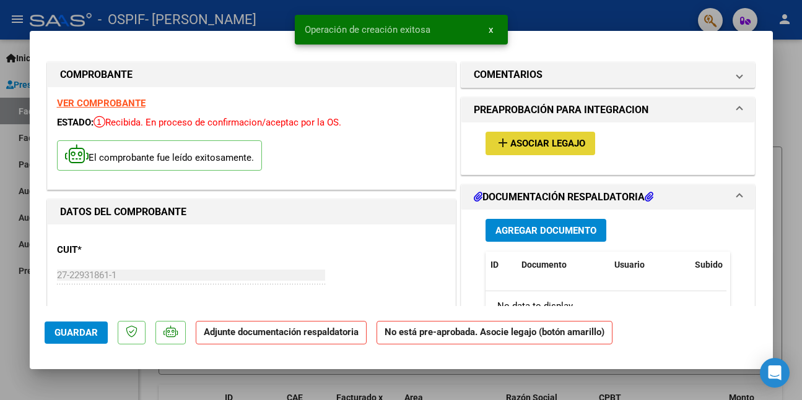
click at [563, 141] on span "Asociar Legajo" at bounding box center [547, 144] width 75 height 11
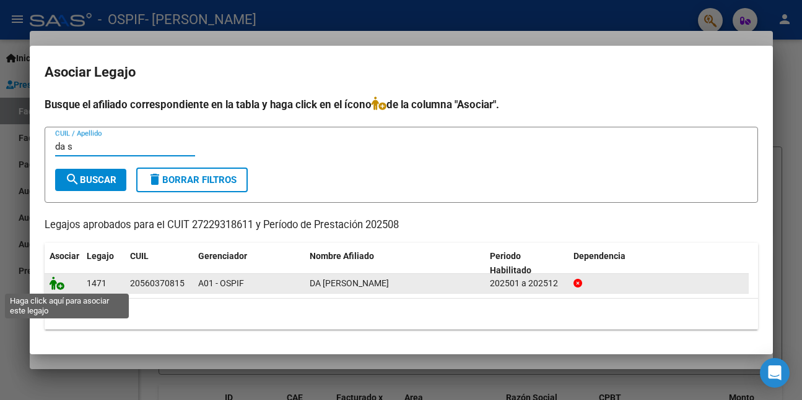
type input "da s"
click at [55, 284] on icon at bounding box center [57, 284] width 15 height 14
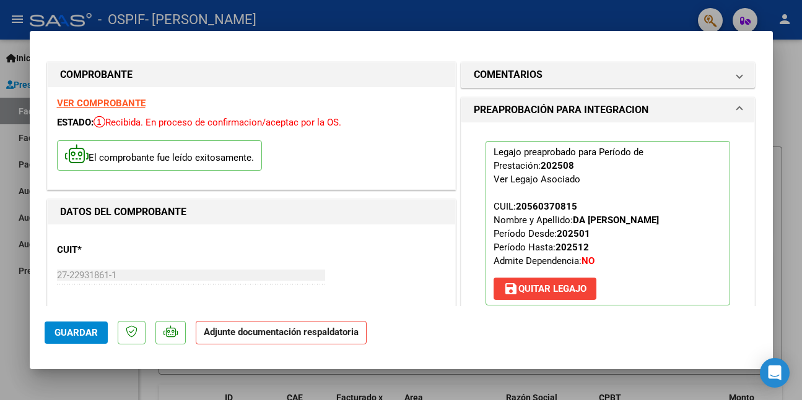
scroll to position [248, 0]
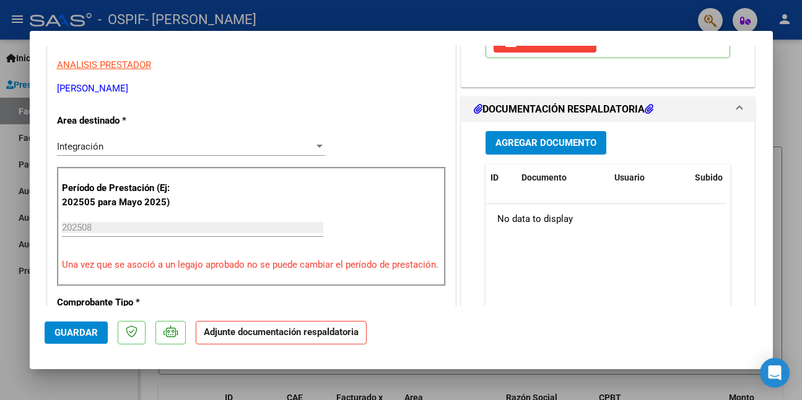
click at [537, 140] on span "Agregar Documento" at bounding box center [545, 143] width 101 height 11
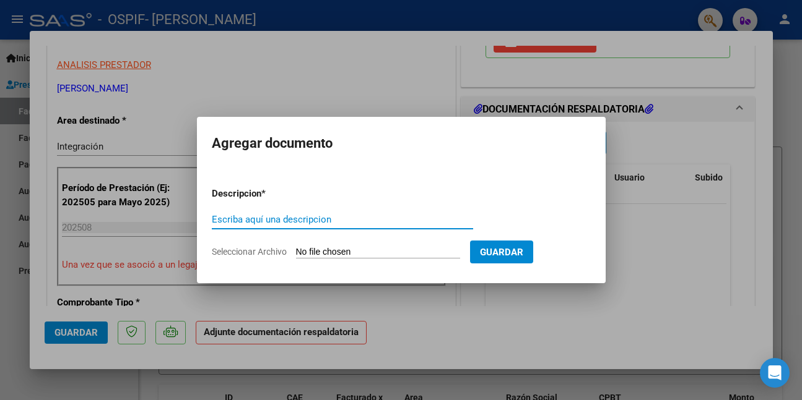
paste input "asistencia"
type input "asistencia"
type input "C:\fakepath\WhatsApp Image [DATE] 12.07.51.jpeg"
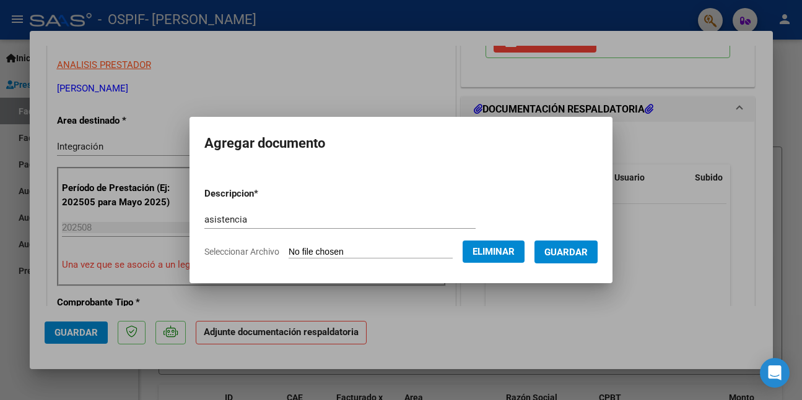
click at [550, 253] on button "Guardar" at bounding box center [565, 252] width 63 height 23
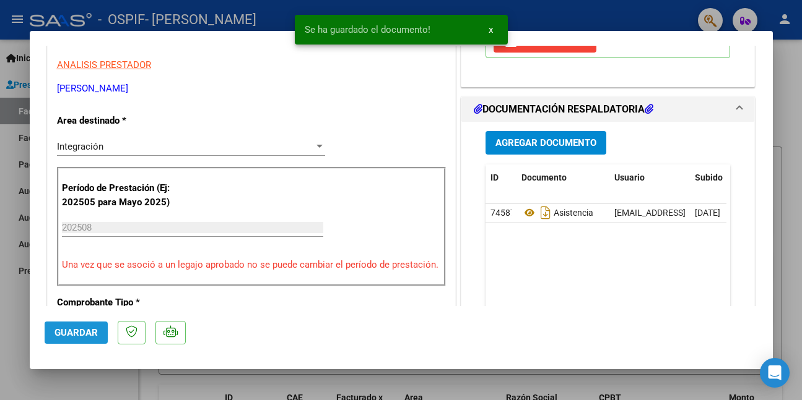
click at [82, 333] on span "Guardar" at bounding box center [75, 332] width 43 height 11
click at [87, 383] on div at bounding box center [401, 200] width 802 height 400
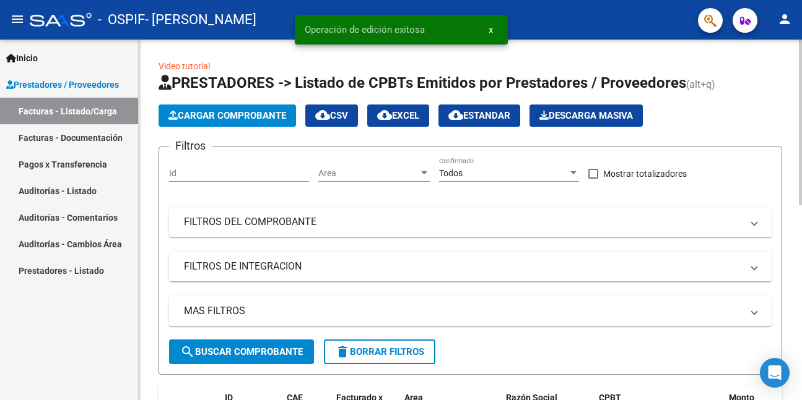
click at [215, 113] on span "Cargar Comprobante" at bounding box center [227, 115] width 118 height 11
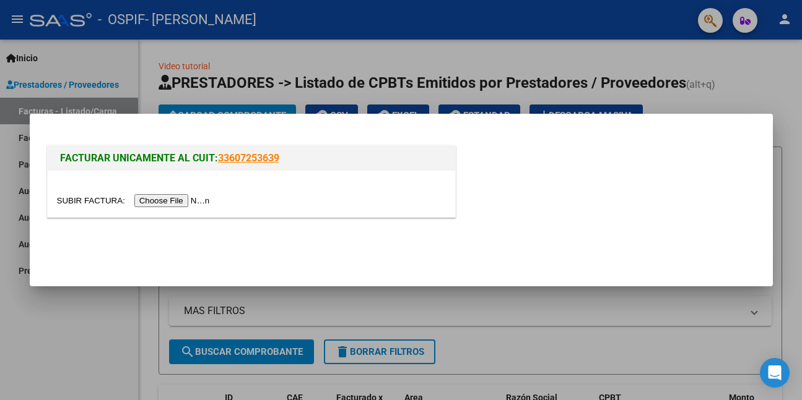
click at [185, 202] on input "file" at bounding box center [135, 200] width 157 height 13
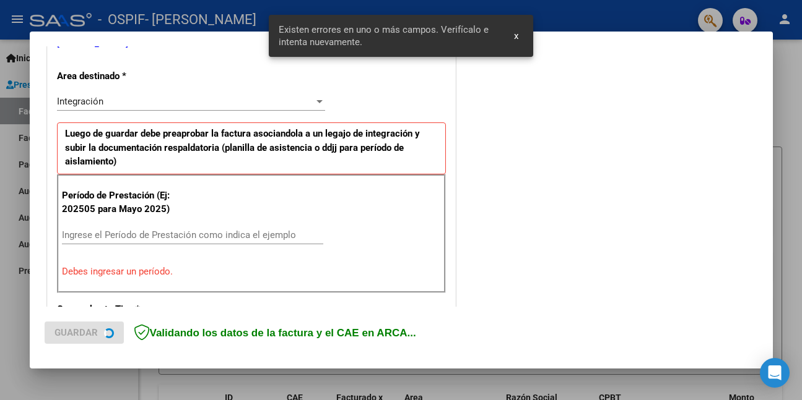
scroll to position [292, 0]
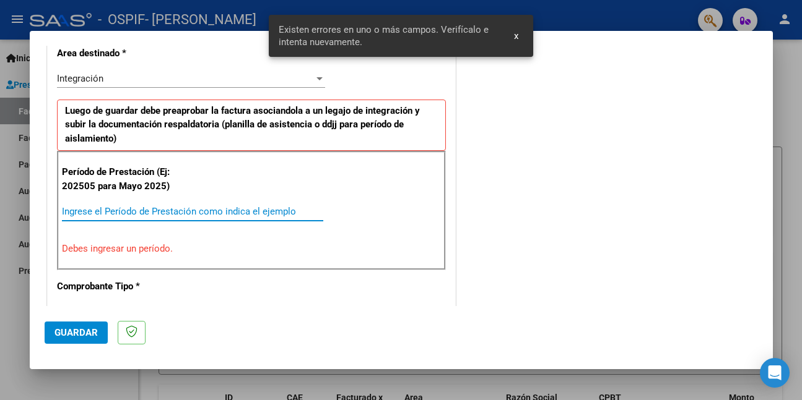
click at [191, 212] on input "Ingrese el Período de Prestación como indica el ejemplo" at bounding box center [192, 211] width 261 height 11
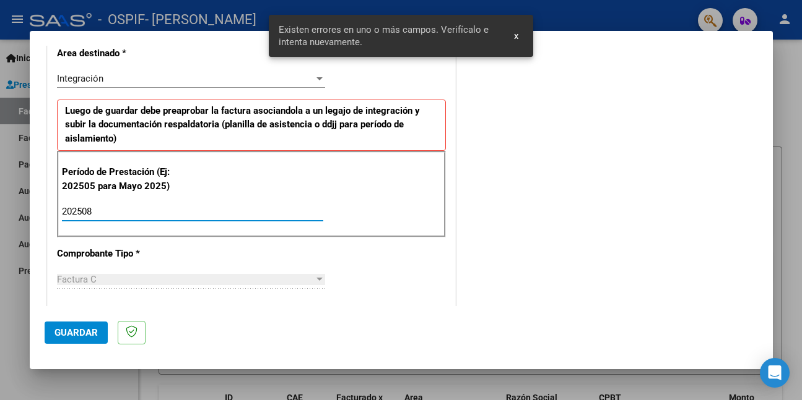
type input "202508"
click at [69, 327] on button "Guardar" at bounding box center [76, 333] width 63 height 22
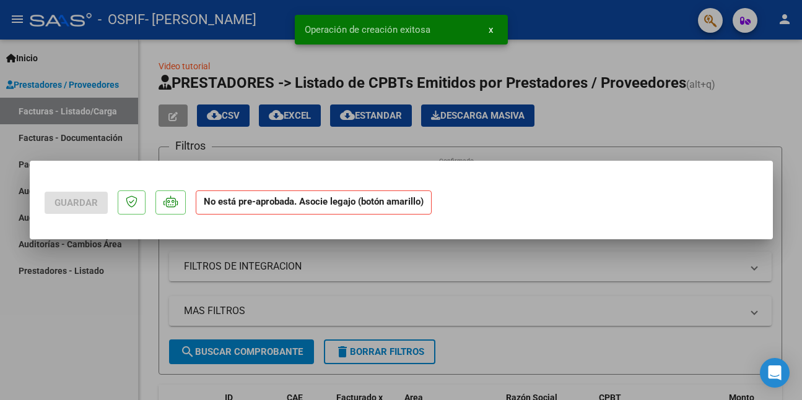
scroll to position [0, 0]
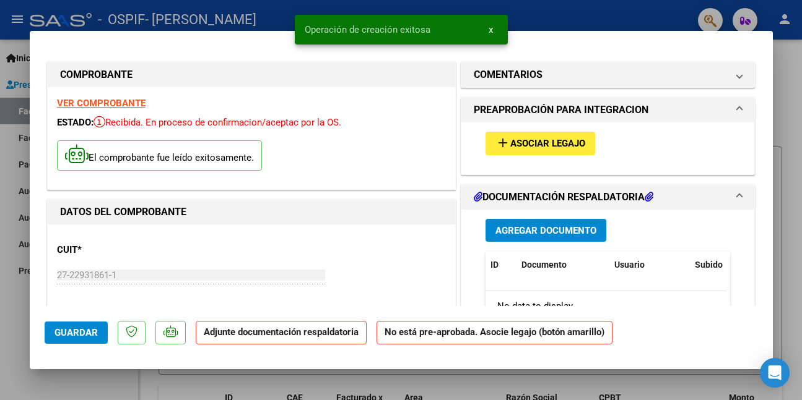
click at [558, 141] on span "Asociar Legajo" at bounding box center [547, 144] width 75 height 11
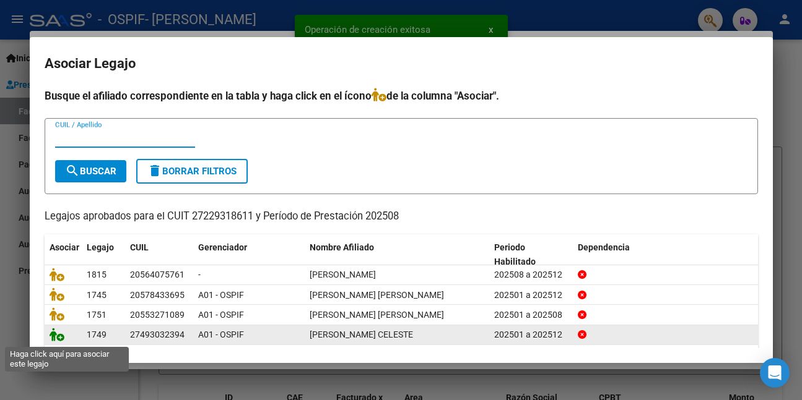
click at [54, 337] on icon at bounding box center [57, 335] width 15 height 14
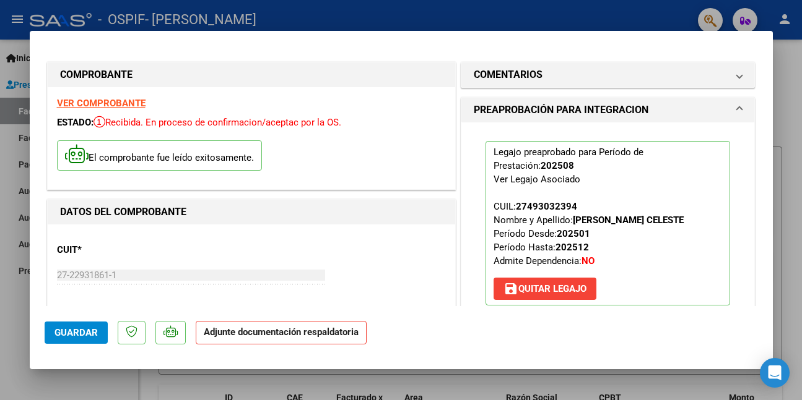
scroll to position [248, 0]
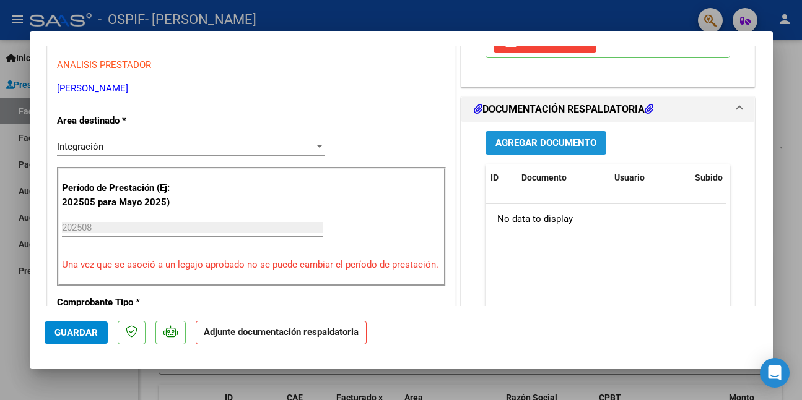
click at [538, 142] on span "Agregar Documento" at bounding box center [545, 143] width 101 height 11
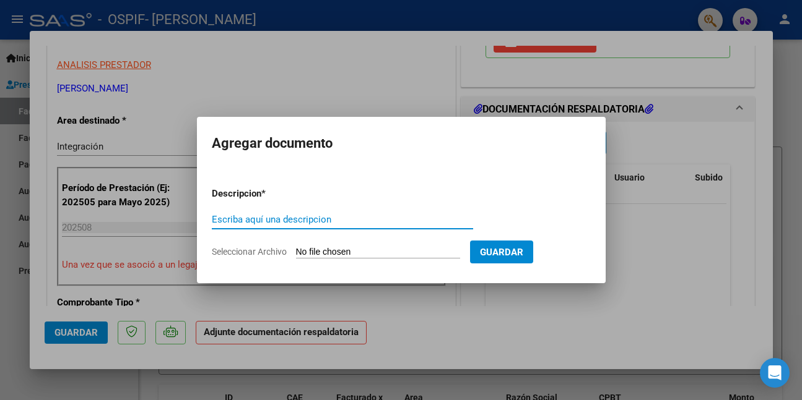
click at [308, 215] on input "Escriba aquí una descripcion" at bounding box center [342, 219] width 261 height 11
paste input "asistencia"
type input "asistencia"
type input "C:\fakepath\WhatsApp Image [DATE] 12.07.56.jpeg"
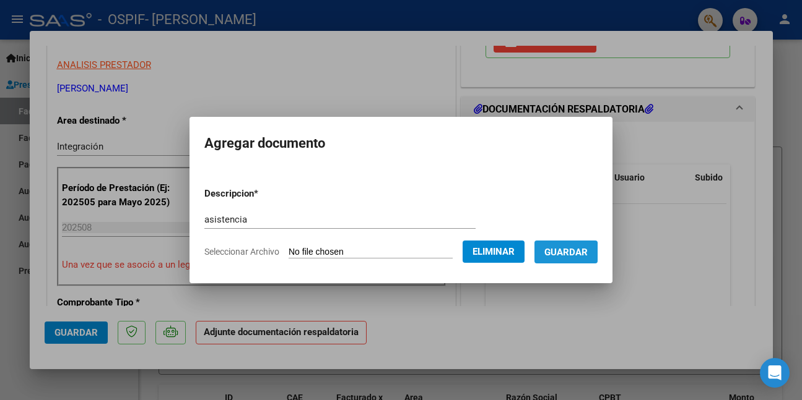
click at [553, 256] on button "Guardar" at bounding box center [565, 252] width 63 height 23
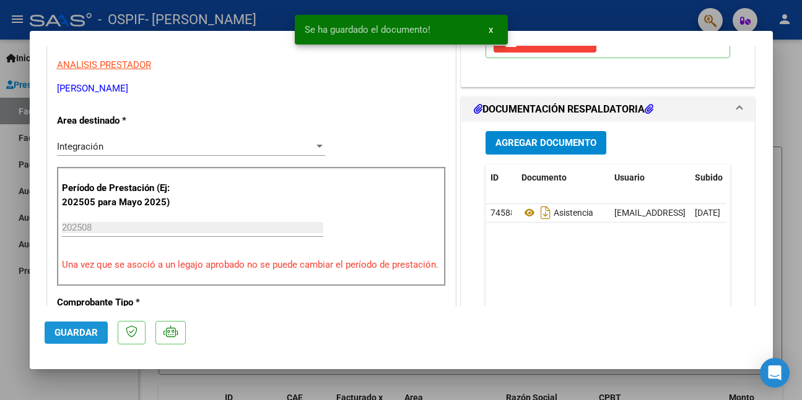
click at [90, 335] on span "Guardar" at bounding box center [75, 332] width 43 height 11
click at [89, 386] on div at bounding box center [401, 200] width 802 height 400
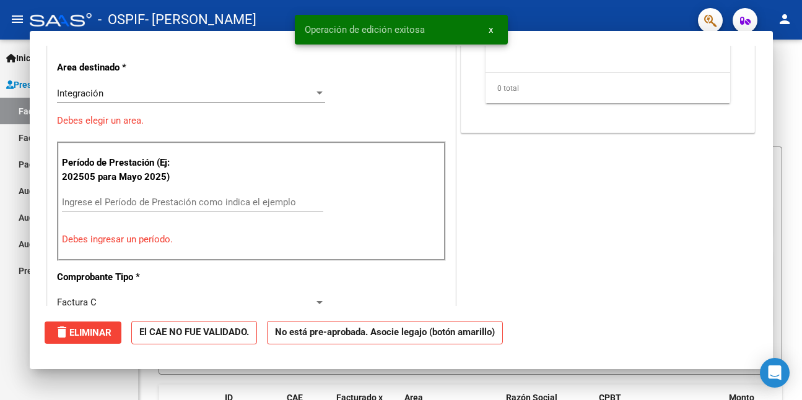
scroll to position [0, 0]
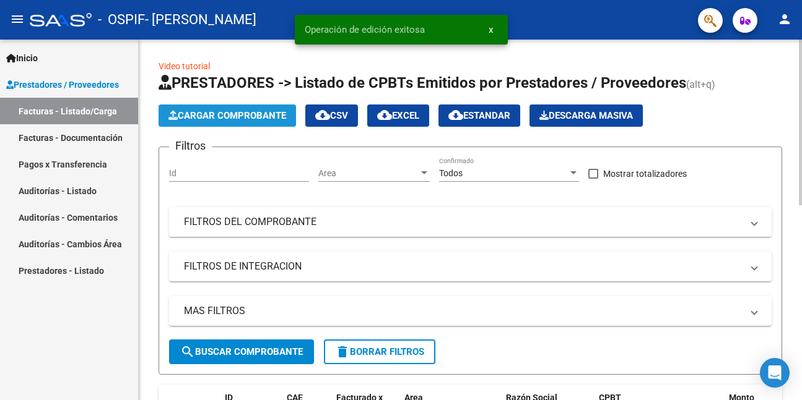
click at [258, 116] on span "Cargar Comprobante" at bounding box center [227, 115] width 118 height 11
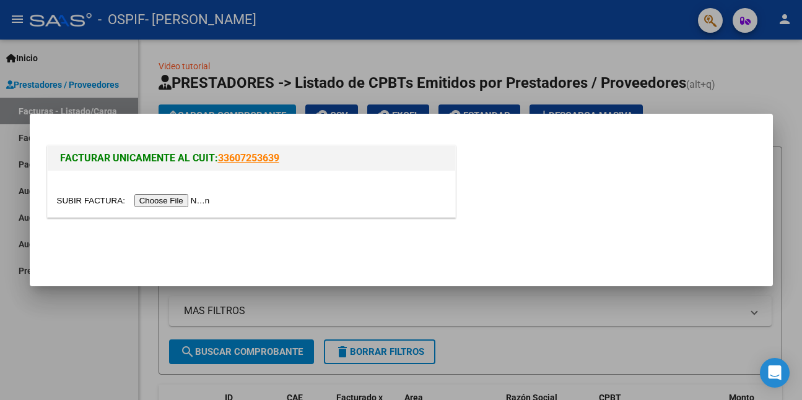
click at [194, 199] on input "file" at bounding box center [135, 200] width 157 height 13
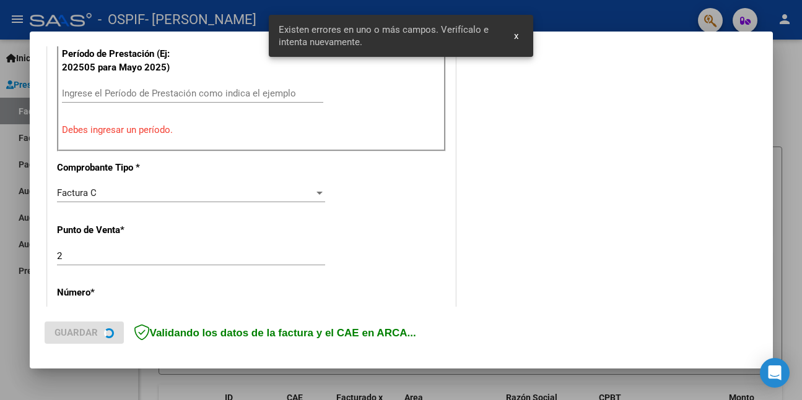
scroll to position [415, 0]
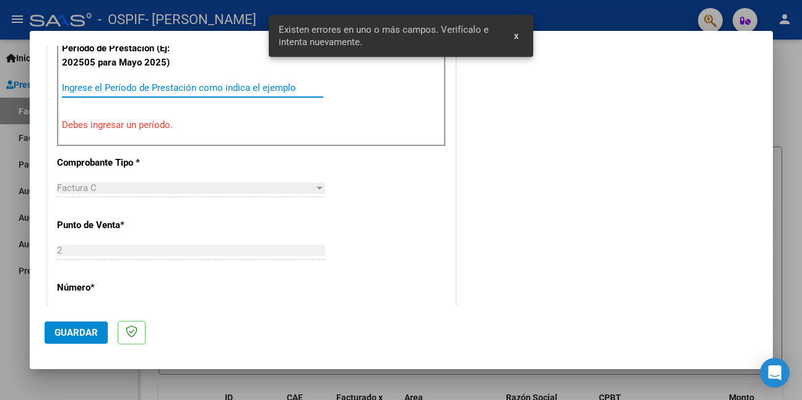
click at [217, 86] on input "Ingrese el Período de Prestación como indica el ejemplo" at bounding box center [192, 87] width 261 height 11
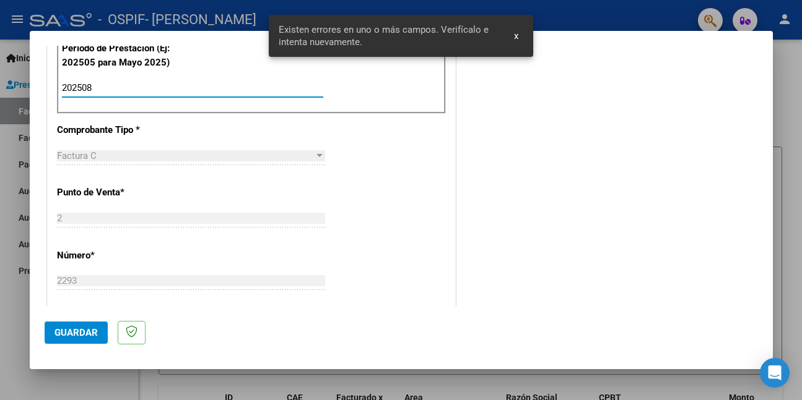
type input "202508"
click at [82, 329] on span "Guardar" at bounding box center [75, 332] width 43 height 11
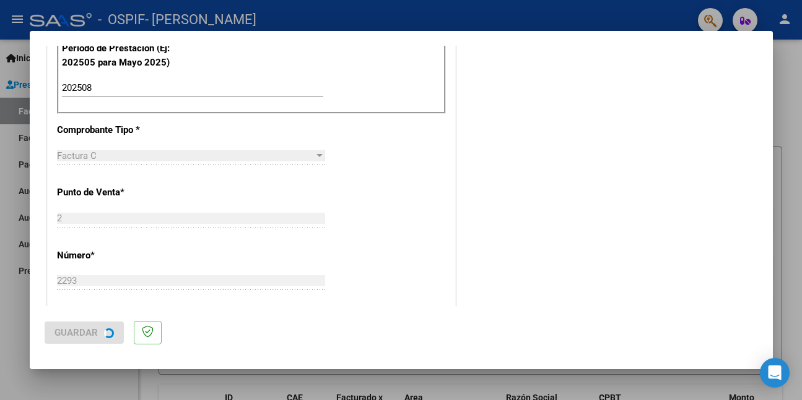
scroll to position [0, 0]
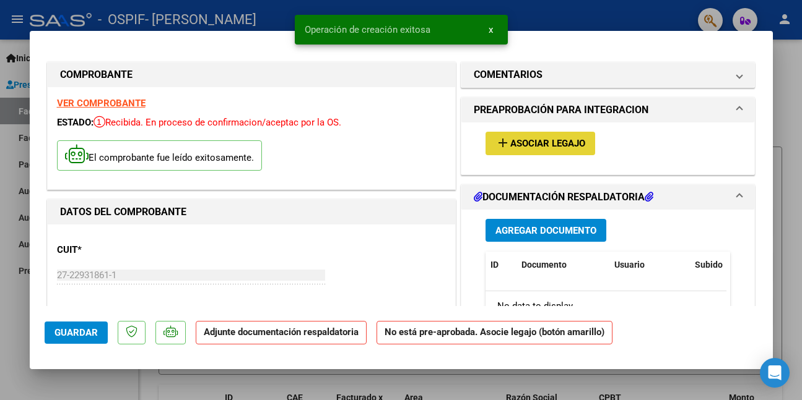
click at [563, 139] on span "Asociar Legajo" at bounding box center [547, 144] width 75 height 11
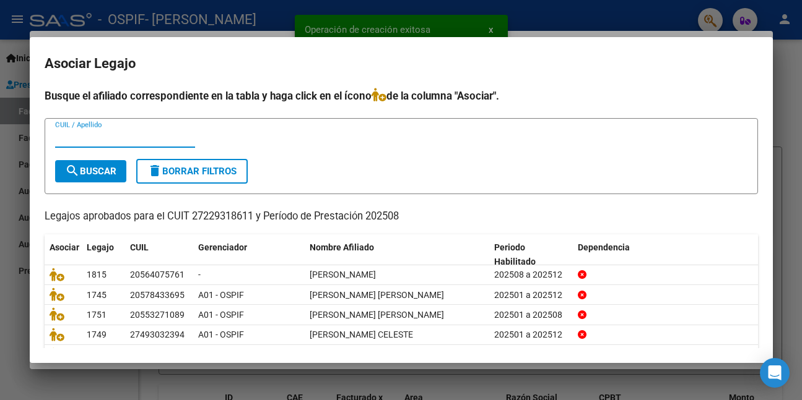
click at [139, 142] on input "CUIL / Apellido" at bounding box center [125, 137] width 140 height 11
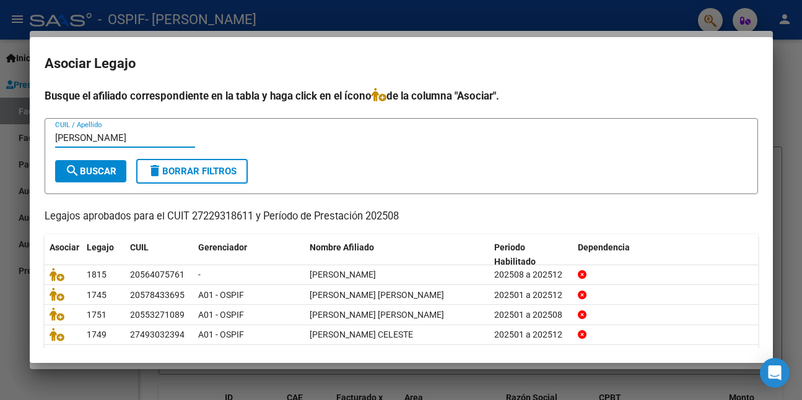
type input "[PERSON_NAME]"
click at [110, 170] on span "search Buscar" at bounding box center [90, 171] width 51 height 11
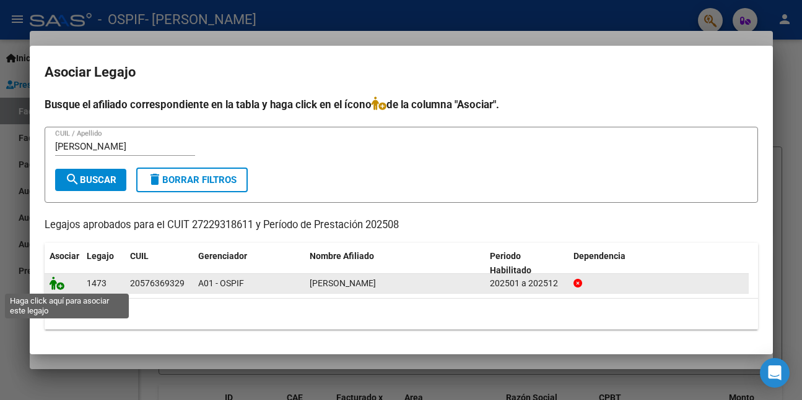
click at [60, 287] on icon at bounding box center [57, 284] width 15 height 14
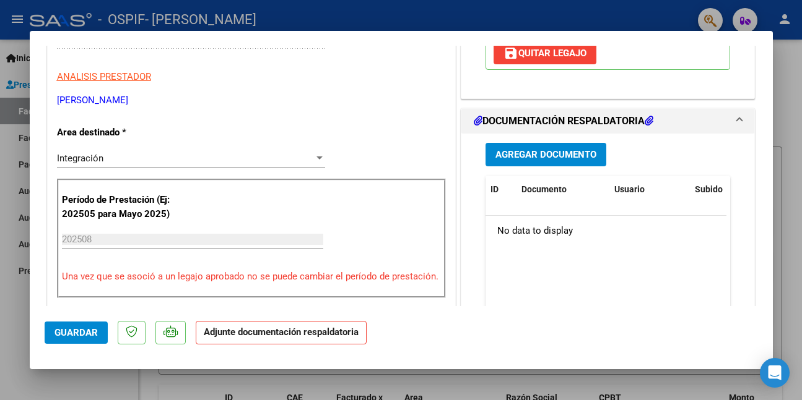
scroll to position [248, 0]
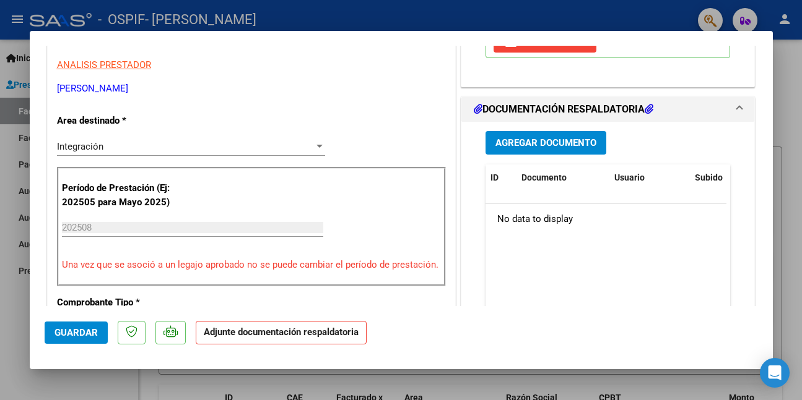
click at [535, 142] on span "Agregar Documento" at bounding box center [545, 143] width 101 height 11
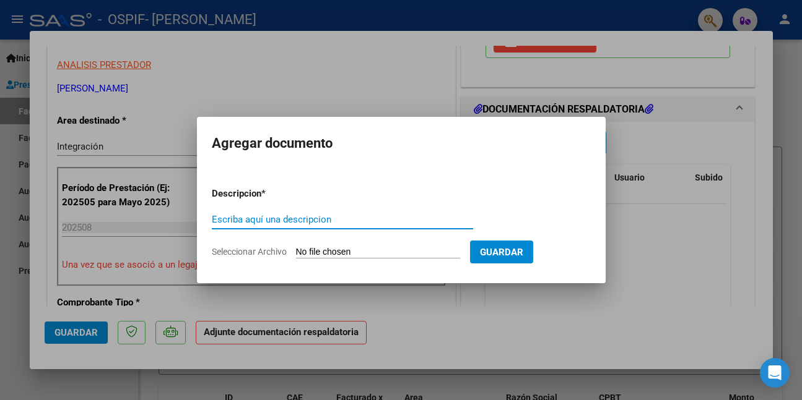
click at [270, 219] on input "Escriba aquí una descripcion" at bounding box center [342, 219] width 261 height 11
paste input "asistencia"
type input "asistencia"
type input "C:\fakepath\WhatsApp Image [DATE] 12.08.01.jpeg"
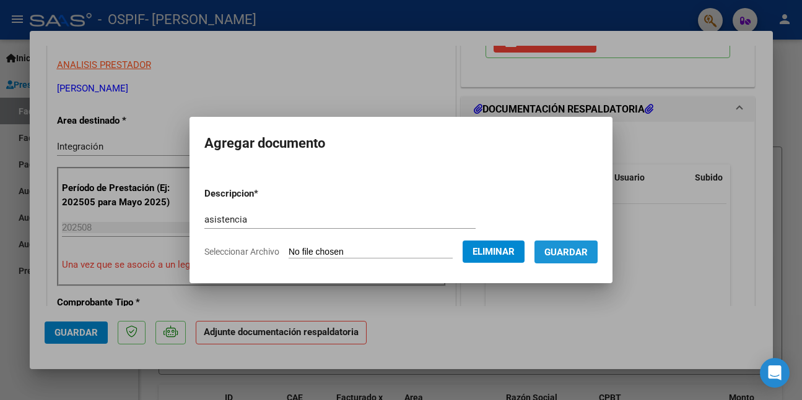
click at [553, 257] on button "Guardar" at bounding box center [565, 252] width 63 height 23
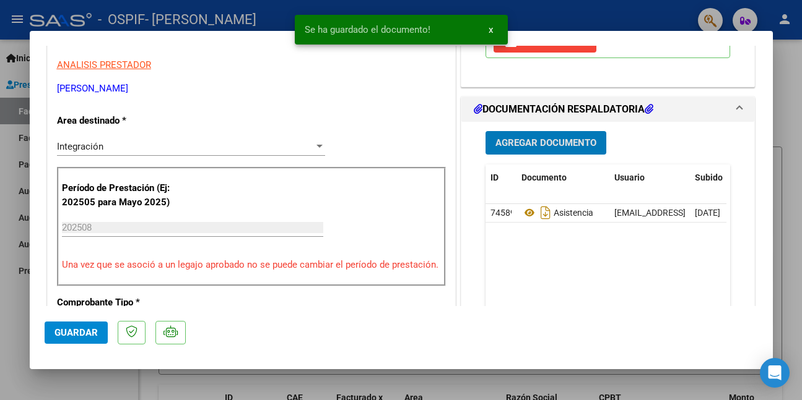
click at [90, 335] on span "Guardar" at bounding box center [75, 332] width 43 height 11
click at [93, 381] on div at bounding box center [401, 200] width 802 height 400
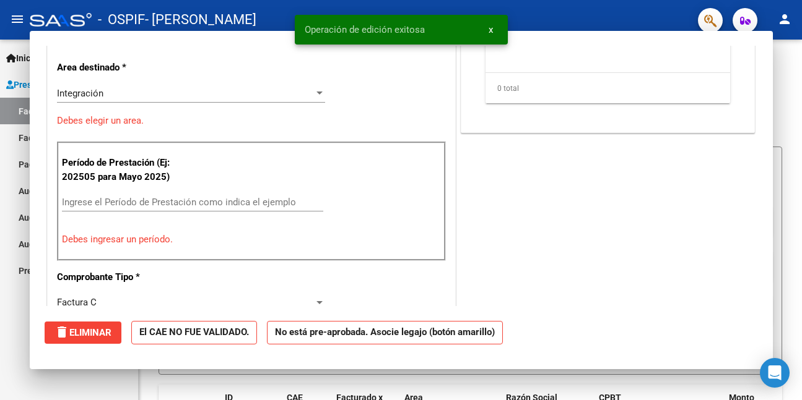
scroll to position [0, 0]
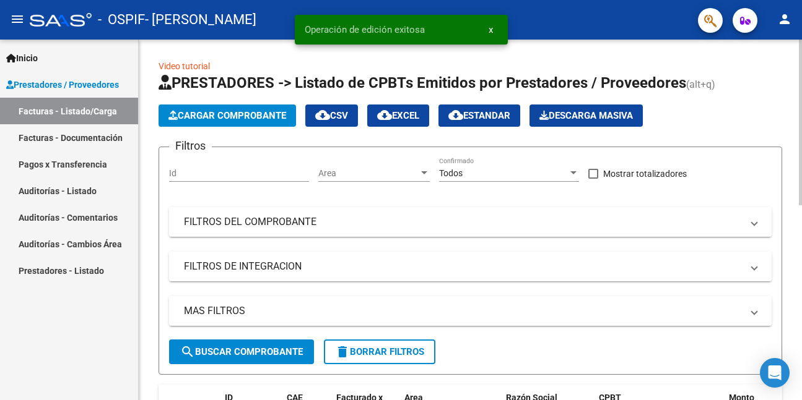
click at [221, 119] on span "Cargar Comprobante" at bounding box center [227, 115] width 118 height 11
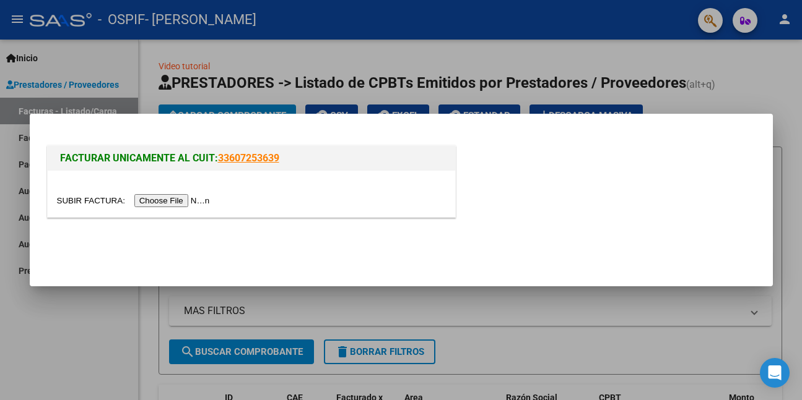
click at [199, 201] on input "file" at bounding box center [135, 200] width 157 height 13
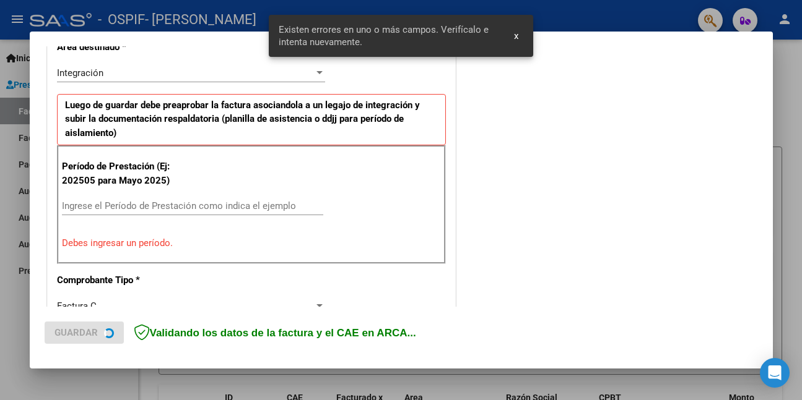
scroll to position [292, 0]
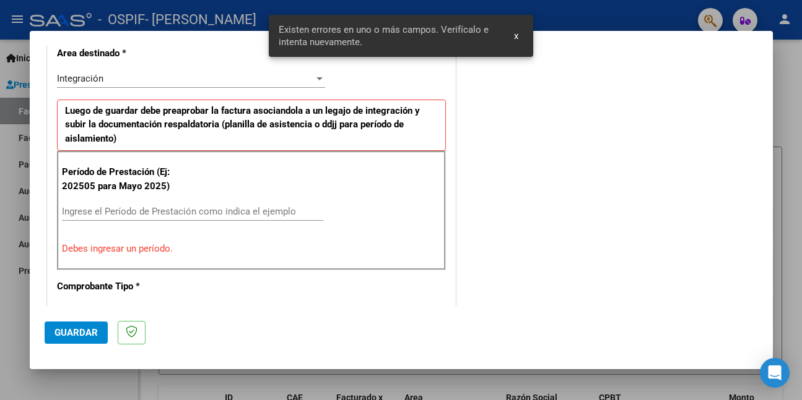
click at [217, 208] on input "Ingrese el Período de Prestación como indica el ejemplo" at bounding box center [192, 211] width 261 height 11
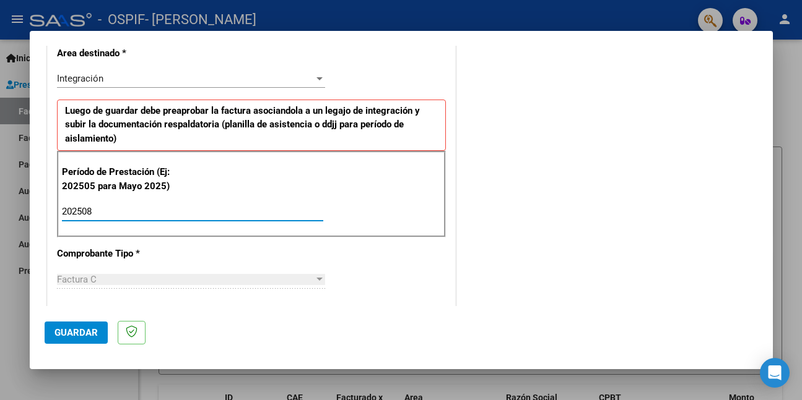
type input "202508"
click at [82, 332] on span "Guardar" at bounding box center [75, 332] width 43 height 11
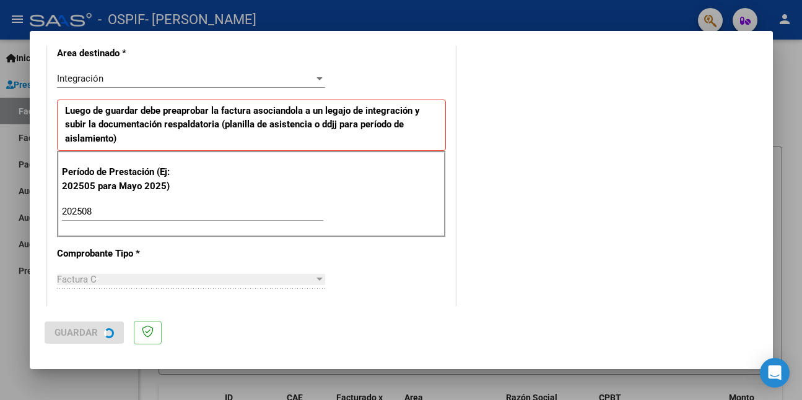
scroll to position [0, 0]
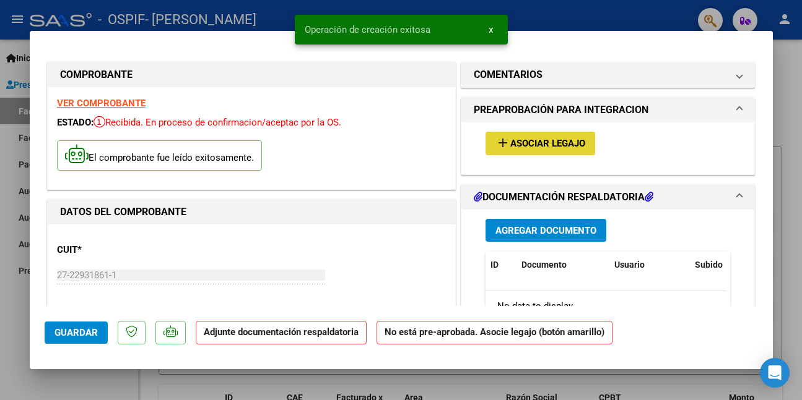
click at [558, 141] on span "Asociar Legajo" at bounding box center [547, 144] width 75 height 11
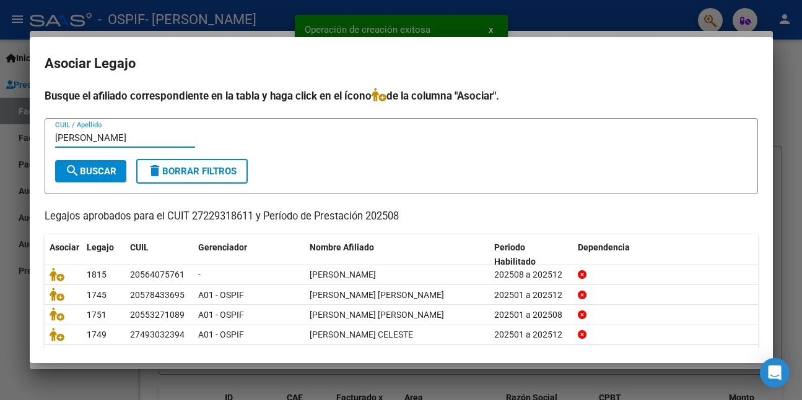
type input "[PERSON_NAME]"
click at [118, 173] on button "search Buscar" at bounding box center [90, 171] width 71 height 22
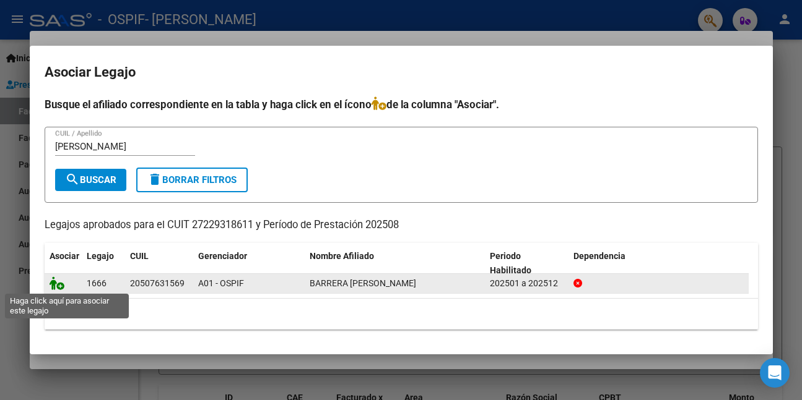
click at [58, 282] on icon at bounding box center [57, 284] width 15 height 14
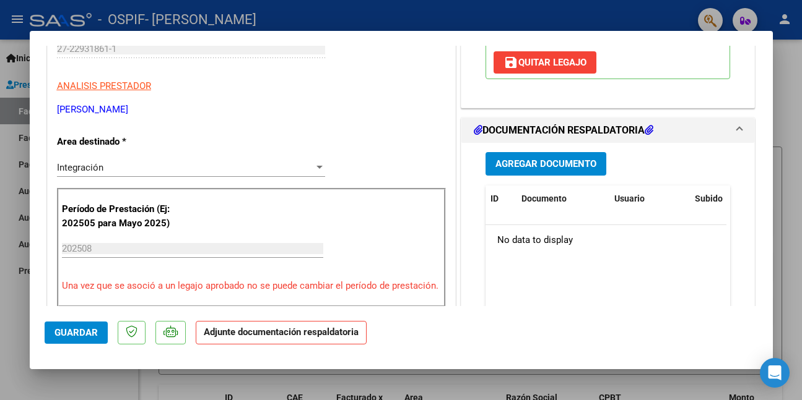
scroll to position [248, 0]
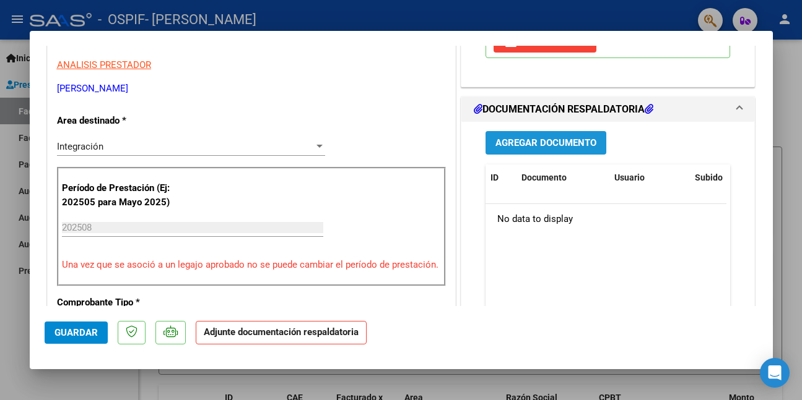
click at [529, 142] on span "Agregar Documento" at bounding box center [545, 143] width 101 height 11
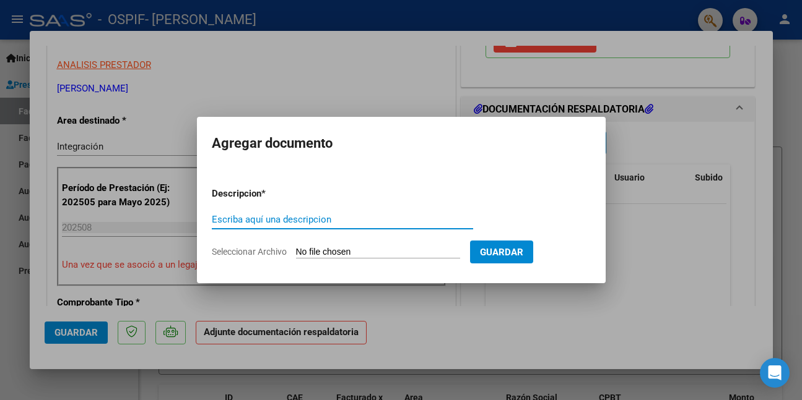
paste input "asistencia"
type input "asistencia"
type input "C:\fakepath\WhatsApp Image [DATE] 12.08.06.jpeg"
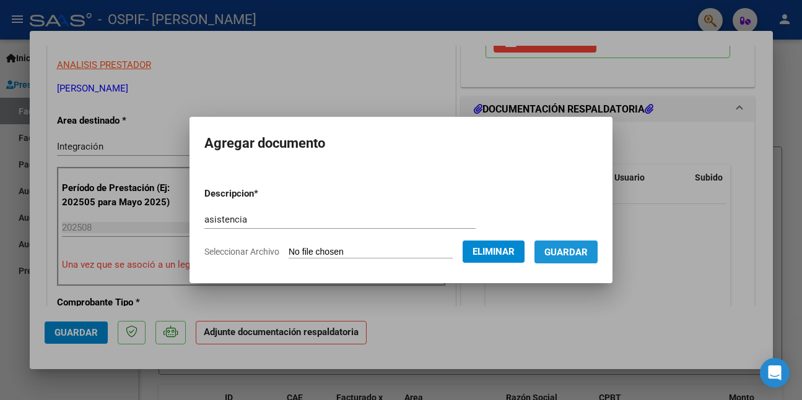
click at [548, 256] on button "Guardar" at bounding box center [565, 252] width 63 height 23
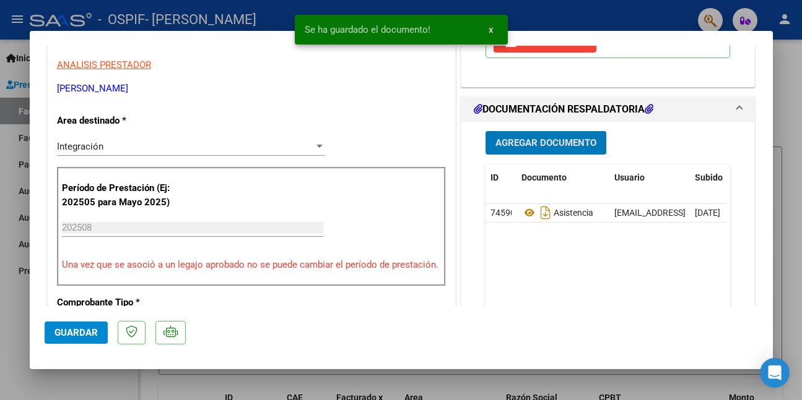
click at [80, 329] on span "Guardar" at bounding box center [75, 332] width 43 height 11
click at [56, 379] on div at bounding box center [401, 200] width 802 height 400
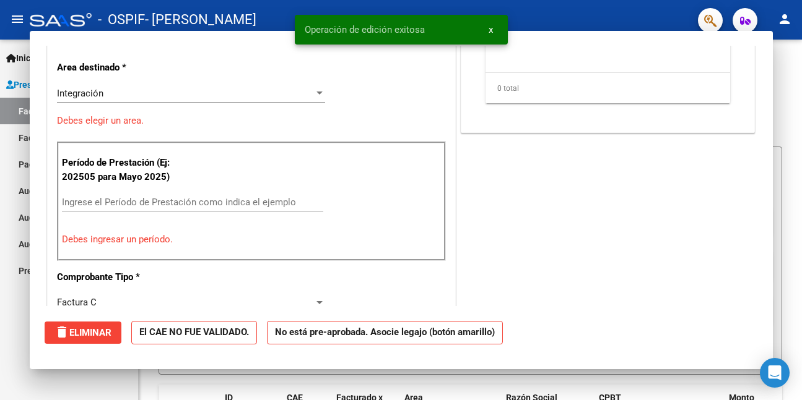
scroll to position [0, 0]
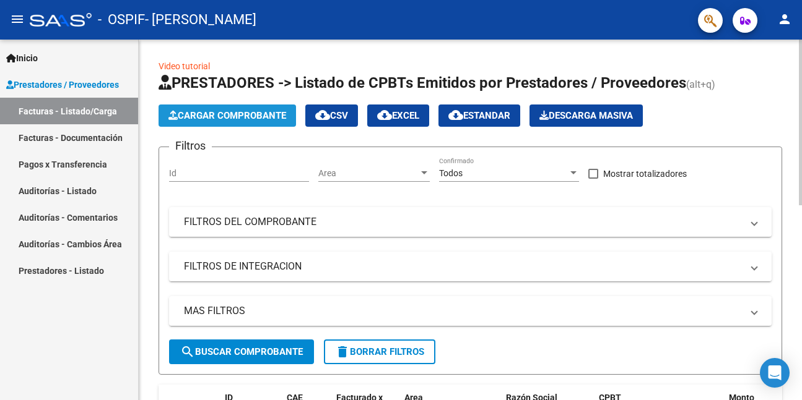
click at [240, 115] on span "Cargar Comprobante" at bounding box center [227, 115] width 118 height 11
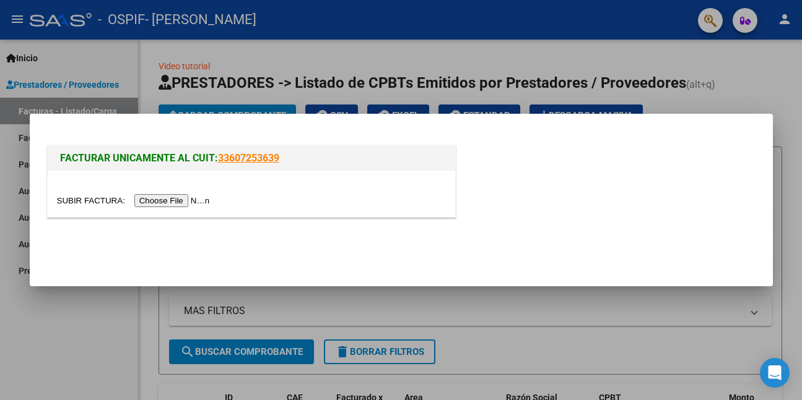
click at [196, 201] on input "file" at bounding box center [135, 200] width 157 height 13
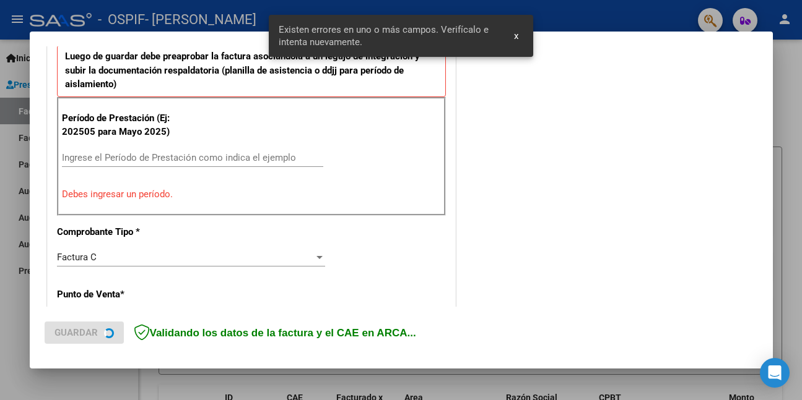
scroll to position [428, 0]
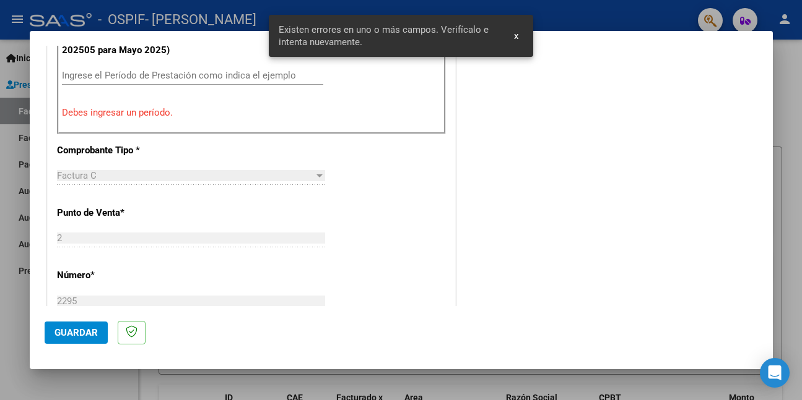
click at [241, 78] on input "Ingrese el Período de Prestación como indica el ejemplo" at bounding box center [192, 75] width 261 height 11
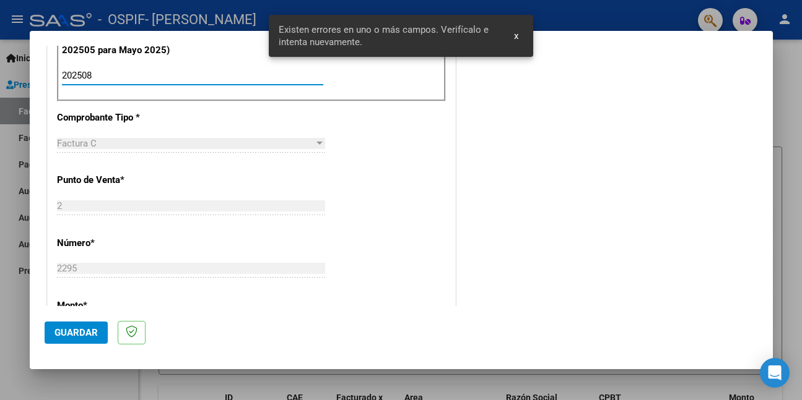
type input "202508"
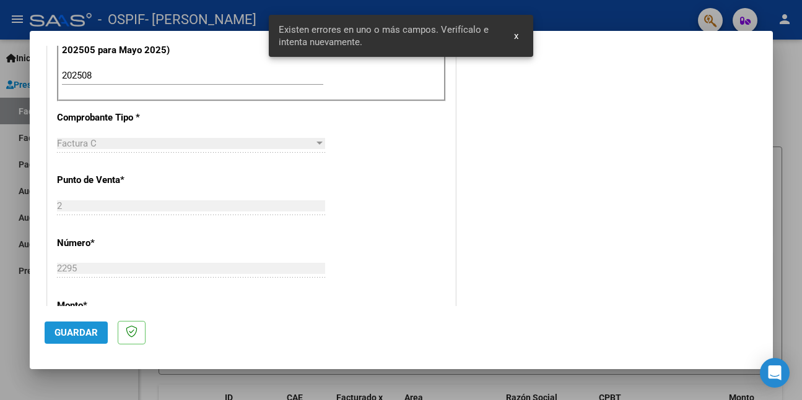
click at [100, 332] on button "Guardar" at bounding box center [76, 333] width 63 height 22
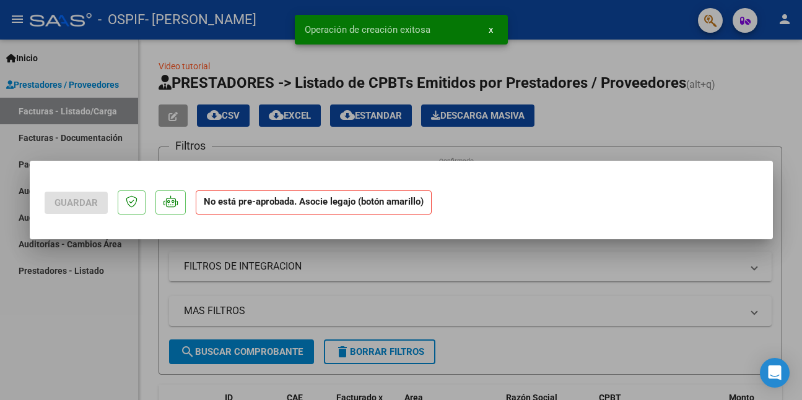
scroll to position [0, 0]
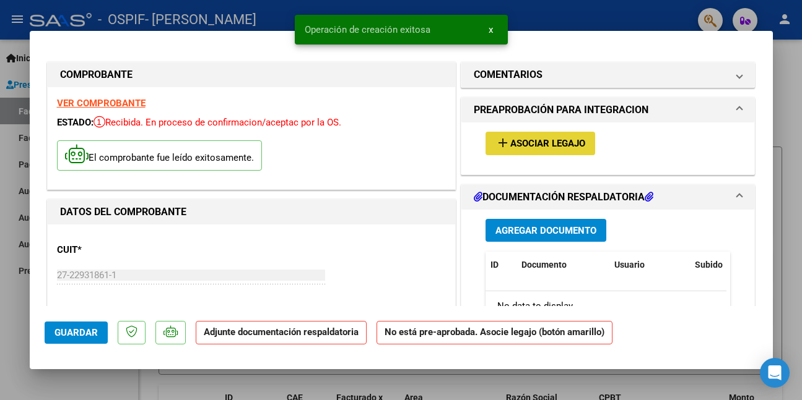
click at [561, 142] on span "Asociar Legajo" at bounding box center [547, 144] width 75 height 11
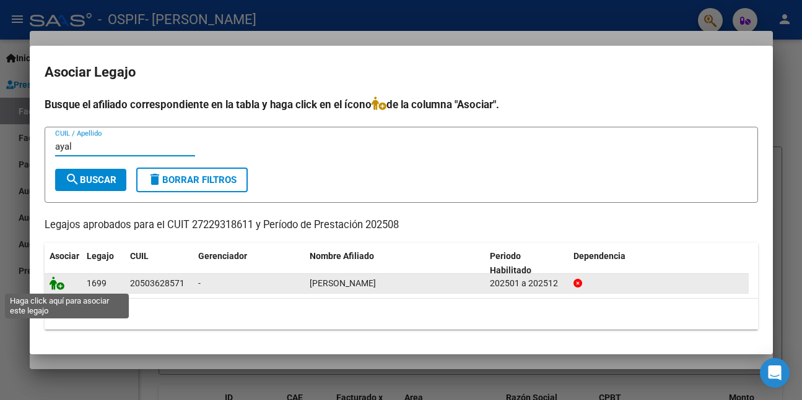
type input "ayal"
click at [58, 283] on icon at bounding box center [57, 284] width 15 height 14
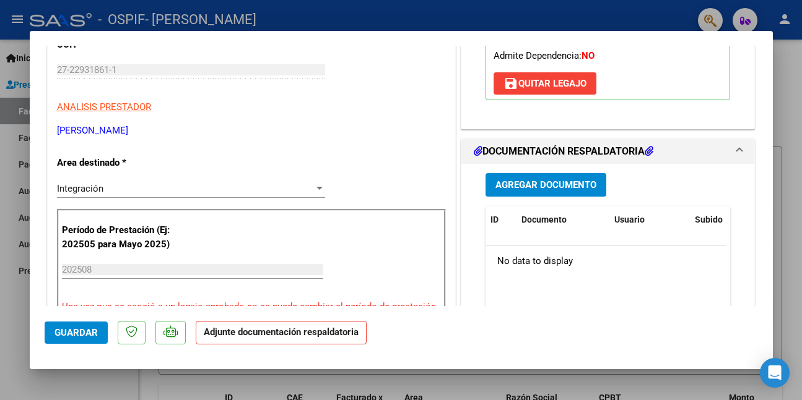
scroll to position [309, 0]
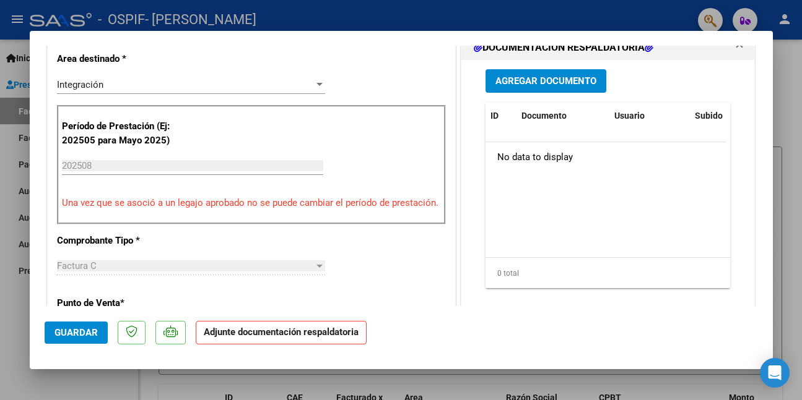
click at [528, 80] on span "Agregar Documento" at bounding box center [545, 81] width 101 height 11
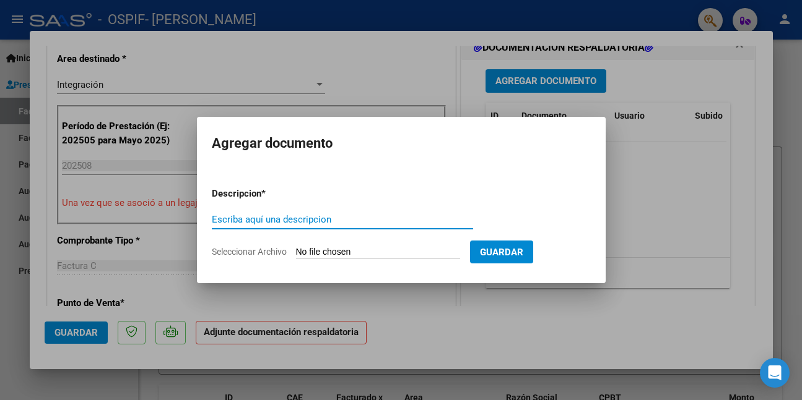
click at [365, 220] on input "Escriba aquí una descripcion" at bounding box center [342, 219] width 261 height 11
paste input "asistencia"
type input "asistencia"
type input "C:\fakepath\WhatsApp Image [DATE] 12.08.13.jpeg"
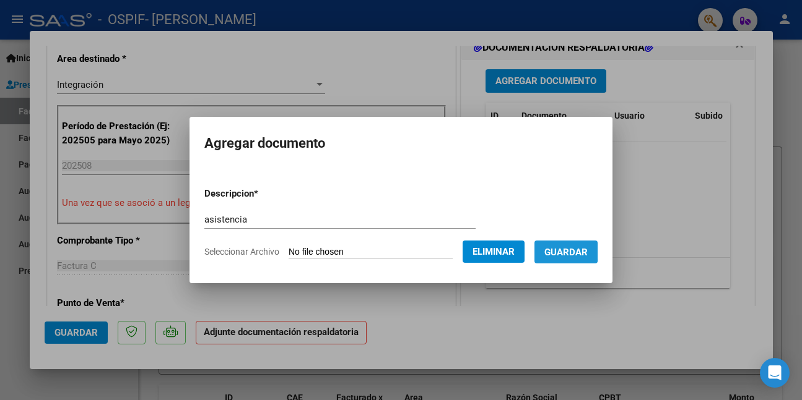
click at [550, 251] on button "Guardar" at bounding box center [565, 252] width 63 height 23
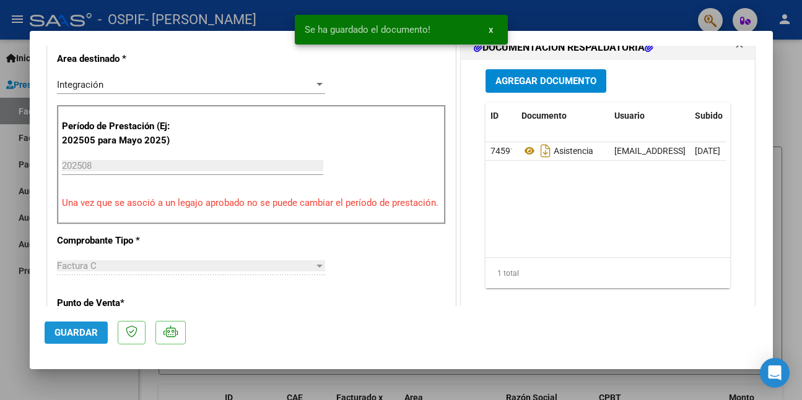
click at [89, 332] on span "Guardar" at bounding box center [75, 332] width 43 height 11
click at [57, 390] on div at bounding box center [401, 200] width 802 height 400
type input "$ 0,00"
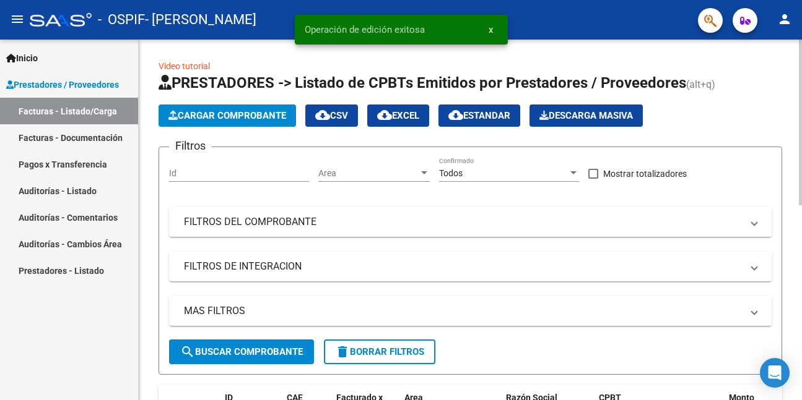
click at [183, 114] on span "Cargar Comprobante" at bounding box center [227, 115] width 118 height 11
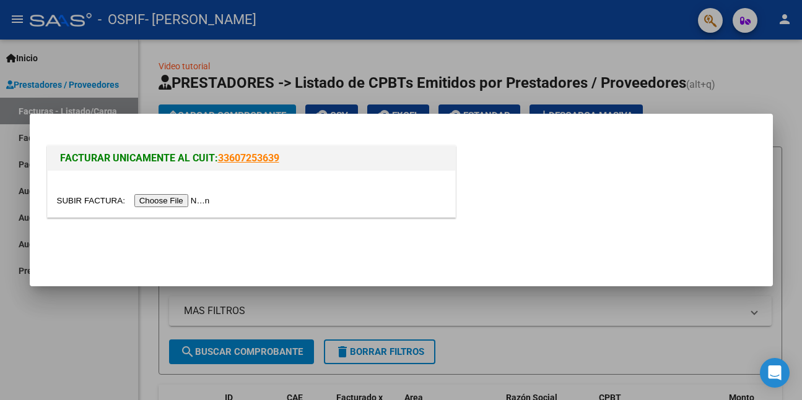
click at [178, 196] on input "file" at bounding box center [135, 200] width 157 height 13
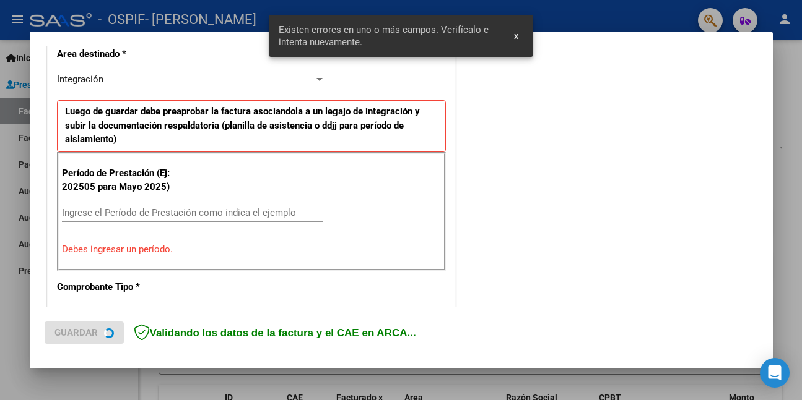
scroll to position [292, 0]
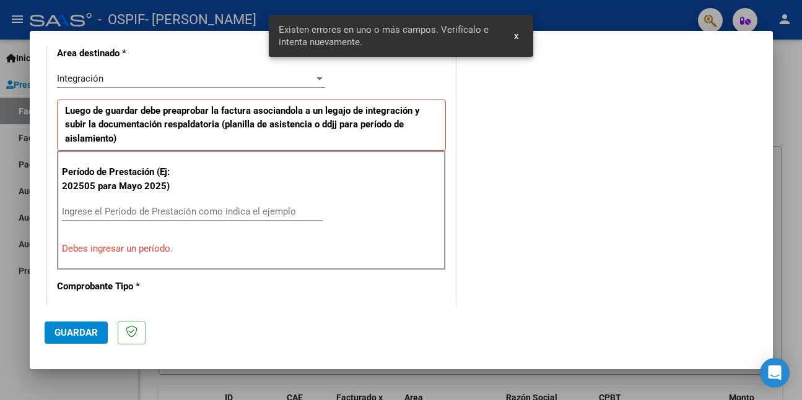
click at [274, 210] on input "Ingrese el Período de Prestación como indica el ejemplo" at bounding box center [192, 211] width 261 height 11
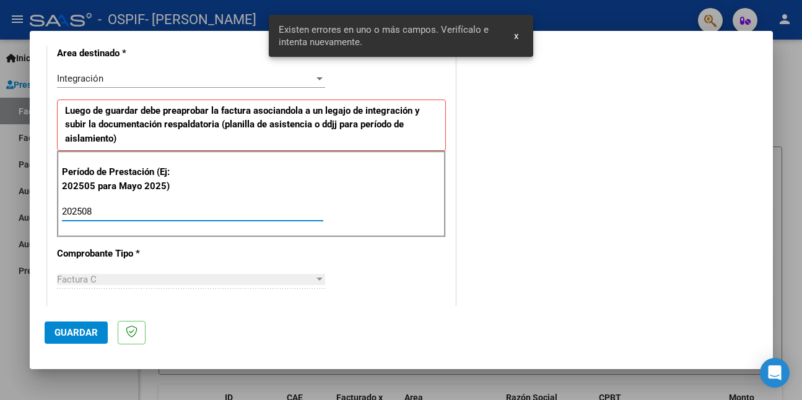
type input "202508"
click at [79, 332] on span "Guardar" at bounding box center [75, 332] width 43 height 11
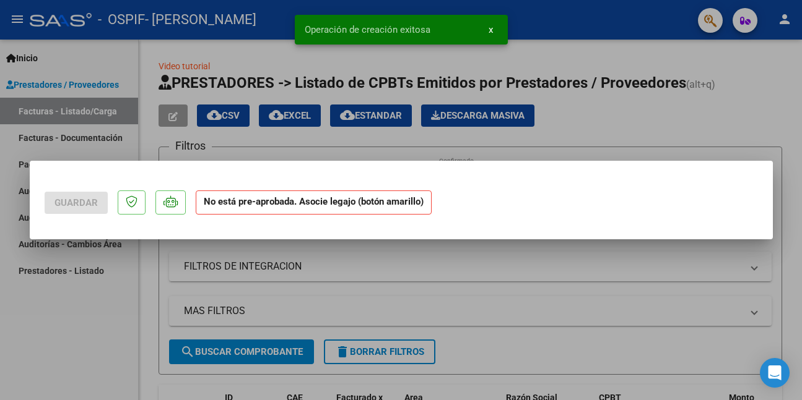
scroll to position [0, 0]
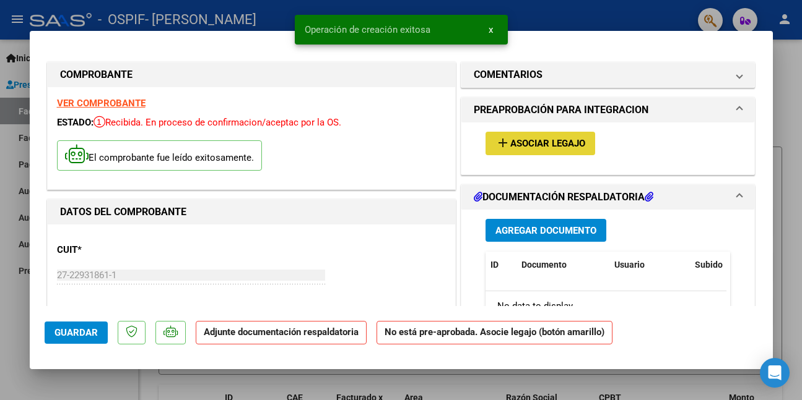
click at [540, 143] on span "Asociar Legajo" at bounding box center [547, 144] width 75 height 11
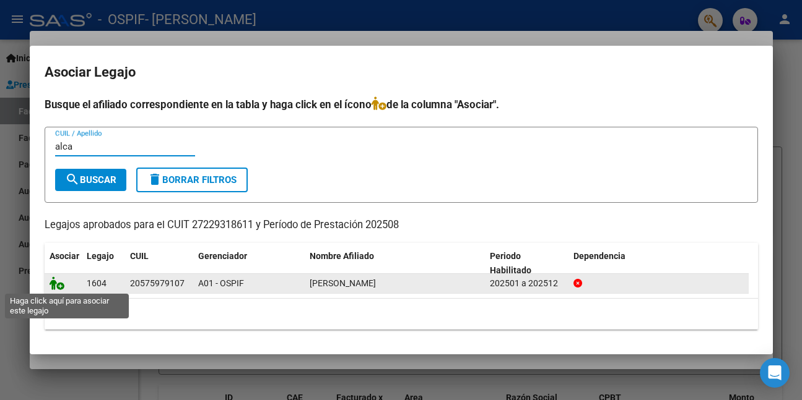
type input "alca"
click at [57, 282] on icon at bounding box center [57, 284] width 15 height 14
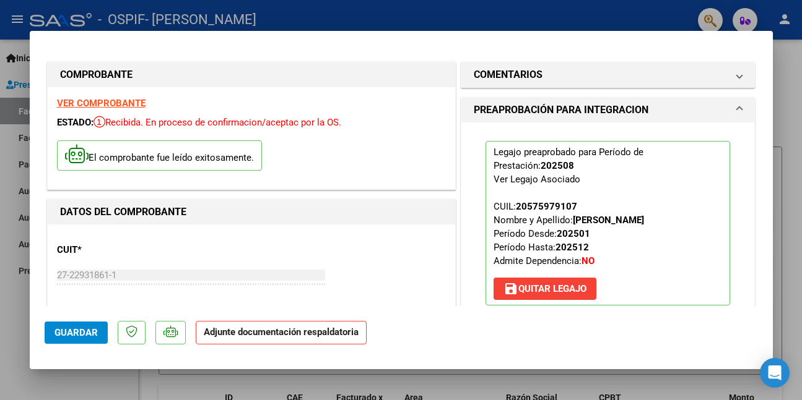
scroll to position [248, 0]
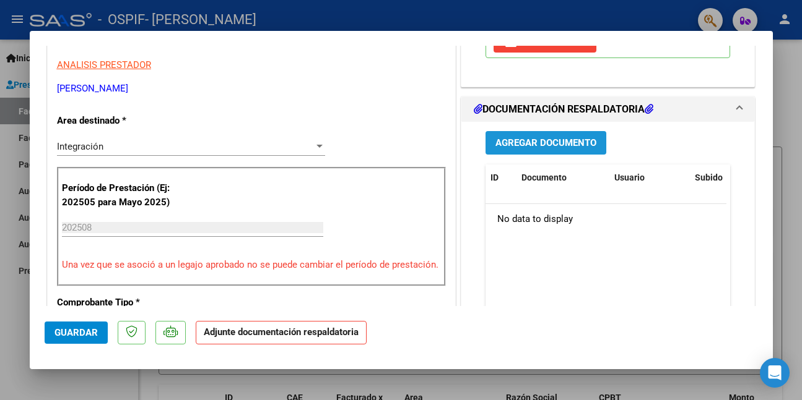
click at [573, 132] on button "Agregar Documento" at bounding box center [545, 142] width 121 height 23
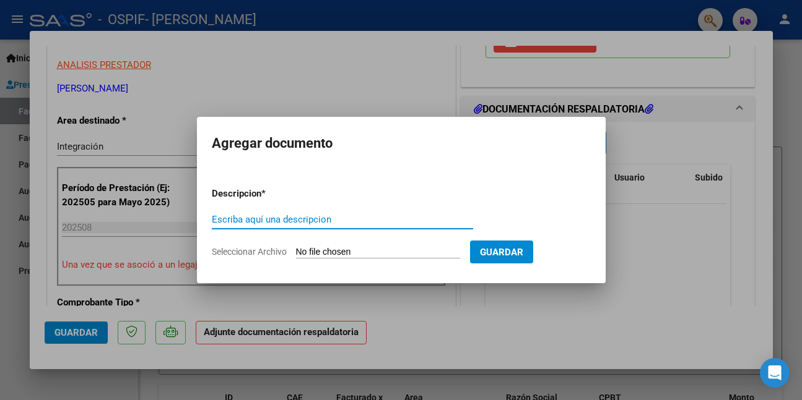
click at [295, 220] on input "Escriba aquí una descripcion" at bounding box center [342, 219] width 261 height 11
paste input "asistencia"
type input "asistencia"
type input "C:\fakepath\WhatsApp Image [DATE] 12.08.17.jpeg"
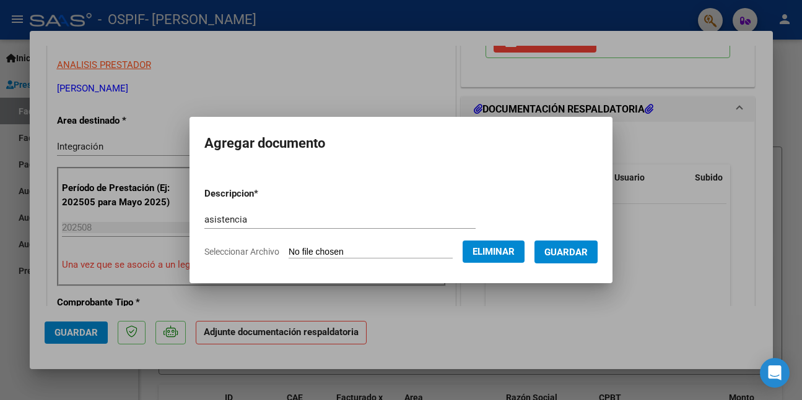
click at [552, 254] on button "Guardar" at bounding box center [565, 252] width 63 height 23
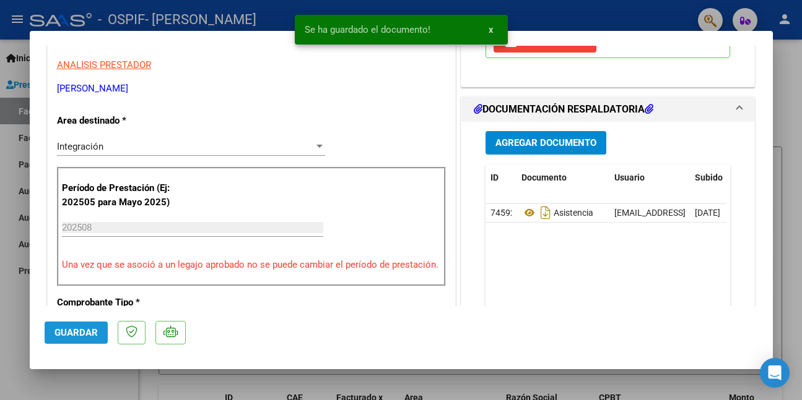
click at [75, 332] on span "Guardar" at bounding box center [75, 332] width 43 height 11
click at [72, 383] on div at bounding box center [401, 200] width 802 height 400
type input "$ 0,00"
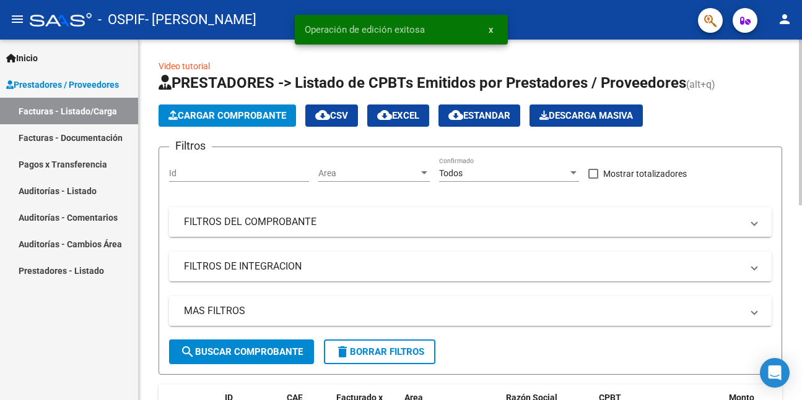
click at [210, 113] on span "Cargar Comprobante" at bounding box center [227, 115] width 118 height 11
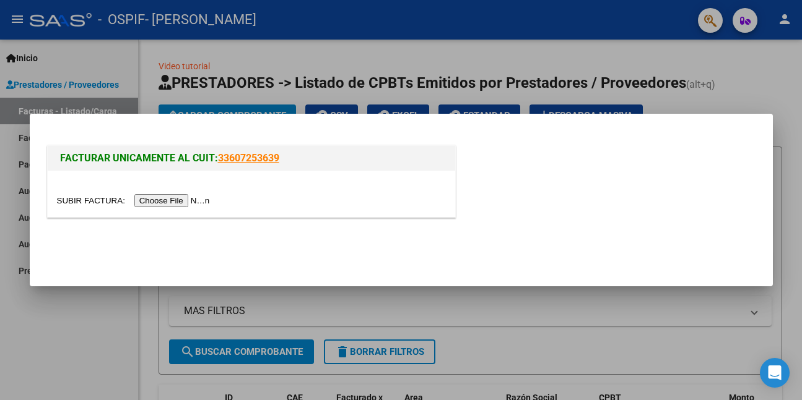
click at [197, 200] on input "file" at bounding box center [135, 200] width 157 height 13
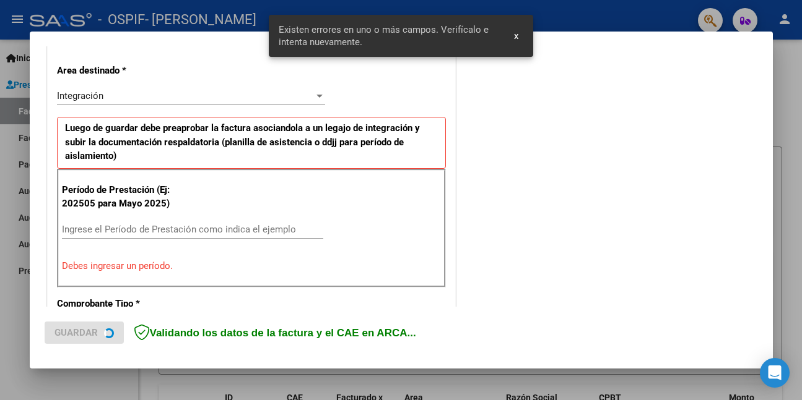
scroll to position [292, 0]
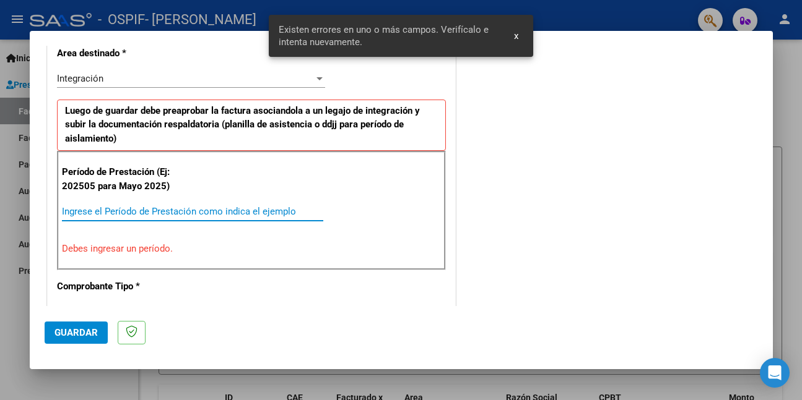
click at [225, 213] on input "Ingrese el Período de Prestación como indica el ejemplo" at bounding box center [192, 211] width 261 height 11
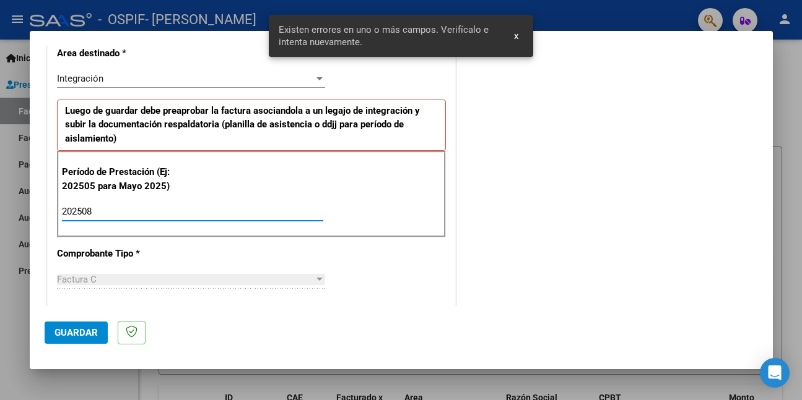
type input "202508"
click at [89, 331] on span "Guardar" at bounding box center [75, 332] width 43 height 11
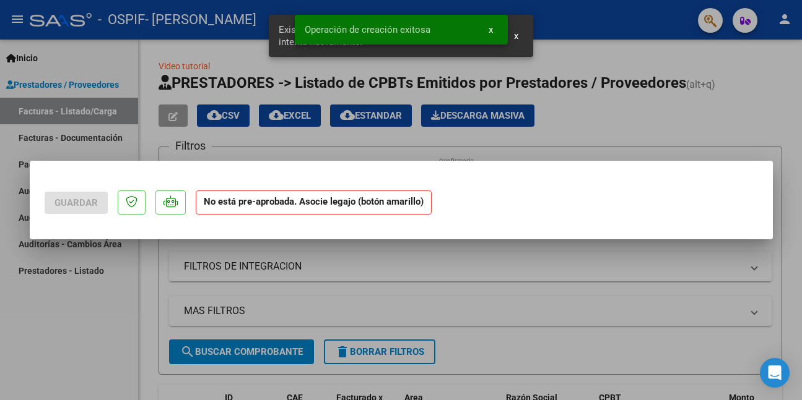
scroll to position [0, 0]
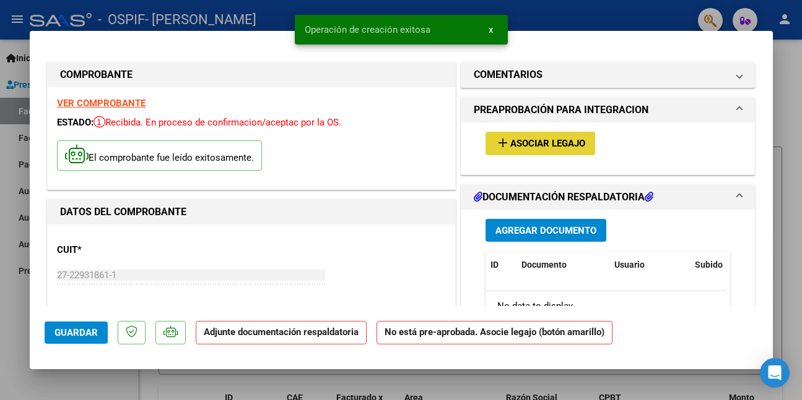
click at [550, 136] on button "add Asociar Legajo" at bounding box center [540, 143] width 110 height 23
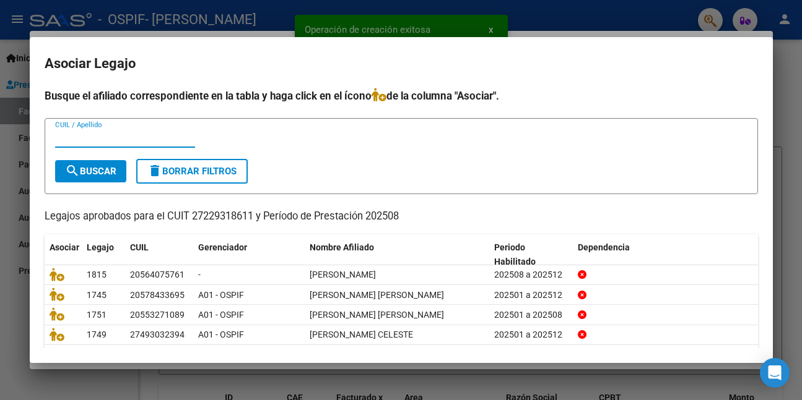
click at [124, 139] on input "CUIL / Apellido" at bounding box center [125, 137] width 140 height 11
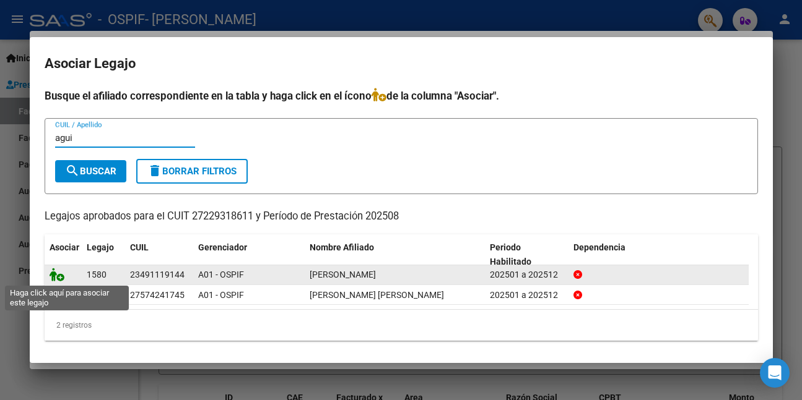
type input "agui"
click at [57, 277] on icon at bounding box center [57, 275] width 15 height 14
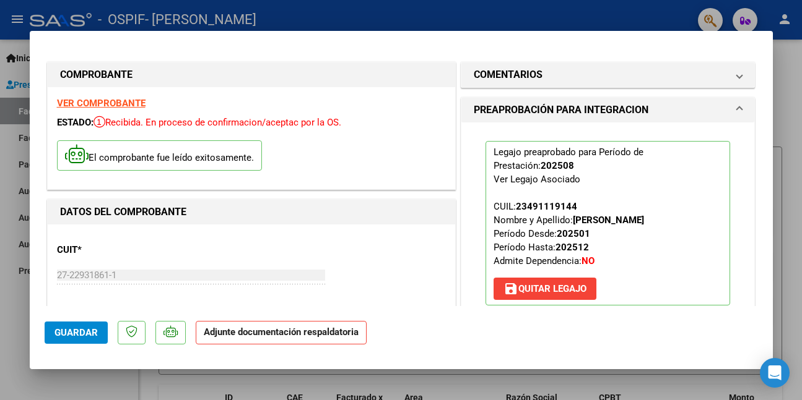
scroll to position [309, 0]
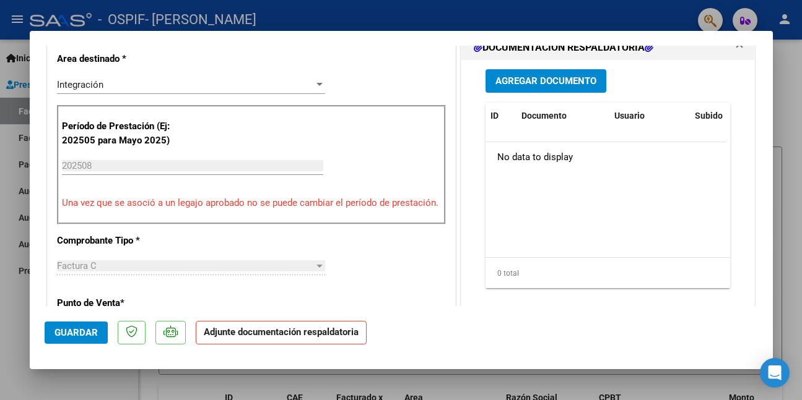
click at [552, 76] on span "Agregar Documento" at bounding box center [545, 81] width 101 height 11
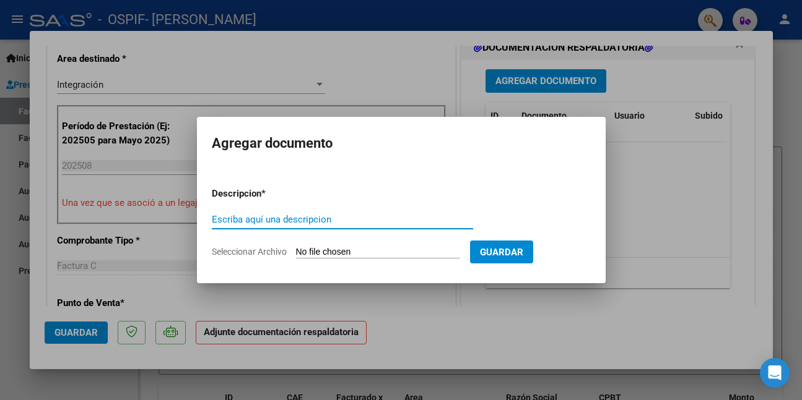
paste input "asistencia"
type input "asistencia"
type input "C:\fakepath\WhatsApp Image [DATE] 12.08.21.jpeg"
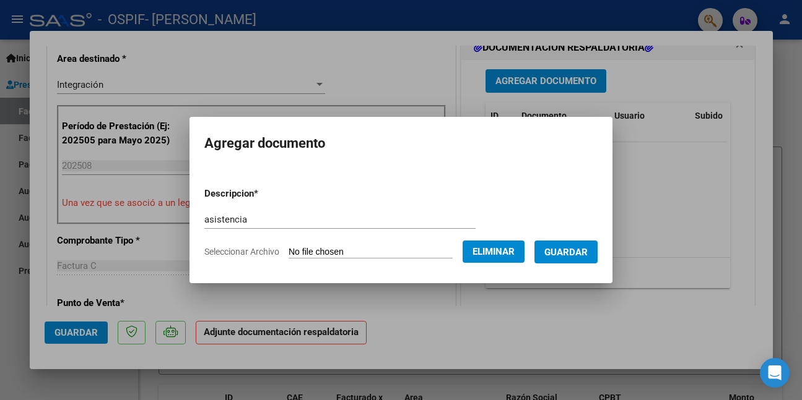
click at [552, 253] on button "Guardar" at bounding box center [565, 252] width 63 height 23
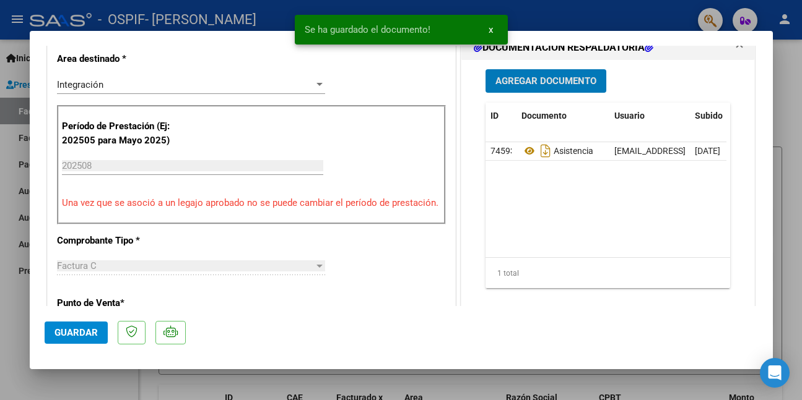
click at [89, 326] on button "Guardar" at bounding box center [76, 333] width 63 height 22
click at [69, 379] on div at bounding box center [401, 200] width 802 height 400
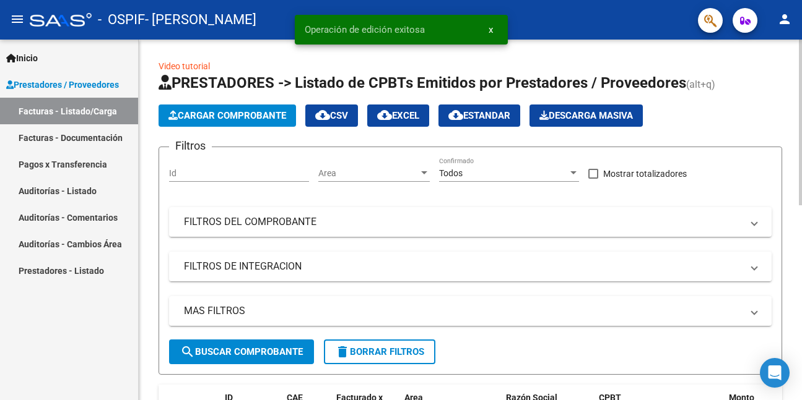
click at [199, 111] on span "Cargar Comprobante" at bounding box center [227, 115] width 118 height 11
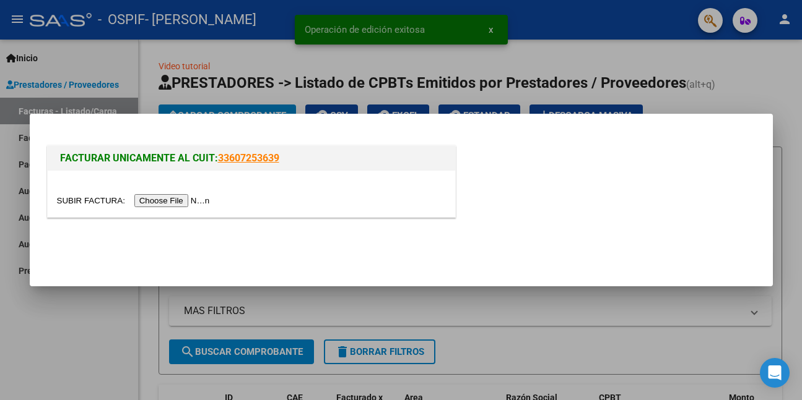
click at [179, 204] on input "file" at bounding box center [135, 200] width 157 height 13
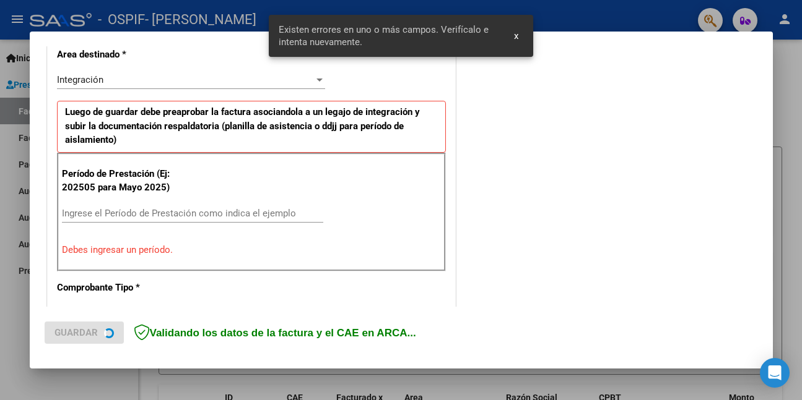
scroll to position [292, 0]
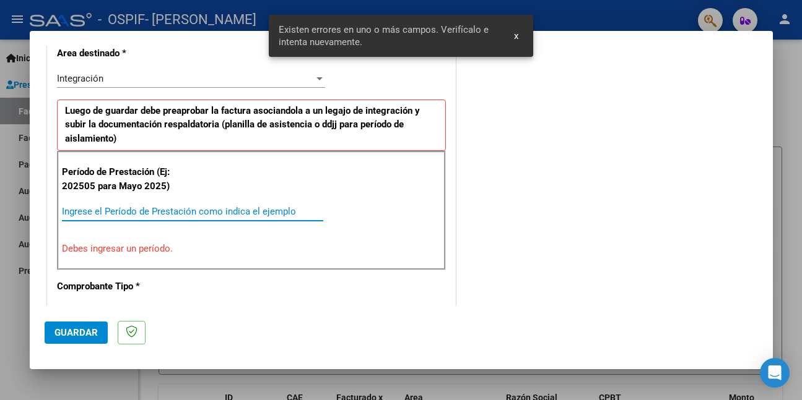
click at [212, 209] on input "Ingrese el Período de Prestación como indica el ejemplo" at bounding box center [192, 211] width 261 height 11
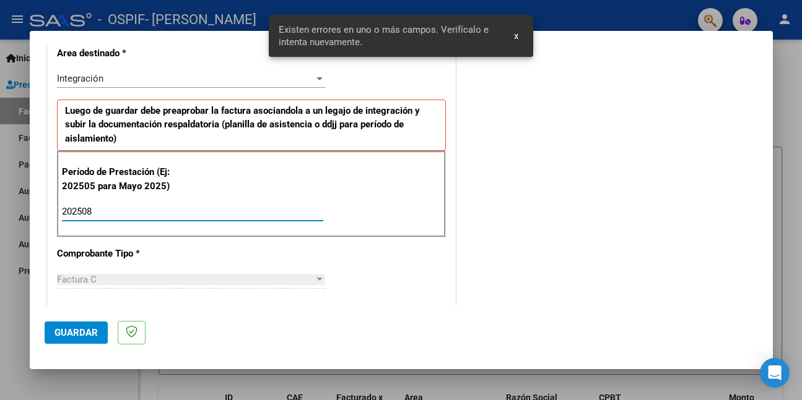
type input "202508"
click at [99, 326] on button "Guardar" at bounding box center [76, 333] width 63 height 22
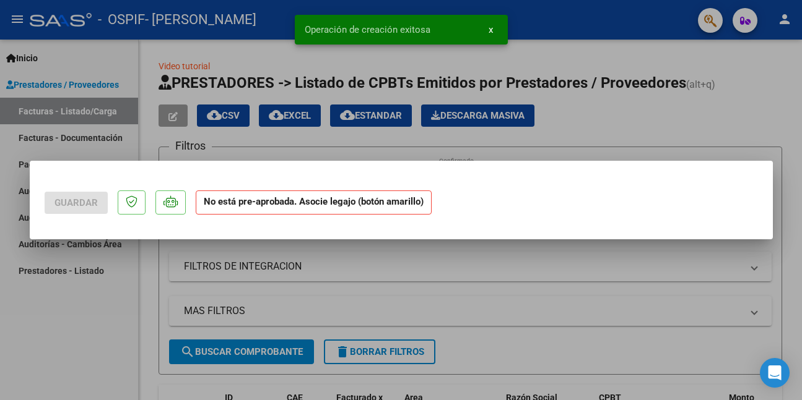
scroll to position [0, 0]
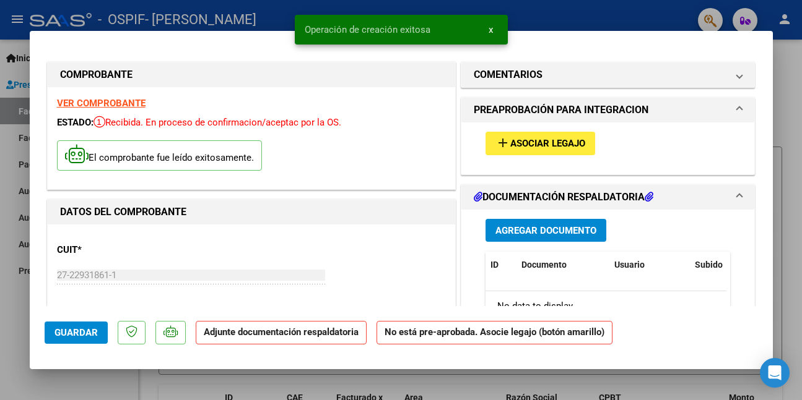
click at [578, 144] on span "Asociar Legajo" at bounding box center [547, 144] width 75 height 11
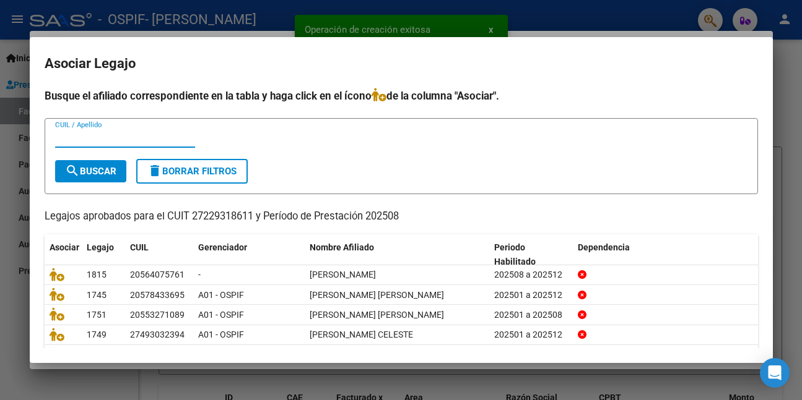
click at [119, 141] on input "CUIL / Apellido" at bounding box center [125, 137] width 140 height 11
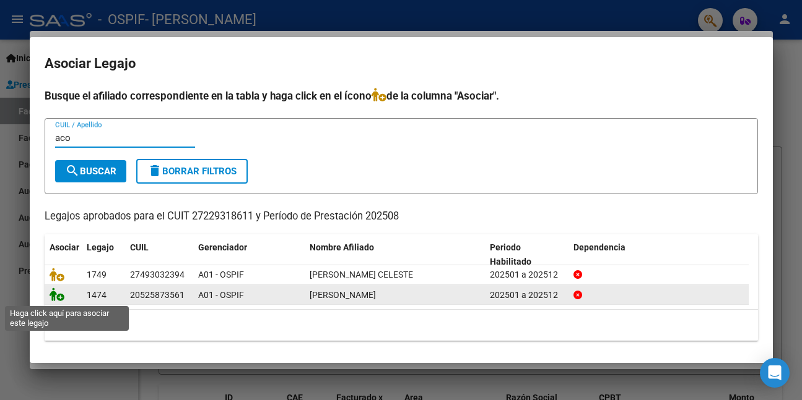
type input "aco"
click at [56, 294] on icon at bounding box center [57, 295] width 15 height 14
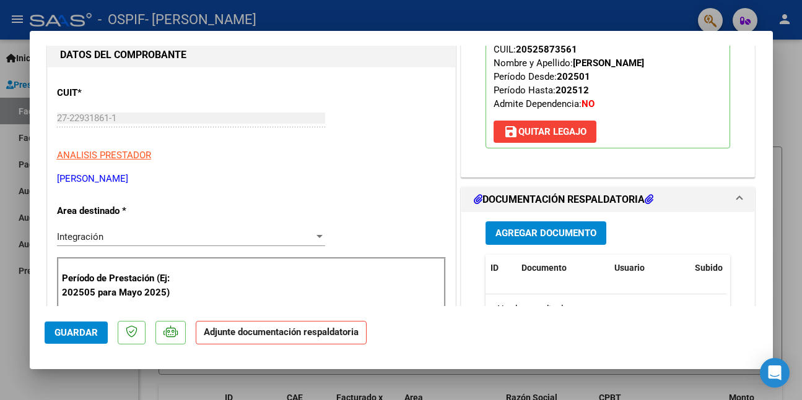
scroll to position [248, 0]
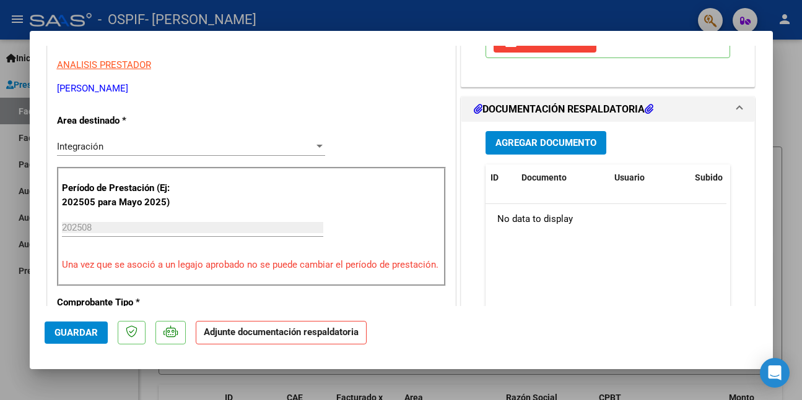
click at [574, 142] on span "Agregar Documento" at bounding box center [545, 143] width 101 height 11
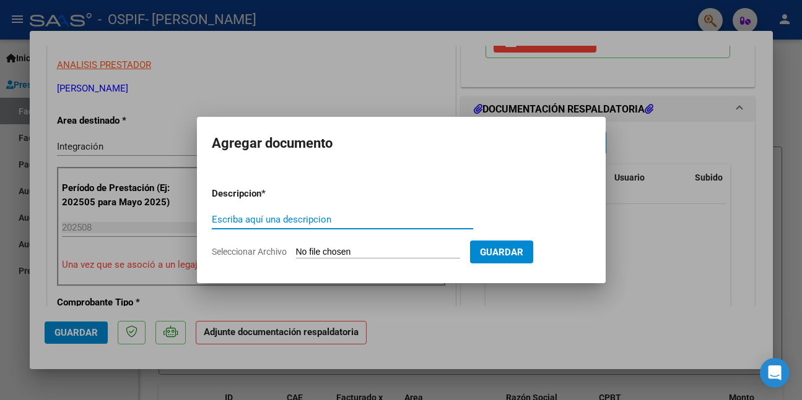
paste input "asistencia"
type input "asistencia"
type input "C:\fakepath\WhatsApp Image [DATE] 12.08.25.jpeg"
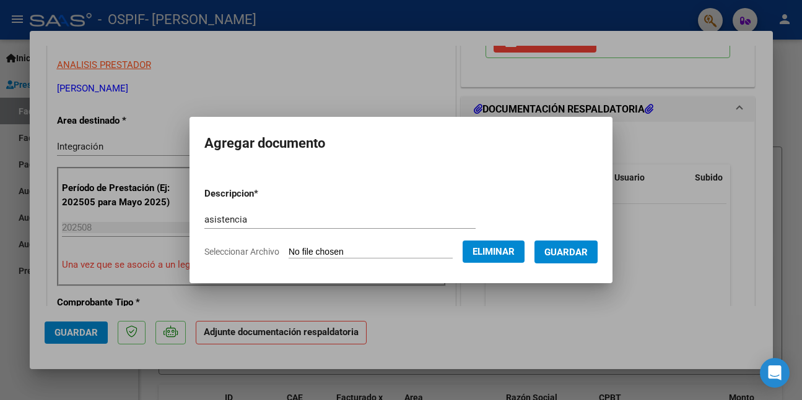
click at [551, 253] on button "Guardar" at bounding box center [565, 252] width 63 height 23
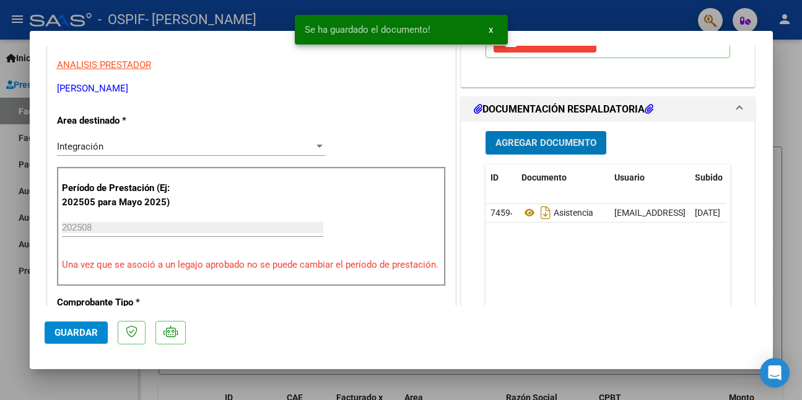
click at [84, 334] on span "Guardar" at bounding box center [75, 332] width 43 height 11
drag, startPoint x: 12, startPoint y: 317, endPoint x: 94, endPoint y: 212, distance: 133.6
click at [12, 318] on div at bounding box center [401, 200] width 802 height 400
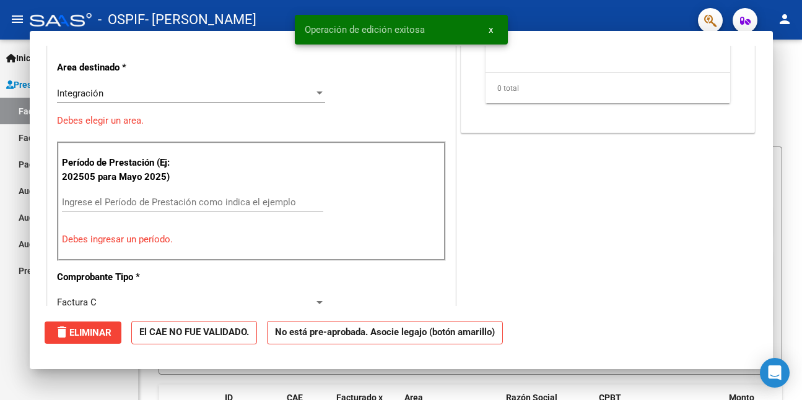
scroll to position [0, 0]
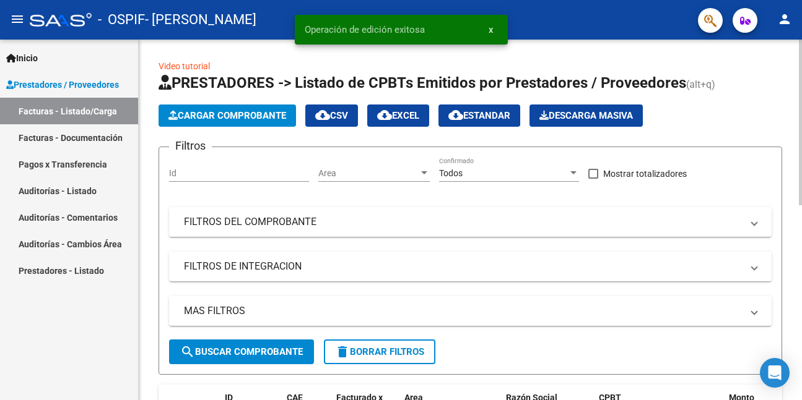
click at [201, 110] on span "Cargar Comprobante" at bounding box center [227, 115] width 118 height 11
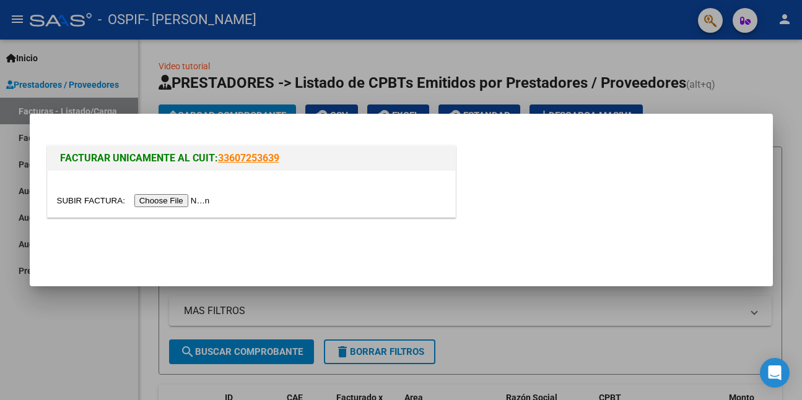
click at [178, 199] on input "file" at bounding box center [135, 200] width 157 height 13
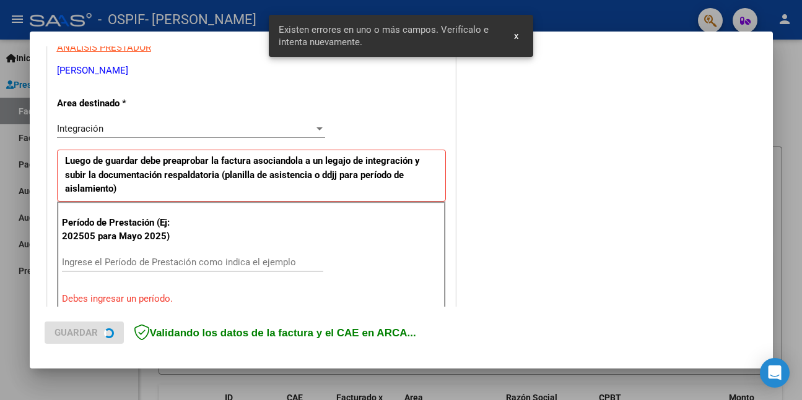
scroll to position [292, 0]
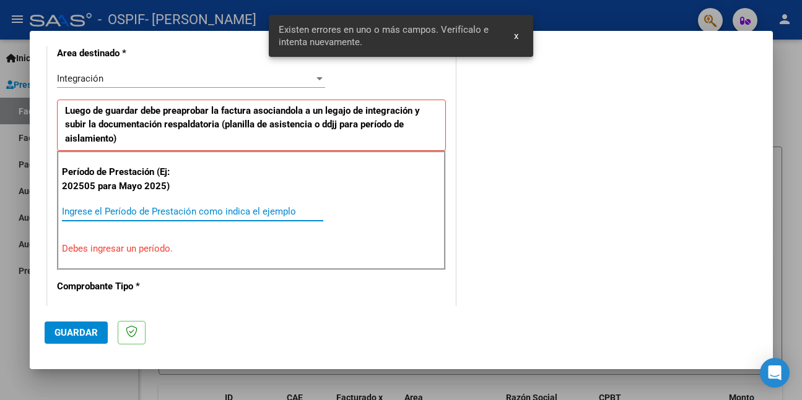
click at [281, 214] on input "Ingrese el Período de Prestación como indica el ejemplo" at bounding box center [192, 211] width 261 height 11
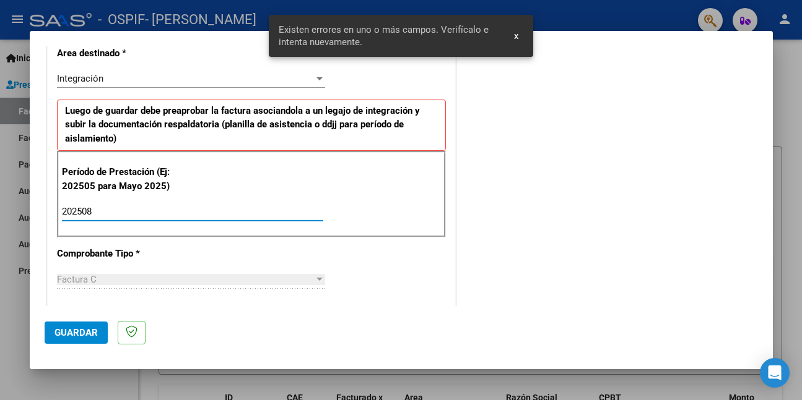
type input "202508"
click at [76, 334] on span "Guardar" at bounding box center [75, 332] width 43 height 11
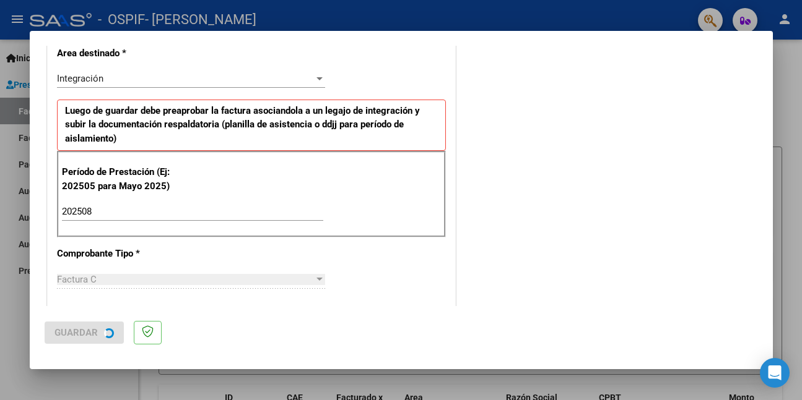
scroll to position [0, 0]
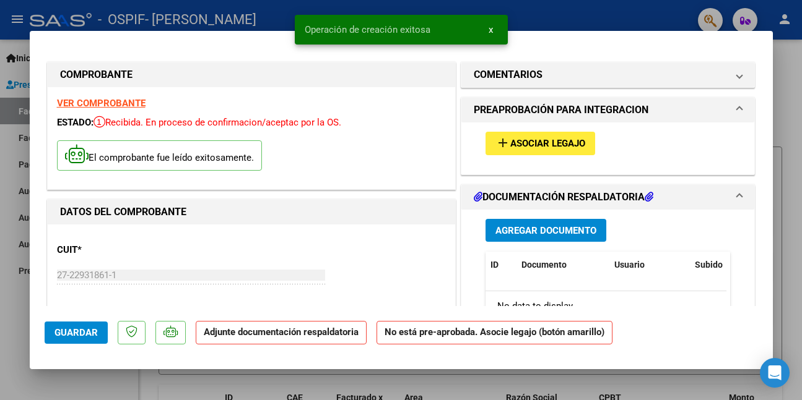
click at [541, 134] on button "add Asociar Legajo" at bounding box center [540, 143] width 110 height 23
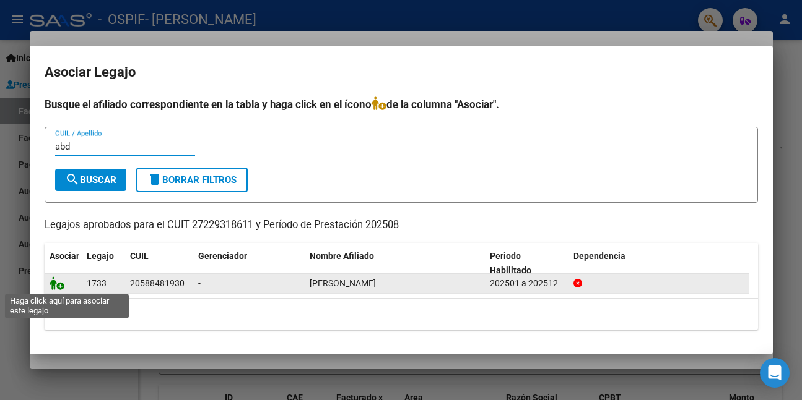
type input "abd"
click at [60, 286] on icon at bounding box center [57, 284] width 15 height 14
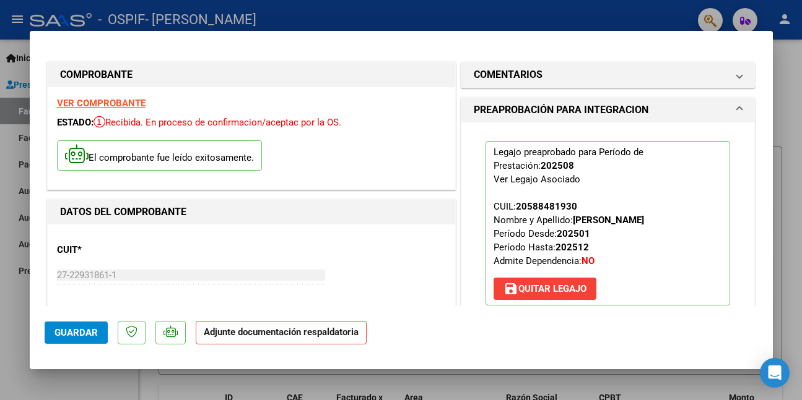
scroll to position [248, 0]
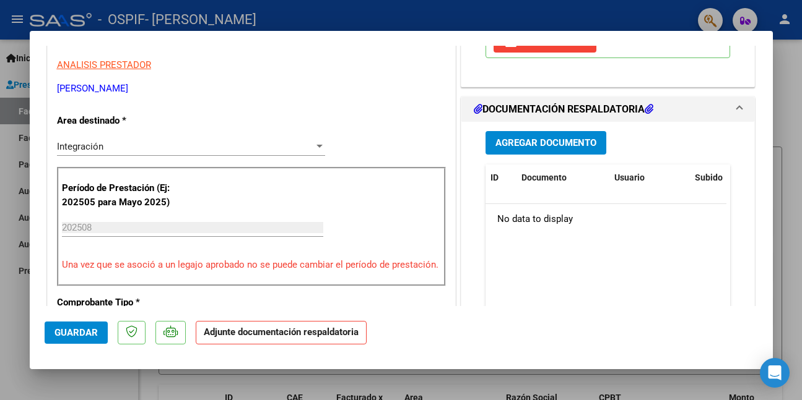
click at [575, 144] on span "Agregar Documento" at bounding box center [545, 143] width 101 height 11
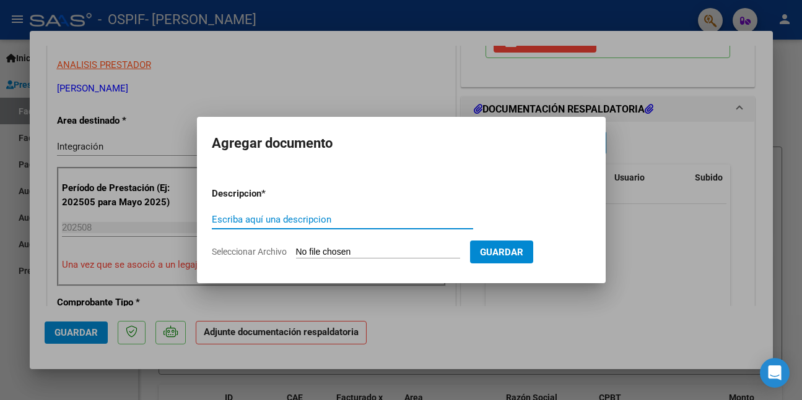
click at [295, 217] on input "Escriba aquí una descripcion" at bounding box center [342, 219] width 261 height 11
paste input "asistencia"
type input "asistencia"
type input "C:\fakepath\WhatsApp Image [DATE] 12.08.29.jpeg"
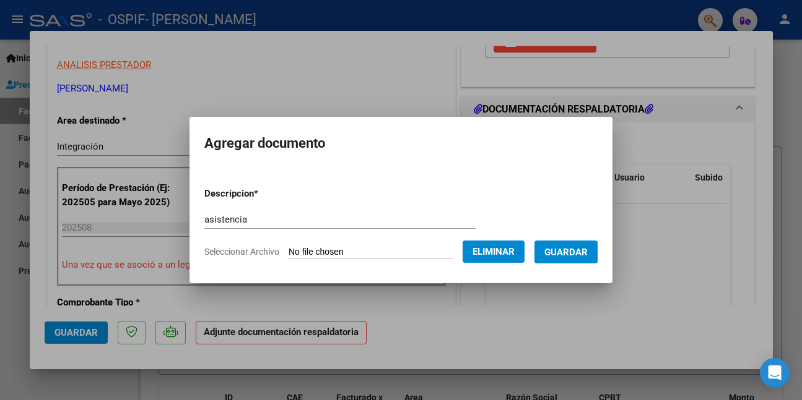
click at [550, 253] on button "Guardar" at bounding box center [565, 252] width 63 height 23
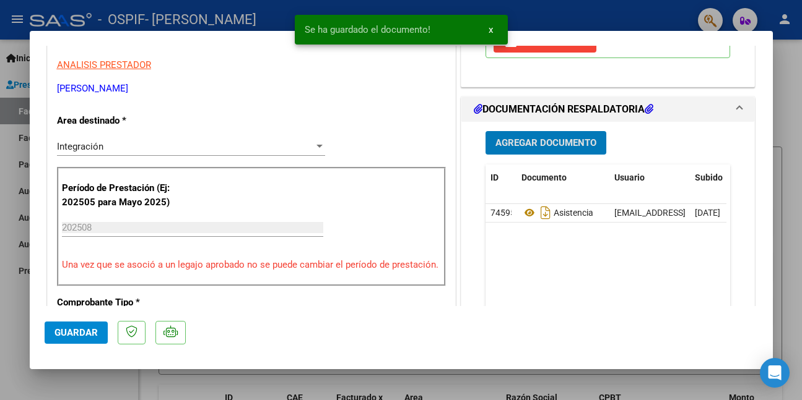
click at [61, 333] on span "Guardar" at bounding box center [75, 332] width 43 height 11
click at [76, 381] on div at bounding box center [401, 200] width 802 height 400
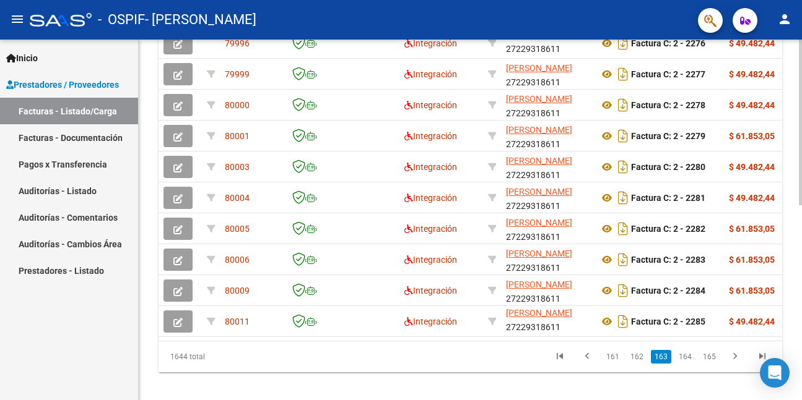
scroll to position [424, 0]
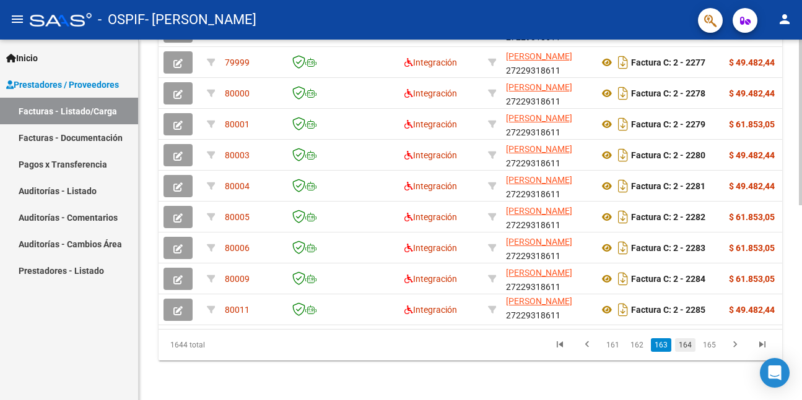
click at [688, 345] on link "164" at bounding box center [685, 346] width 20 height 14
click at [709, 346] on link "165" at bounding box center [709, 346] width 20 height 14
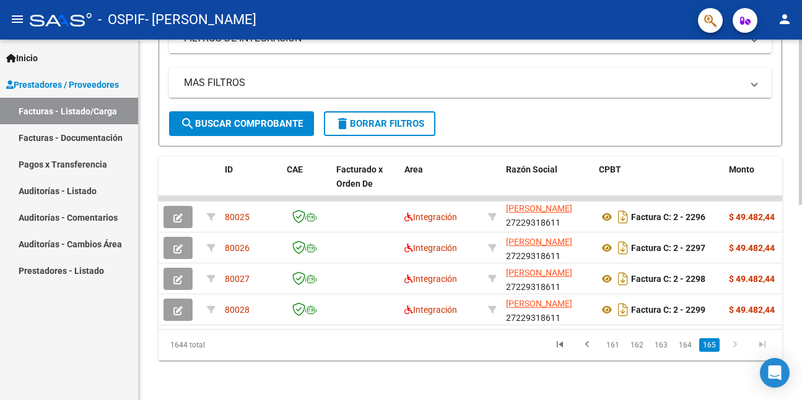
scroll to position [238, 0]
click at [684, 344] on link "164" at bounding box center [685, 346] width 20 height 14
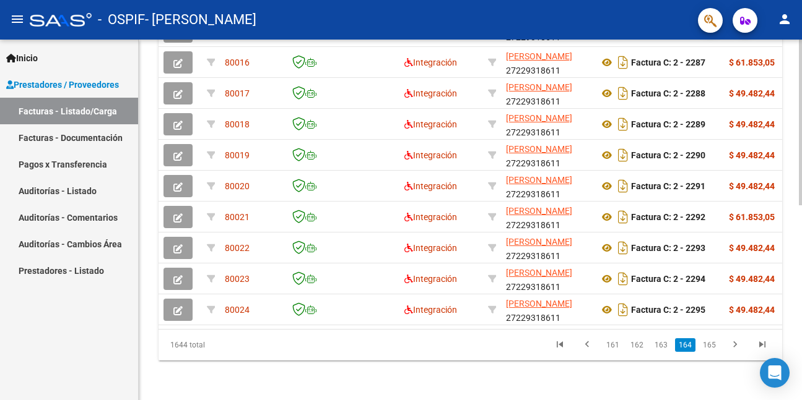
scroll to position [424, 0]
click at [663, 348] on link "163" at bounding box center [661, 346] width 20 height 14
click at [641, 345] on link "162" at bounding box center [636, 346] width 20 height 14
click at [715, 347] on link "164" at bounding box center [709, 346] width 20 height 14
click at [711, 344] on link "165" at bounding box center [709, 346] width 20 height 14
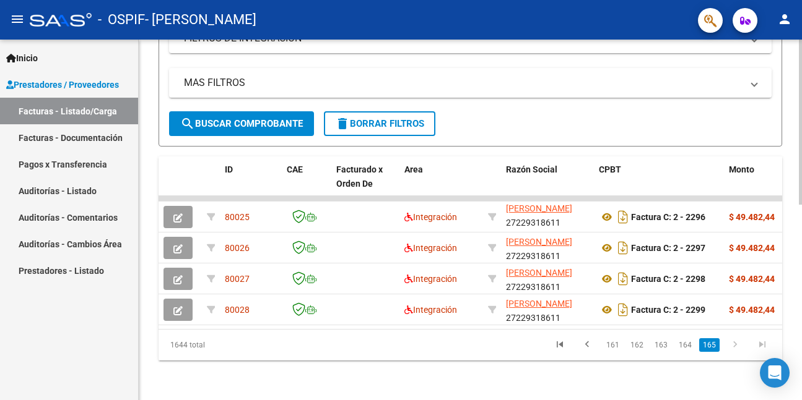
scroll to position [238, 0]
click at [688, 345] on link "164" at bounding box center [685, 346] width 20 height 14
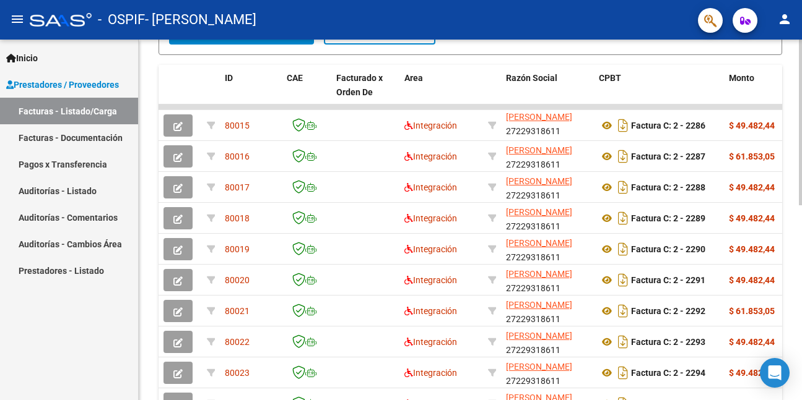
scroll to position [424, 0]
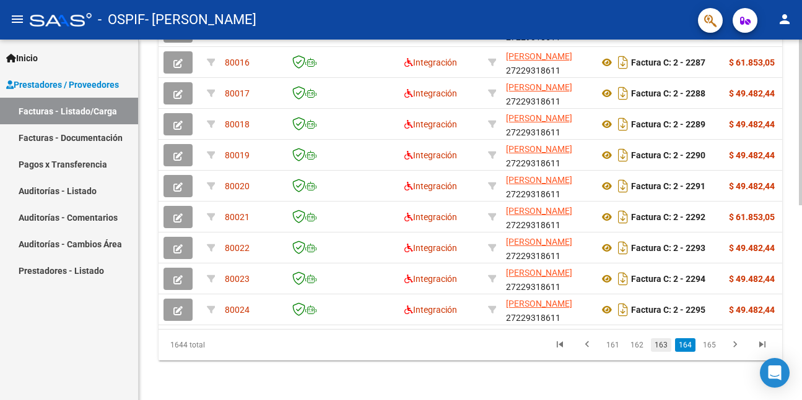
click at [662, 345] on link "163" at bounding box center [661, 346] width 20 height 14
click at [637, 345] on link "162" at bounding box center [636, 346] width 20 height 14
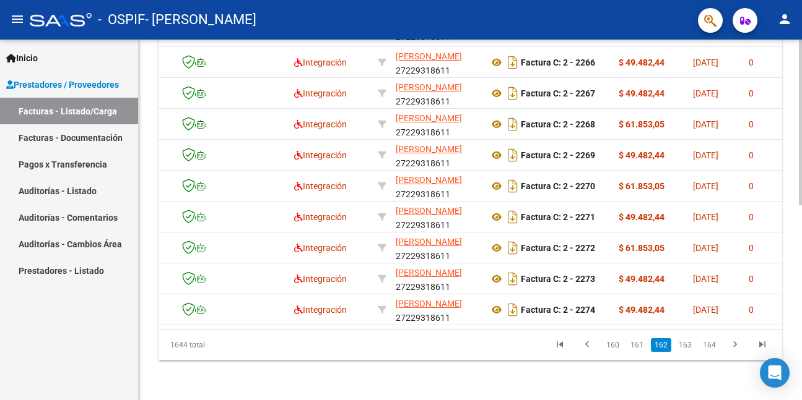
scroll to position [0, 154]
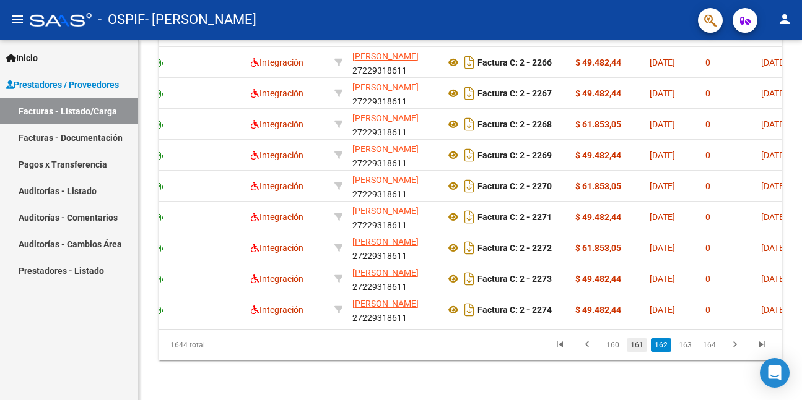
click at [633, 344] on link "161" at bounding box center [636, 346] width 20 height 14
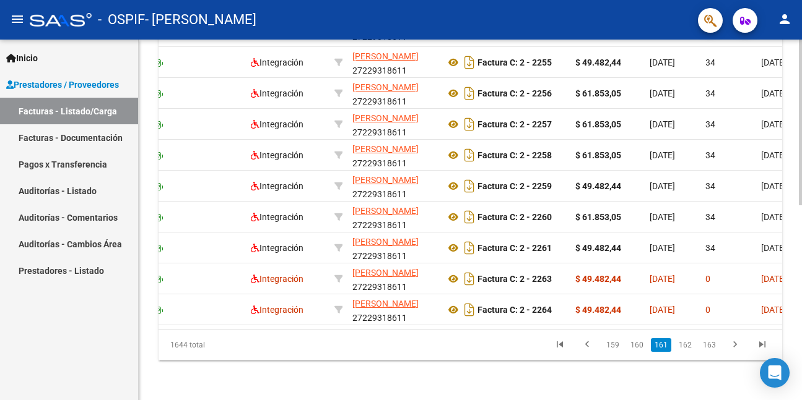
scroll to position [424, 0]
